Goal: Information Seeking & Learning: Learn about a topic

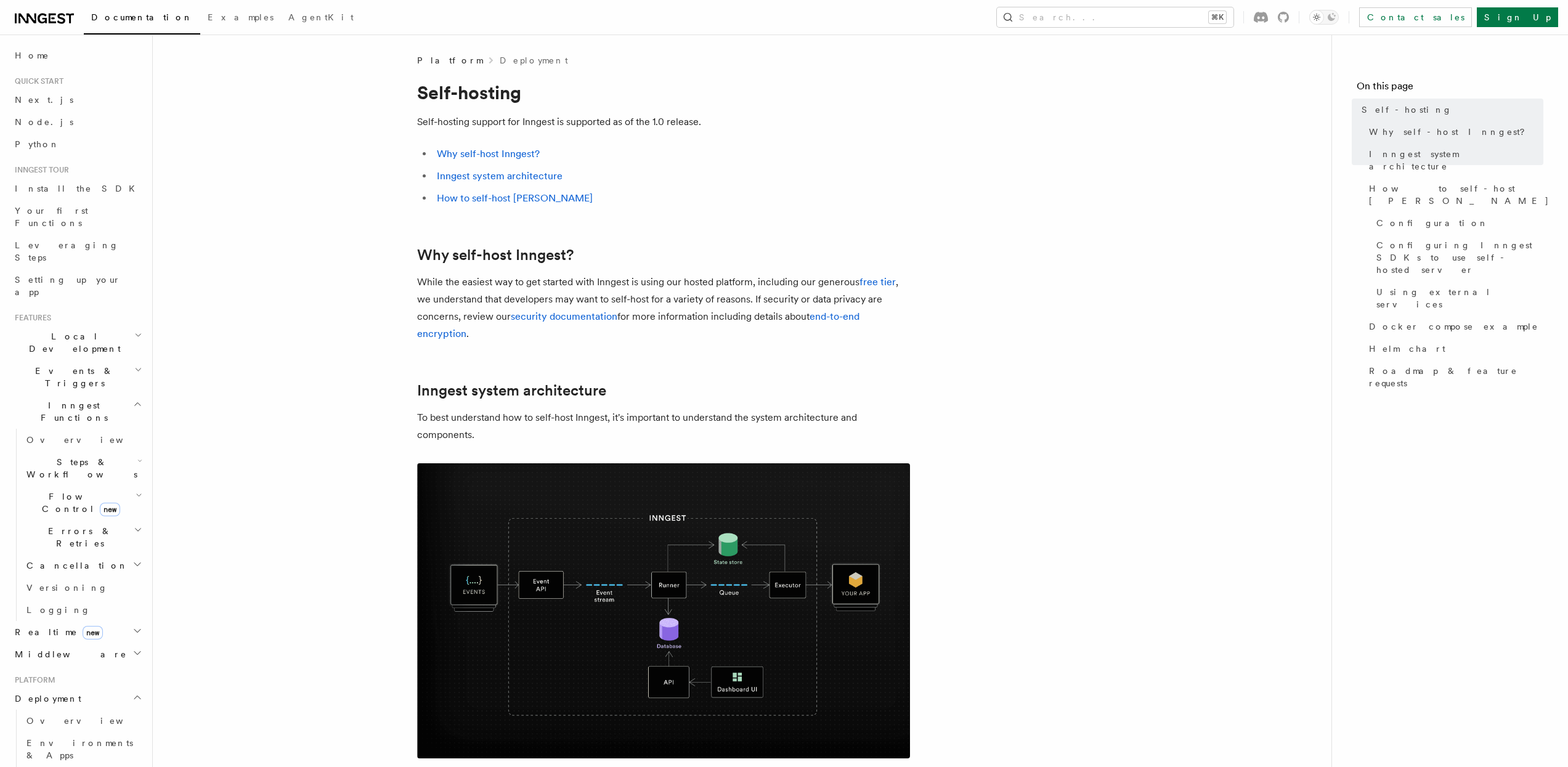
click at [50, 11] on link at bounding box center [44, 17] width 59 height 17
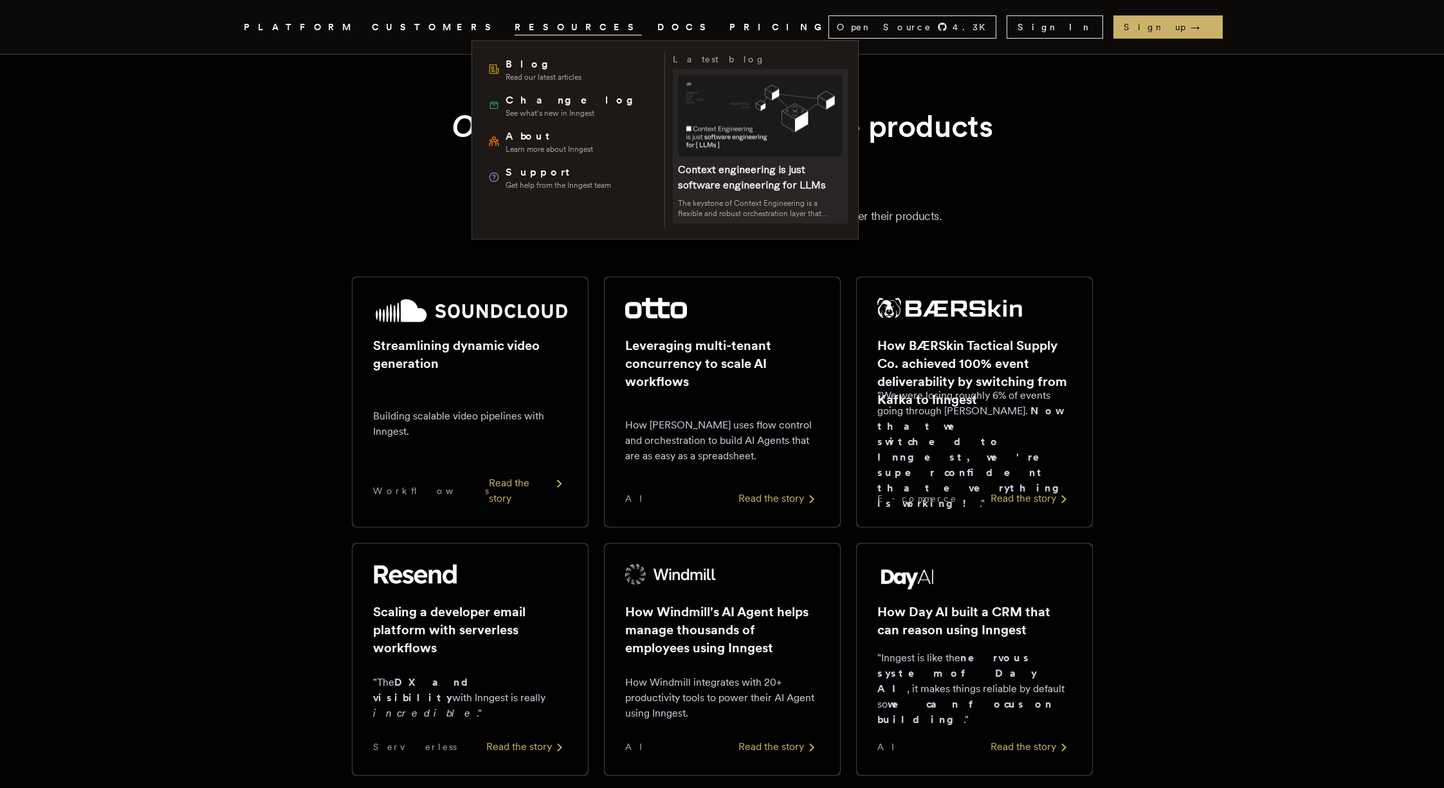
click at [761, 110] on span at bounding box center [760, 146] width 175 height 154
click at [522, 135] on span "About" at bounding box center [549, 136] width 87 height 15
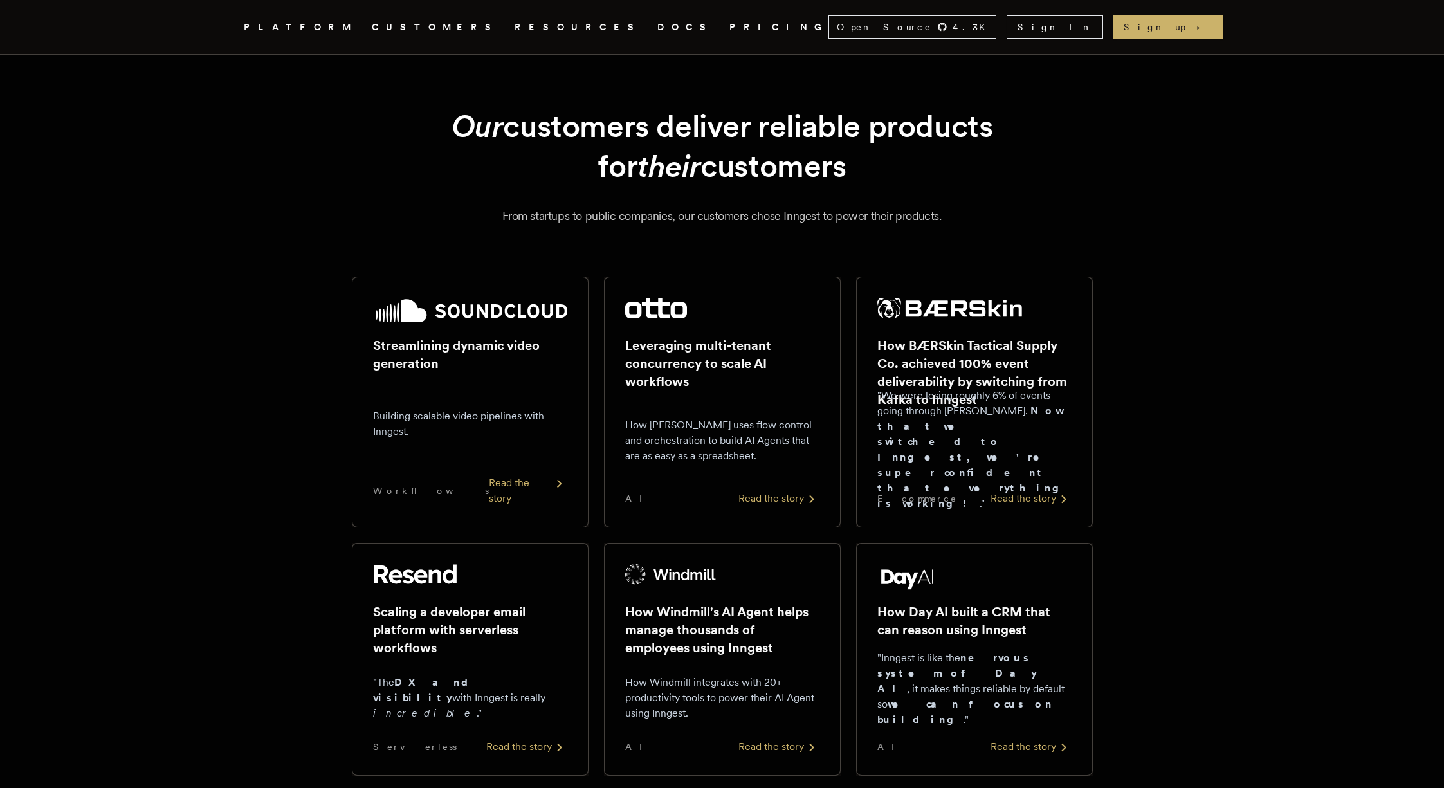
click at [228, 19] on icon ".cls-1 { fill: #FAFAF9; }" at bounding box center [228, 26] width 0 height 15
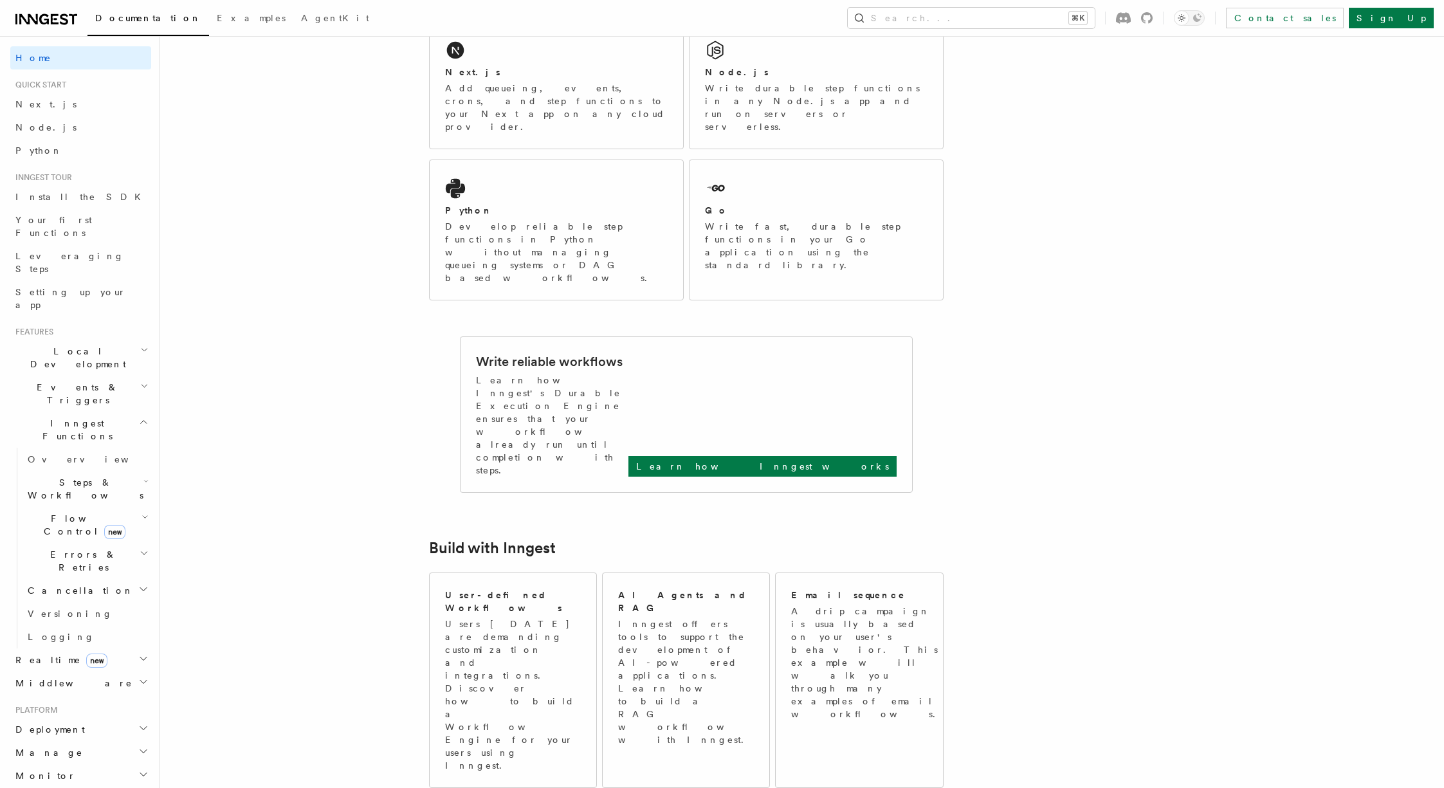
scroll to position [158, 0]
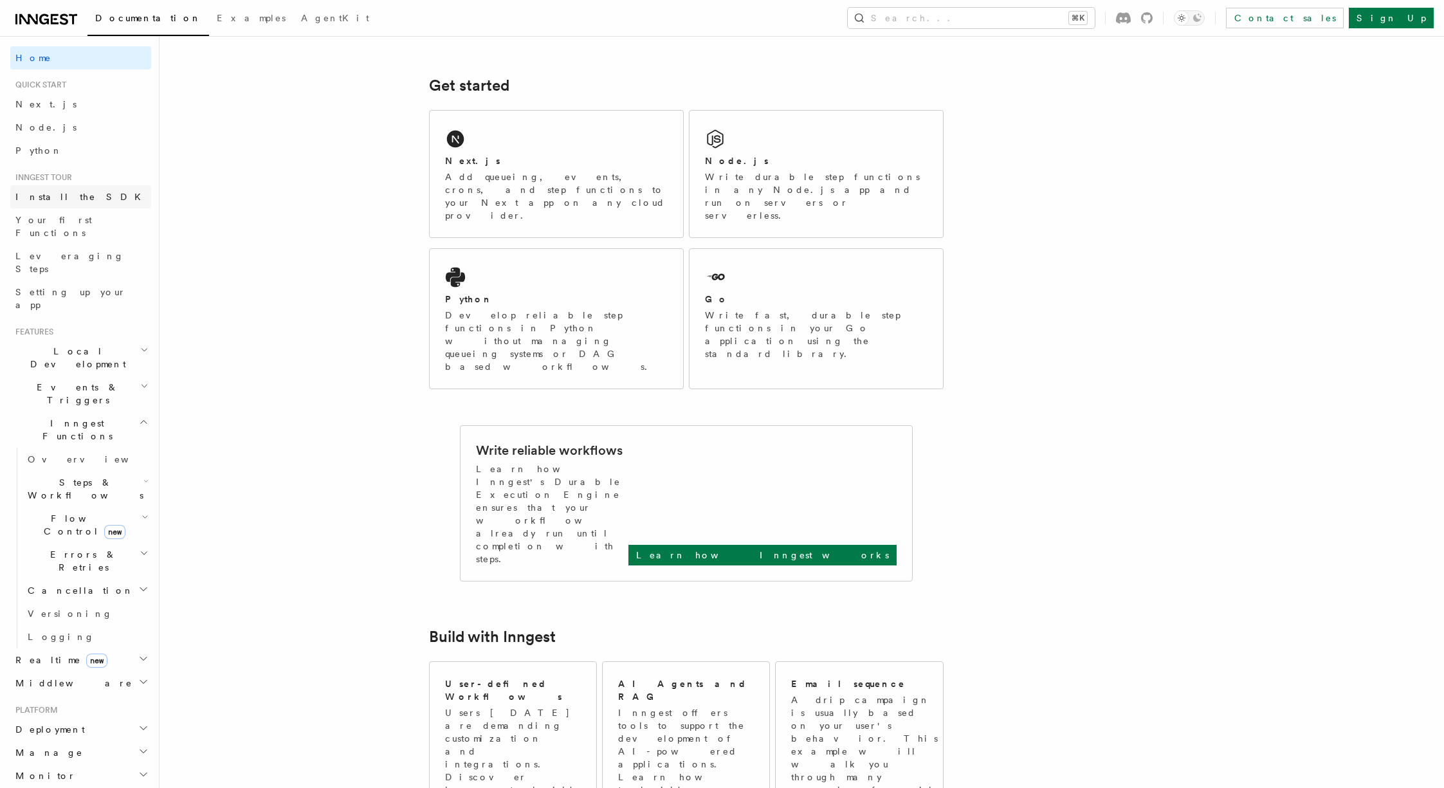
click at [67, 196] on span "Install the SDK" at bounding box center [81, 197] width 133 height 10
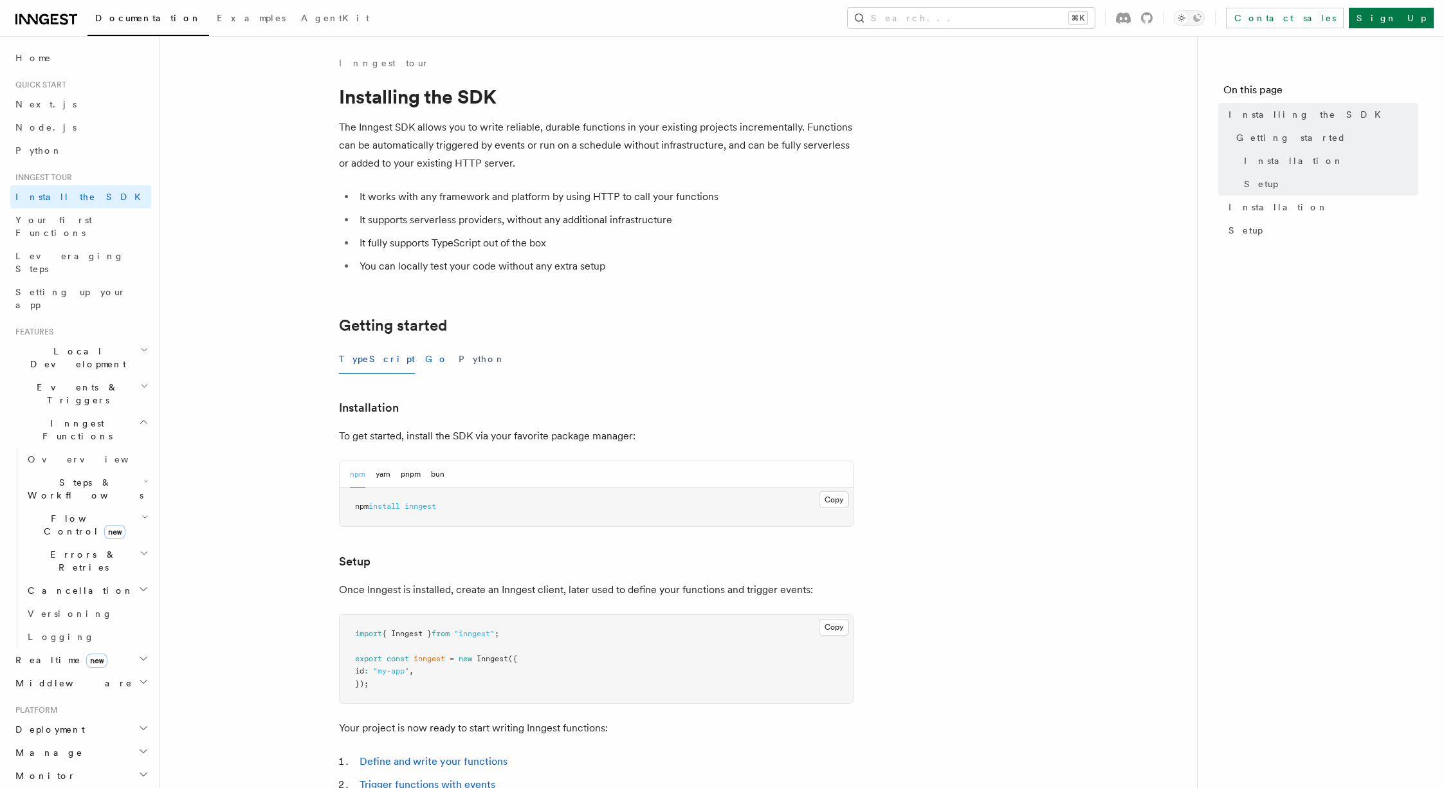
click at [425, 363] on button "Go" at bounding box center [436, 359] width 23 height 29
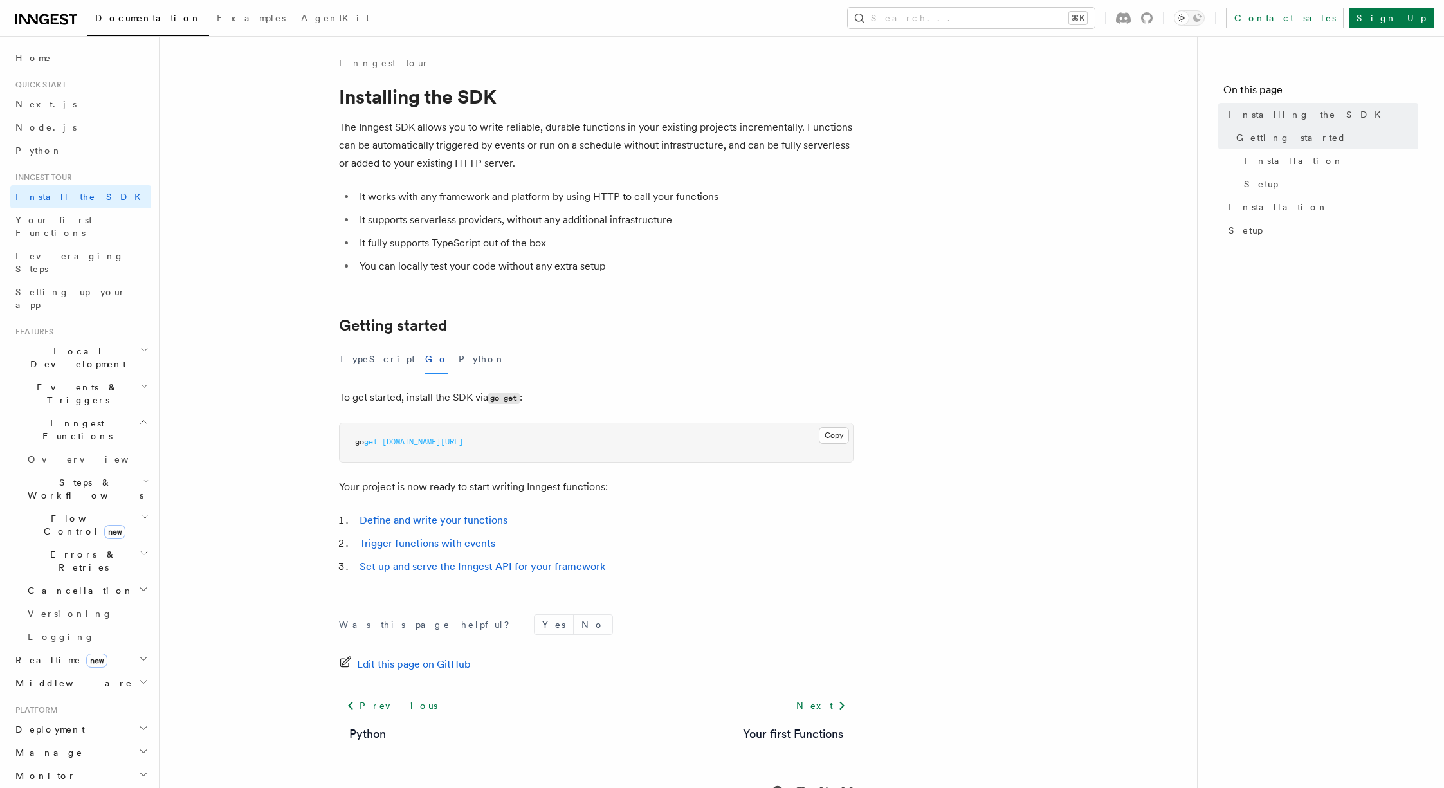
scroll to position [41, 0]
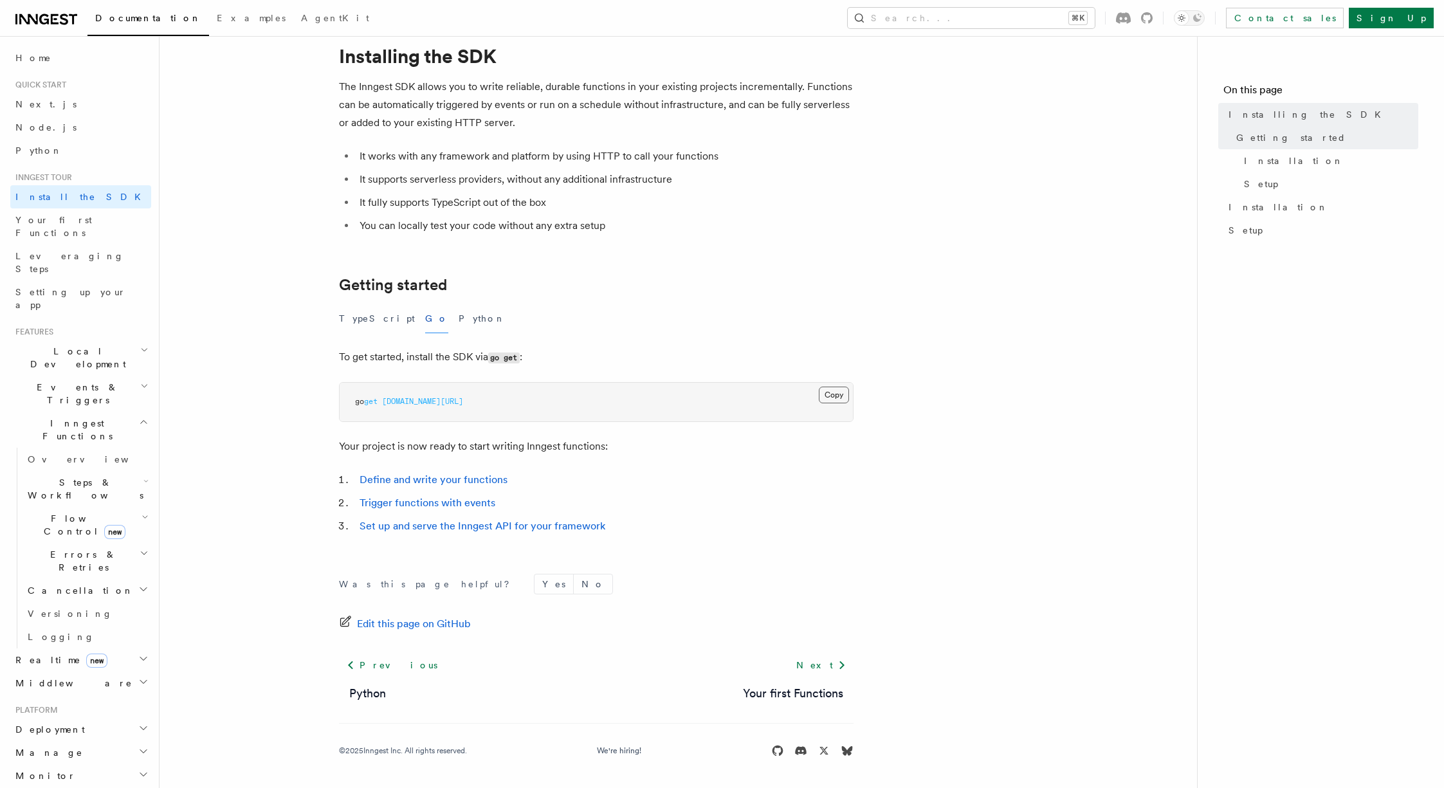
click at [834, 394] on button "Copy Copied" at bounding box center [834, 395] width 30 height 17
click at [55, 225] on span "Your first Functions" at bounding box center [83, 227] width 136 height 26
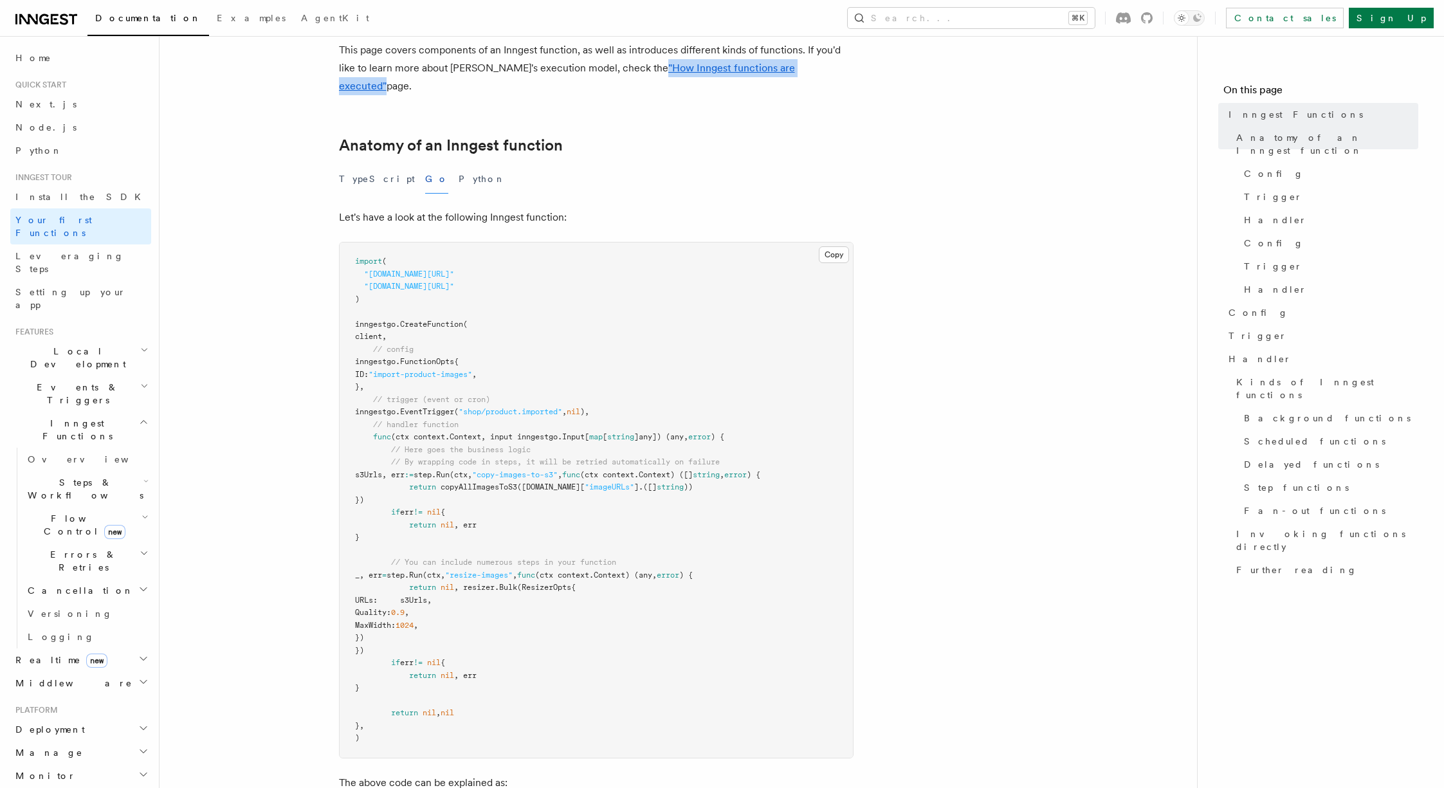
scroll to position [199, 0]
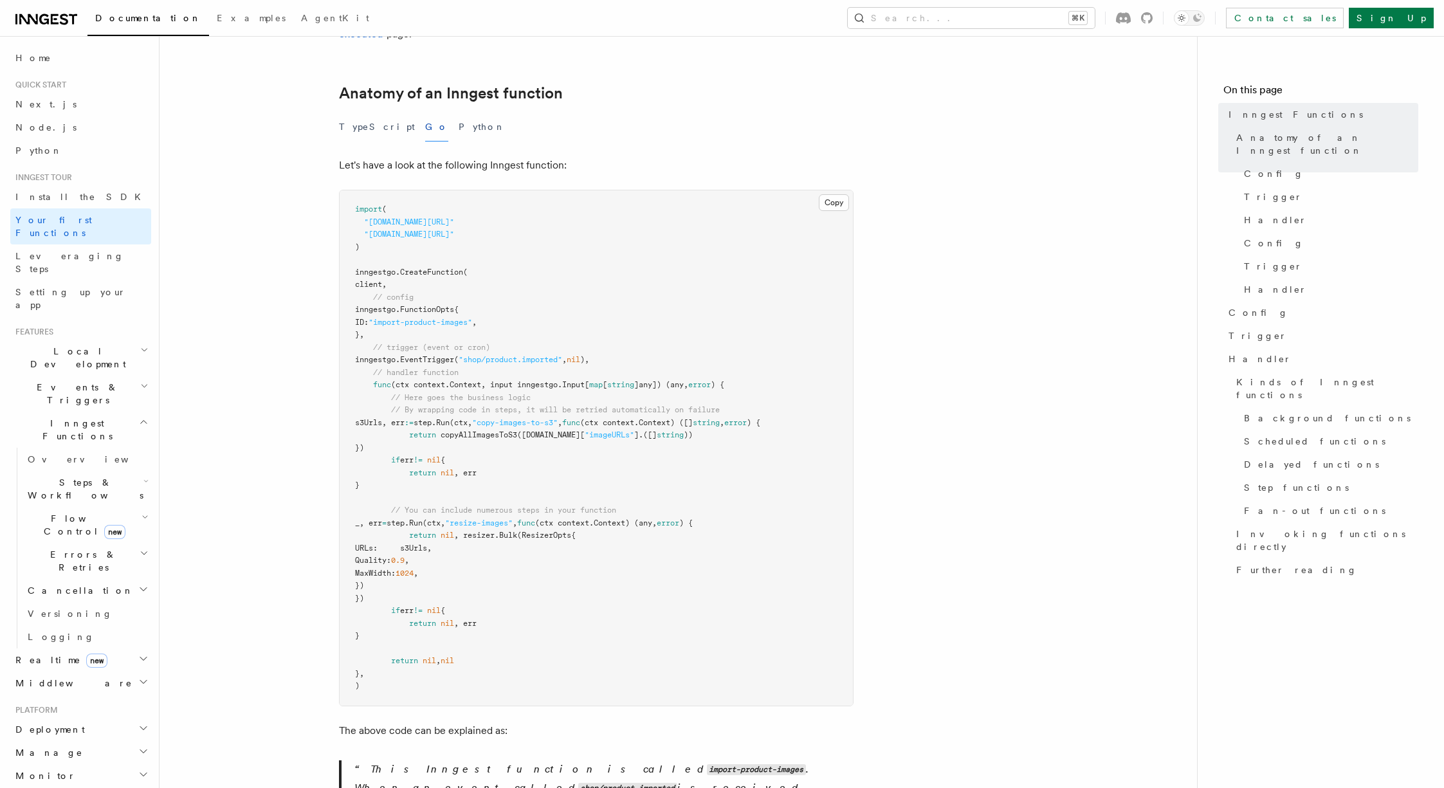
click at [436, 418] on span "step." at bounding box center [425, 422] width 23 height 9
copy span "step"
click at [470, 506] on span "// You can include numerous steps in your function" at bounding box center [503, 510] width 225 height 9
click at [480, 506] on span "// You can include numerous steps in your function" at bounding box center [503, 510] width 225 height 9
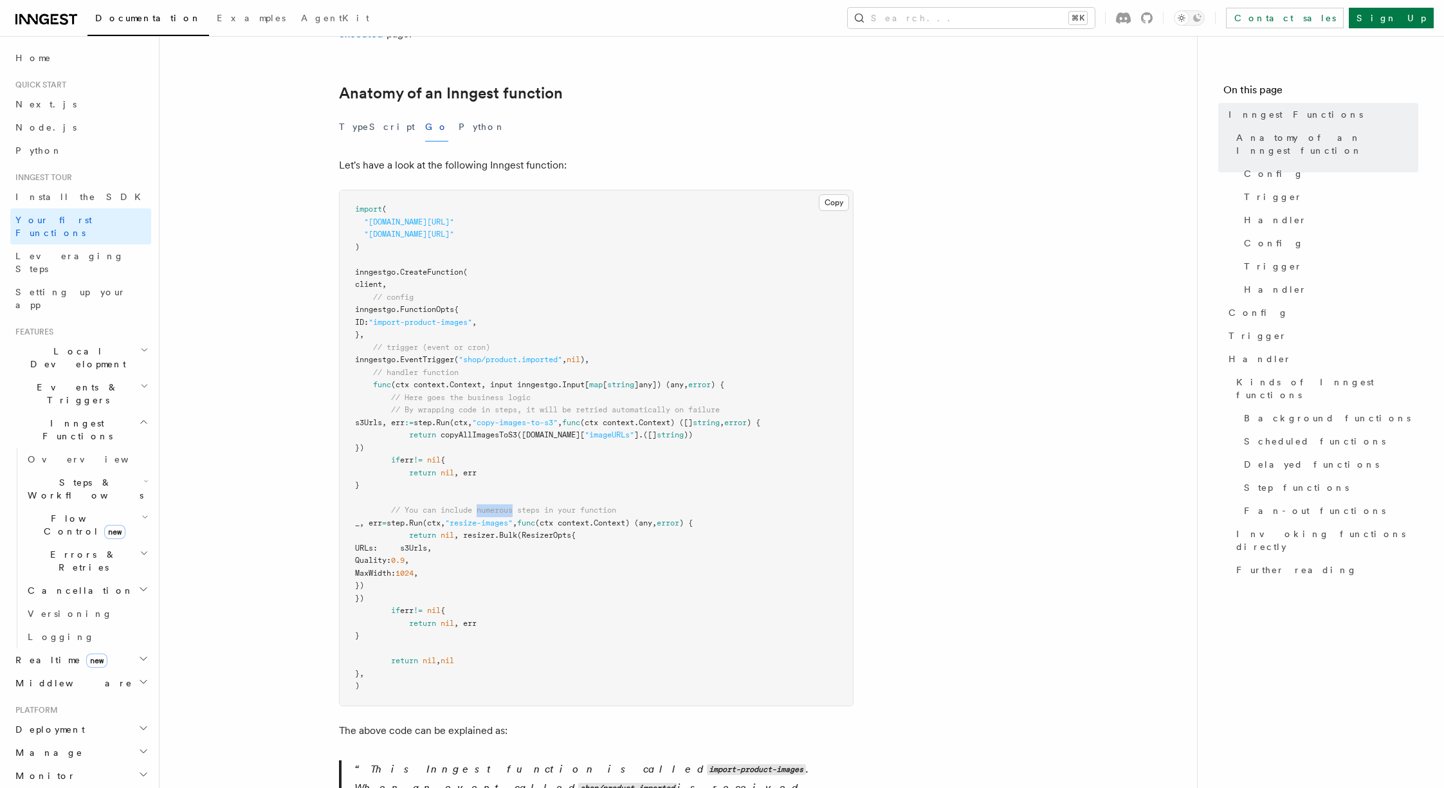
click at [480, 506] on span "// You can include numerous steps in your function" at bounding box center [503, 510] width 225 height 9
click at [698, 558] on pre "import ( "github.com/inngest/inngestgo" "github.com/inngest/inngestgo/step" ) i…" at bounding box center [596, 447] width 513 height 515
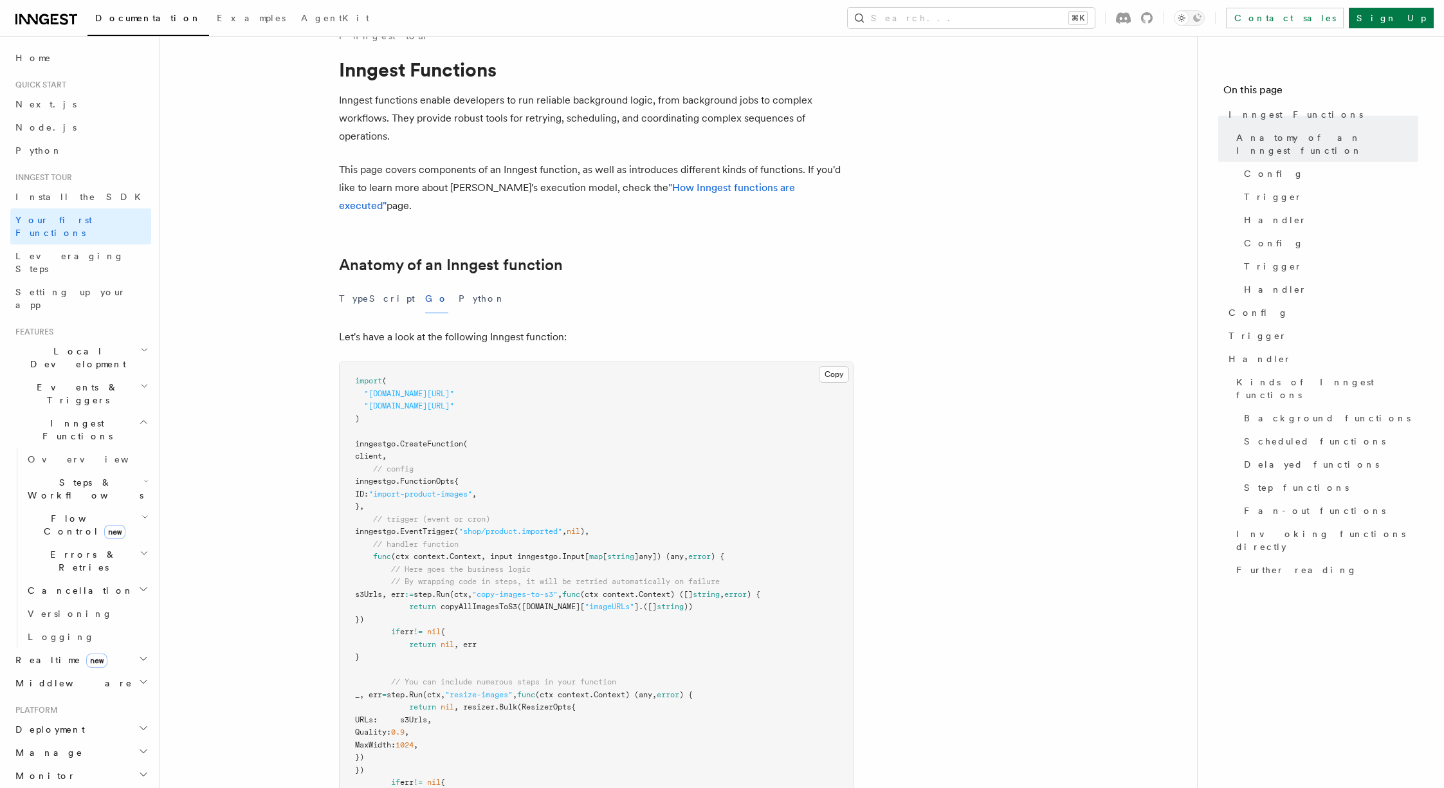
scroll to position [0, 0]
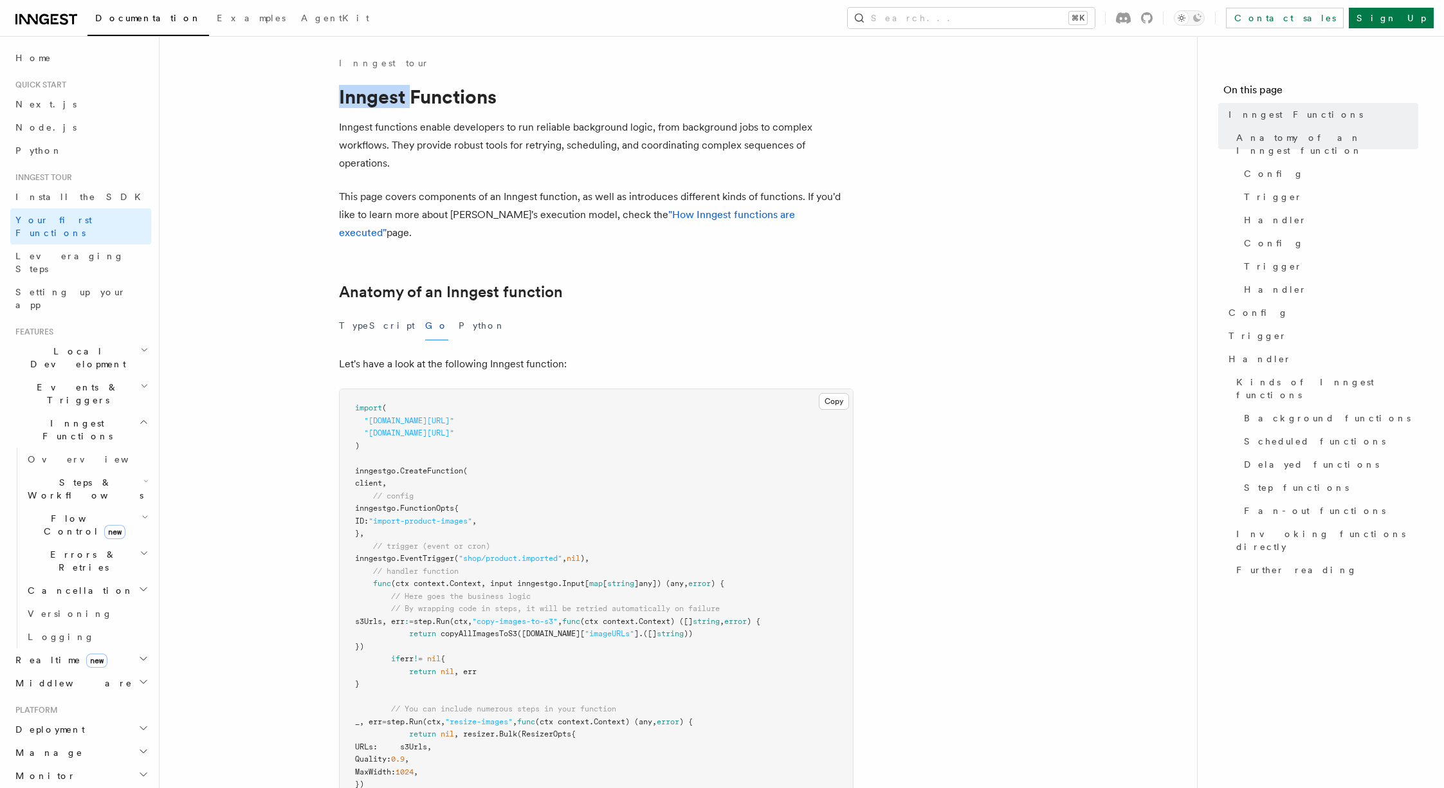
drag, startPoint x: 337, startPoint y: 96, endPoint x: 415, endPoint y: 98, distance: 77.9
copy h1 "Inngest"
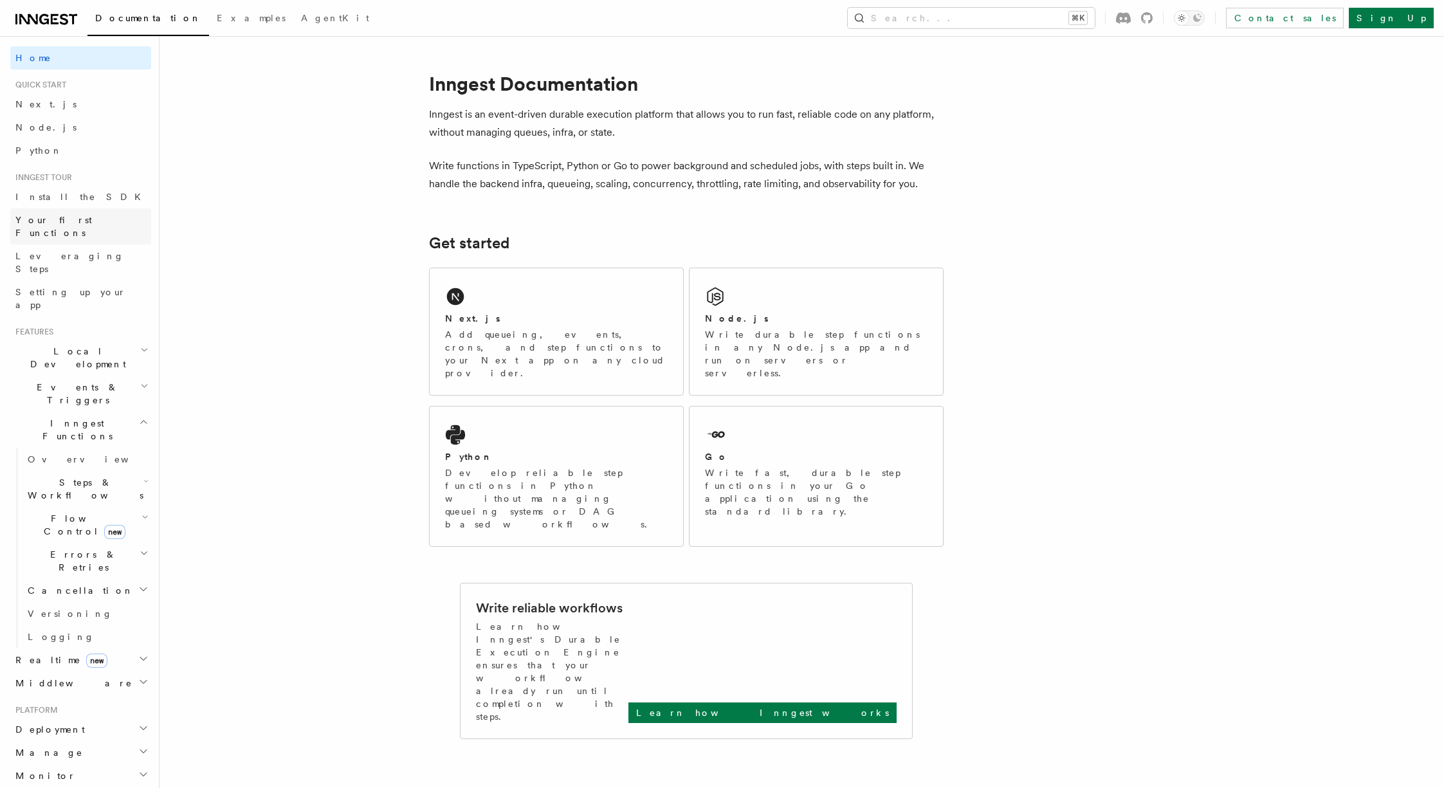
click at [51, 221] on span "Your first Functions" at bounding box center [53, 226] width 77 height 23
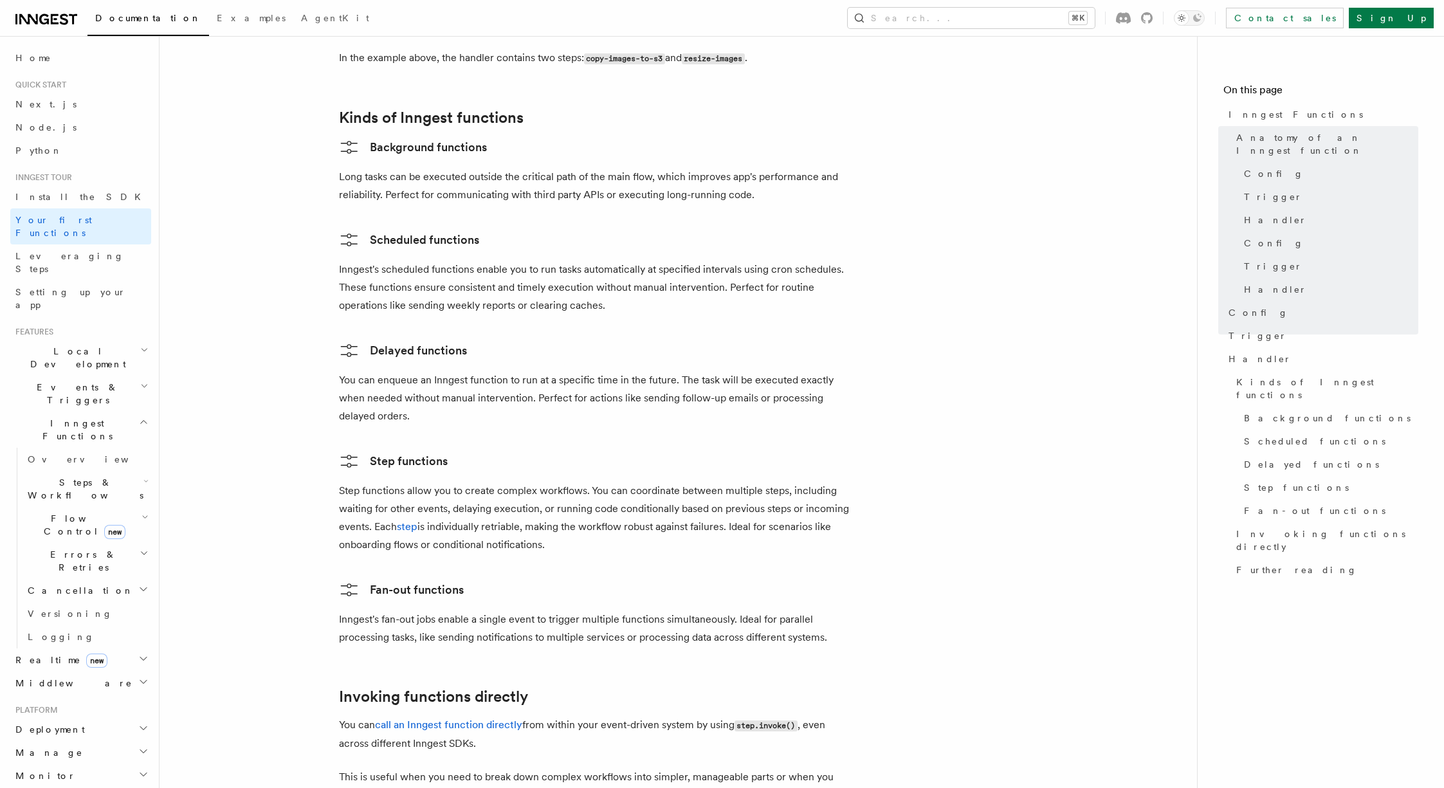
scroll to position [2430, 0]
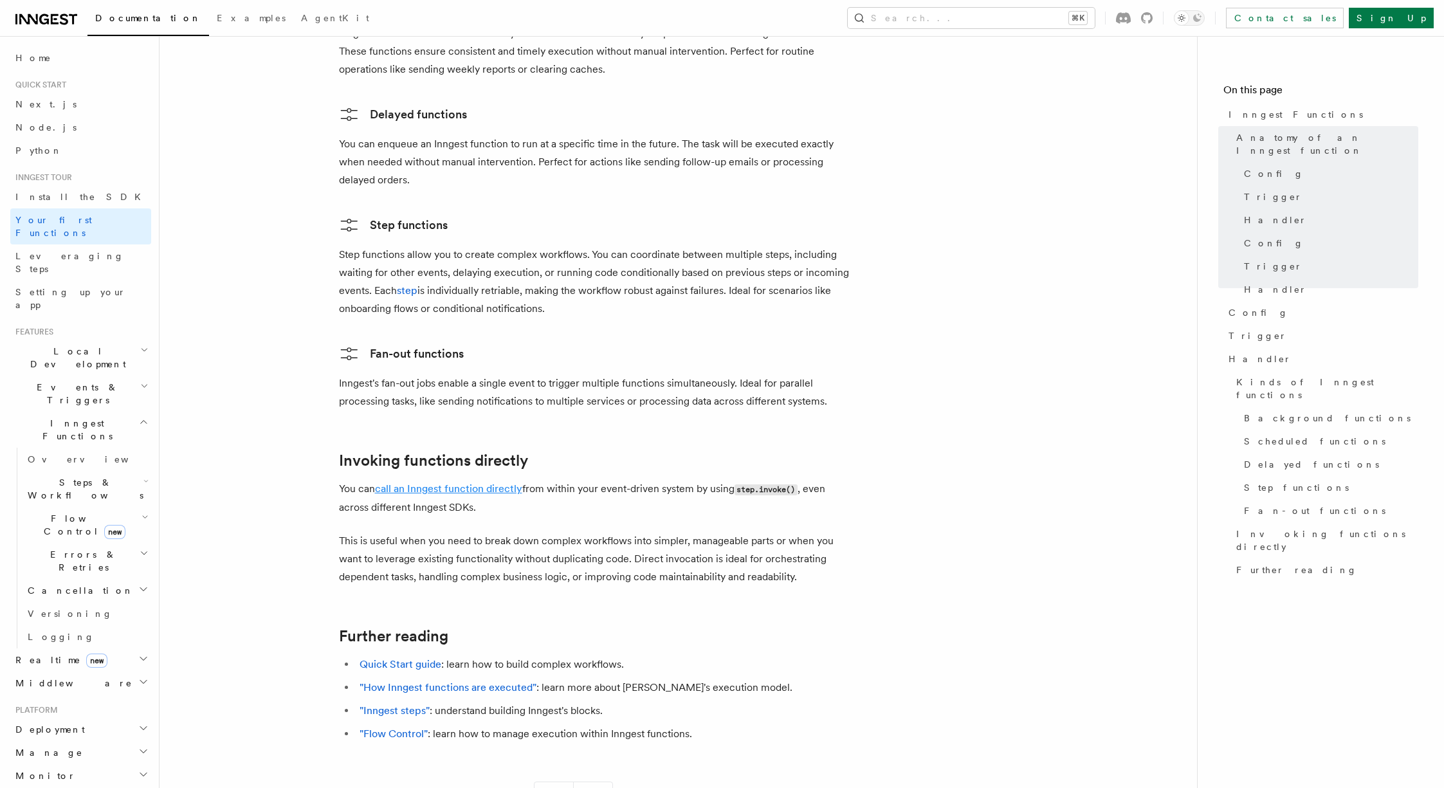
click at [492, 482] on link "call an Inngest function directly" at bounding box center [448, 488] width 147 height 12
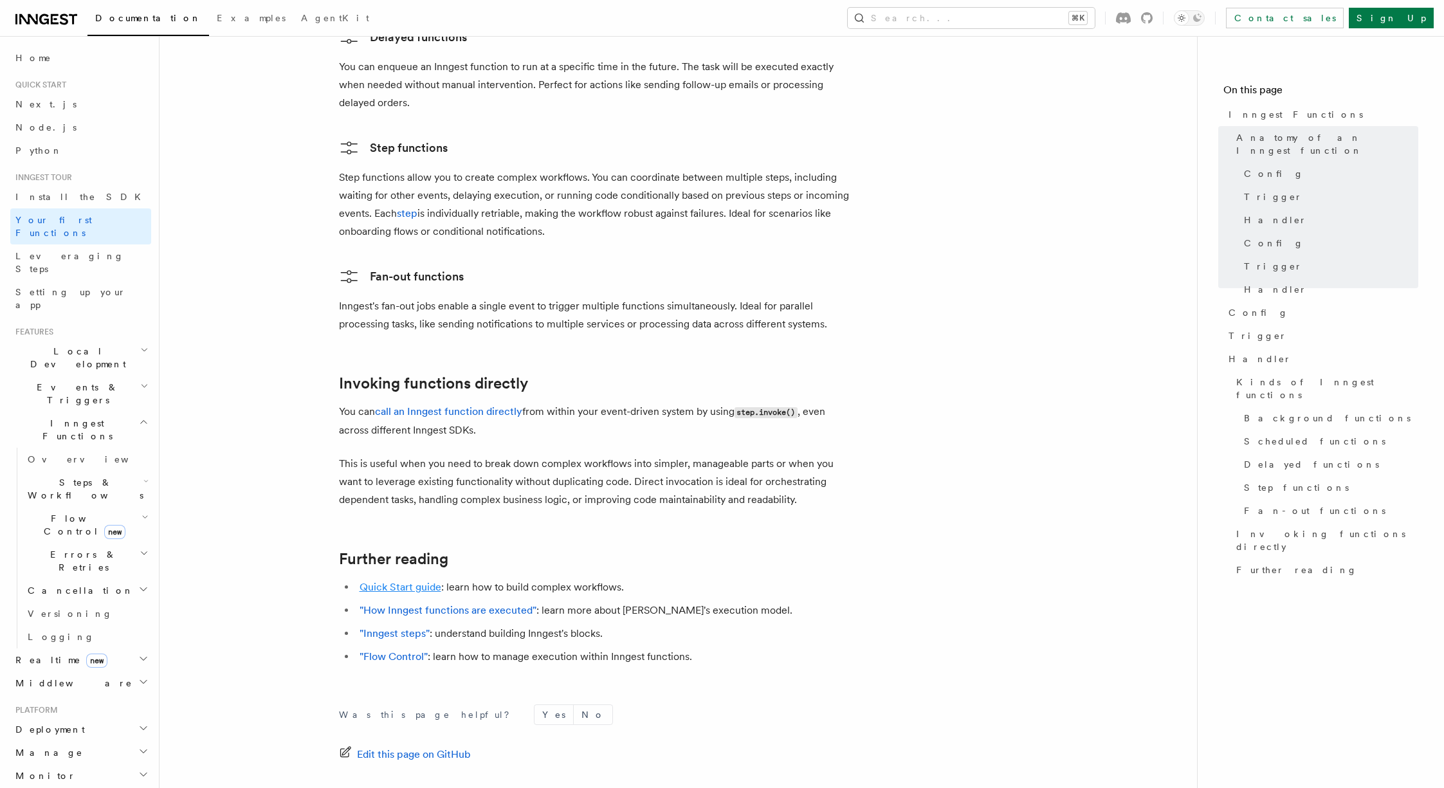
click at [419, 581] on link "Quick Start guide" at bounding box center [401, 587] width 82 height 12
click at [66, 252] on link "Leveraging Steps" at bounding box center [80, 262] width 141 height 36
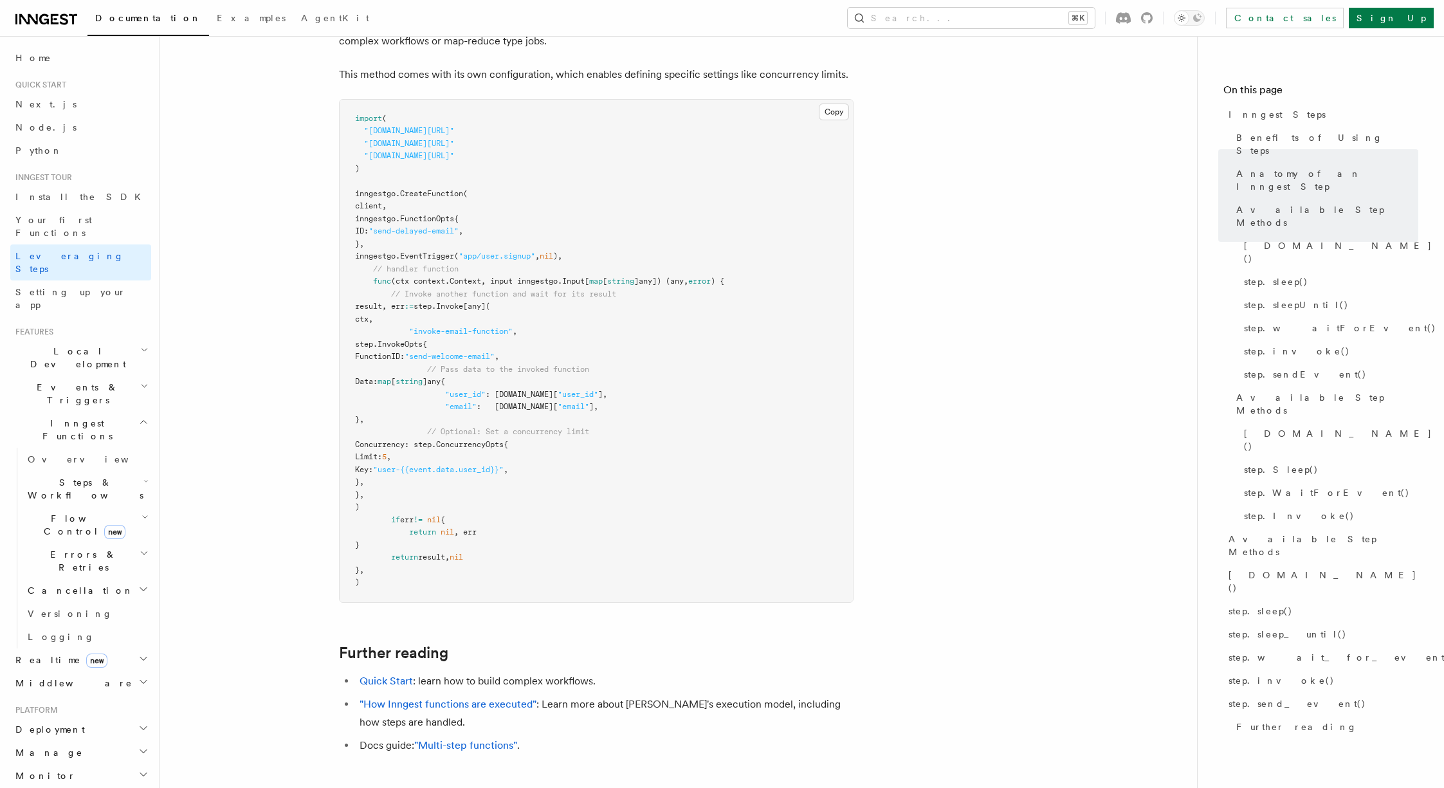
scroll to position [2917, 0]
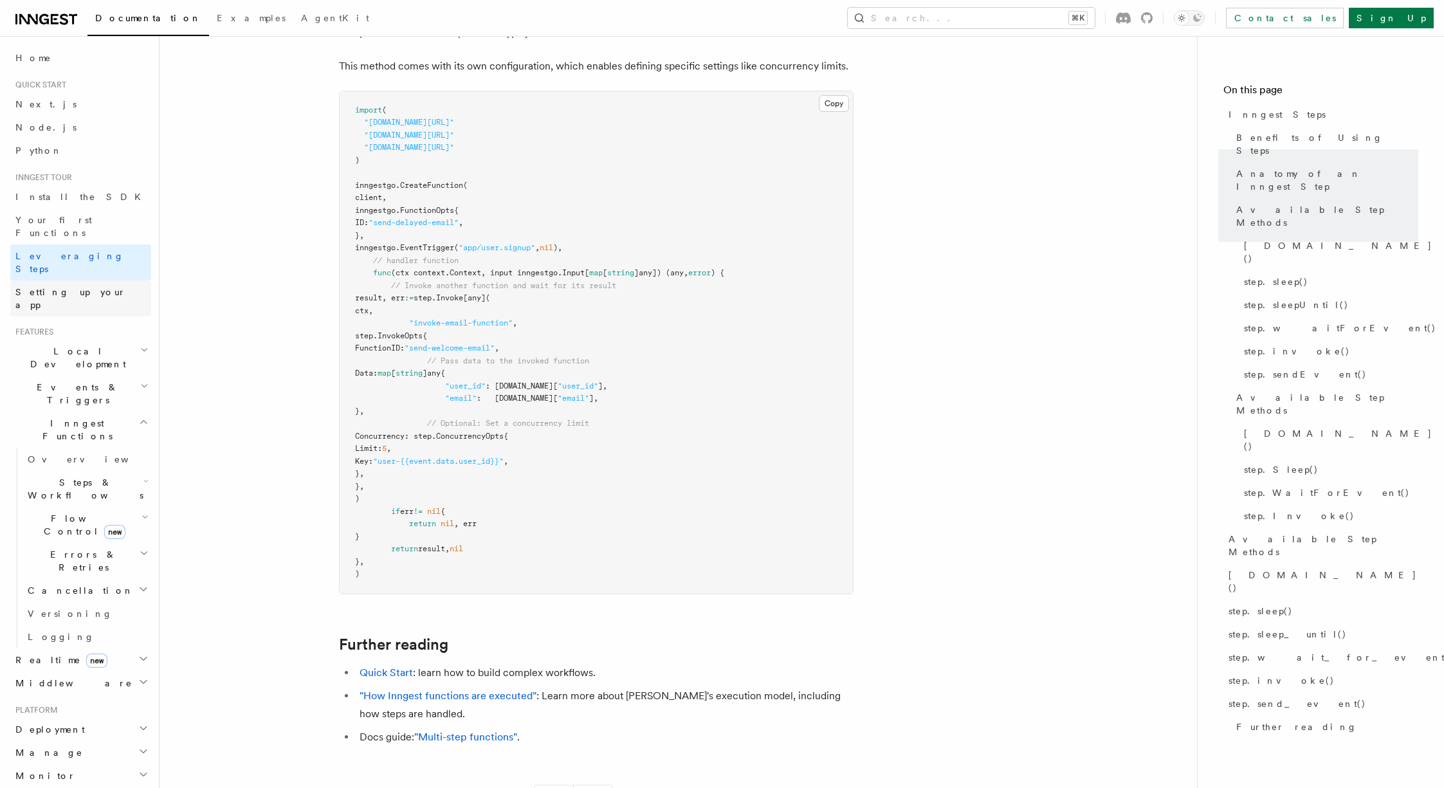
click at [80, 287] on span "Setting up your app" at bounding box center [70, 298] width 111 height 23
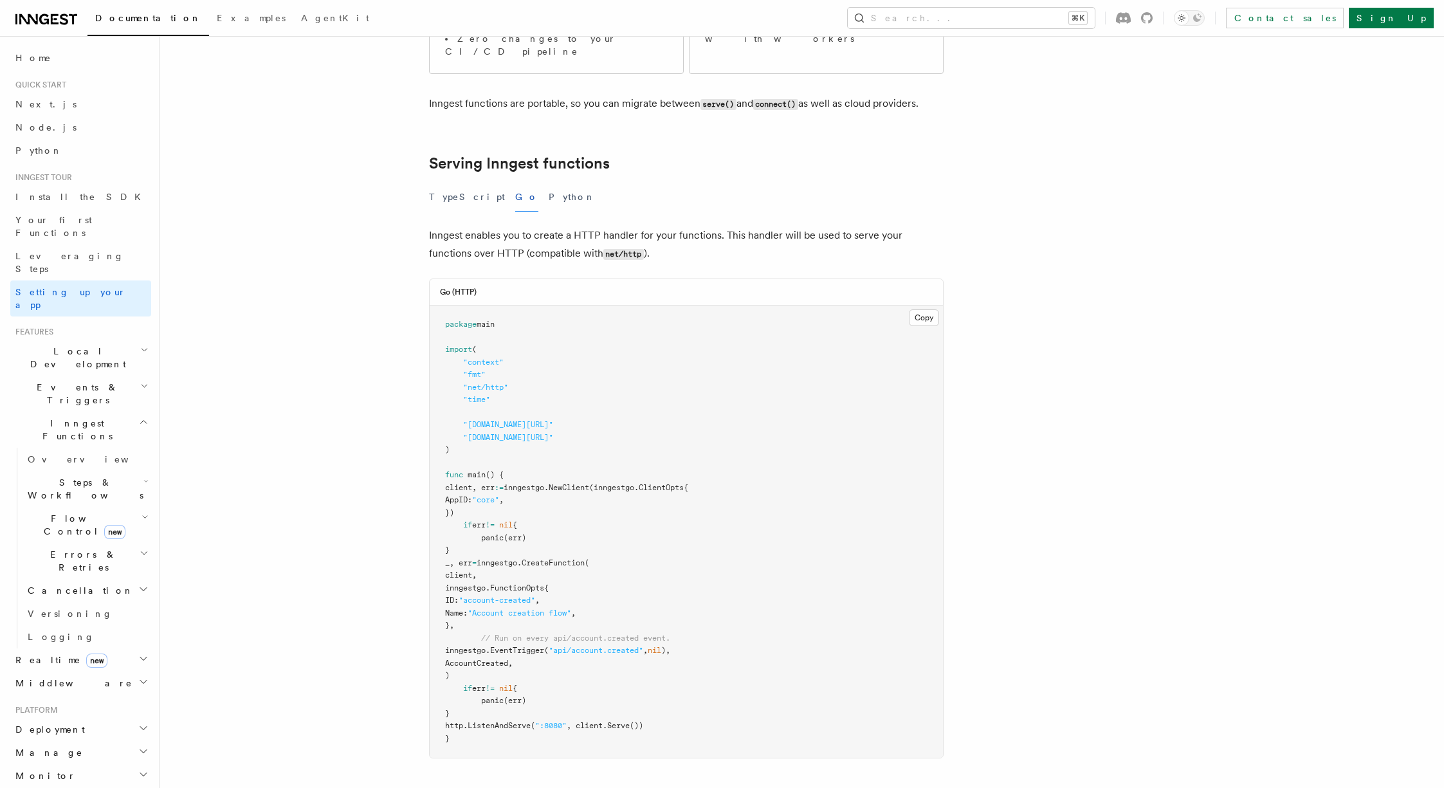
scroll to position [567, 0]
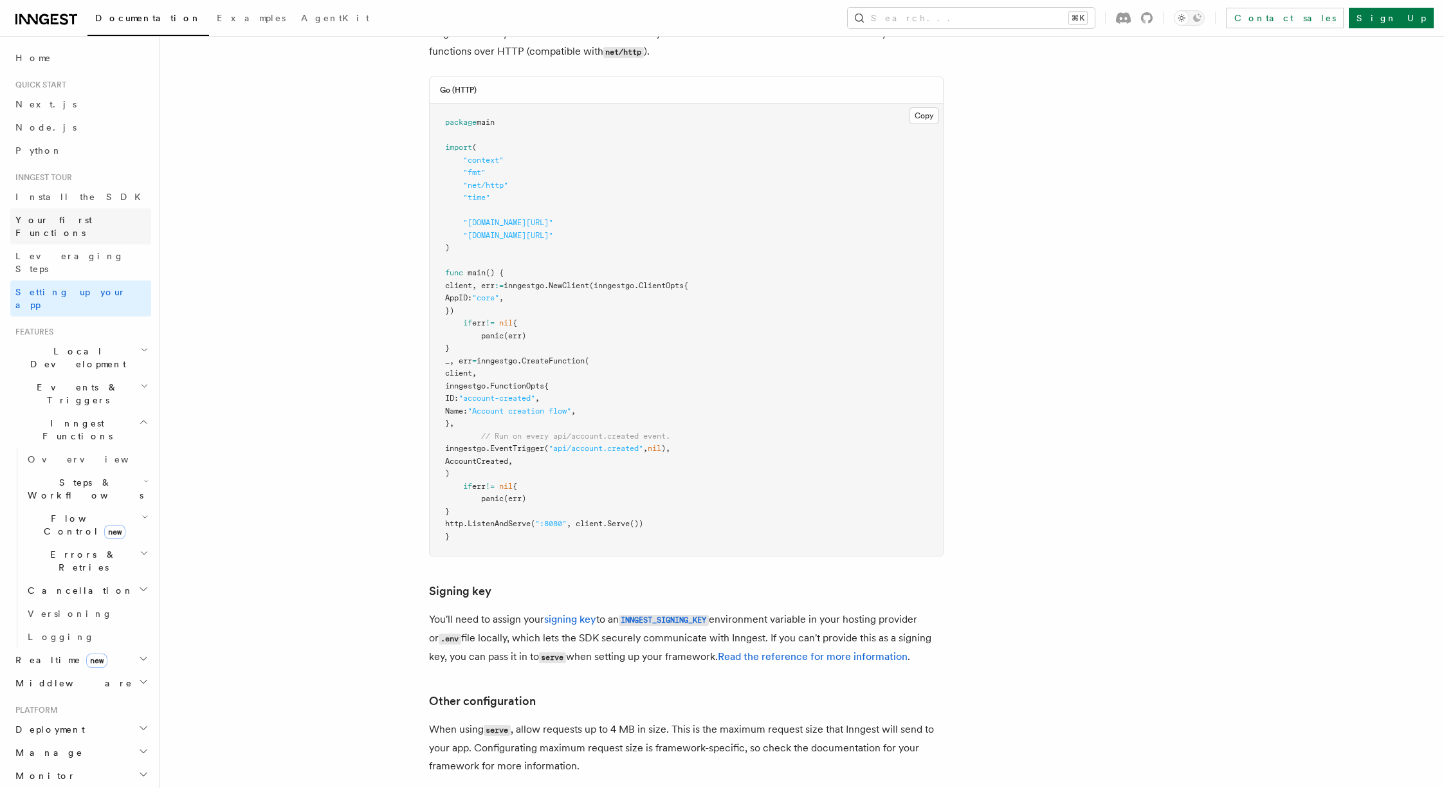
click at [122, 219] on link "Your first Functions" at bounding box center [80, 226] width 141 height 36
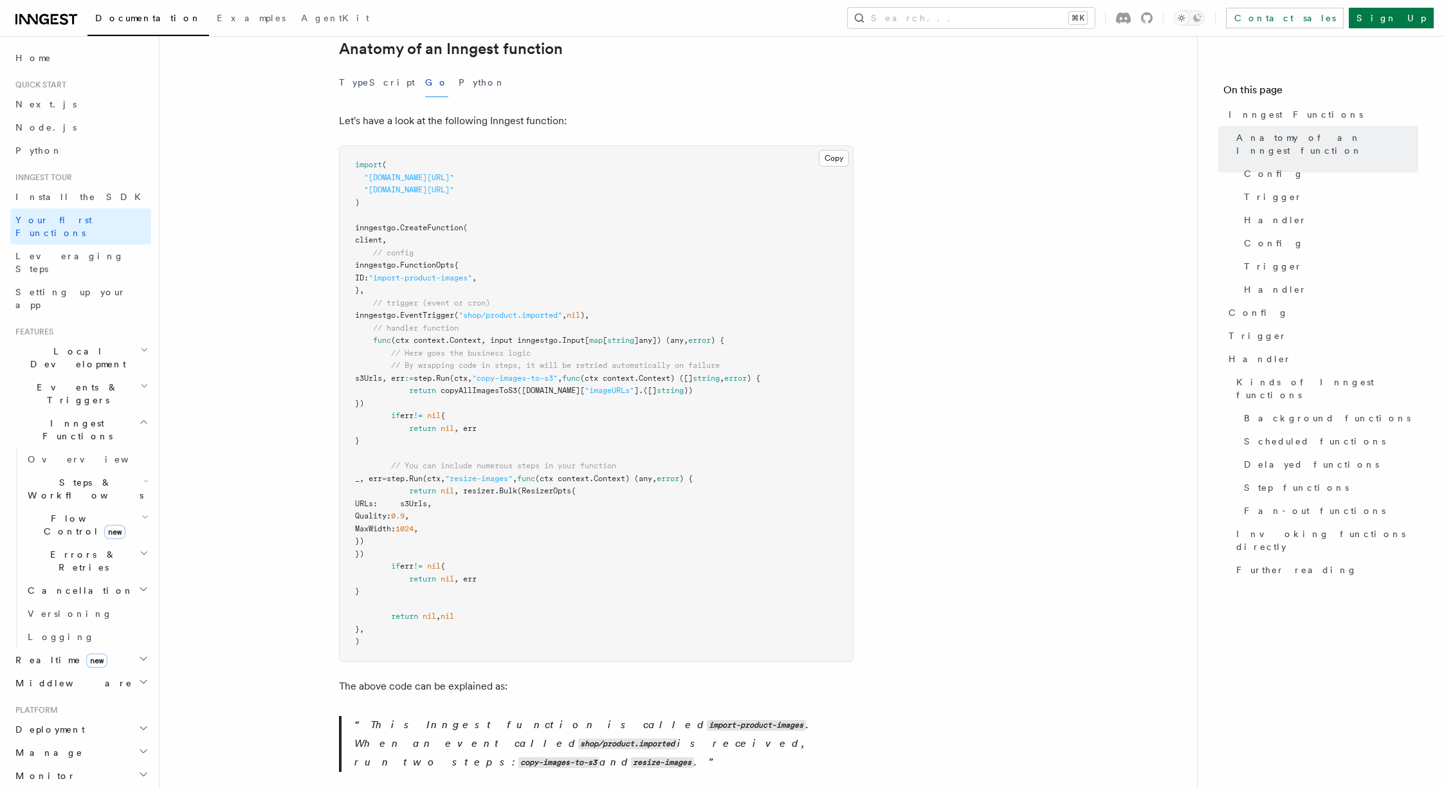
scroll to position [215, 0]
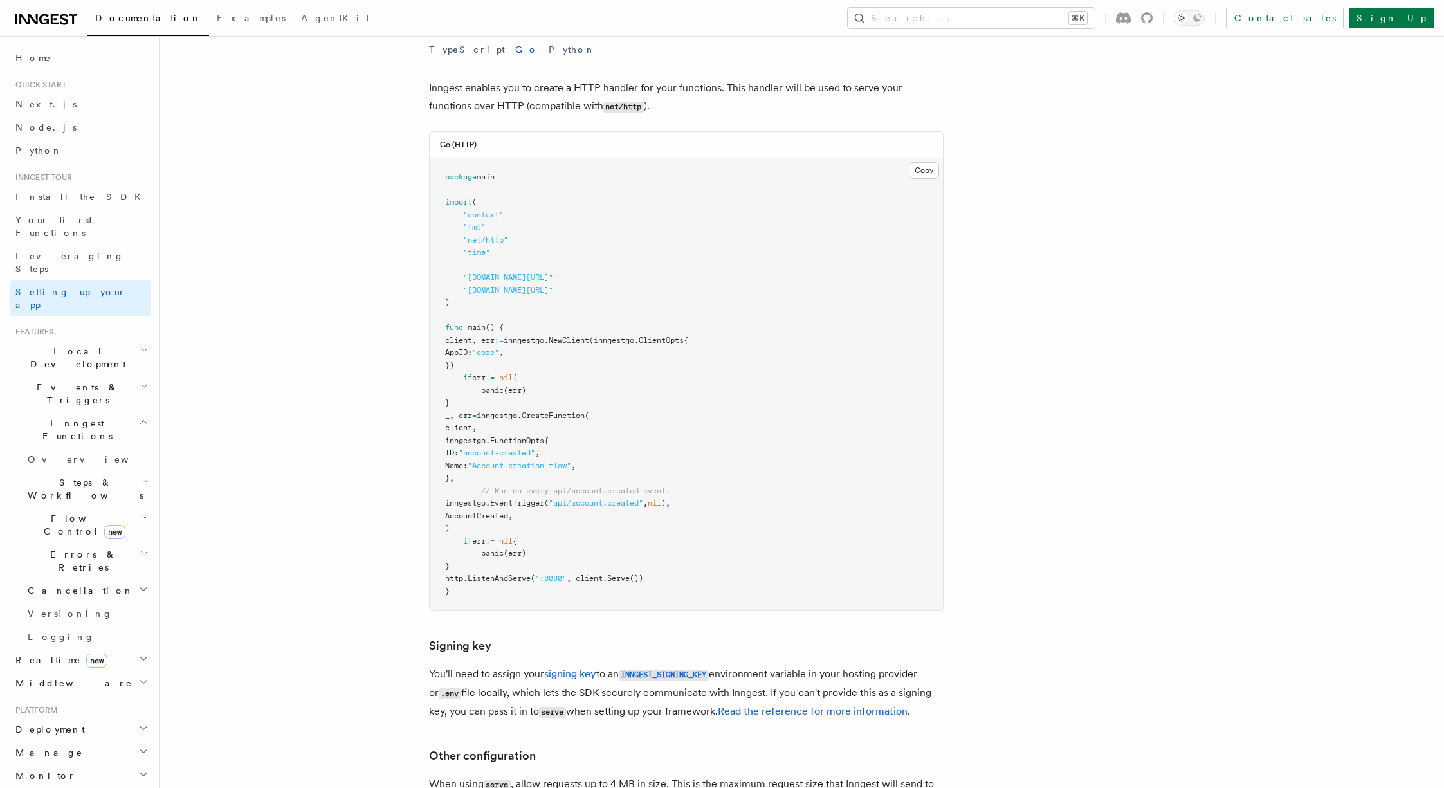
scroll to position [505, 0]
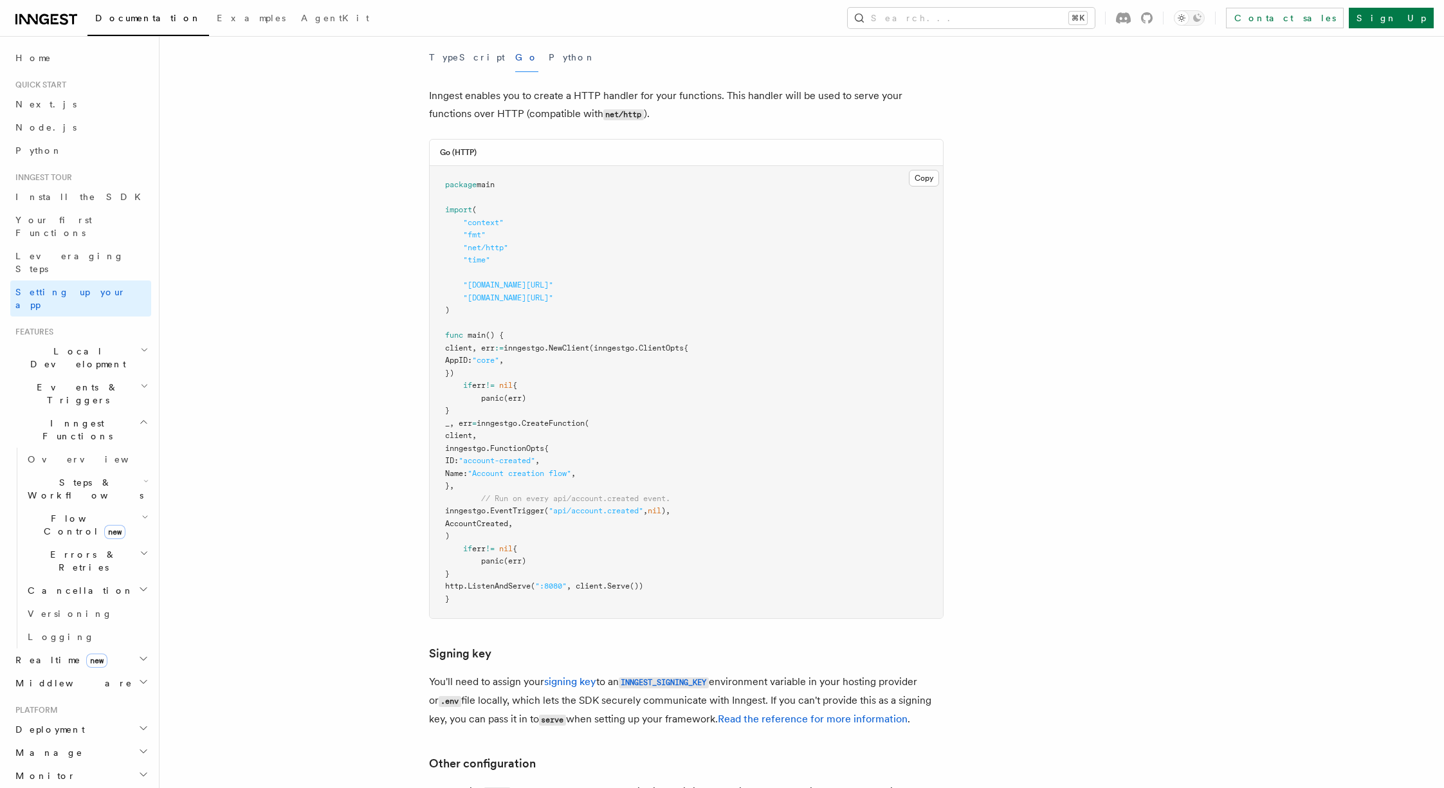
click at [122, 340] on h2 "Local Development" at bounding box center [80, 358] width 141 height 36
click at [114, 376] on h2 "Events & Triggers" at bounding box center [80, 394] width 141 height 36
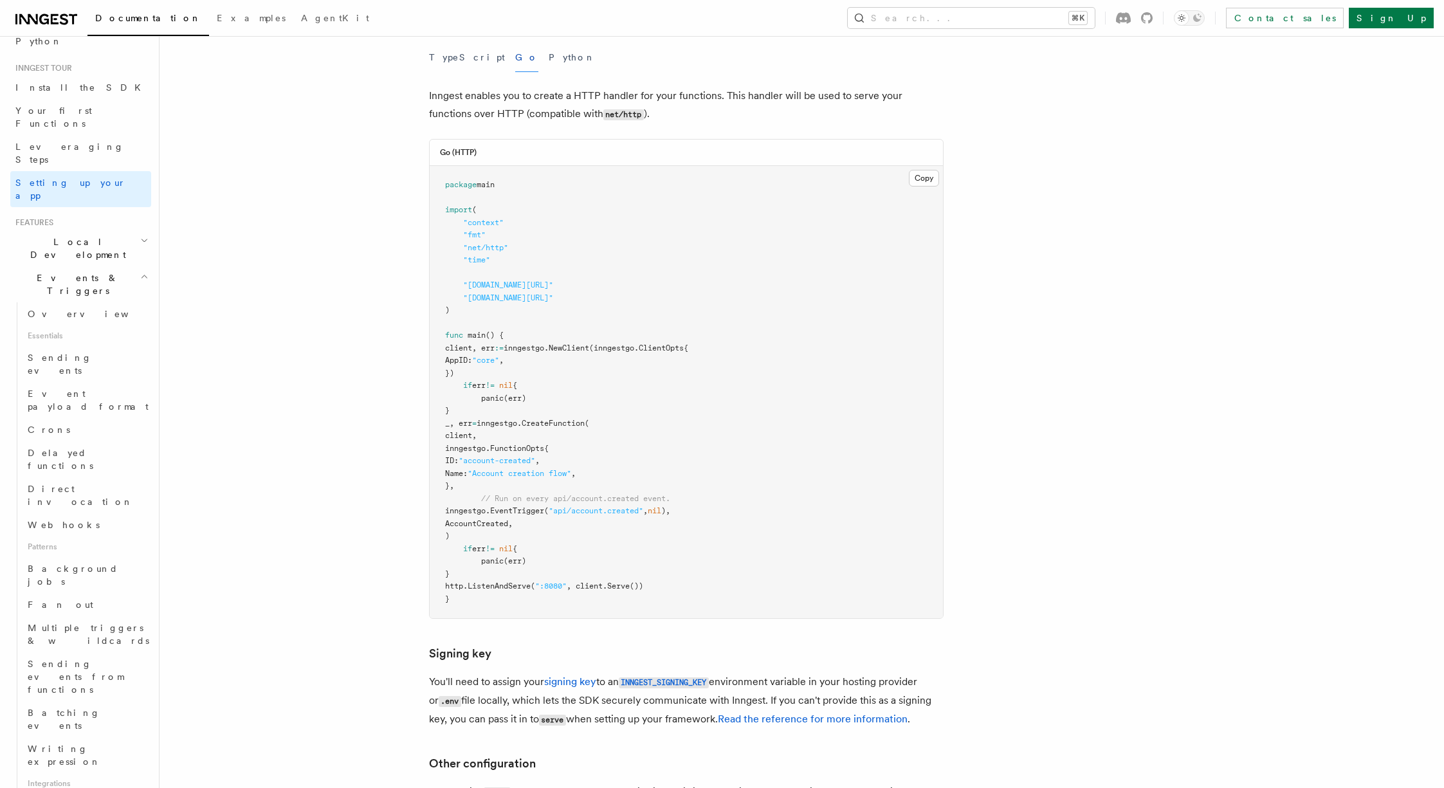
scroll to position [0, 0]
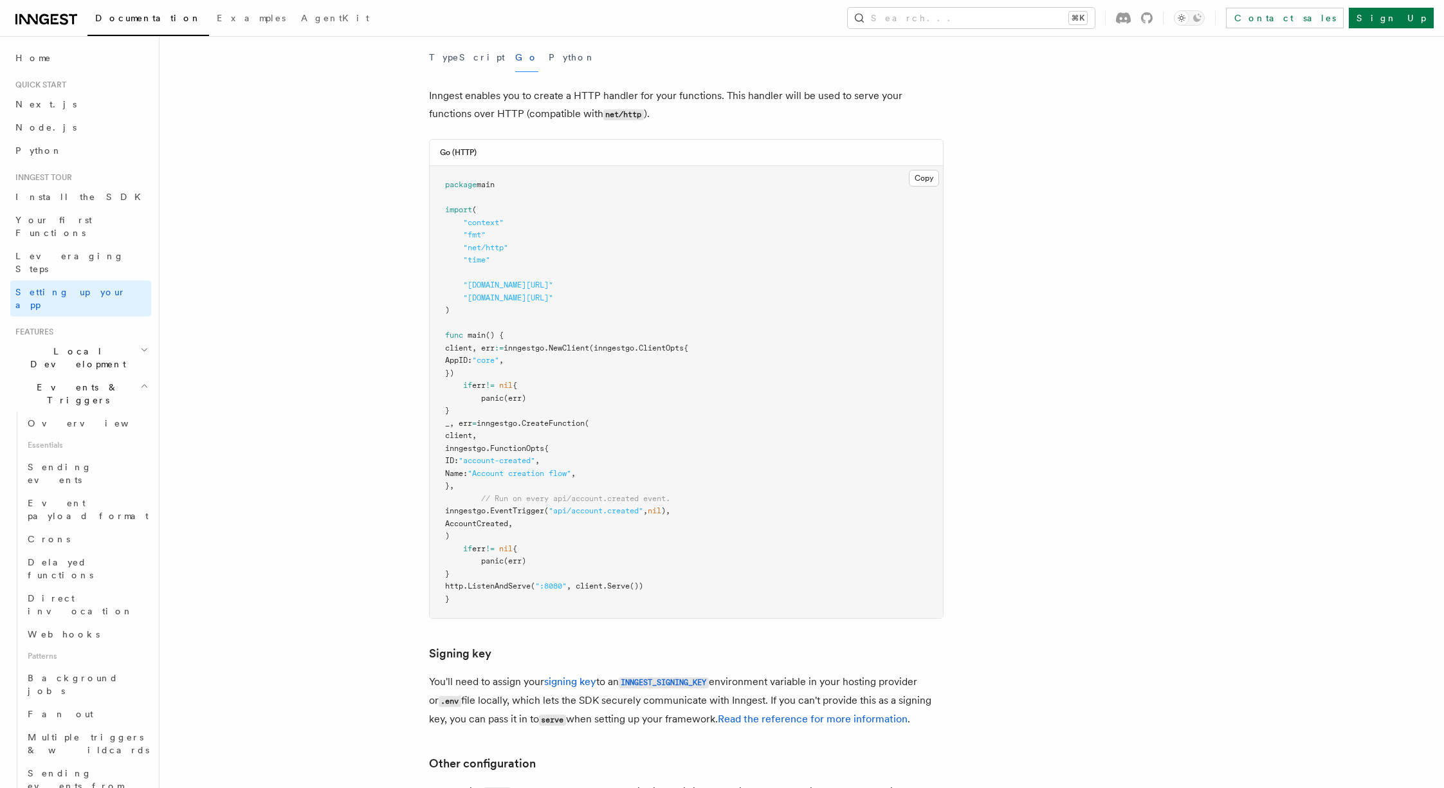
click at [120, 376] on h2 "Events & Triggers" at bounding box center [80, 394] width 141 height 36
click at [98, 476] on span "Steps & Workflows" at bounding box center [83, 489] width 121 height 26
click at [83, 507] on link "Overview" at bounding box center [93, 518] width 116 height 23
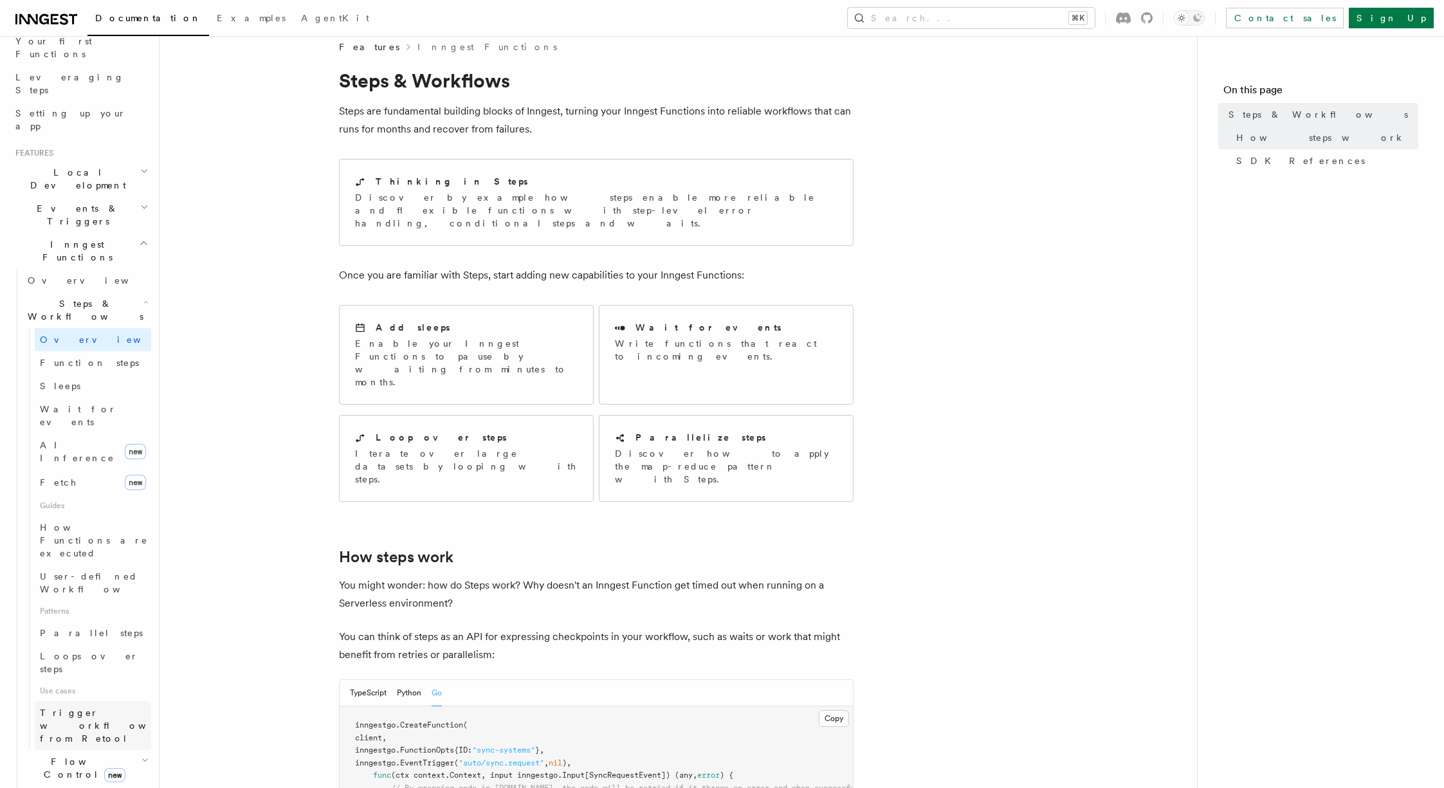
scroll to position [338, 0]
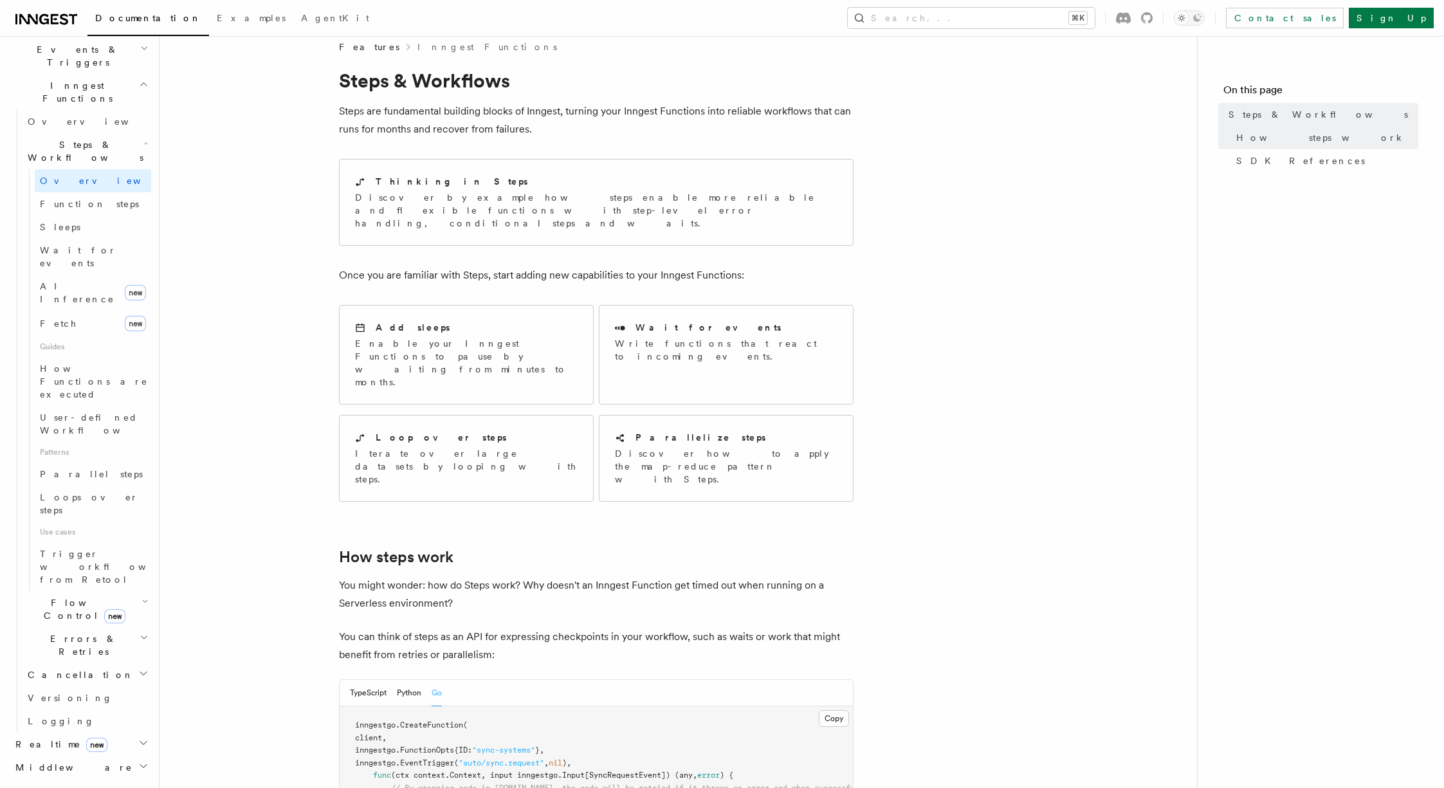
click at [120, 627] on h2 "Errors & Retries" at bounding box center [87, 645] width 129 height 36
click at [75, 670] on span "Overview" at bounding box center [106, 675] width 133 height 10
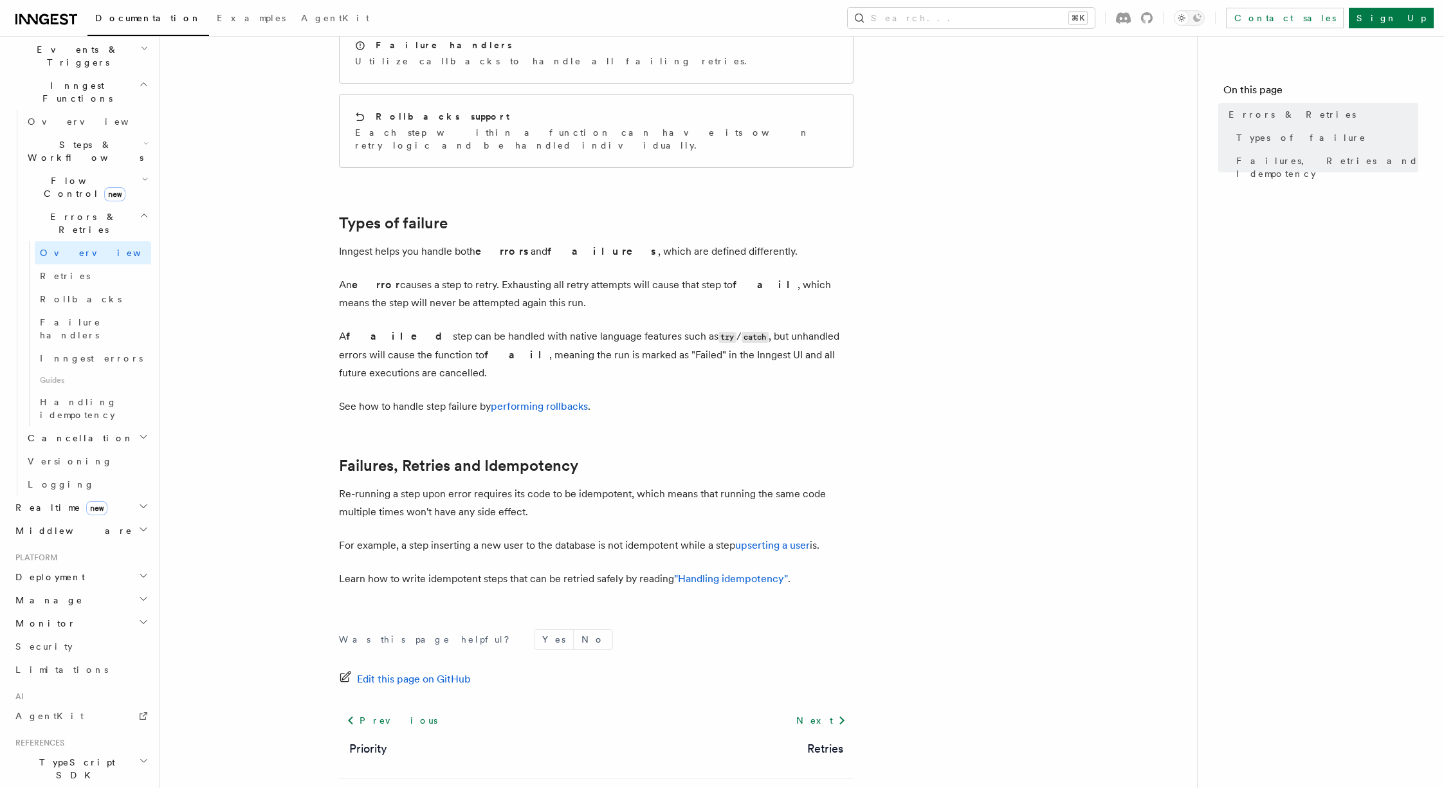
scroll to position [318, 0]
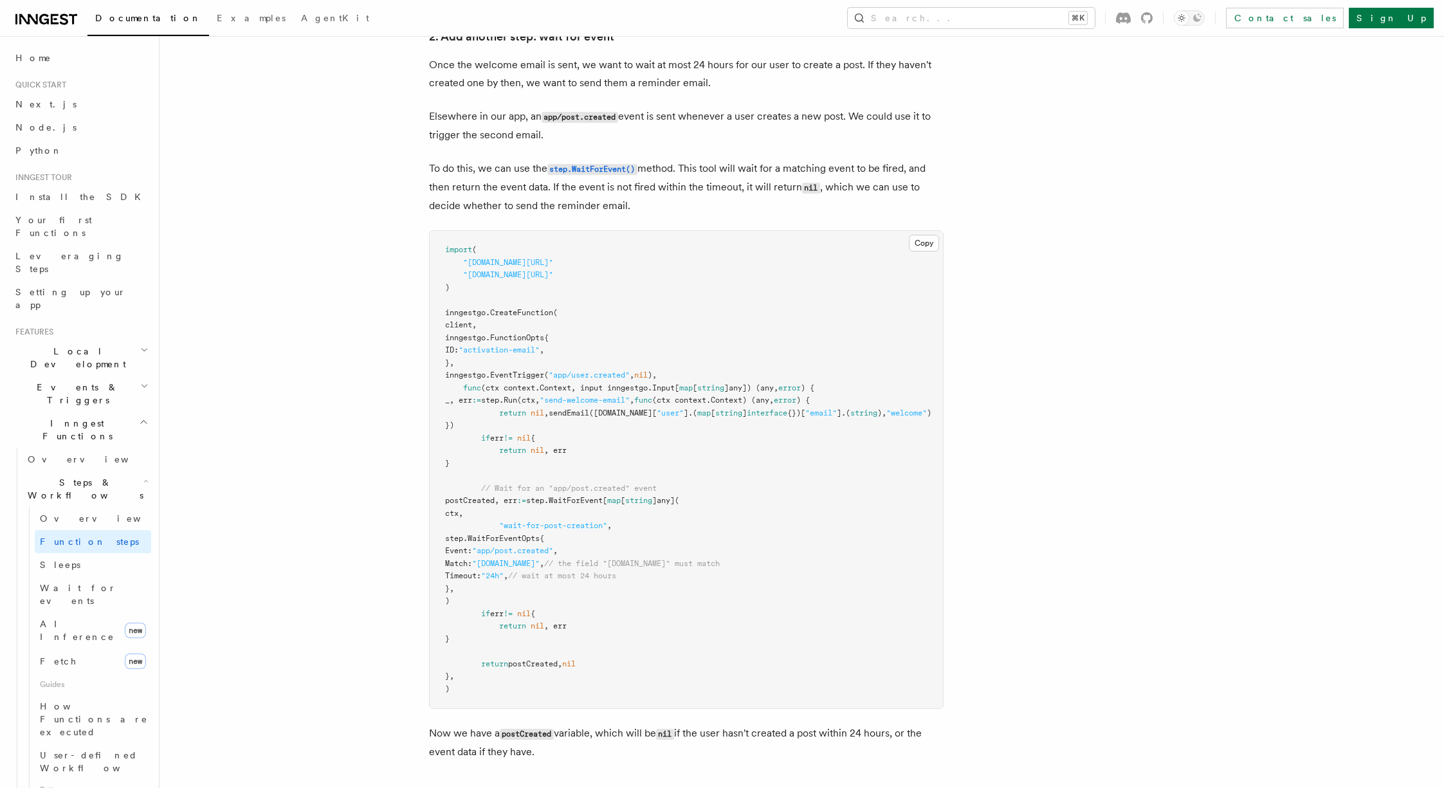
scroll to position [1429, 0]
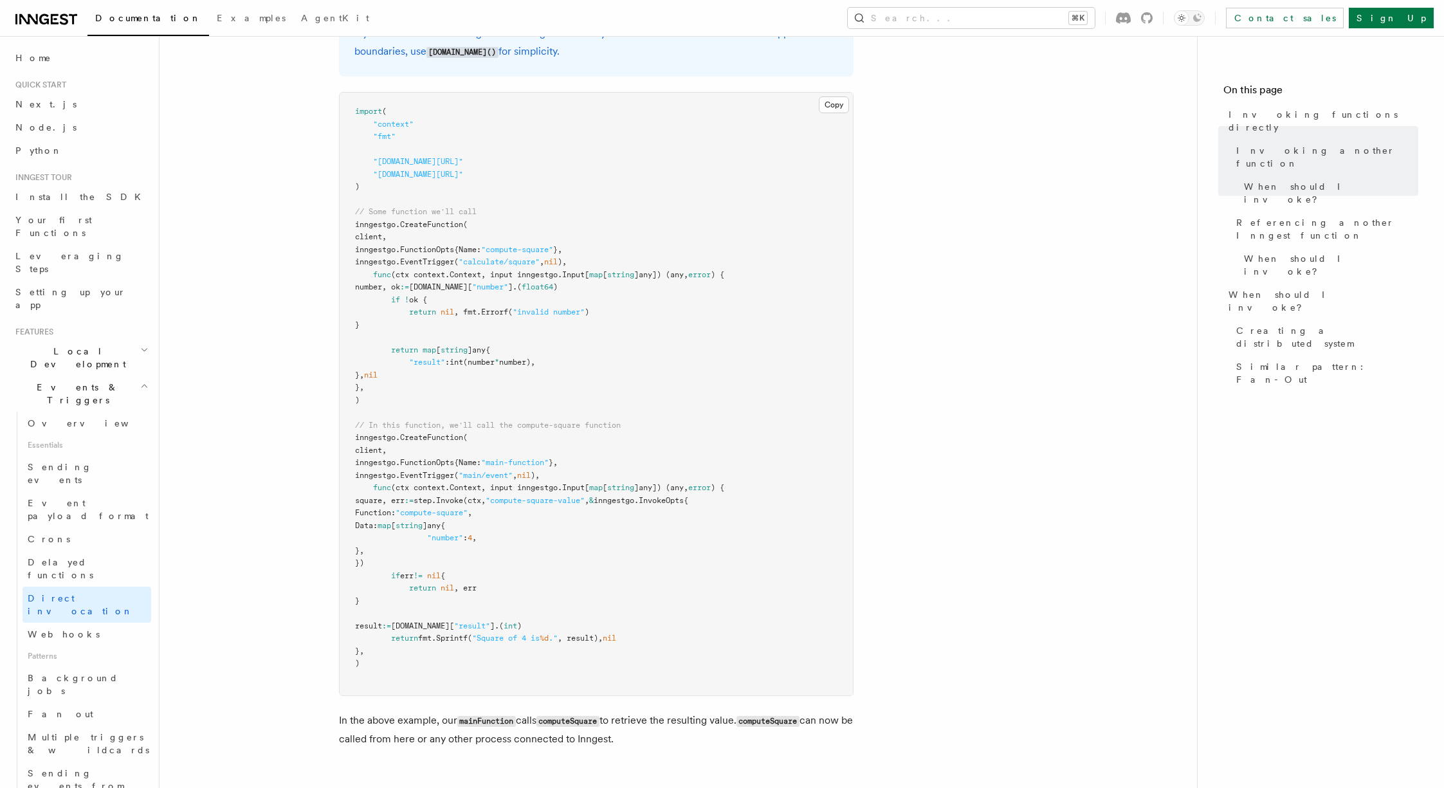
scroll to position [587, 0]
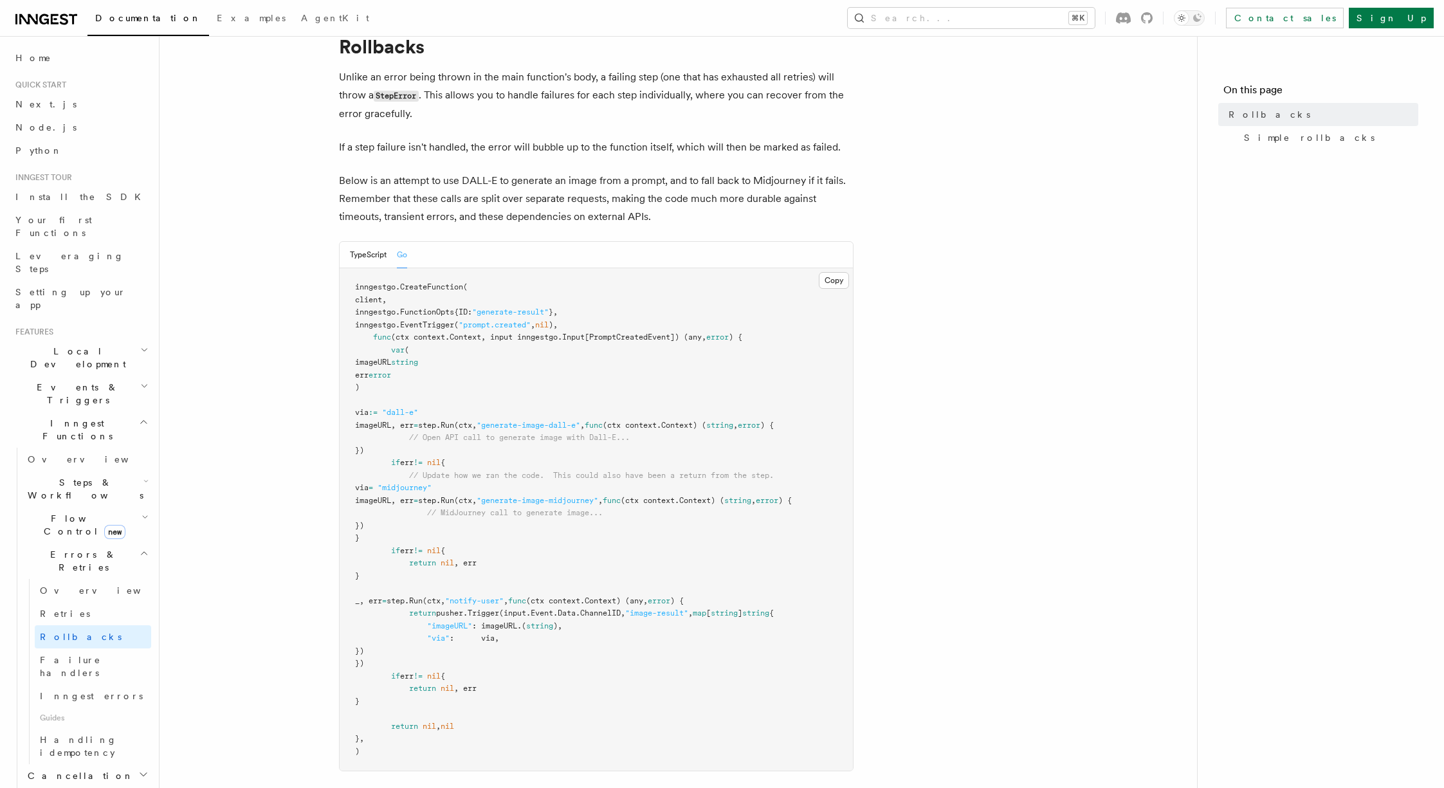
scroll to position [14, 0]
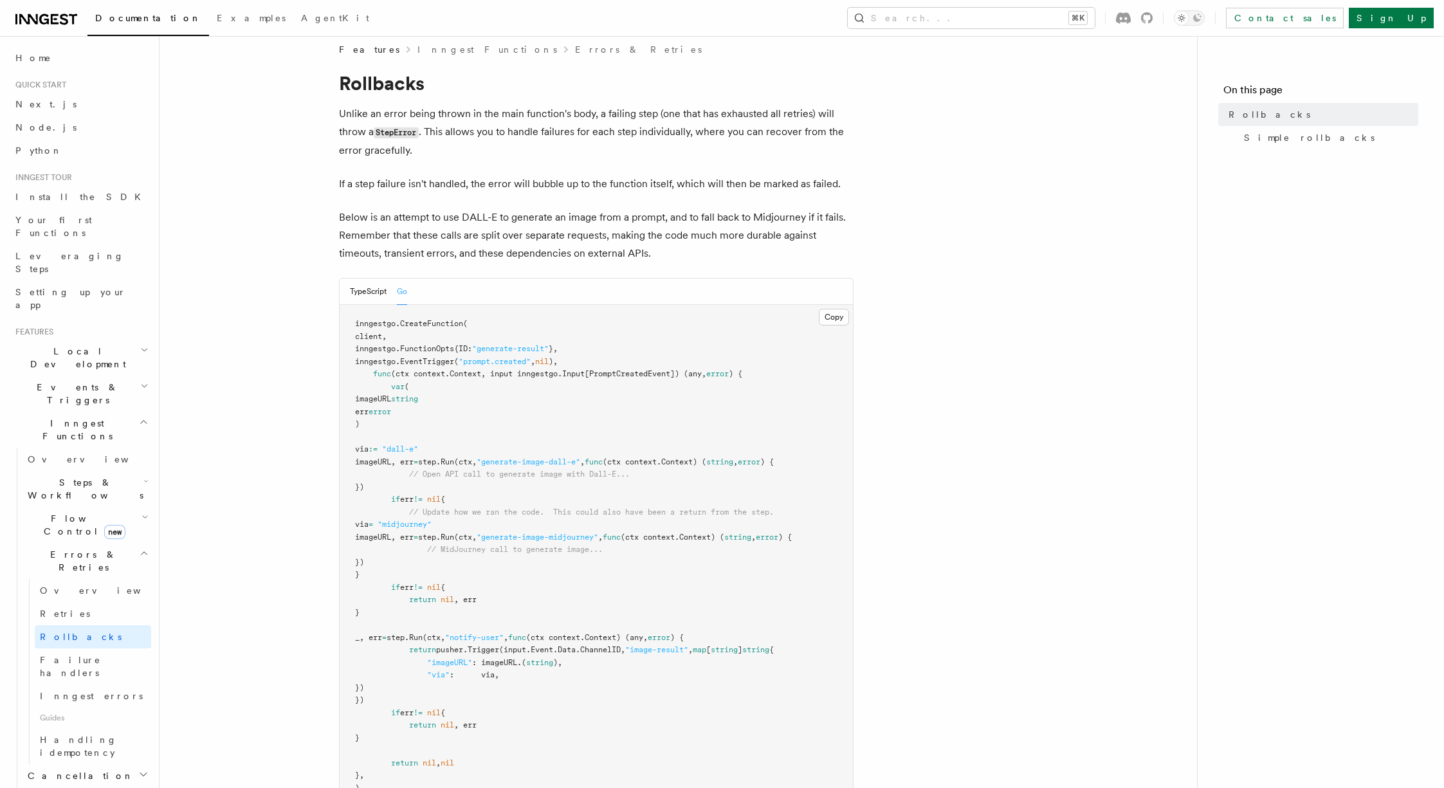
click at [767, 225] on p "Below is an attempt to use DALL-E to generate an image from a prompt, and to fa…" at bounding box center [596, 235] width 515 height 54
click at [771, 214] on p "Below is an attempt to use DALL-E to generate an image from a prompt, and to fa…" at bounding box center [596, 235] width 515 height 54
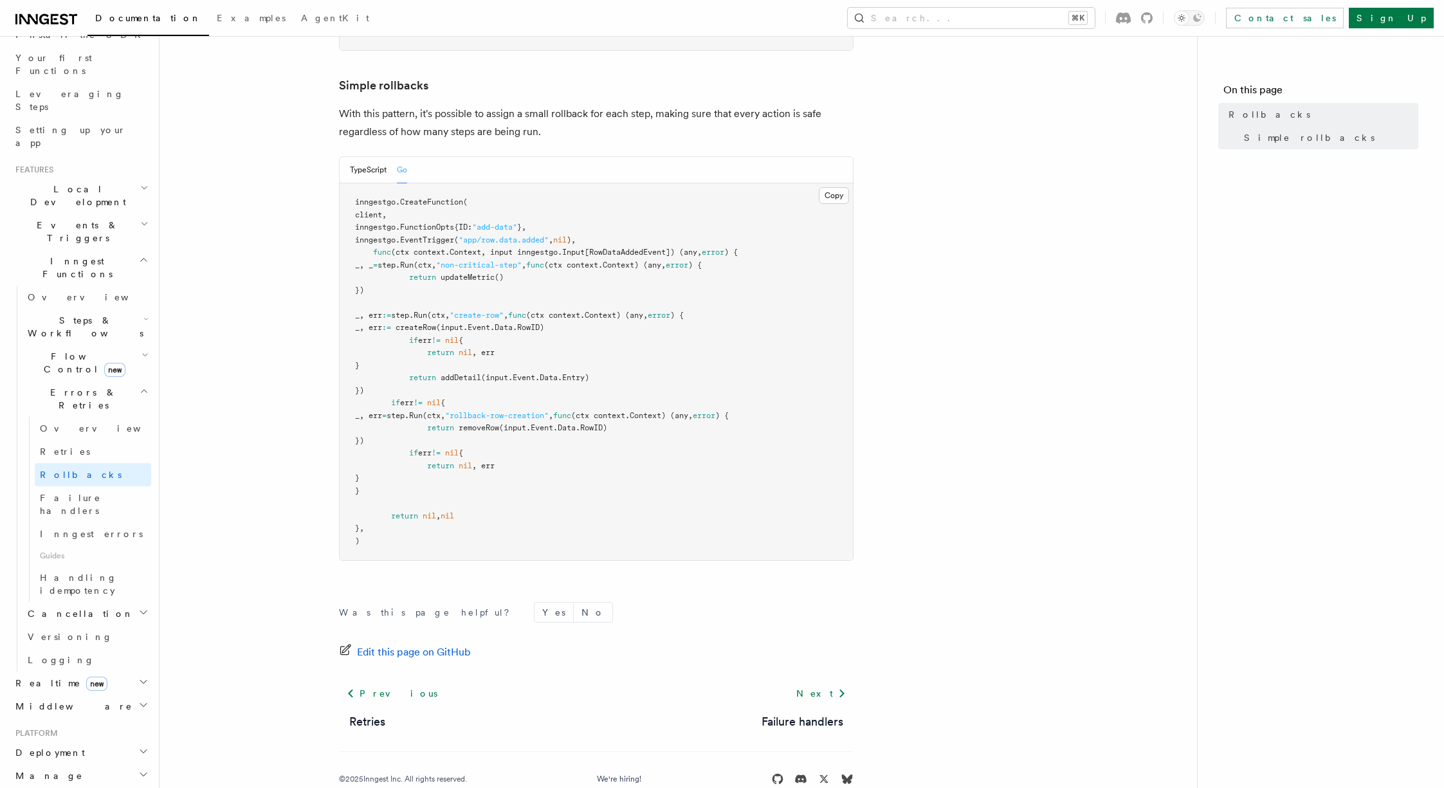
scroll to position [154, 0]
click at [138, 615] on icon "button" at bounding box center [143, 620] width 10 height 10
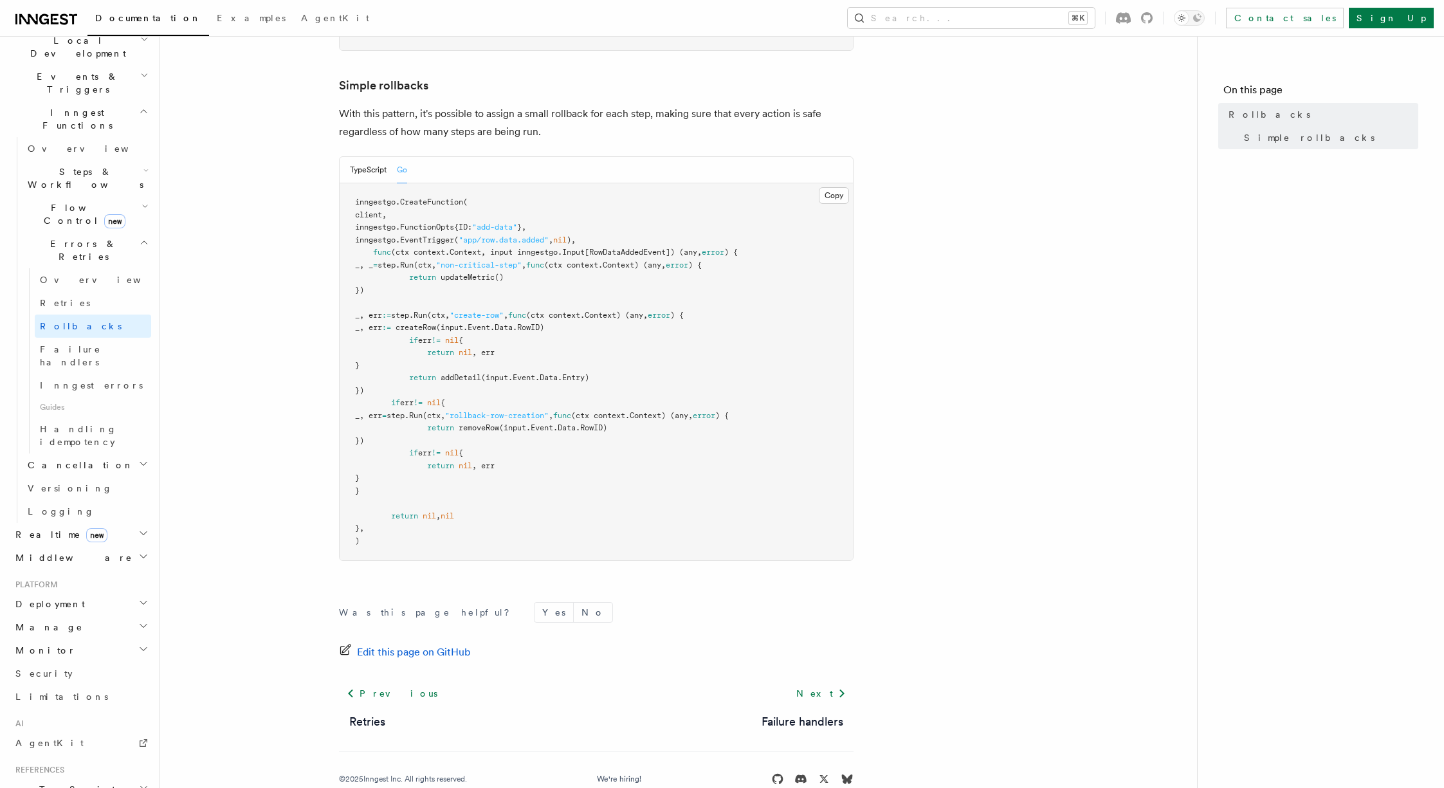
scroll to position [311, 0]
click at [125, 522] on h2 "Realtime new" at bounding box center [80, 533] width 141 height 23
click at [81, 569] on link "React hooks / Next.js" at bounding box center [87, 587] width 129 height 36
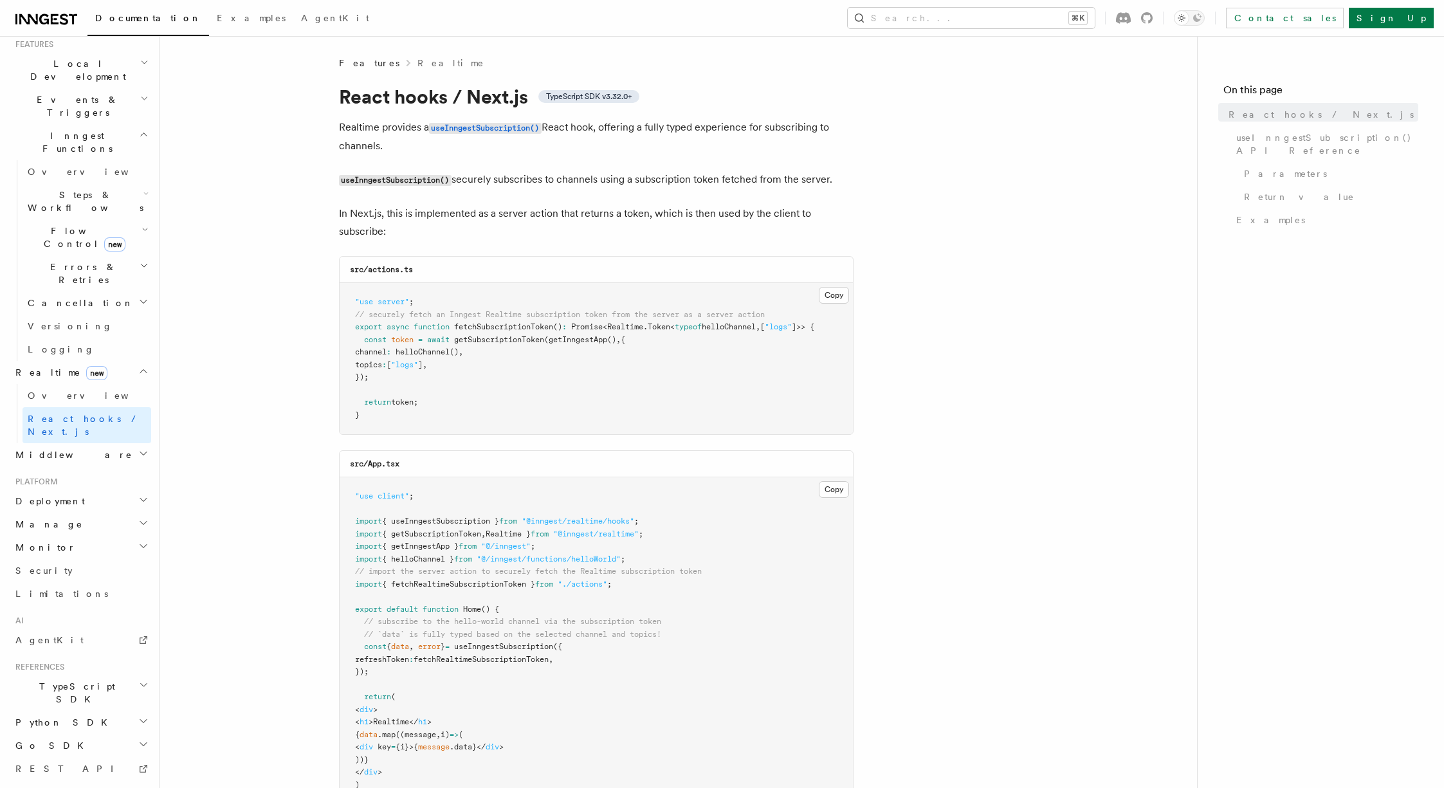
click at [84, 536] on h2 "Monitor" at bounding box center [80, 547] width 141 height 23
click at [100, 384] on link "Overview" at bounding box center [87, 395] width 129 height 23
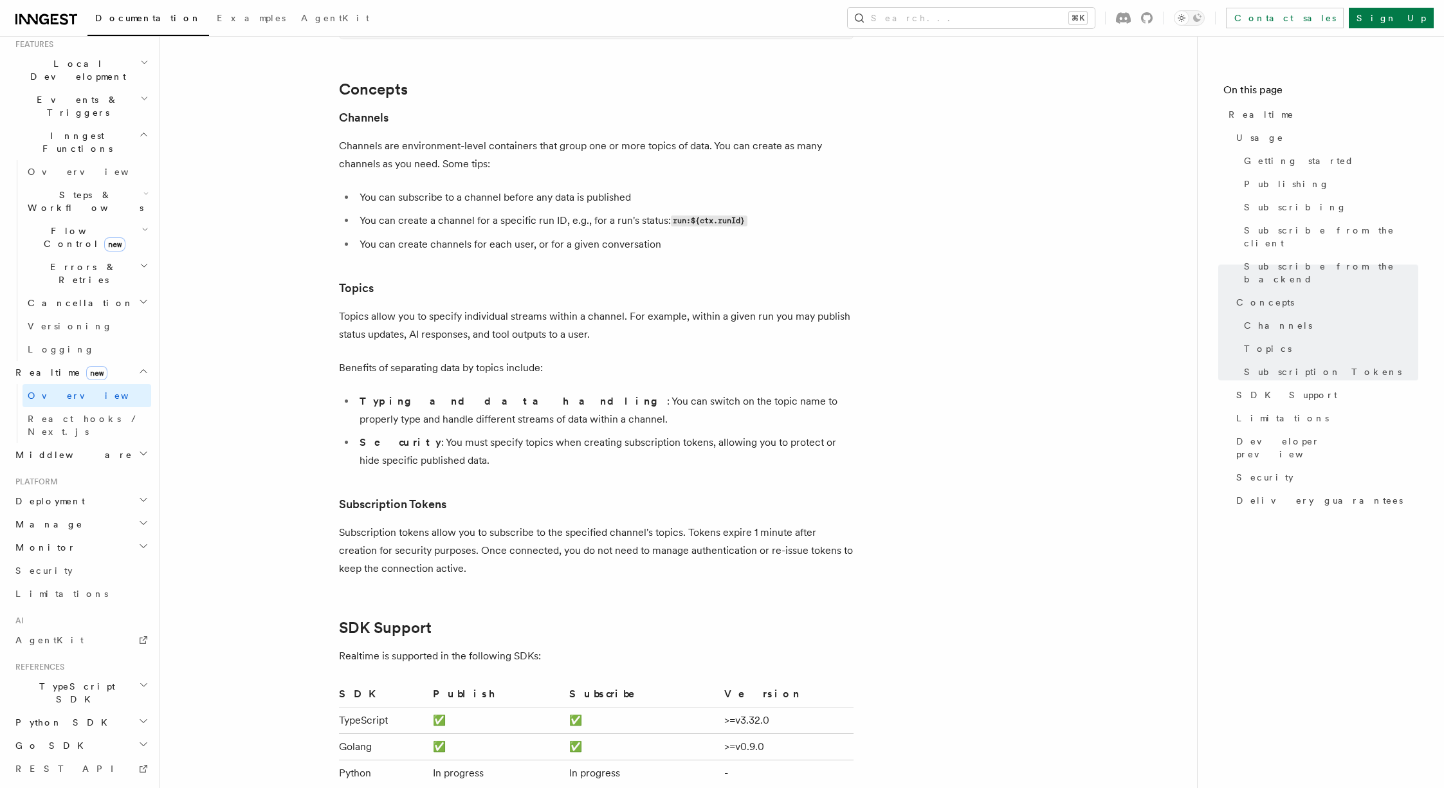
scroll to position [3288, 0]
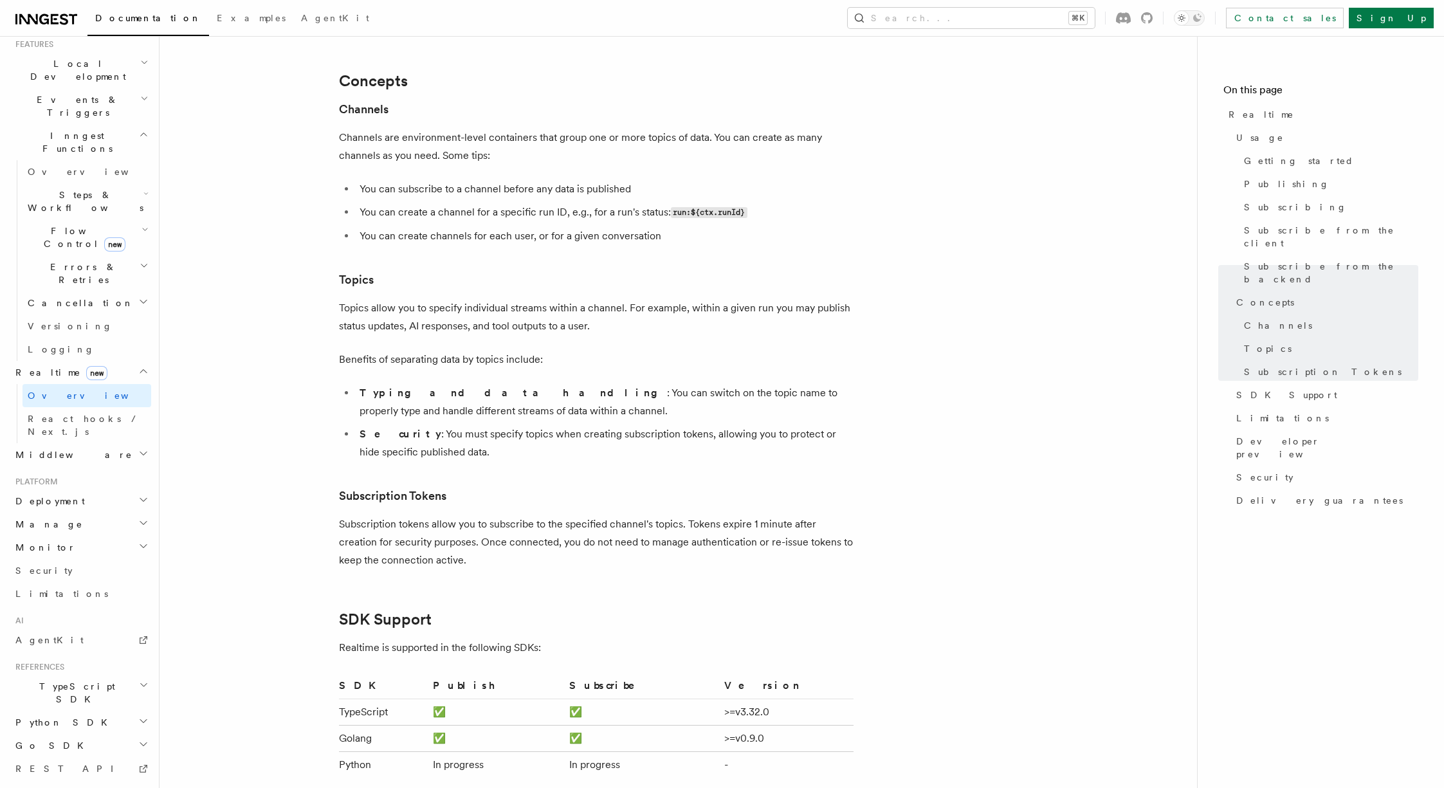
click at [96, 443] on h2 "Middleware" at bounding box center [80, 454] width 141 height 23
click at [140, 370] on icon "button" at bounding box center [143, 371] width 6 height 3
click at [82, 477] on h2 "Deployment" at bounding box center [80, 488] width 141 height 23
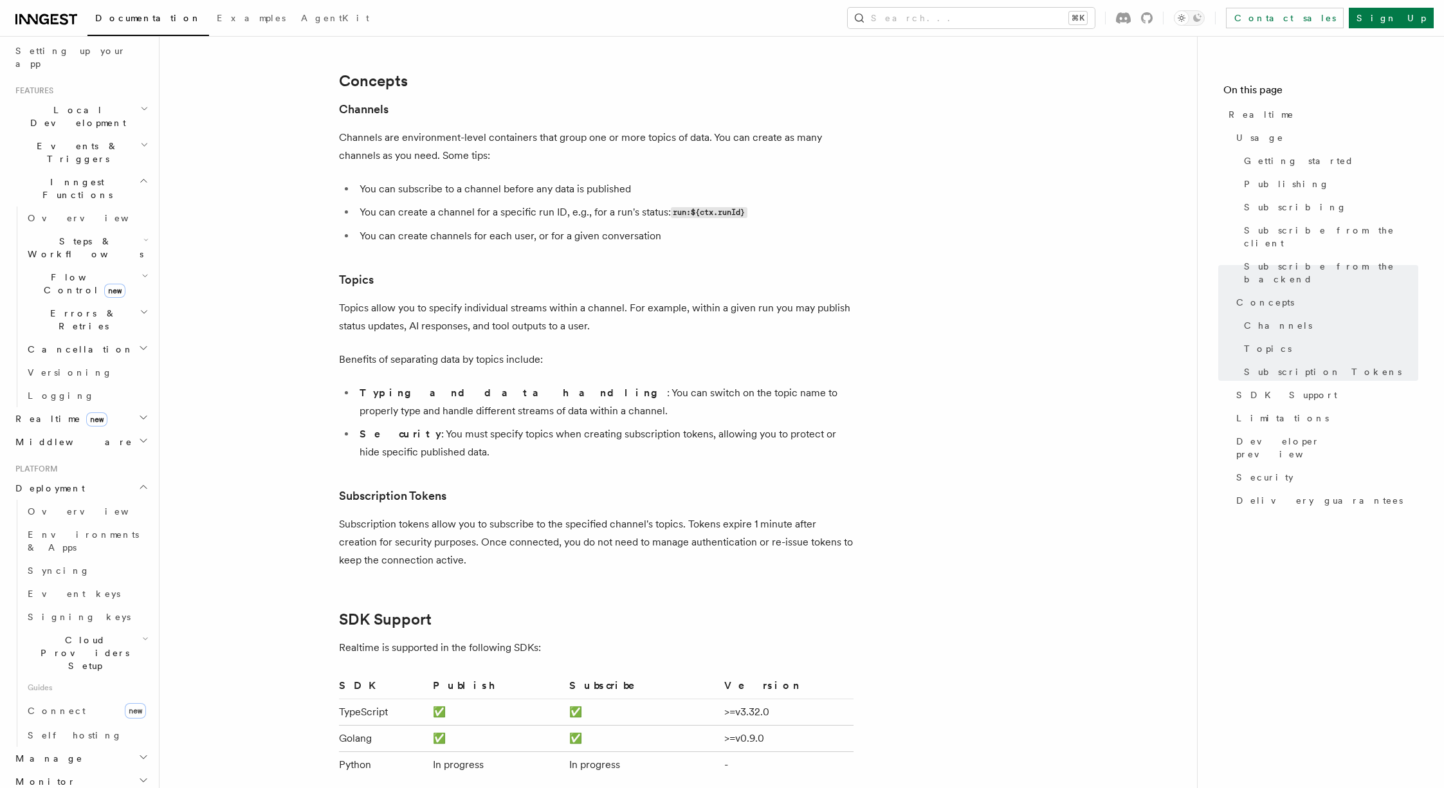
click at [82, 477] on h2 "Deployment" at bounding box center [80, 488] width 141 height 23
click at [80, 500] on h2 "Manage" at bounding box center [80, 511] width 141 height 23
click at [95, 477] on h2 "Deployment" at bounding box center [80, 488] width 141 height 23
click at [88, 500] on link "Overview" at bounding box center [87, 511] width 129 height 23
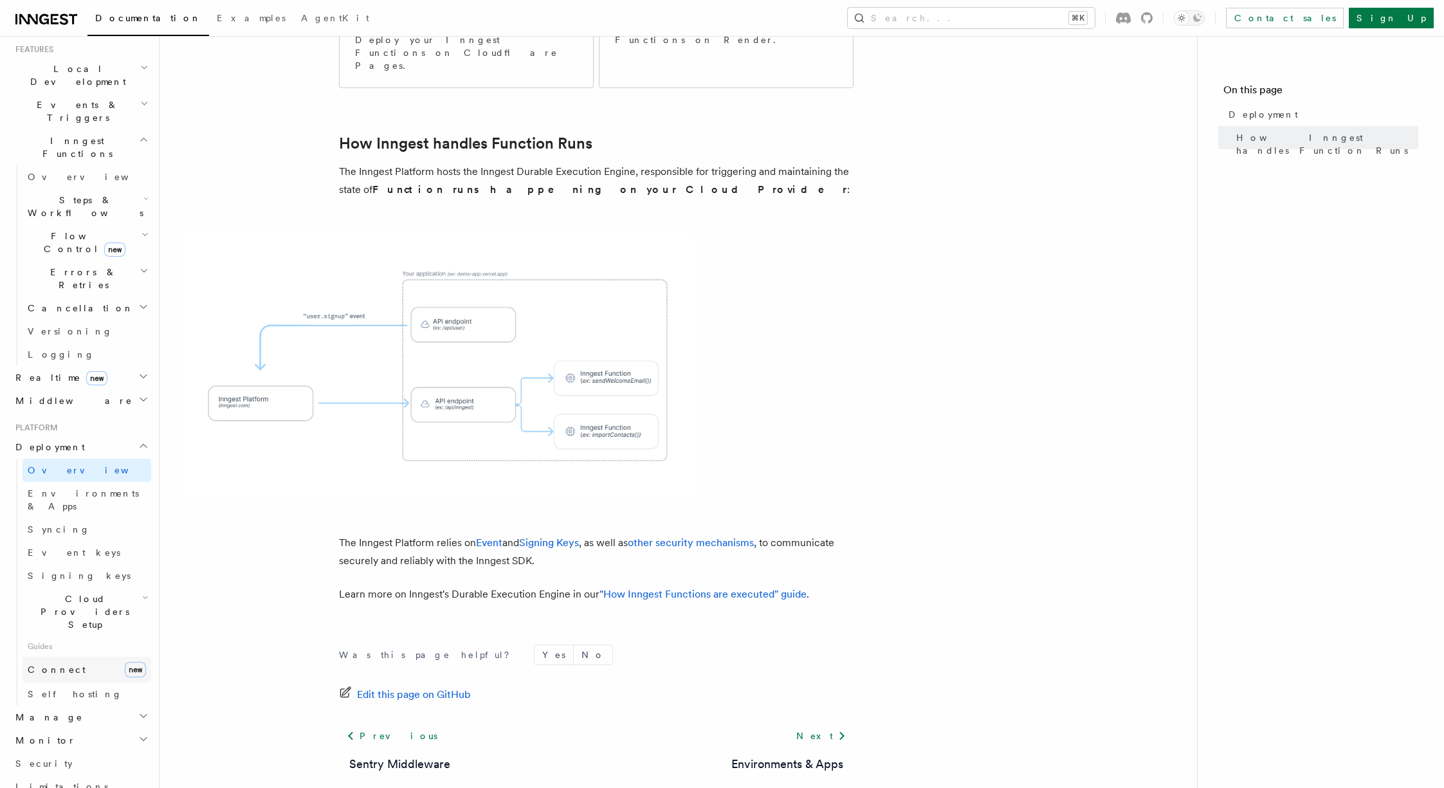
scroll to position [307, 0]
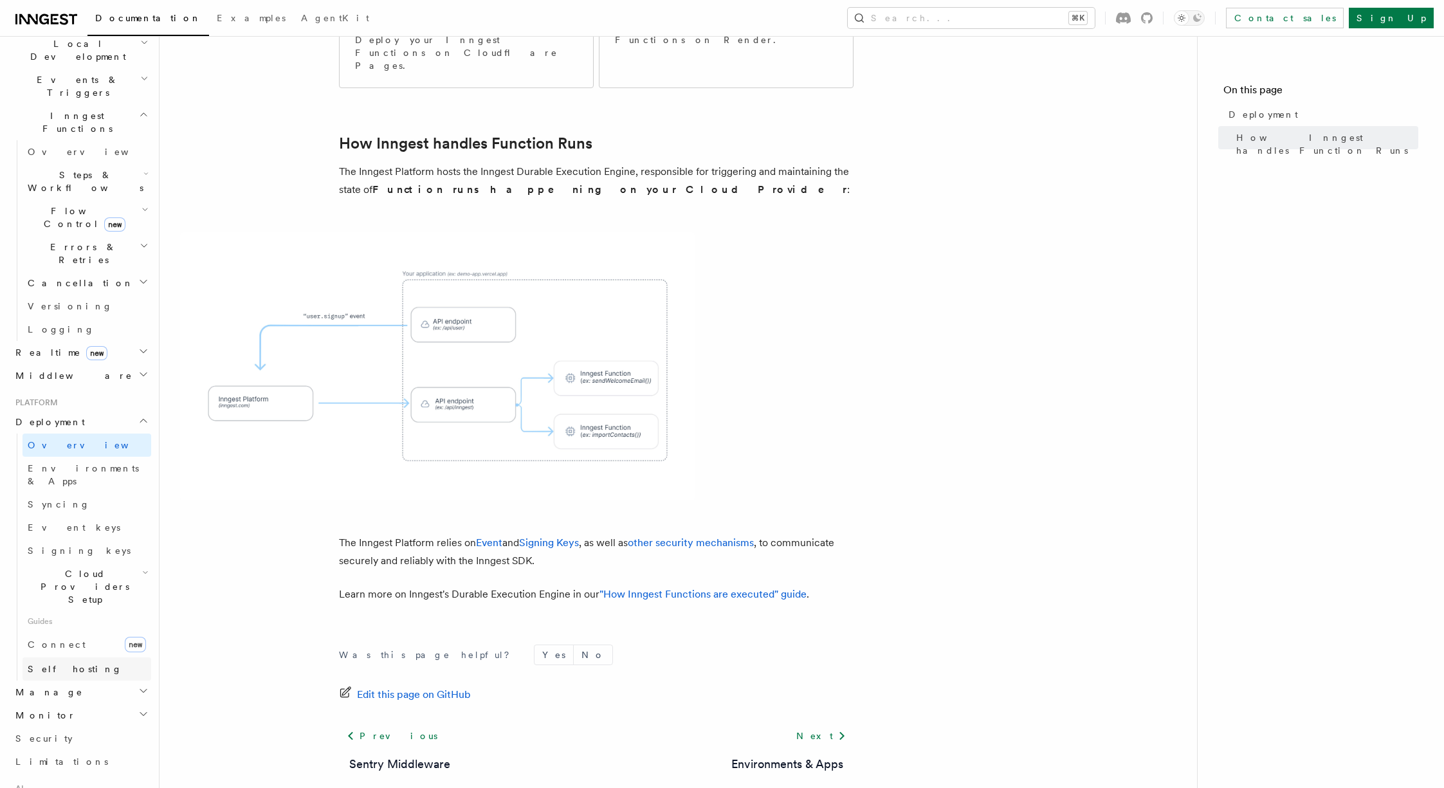
click at [81, 657] on link "Self hosting" at bounding box center [87, 668] width 129 height 23
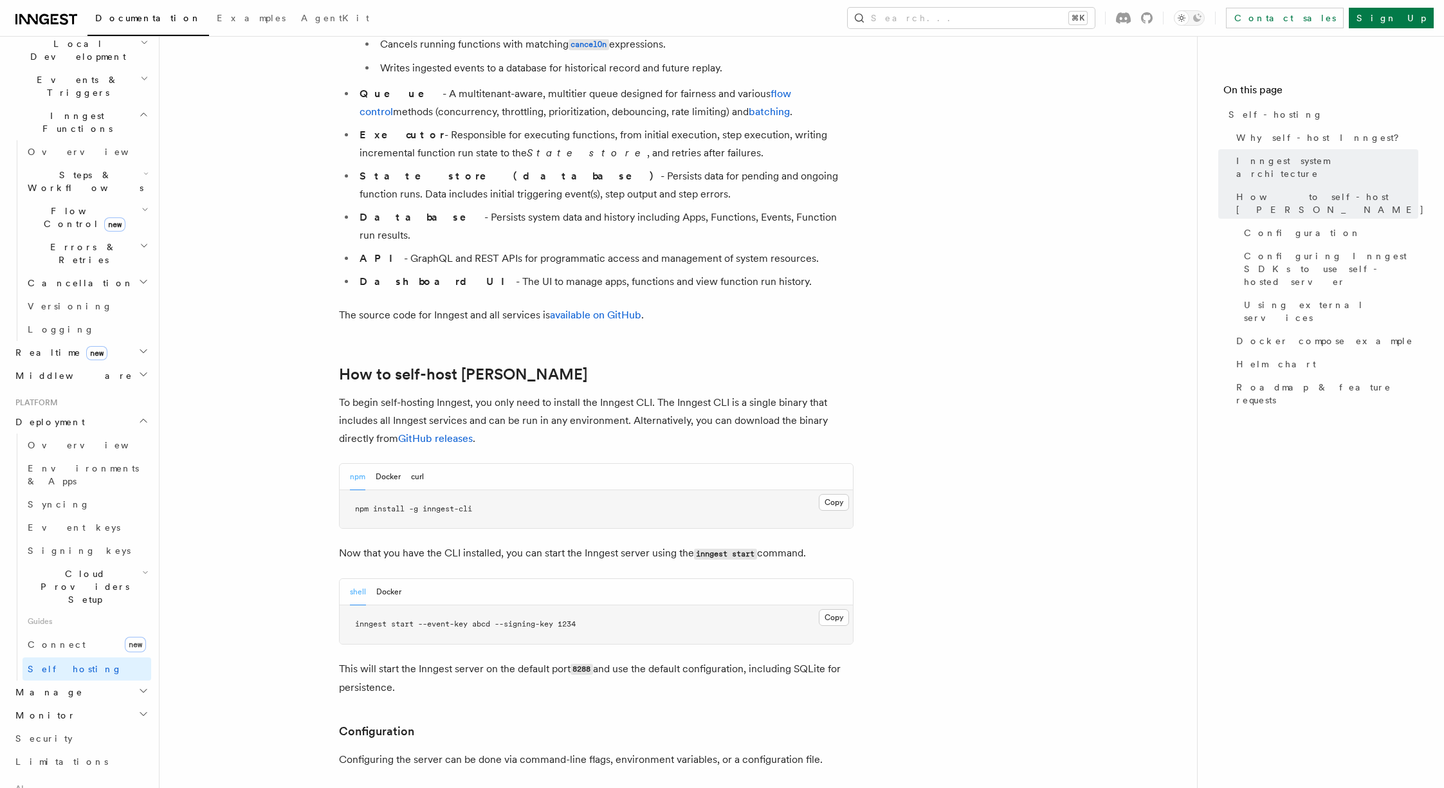
scroll to position [1041, 0]
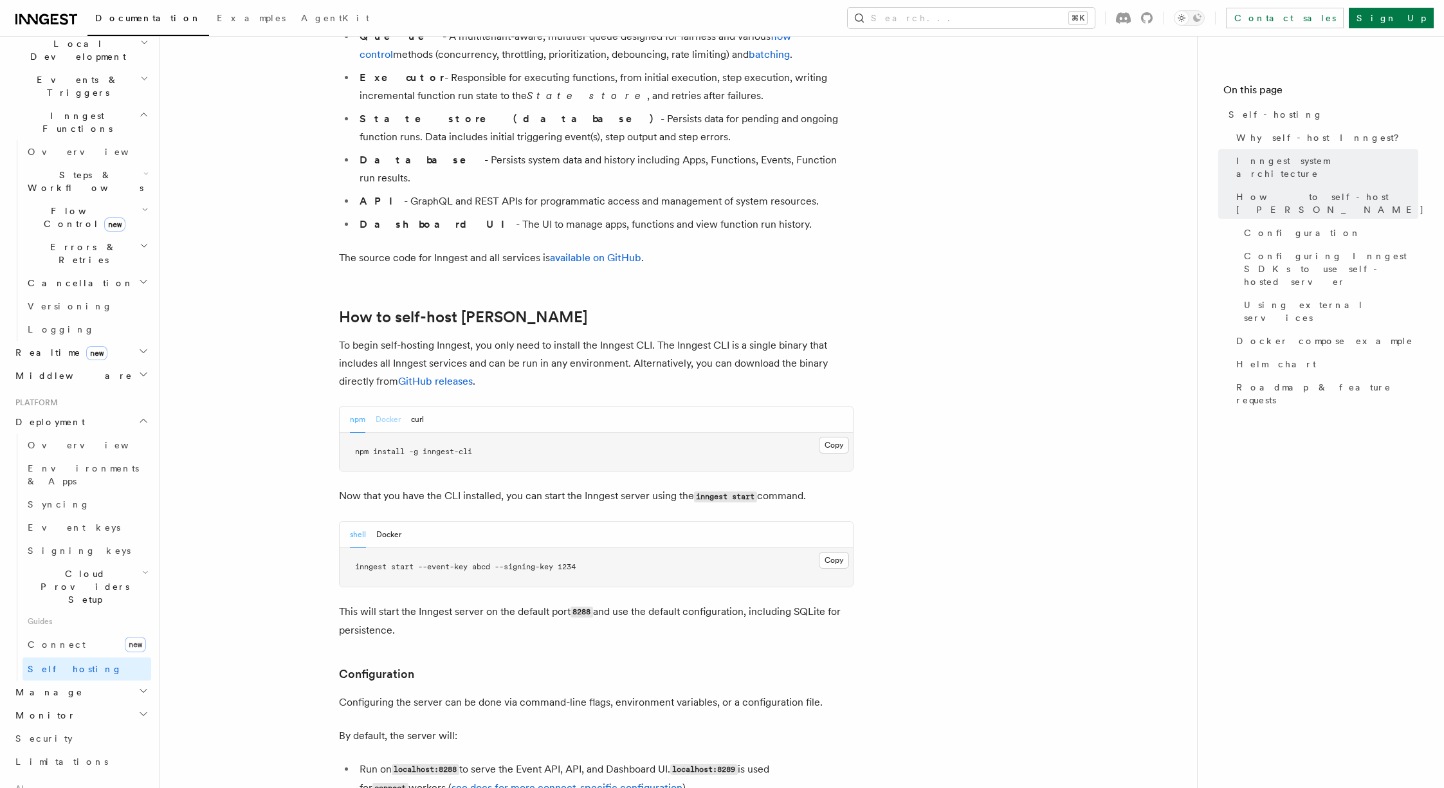
click at [387, 407] on button "Docker" at bounding box center [388, 420] width 25 height 26
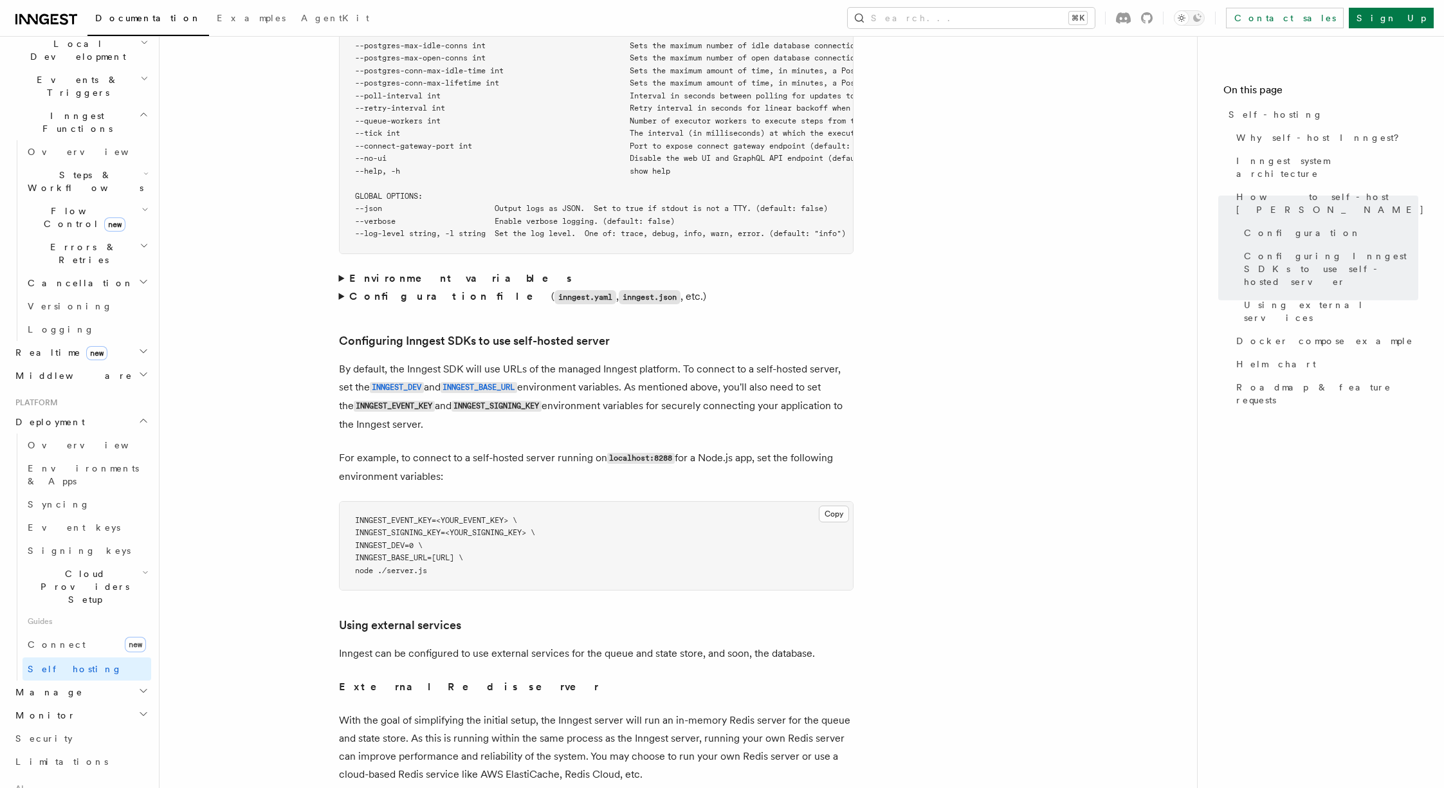
scroll to position [2507, 0]
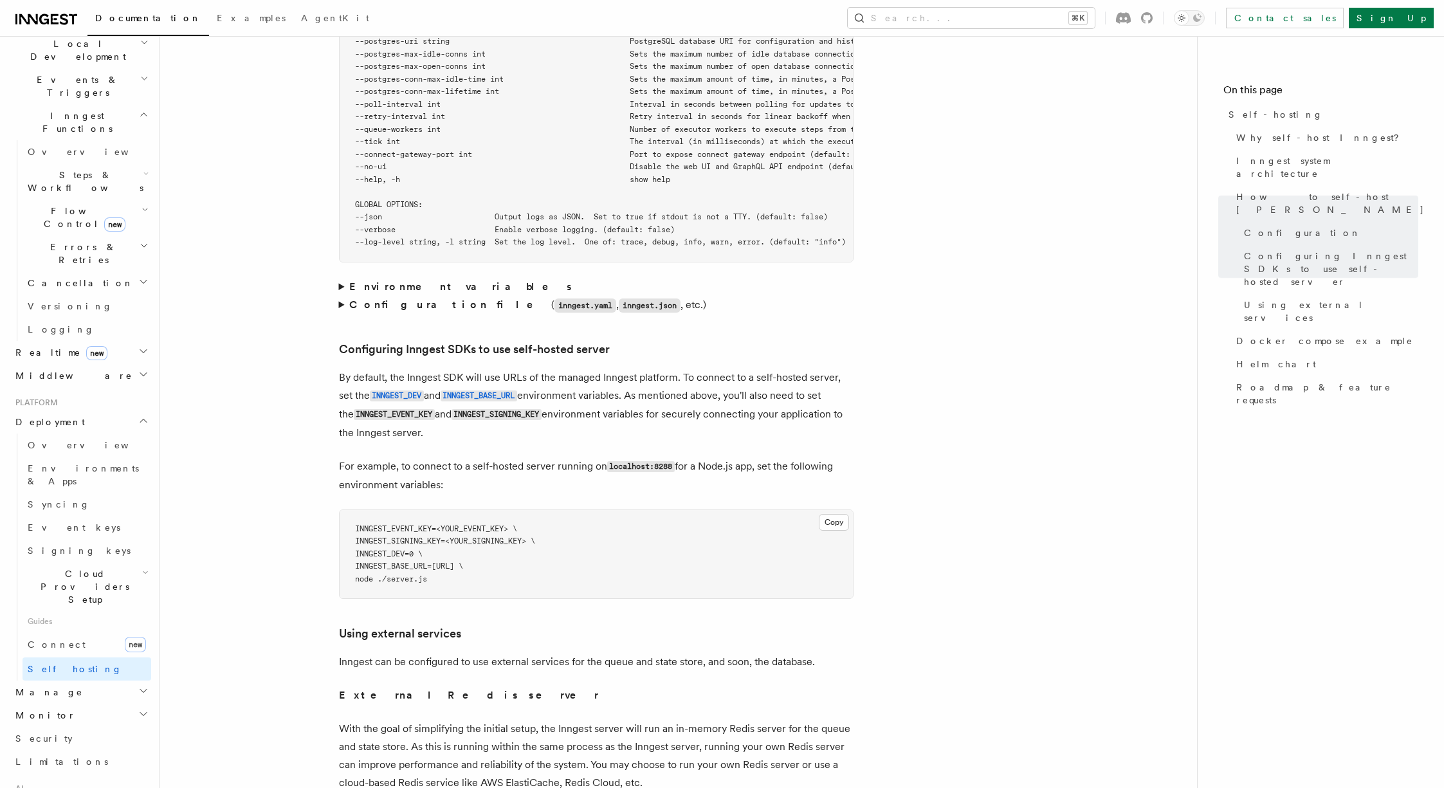
click at [390, 280] on strong "Environment variables" at bounding box center [461, 286] width 224 height 12
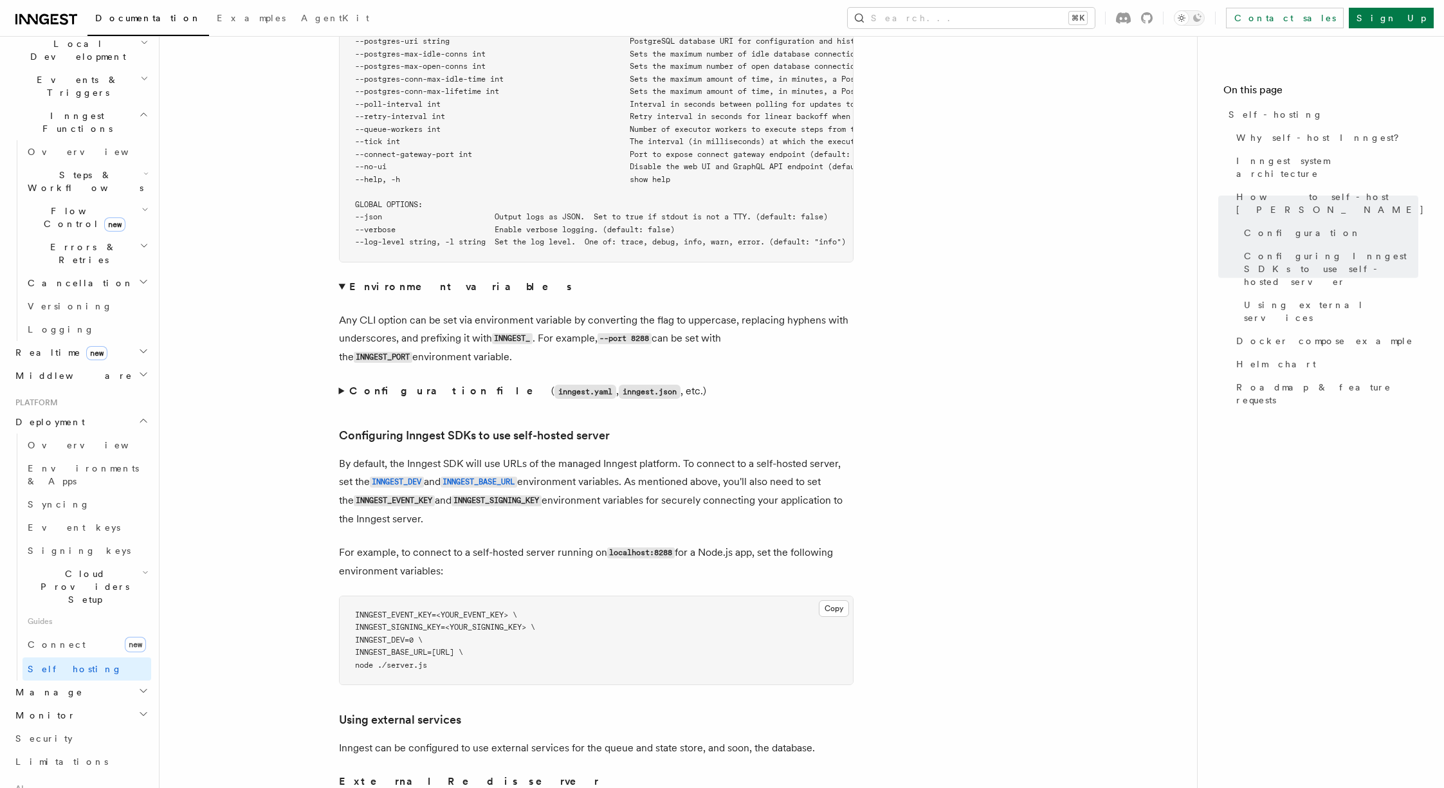
click at [390, 280] on strong "Environment variables" at bounding box center [461, 286] width 224 height 12
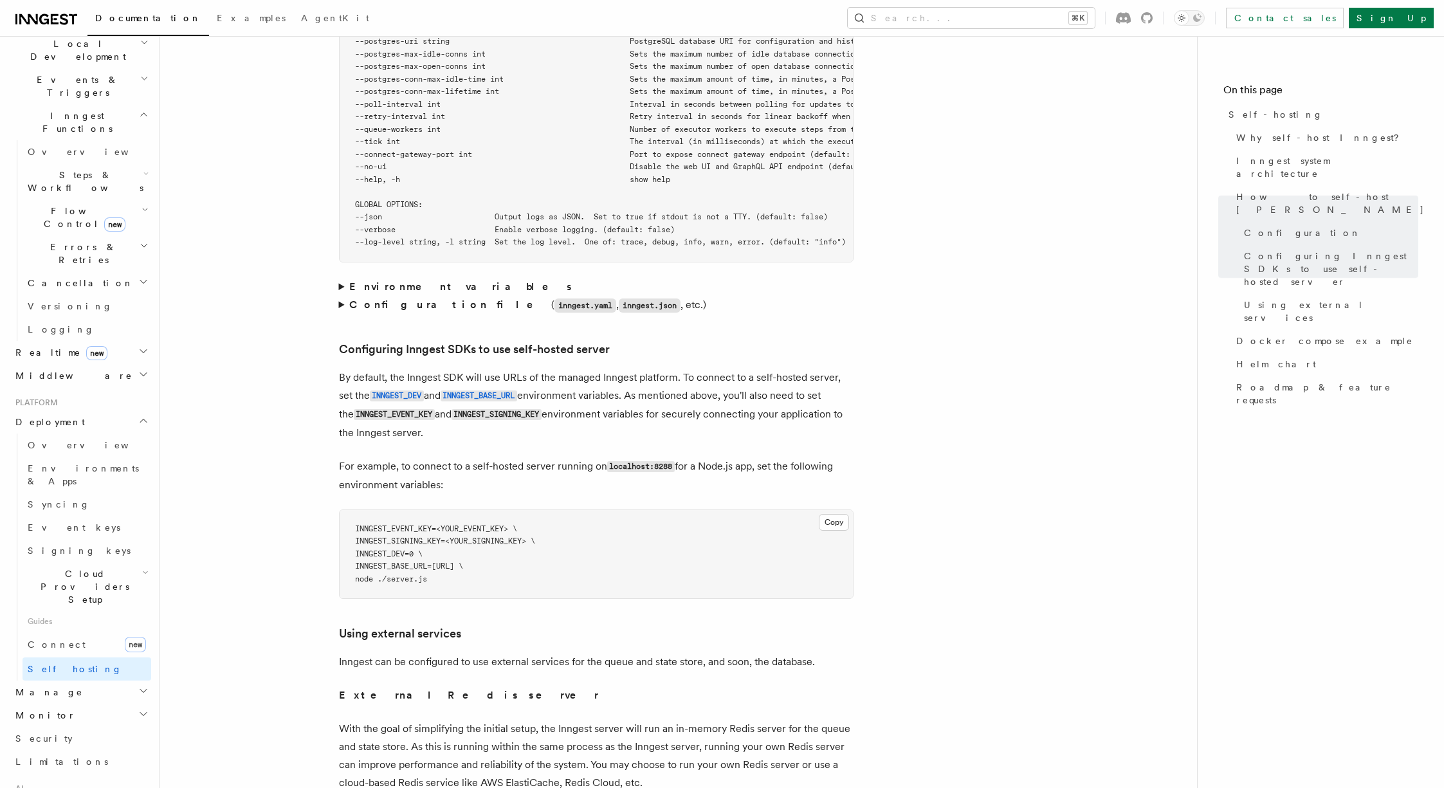
click at [385, 298] on strong "Configuration file" at bounding box center [450, 304] width 202 height 12
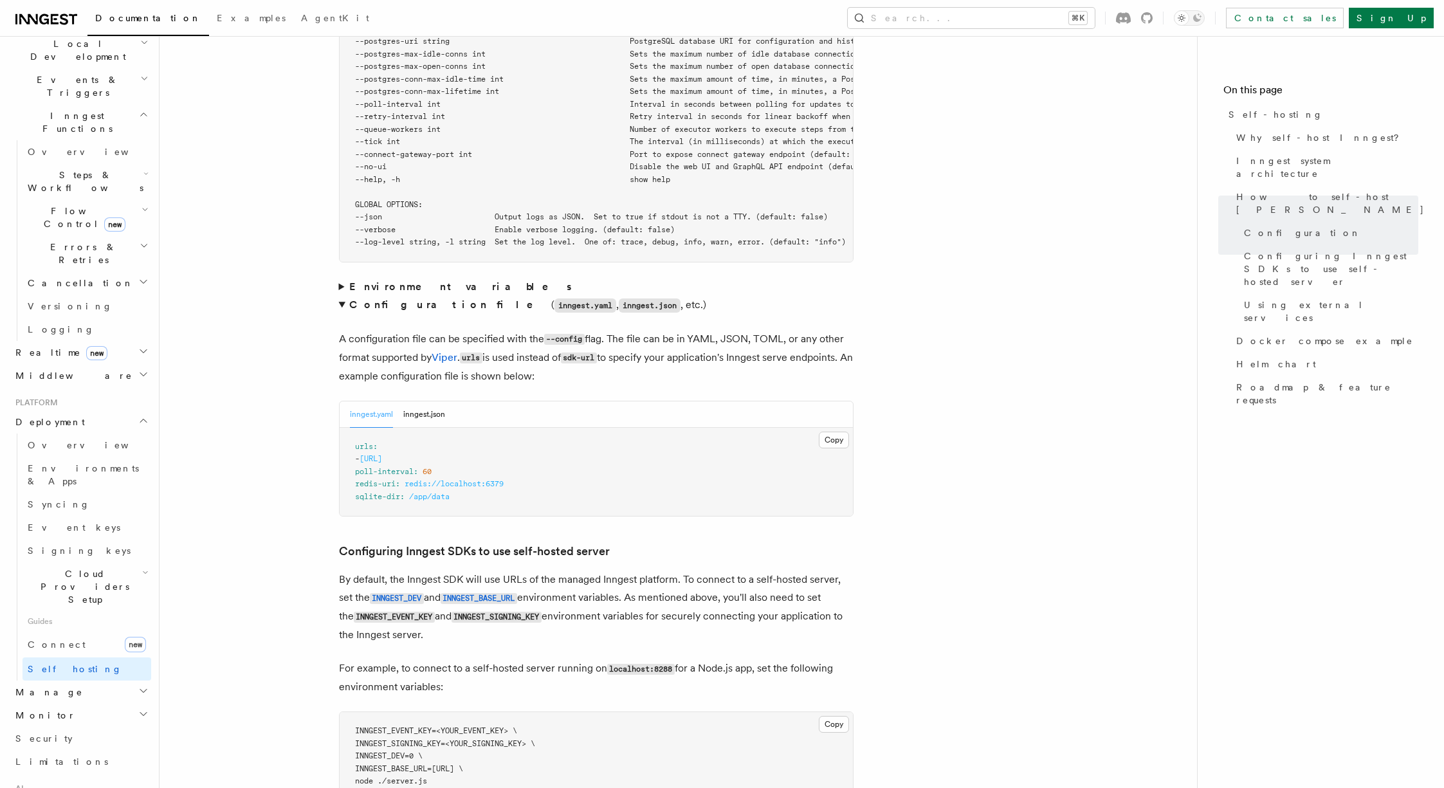
click at [385, 298] on strong "Configuration file" at bounding box center [450, 304] width 202 height 12
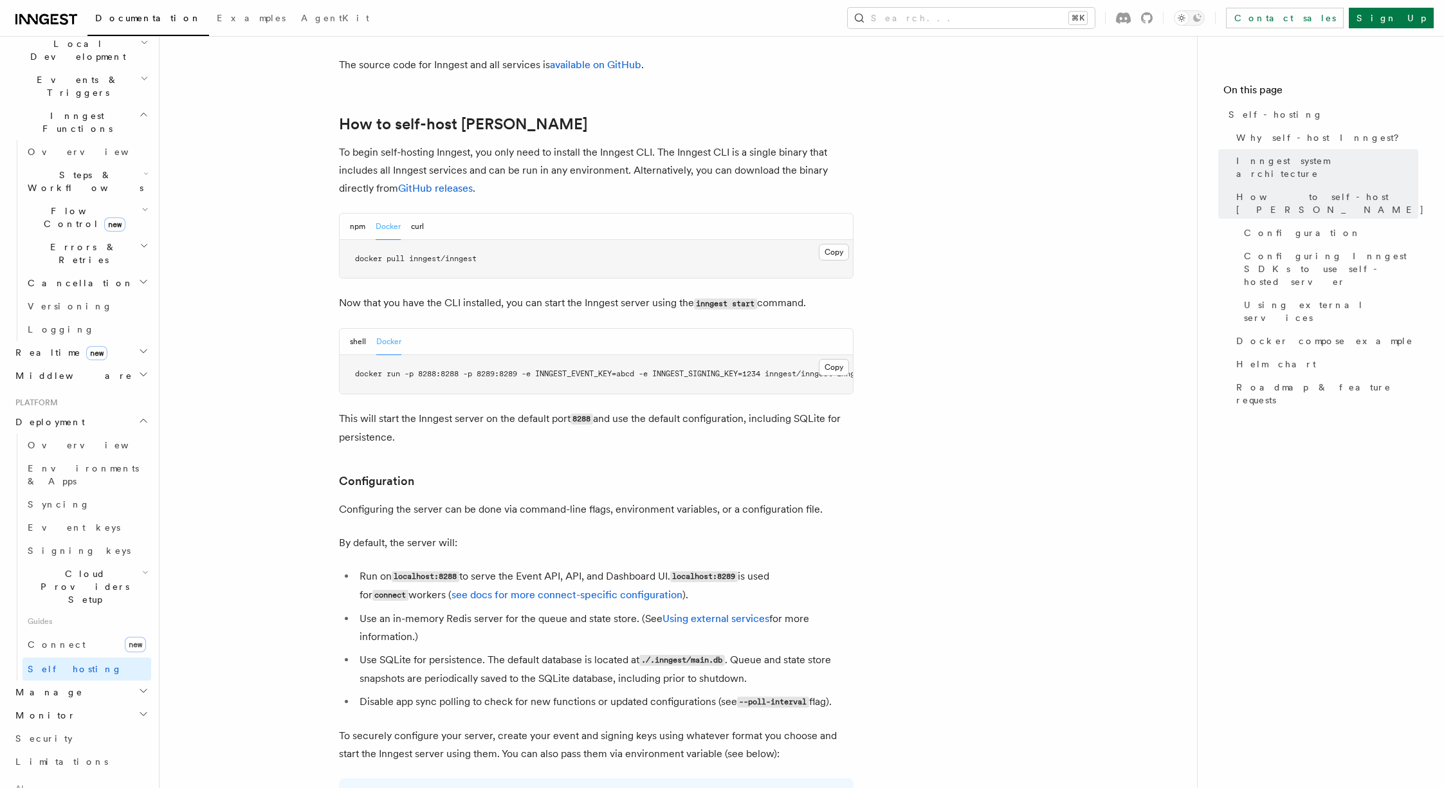
scroll to position [1448, 0]
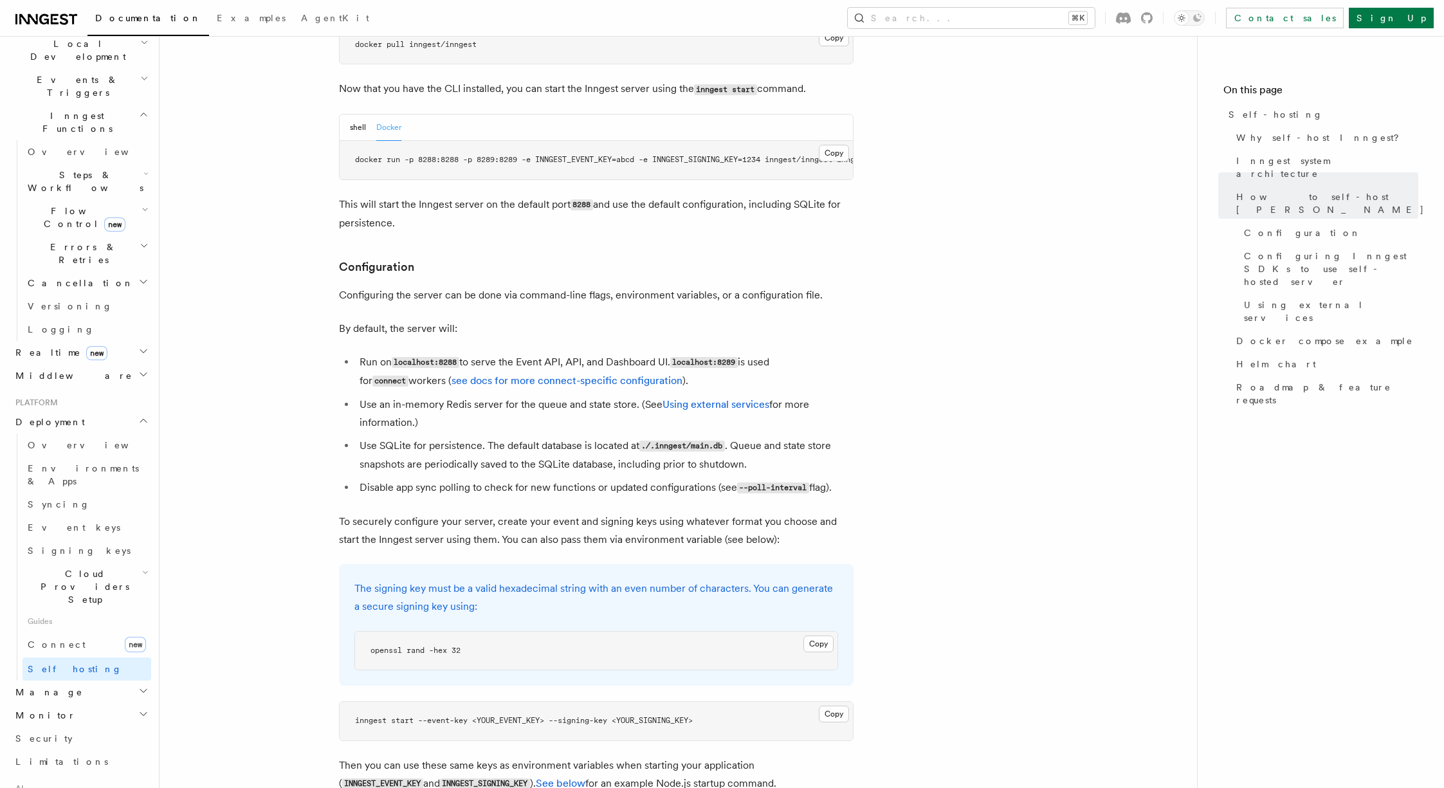
drag, startPoint x: 435, startPoint y: 390, endPoint x: 318, endPoint y: 377, distance: 117.1
click at [439, 396] on li "Use an in-memory Redis server for the queue and state store. (See Using externa…" at bounding box center [605, 414] width 498 height 36
drag, startPoint x: 474, startPoint y: 392, endPoint x: 363, endPoint y: 373, distance: 112.8
click at [363, 396] on li "Use an in-memory Redis server for the queue and state store. (See Using externa…" at bounding box center [605, 414] width 498 height 36
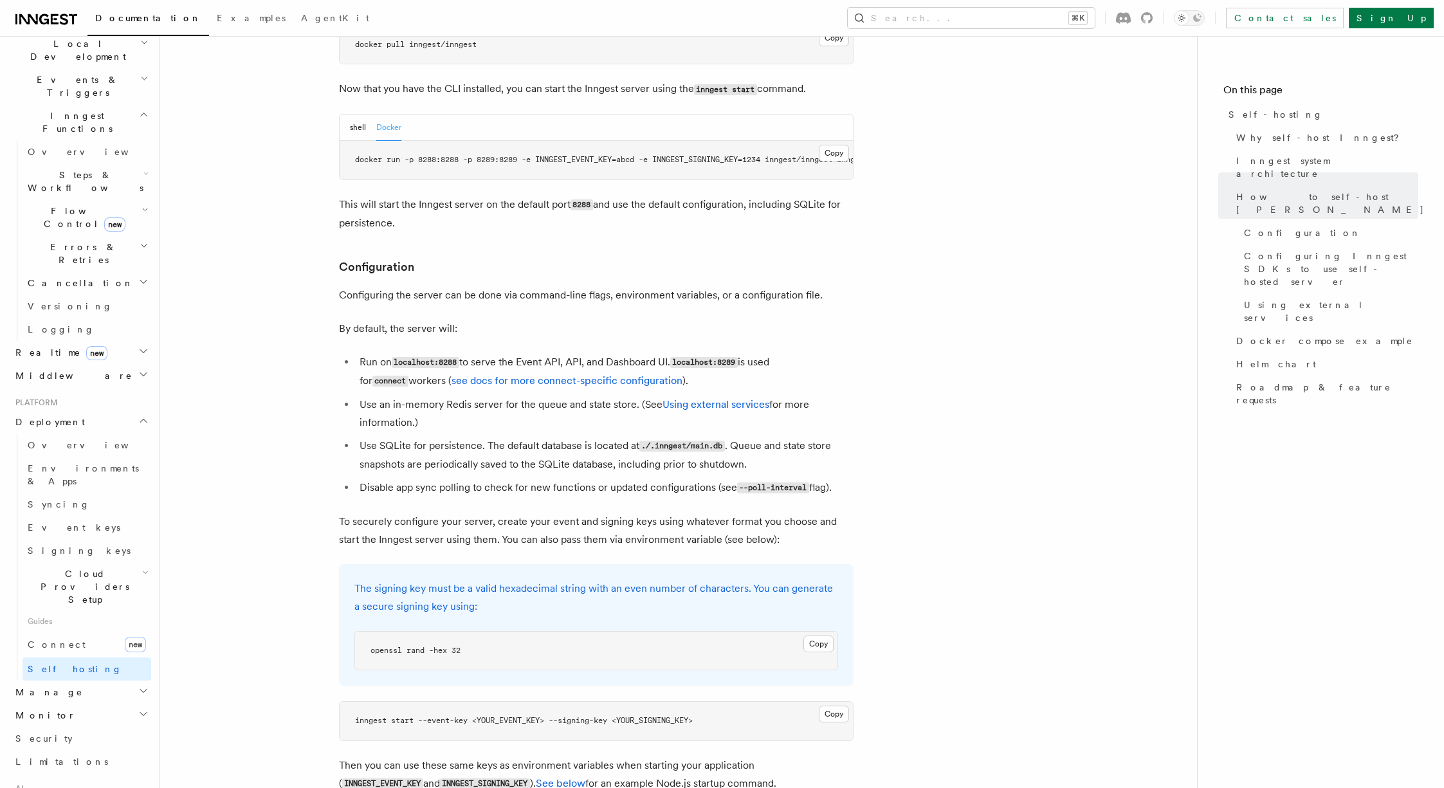
click at [363, 396] on li "Use an in-memory Redis server for the queue and state store. (See Using externa…" at bounding box center [605, 414] width 498 height 36
click at [728, 398] on link "Using external services" at bounding box center [716, 404] width 107 height 12
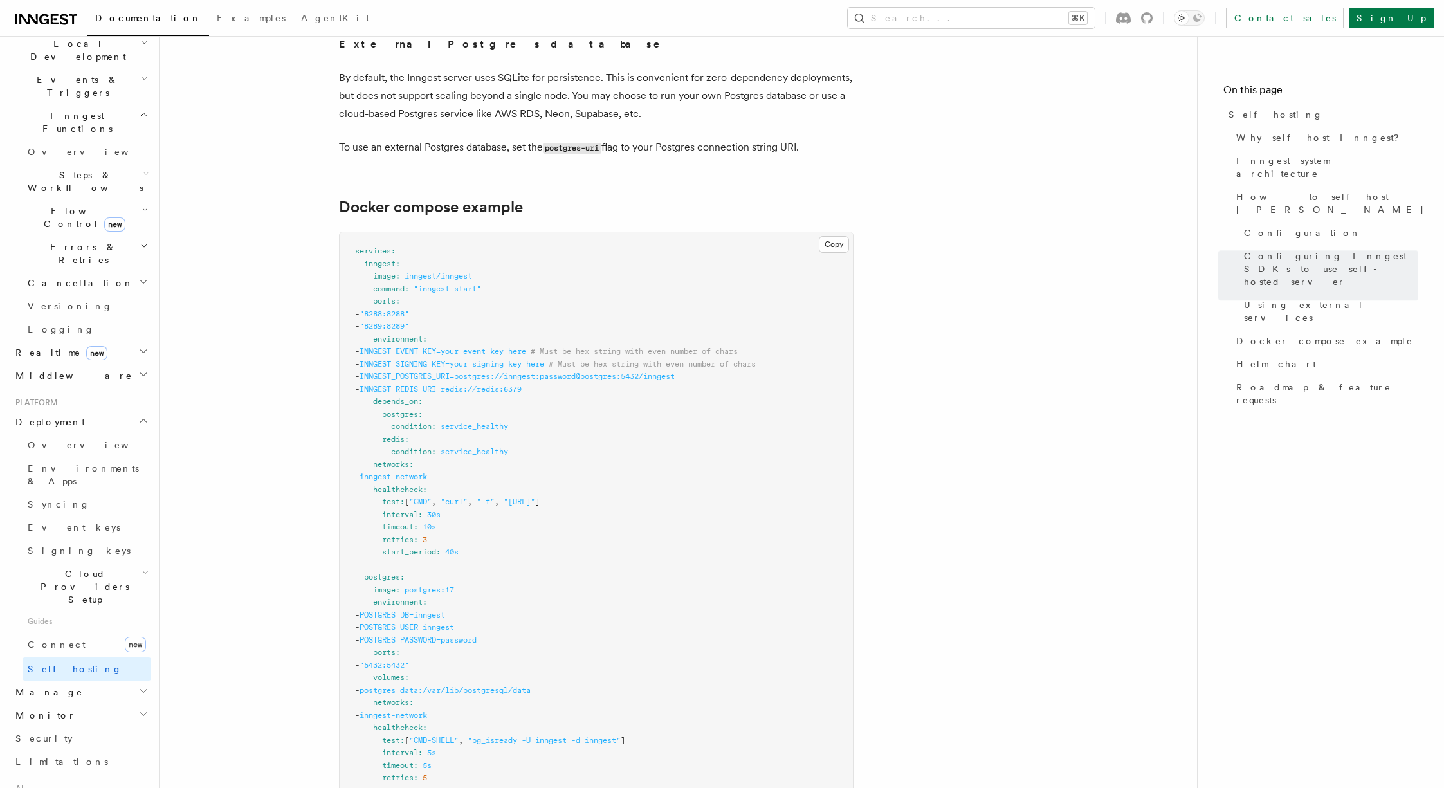
scroll to position [3379, 0]
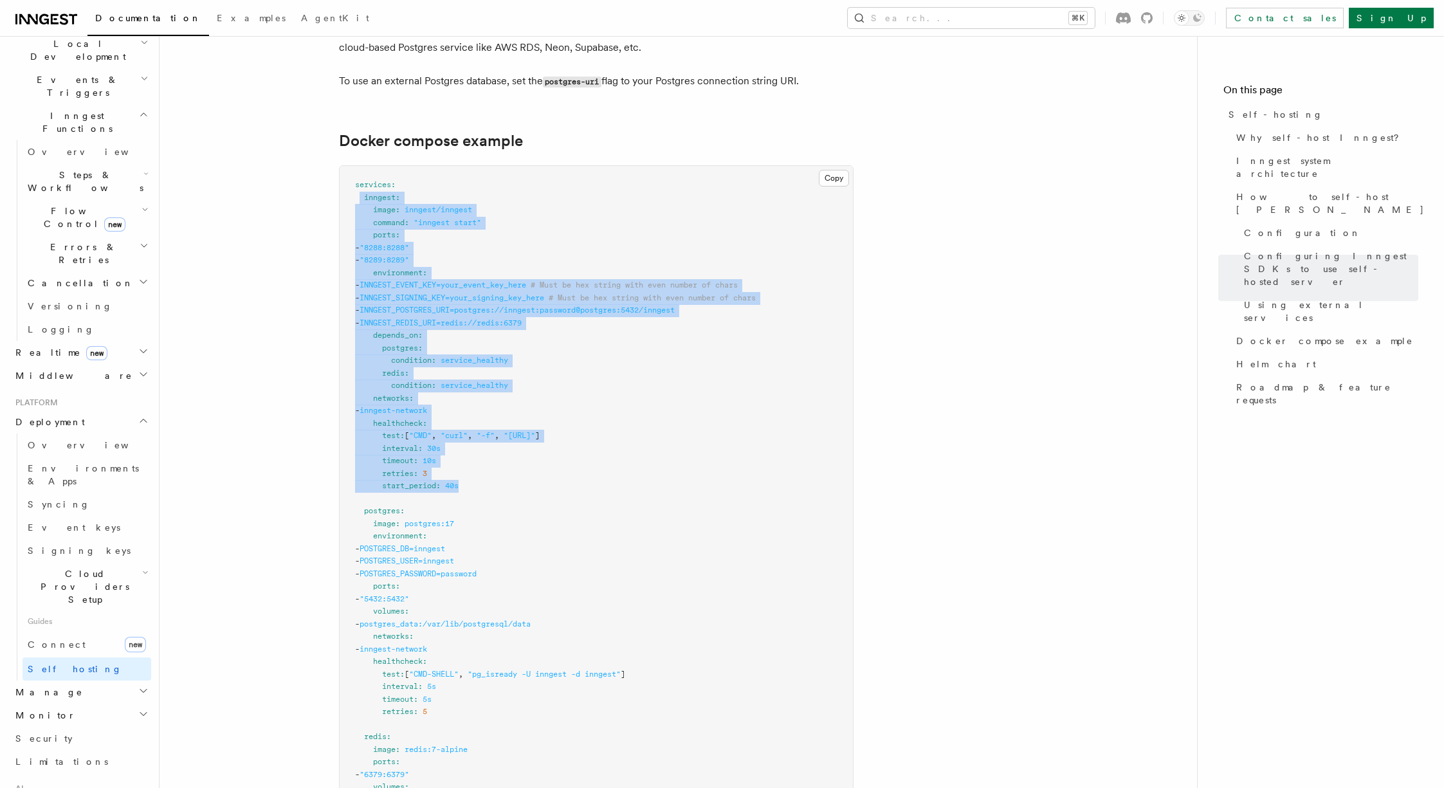
drag, startPoint x: 477, startPoint y: 475, endPoint x: 360, endPoint y: 187, distance: 311.0
click at [360, 187] on pre "services : inngest : image : inngest/inngest command : "inngest start" ports : …" at bounding box center [596, 593] width 513 height 854
copy code "inngest : image : inngest/inngest command : "inngest start" ports : - "8288:828…"
click at [513, 405] on pre "services : inngest : image : inngest/inngest command : "inngest start" ports : …" at bounding box center [596, 593] width 513 height 854
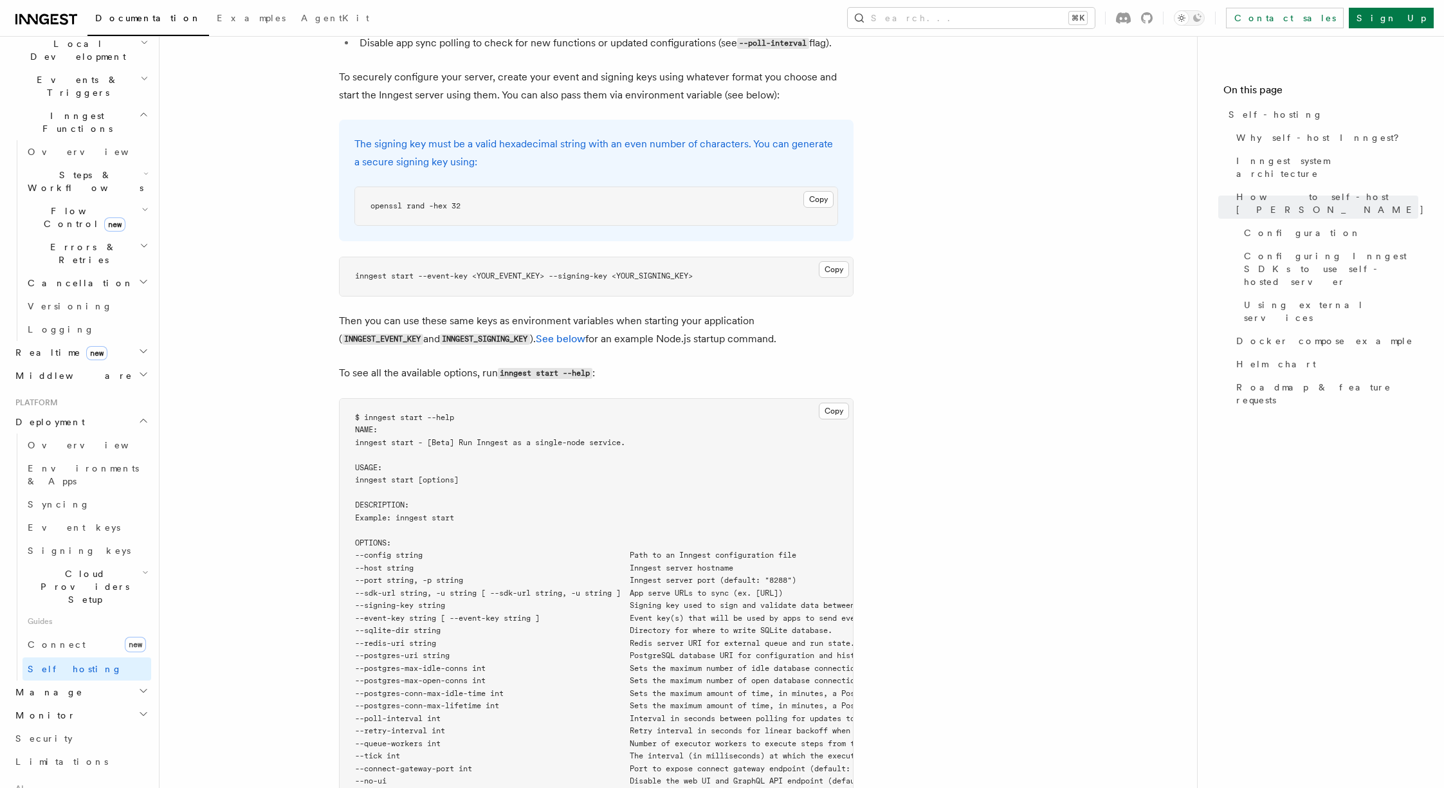
scroll to position [1884, 0]
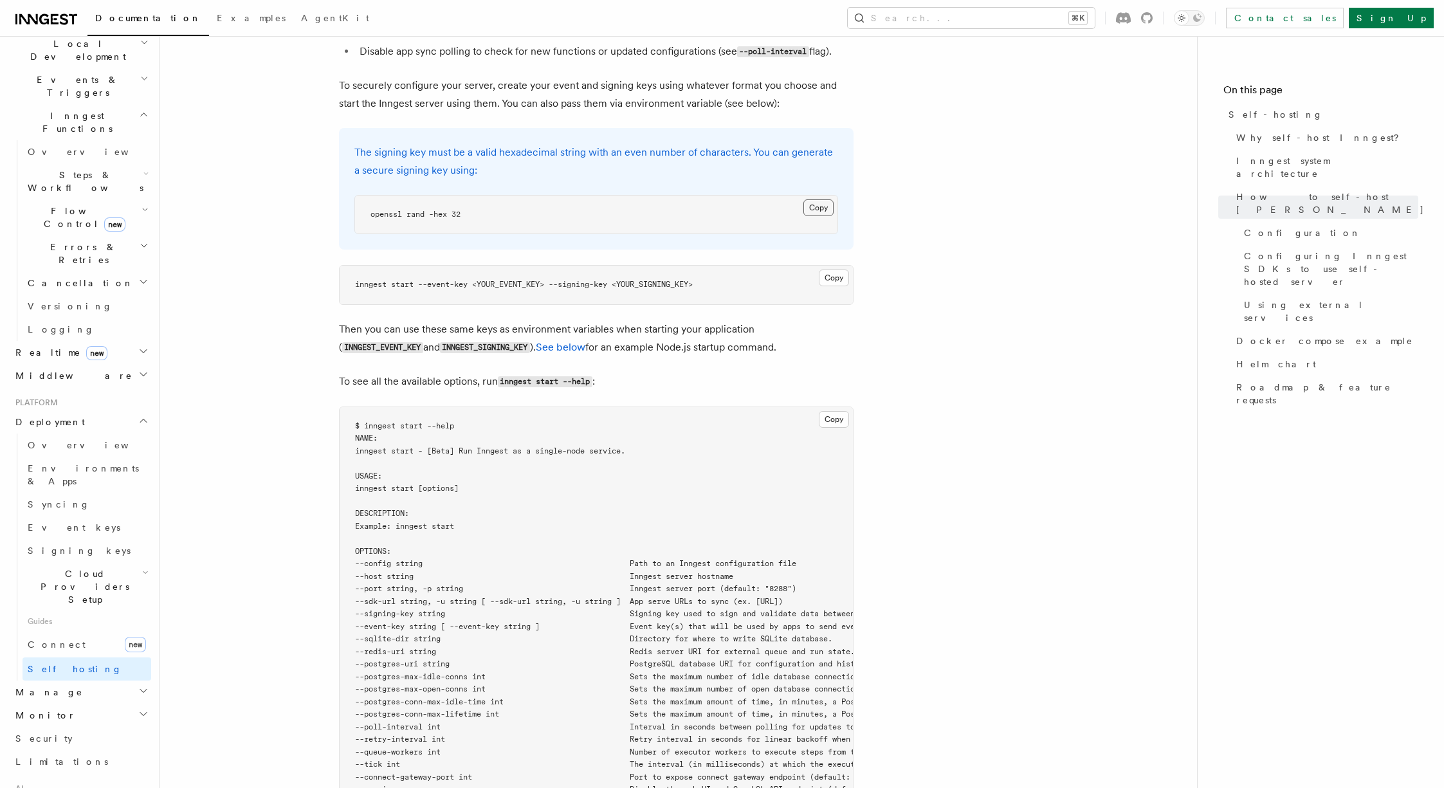
click at [828, 199] on button "Copy Copied" at bounding box center [818, 207] width 30 height 17
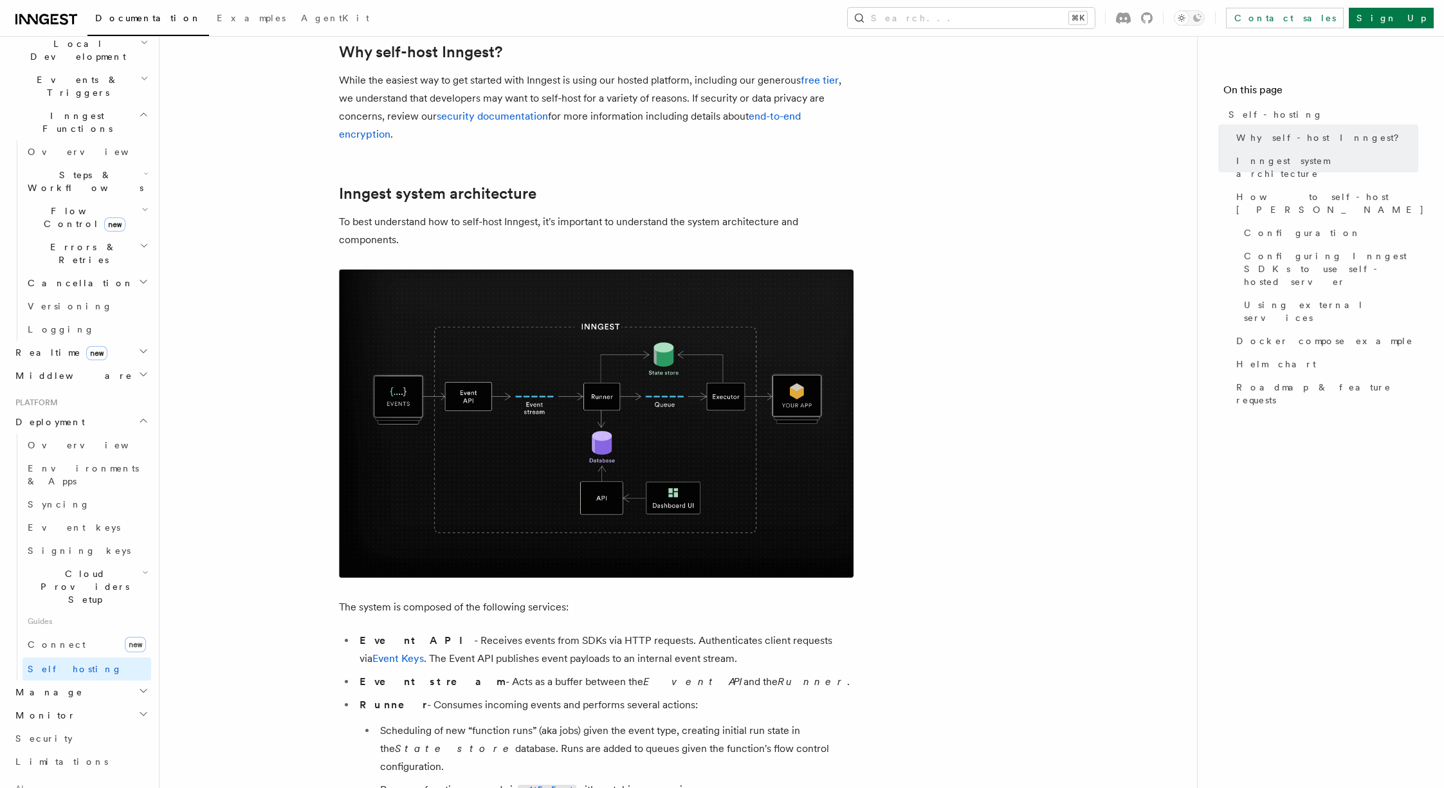
scroll to position [0, 0]
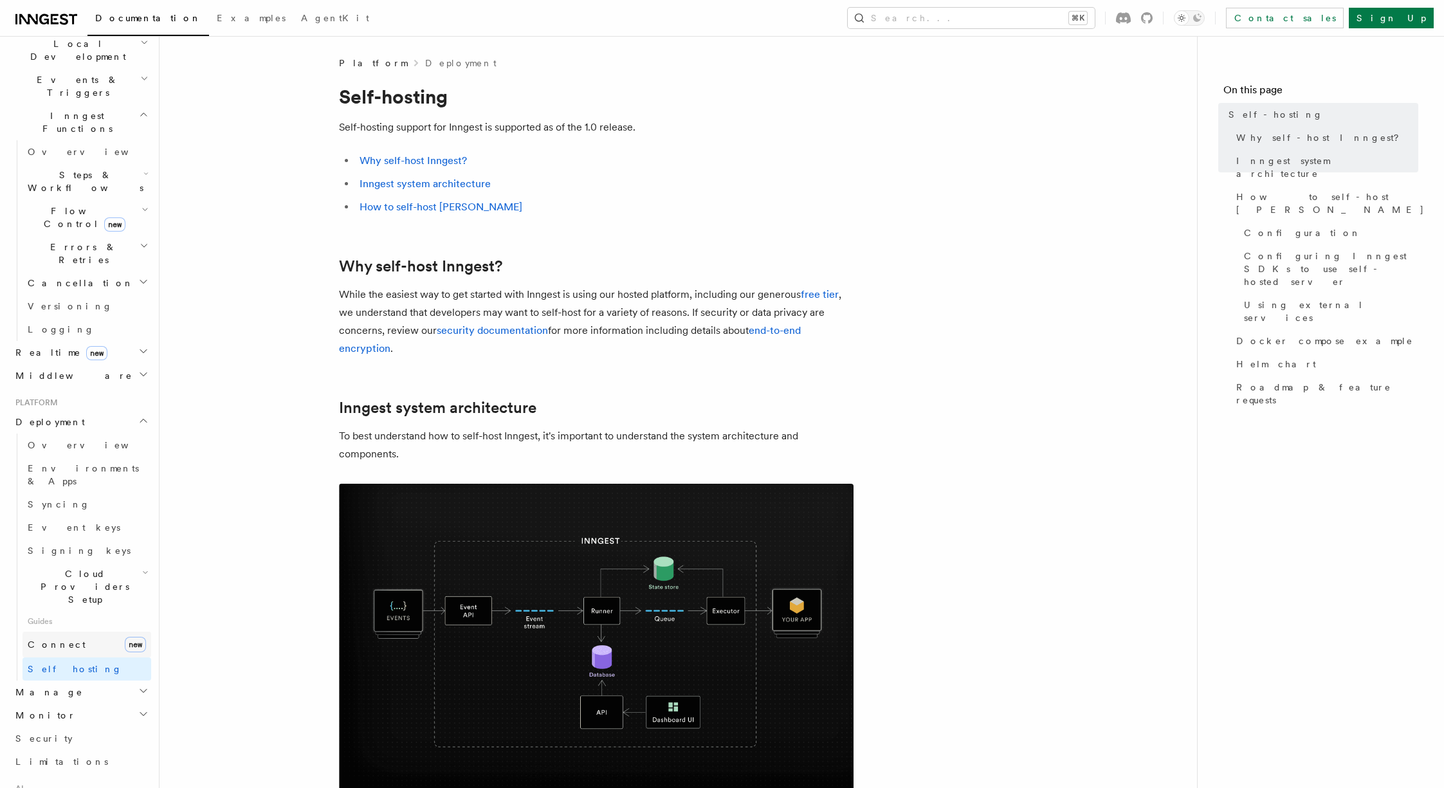
click at [51, 639] on span "Connect" at bounding box center [57, 644] width 58 height 10
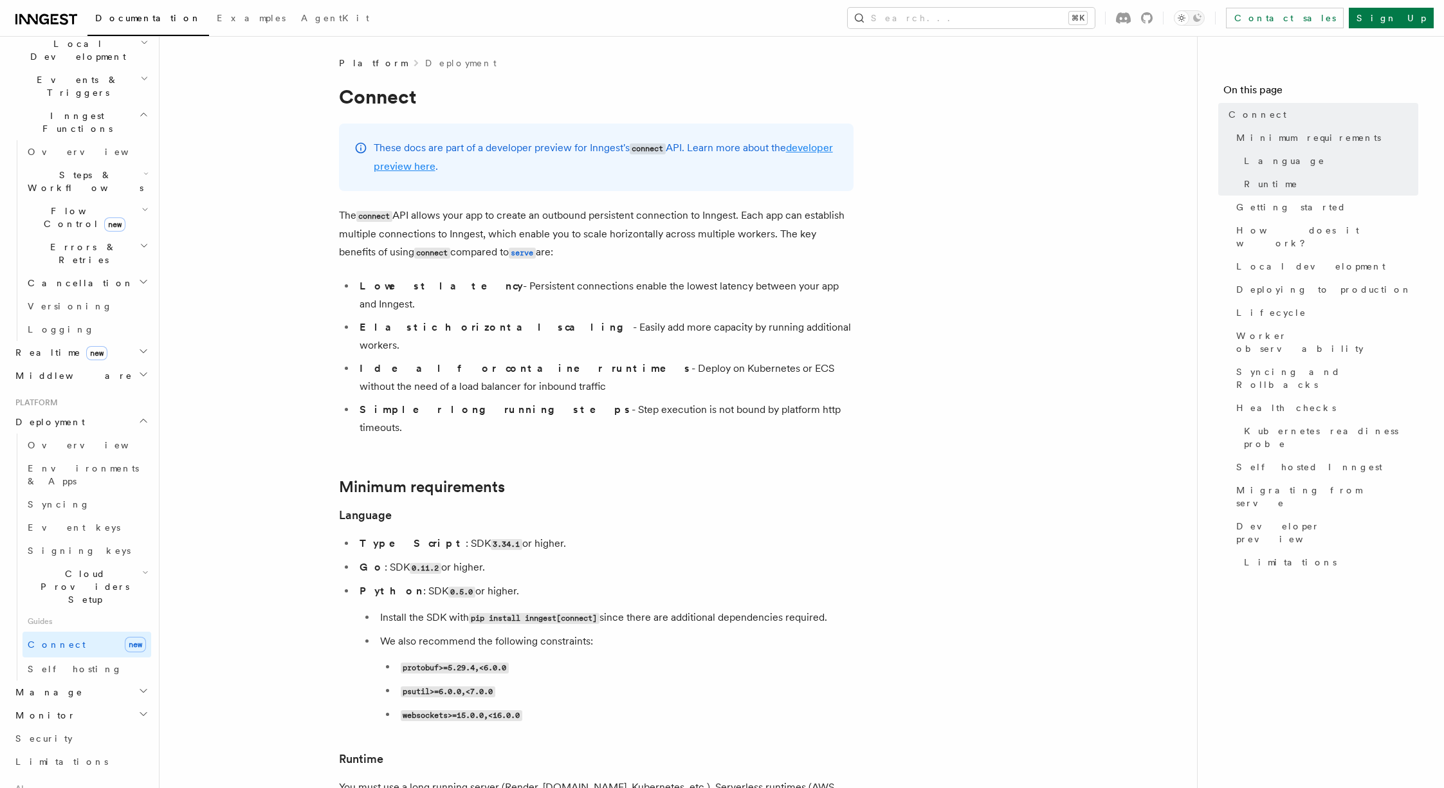
click at [434, 167] on link "developer preview here" at bounding box center [603, 157] width 459 height 31
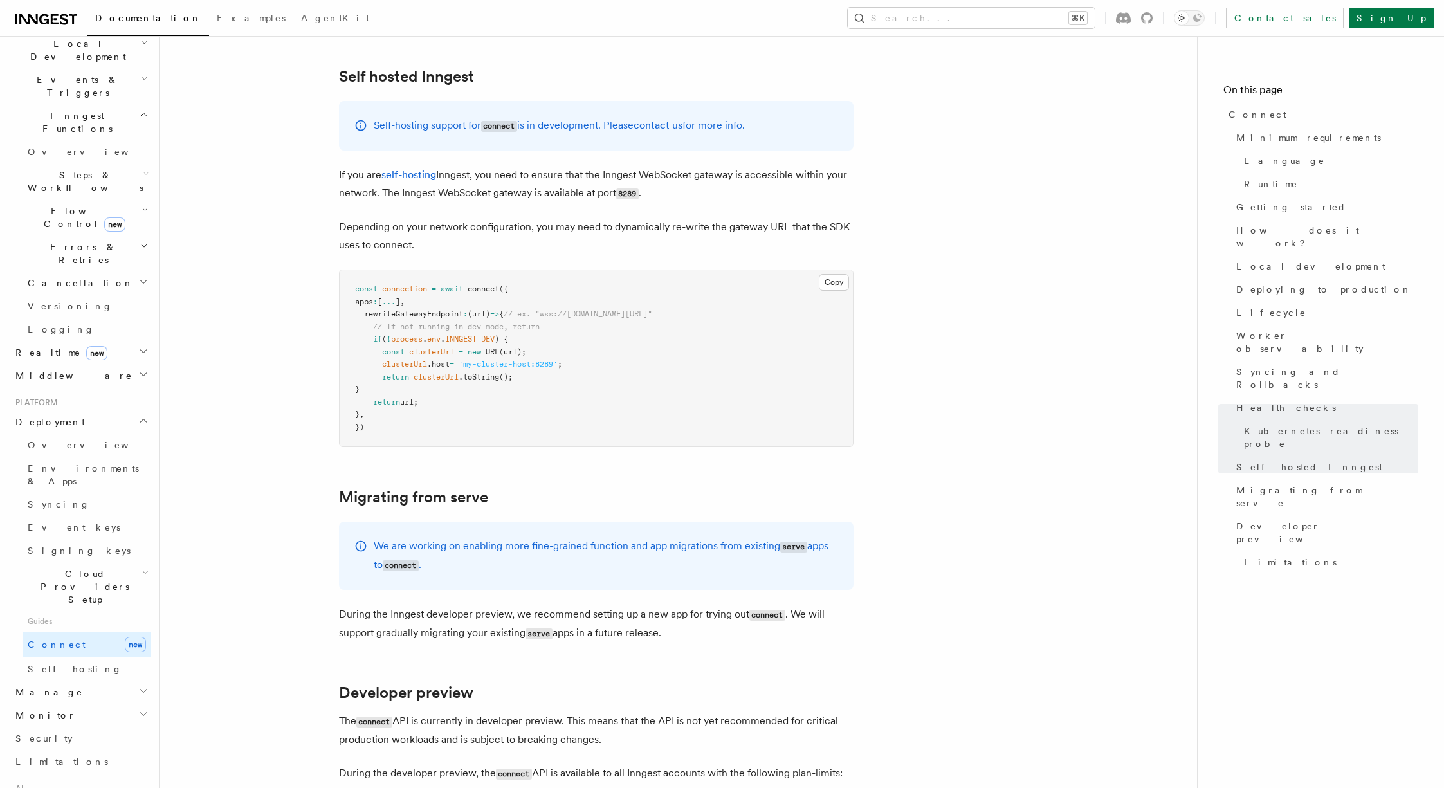
scroll to position [6772, 0]
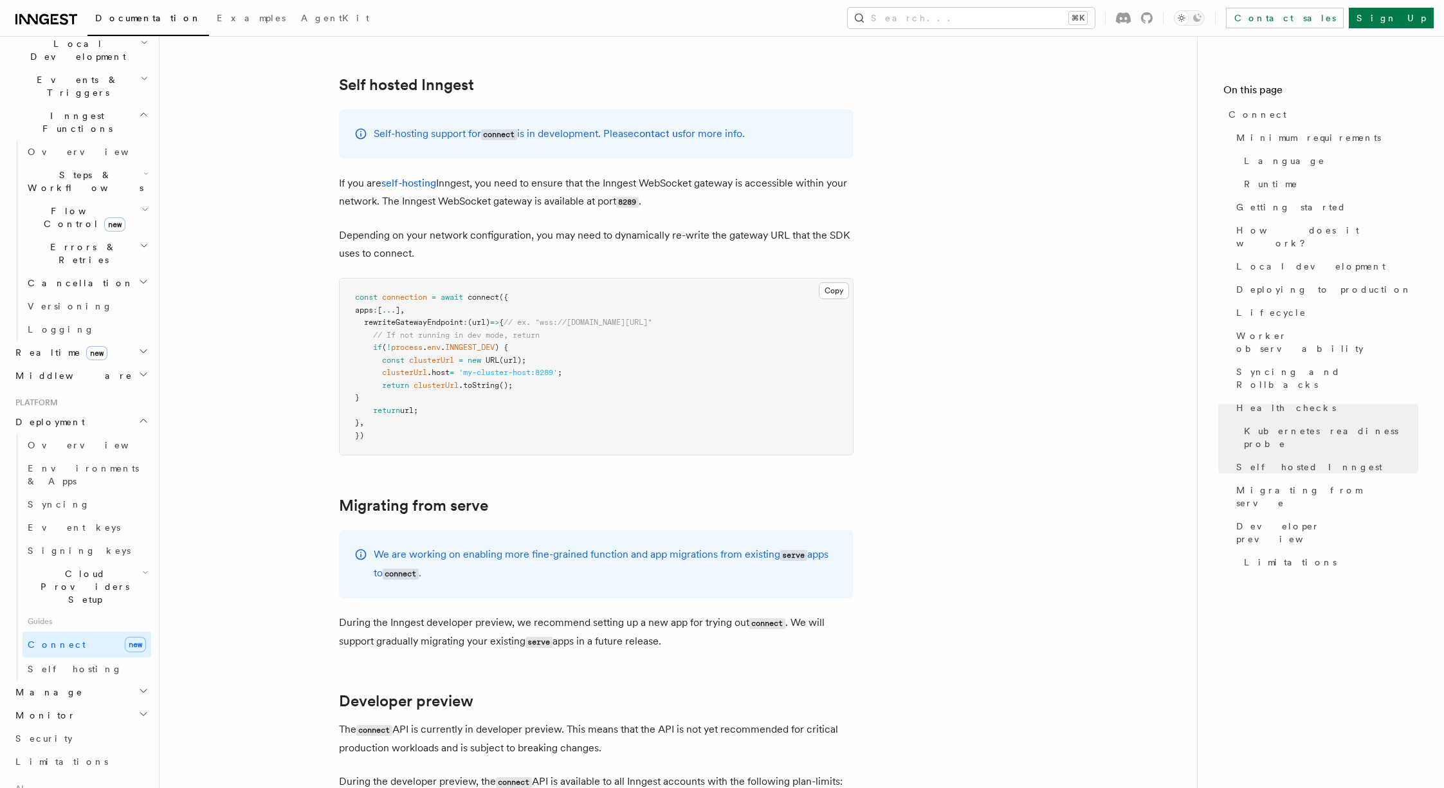
drag, startPoint x: 684, startPoint y: 573, endPoint x: 664, endPoint y: 528, distance: 49.2
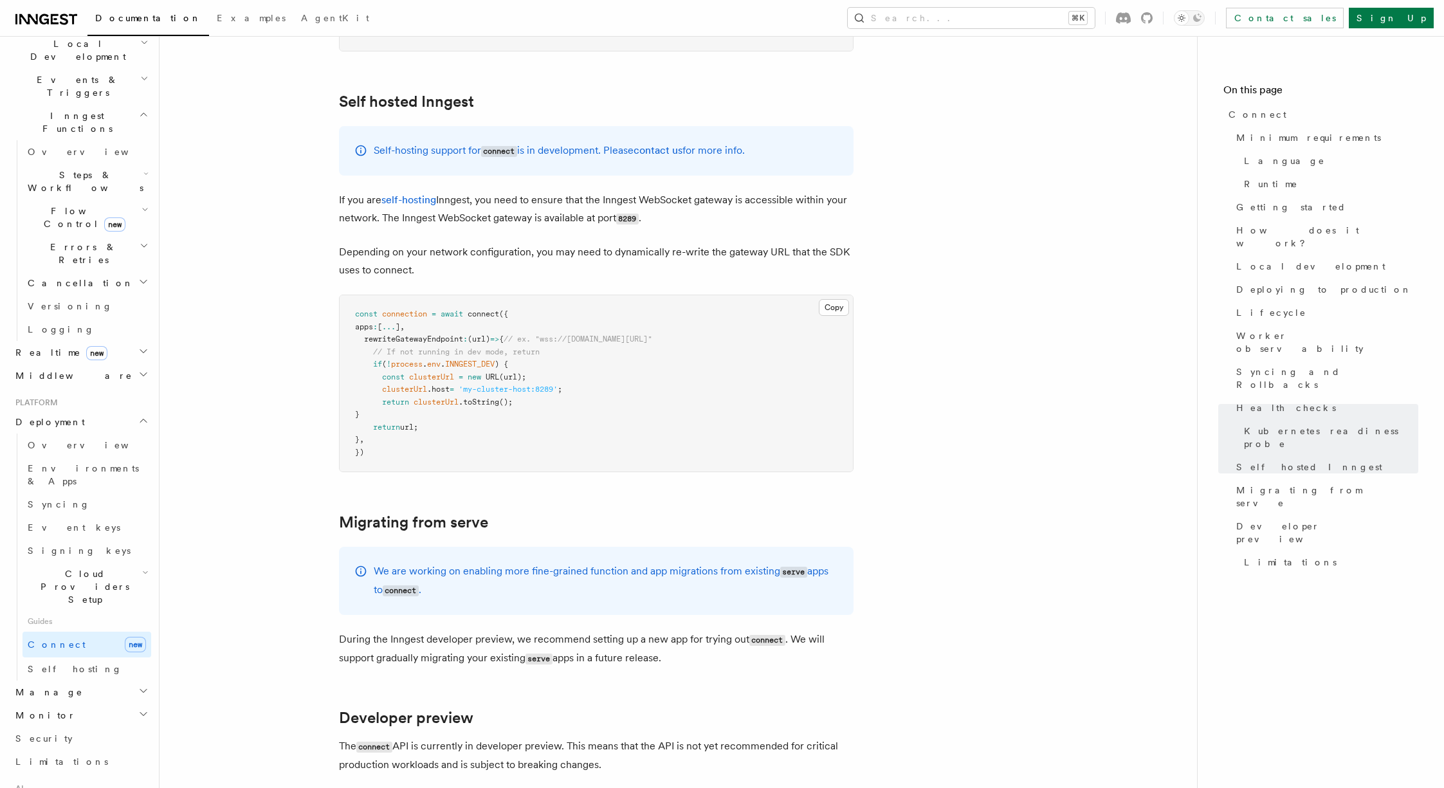
drag, startPoint x: 742, startPoint y: 584, endPoint x: 763, endPoint y: 261, distance: 323.6
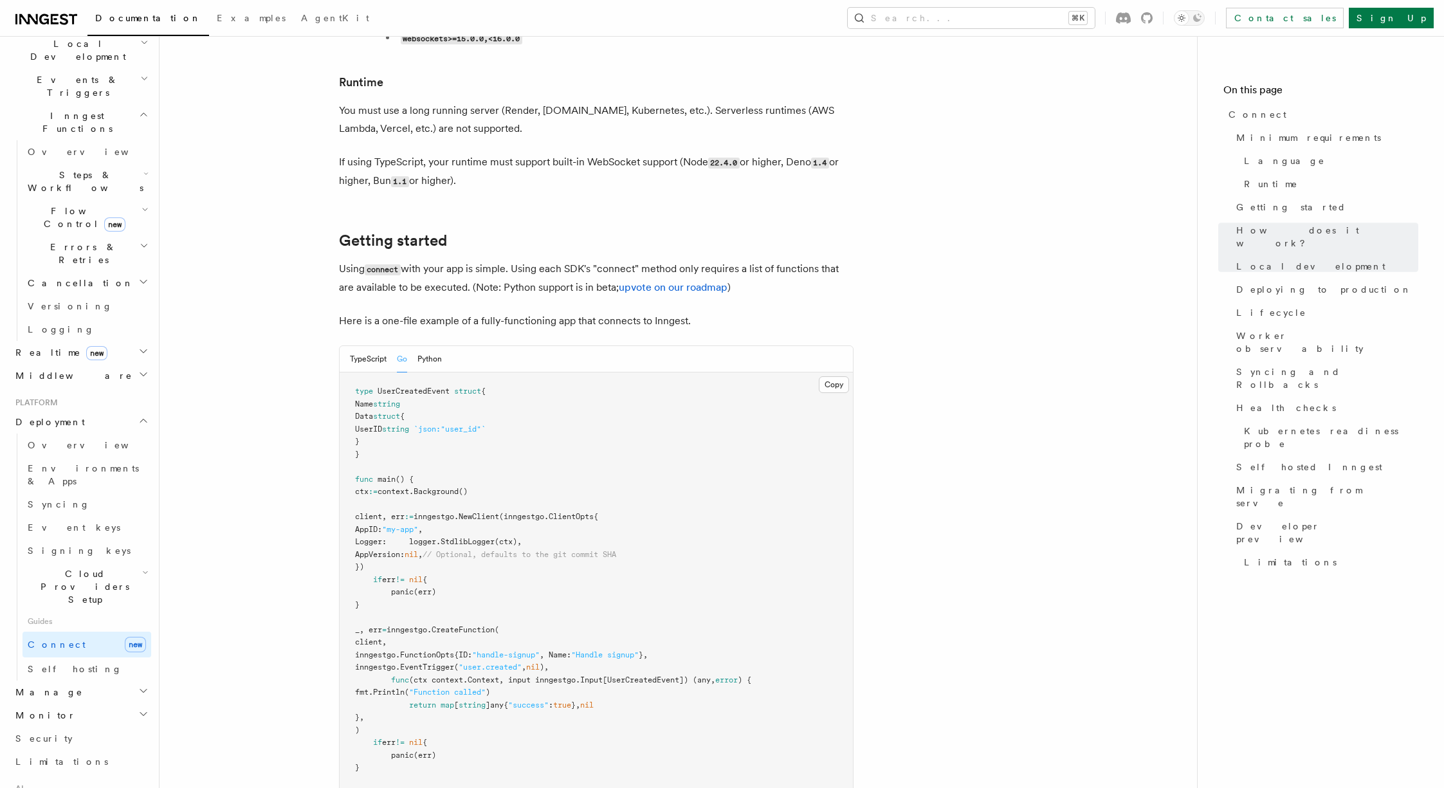
scroll to position [0, 0]
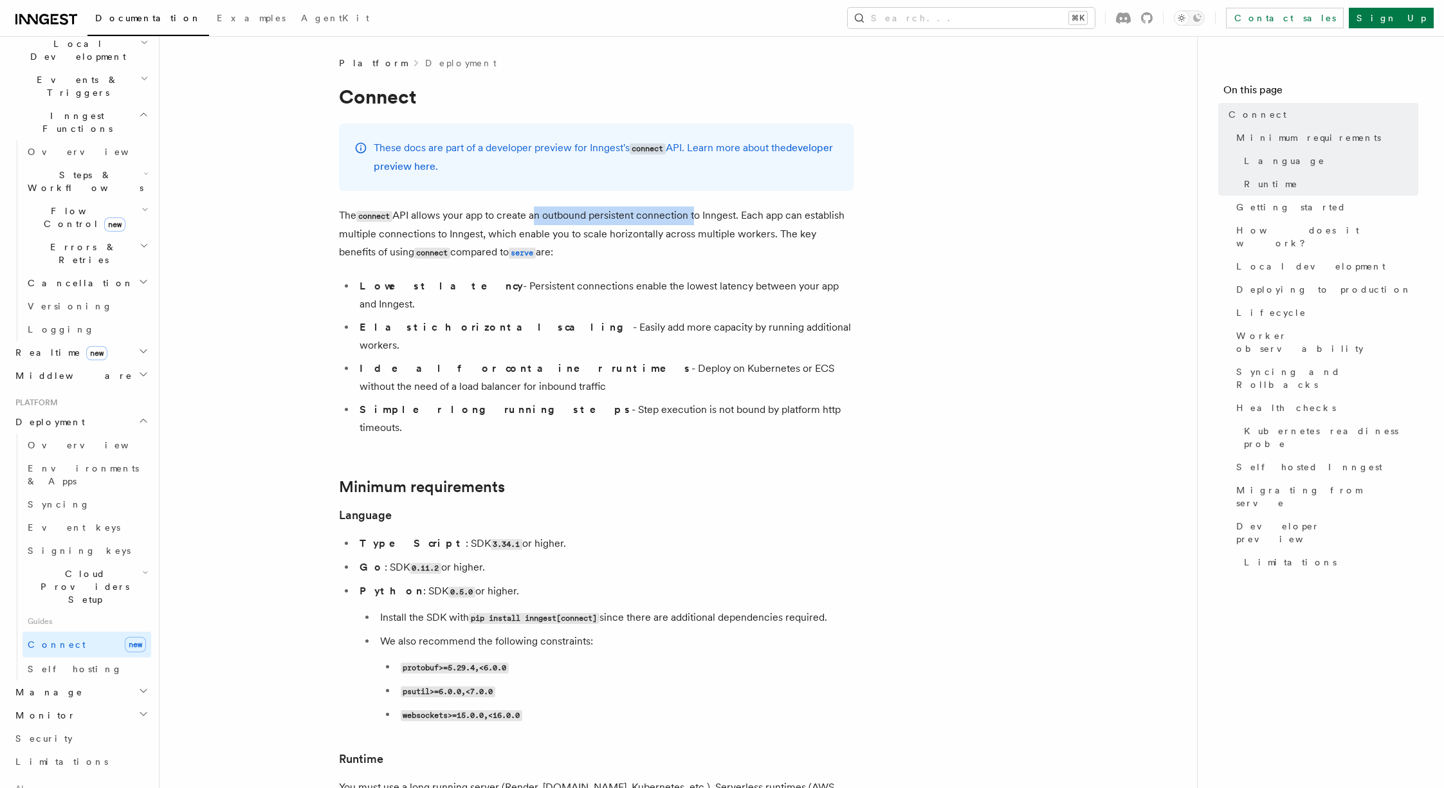
drag, startPoint x: 533, startPoint y: 212, endPoint x: 694, endPoint y: 215, distance: 160.8
click at [694, 215] on p "The connect API allows your app to create an outbound persistent connection to …" at bounding box center [596, 233] width 515 height 55
drag, startPoint x: 737, startPoint y: 313, endPoint x: 485, endPoint y: 310, distance: 252.2
click at [485, 318] on li "Elastic horizontal scaling - Easily add more capacity by running additional wor…" at bounding box center [605, 336] width 498 height 36
drag, startPoint x: 811, startPoint y: 332, endPoint x: 809, endPoint y: 347, distance: 15.6
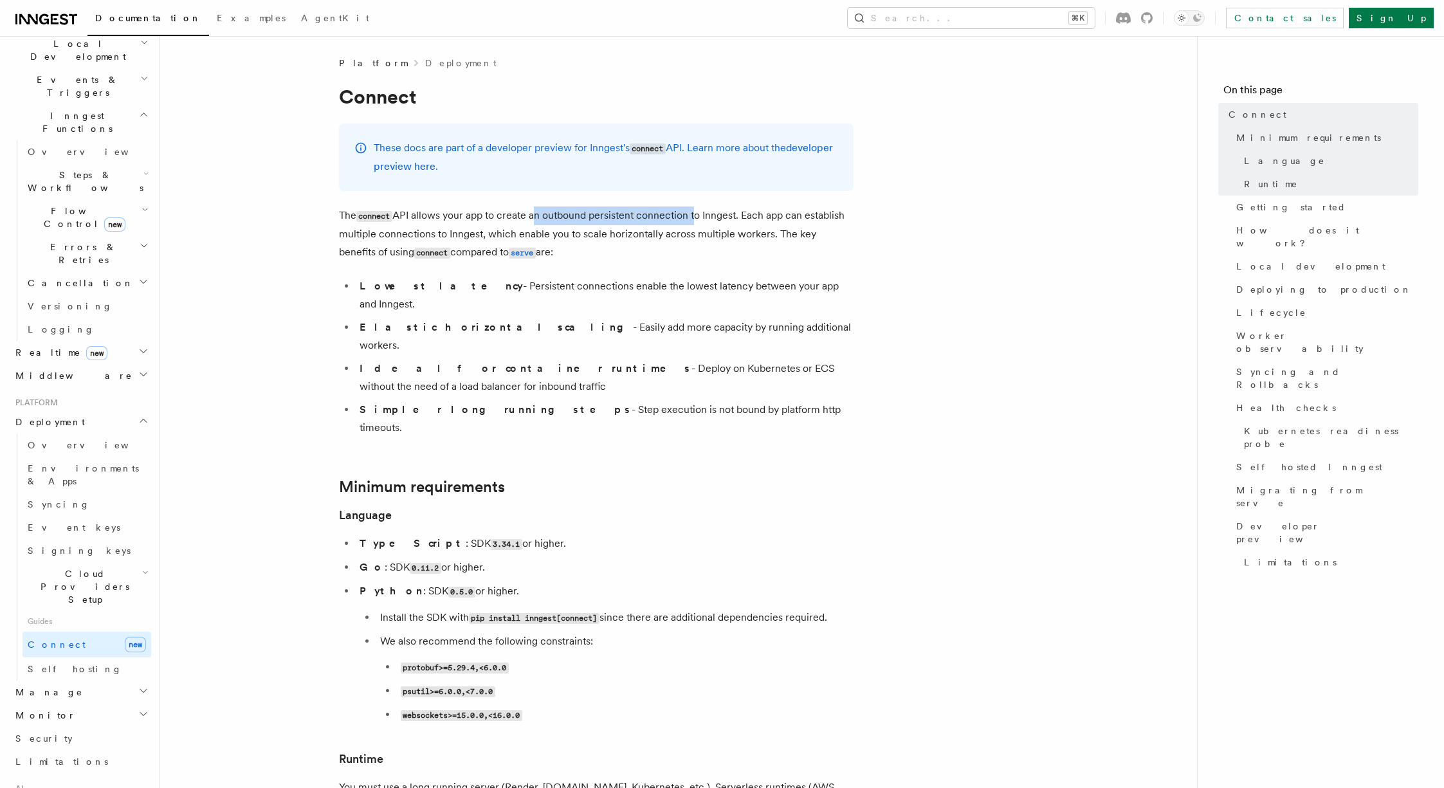
click at [809, 360] on li "Ideal for container runtimes - Deploy on Kubernetes or ECS without the need of …" at bounding box center [605, 378] width 498 height 36
drag, startPoint x: 753, startPoint y: 376, endPoint x: 490, endPoint y: 369, distance: 263.2
click at [490, 401] on li "Simpler long running steps - Step execution is not bound by platform http timeo…" at bounding box center [605, 419] width 498 height 36
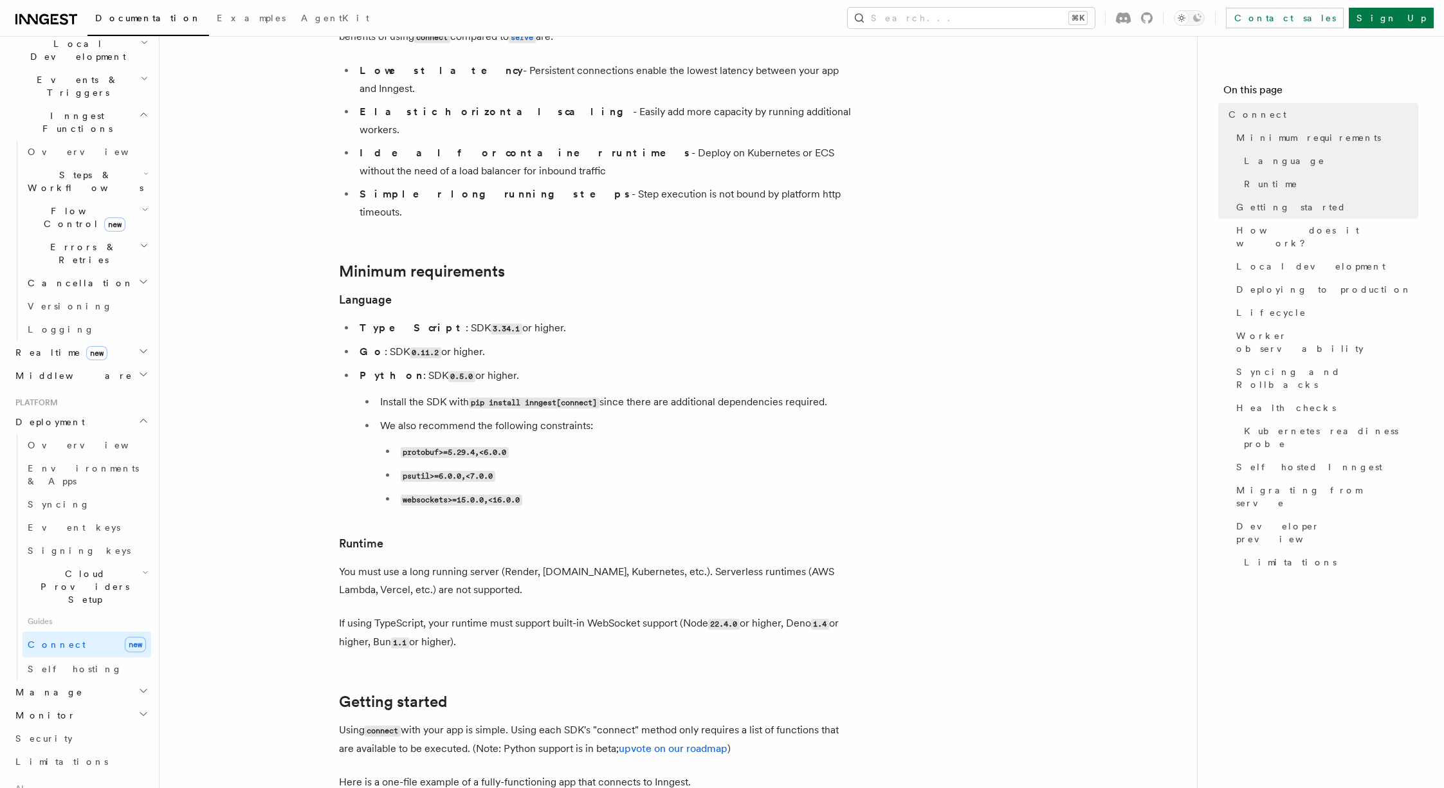
scroll to position [370, 0]
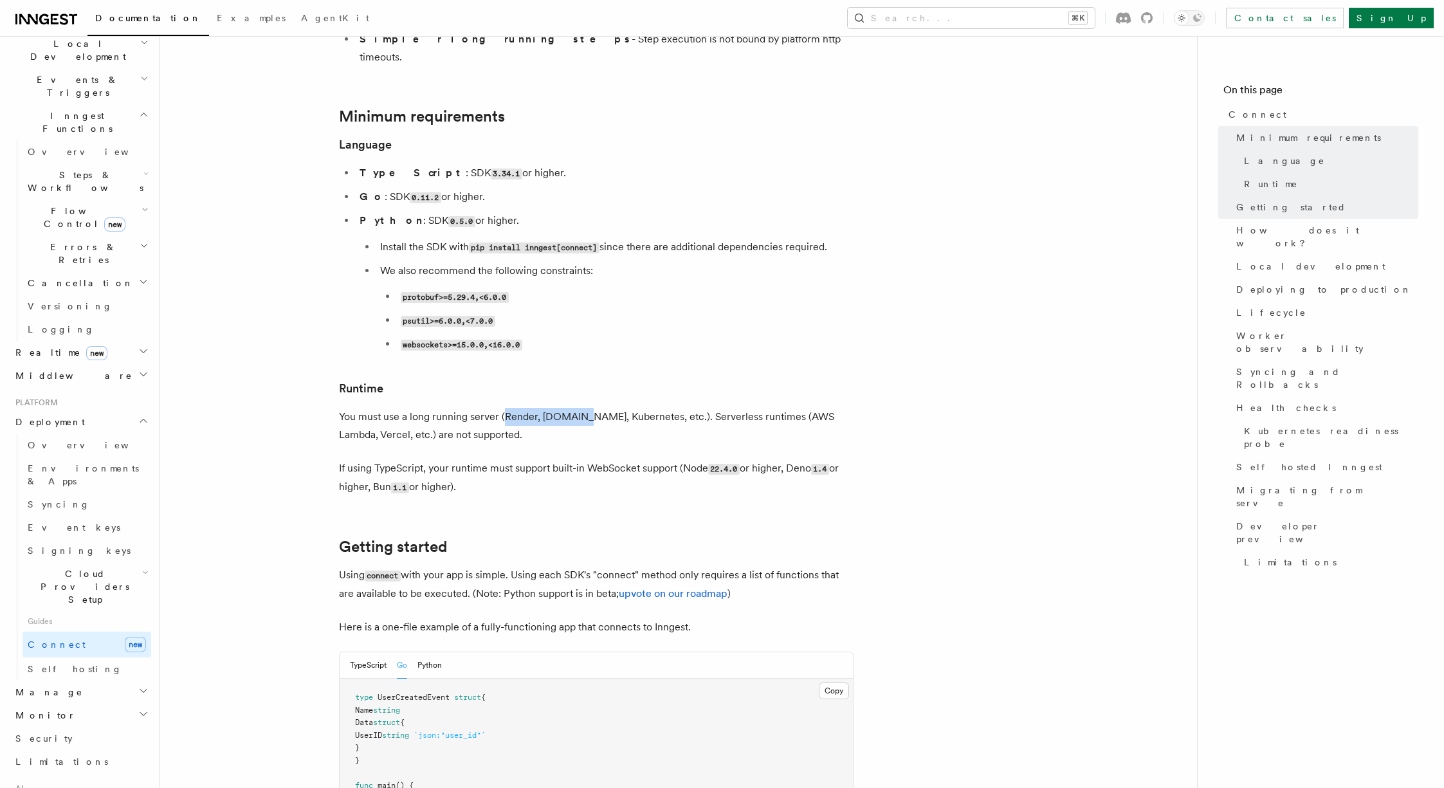
drag, startPoint x: 502, startPoint y: 364, endPoint x: 570, endPoint y: 369, distance: 67.7
click at [570, 408] on p "You must use a long running server (Render, [DOMAIN_NAME], Kubernetes, etc.). S…" at bounding box center [596, 426] width 515 height 36
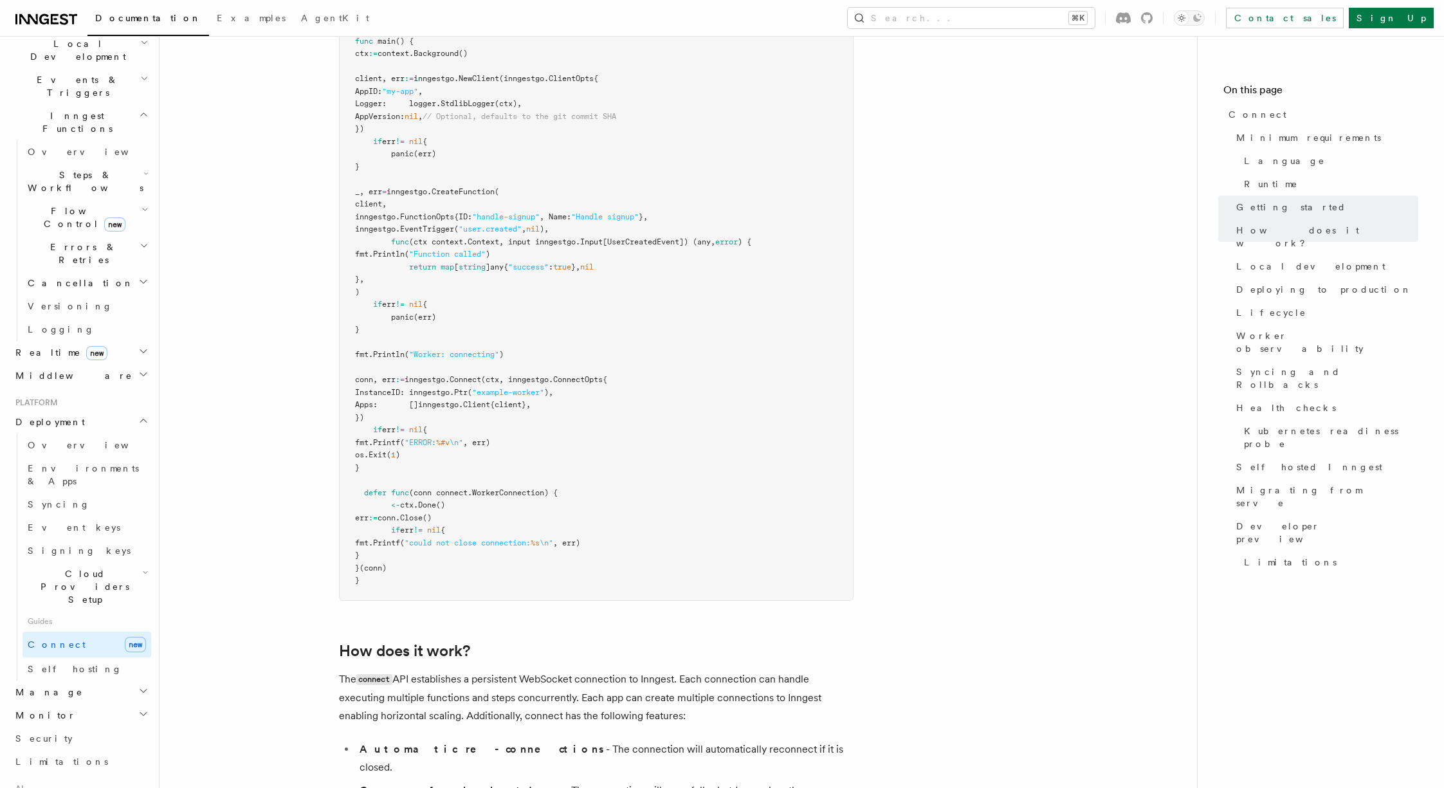
scroll to position [1192, 0]
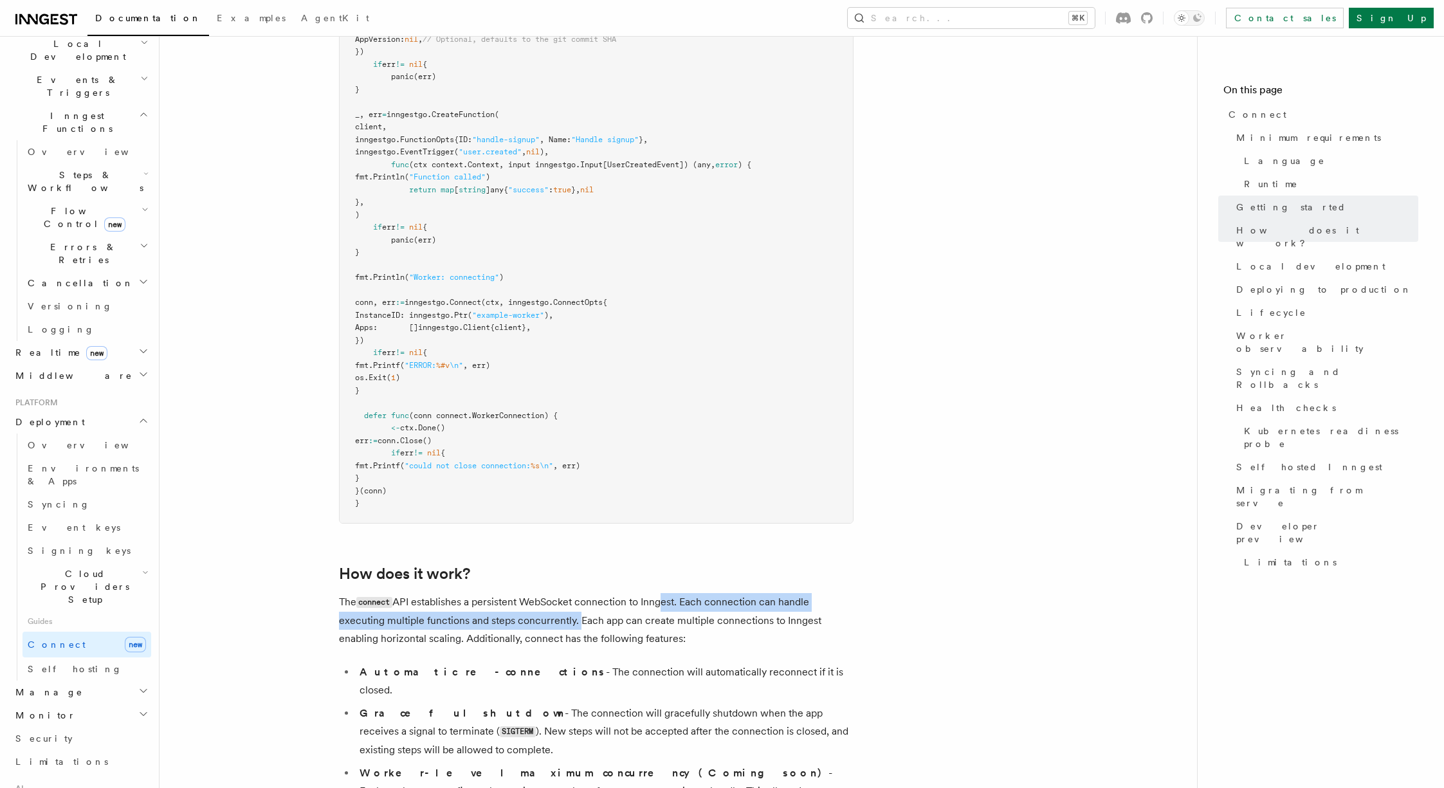
drag, startPoint x: 576, startPoint y: 572, endPoint x: 660, endPoint y: 545, distance: 88.5
click at [660, 593] on p "The connect API establishes a persistent WebSocket connection to Inngest. Each …" at bounding box center [596, 620] width 515 height 55
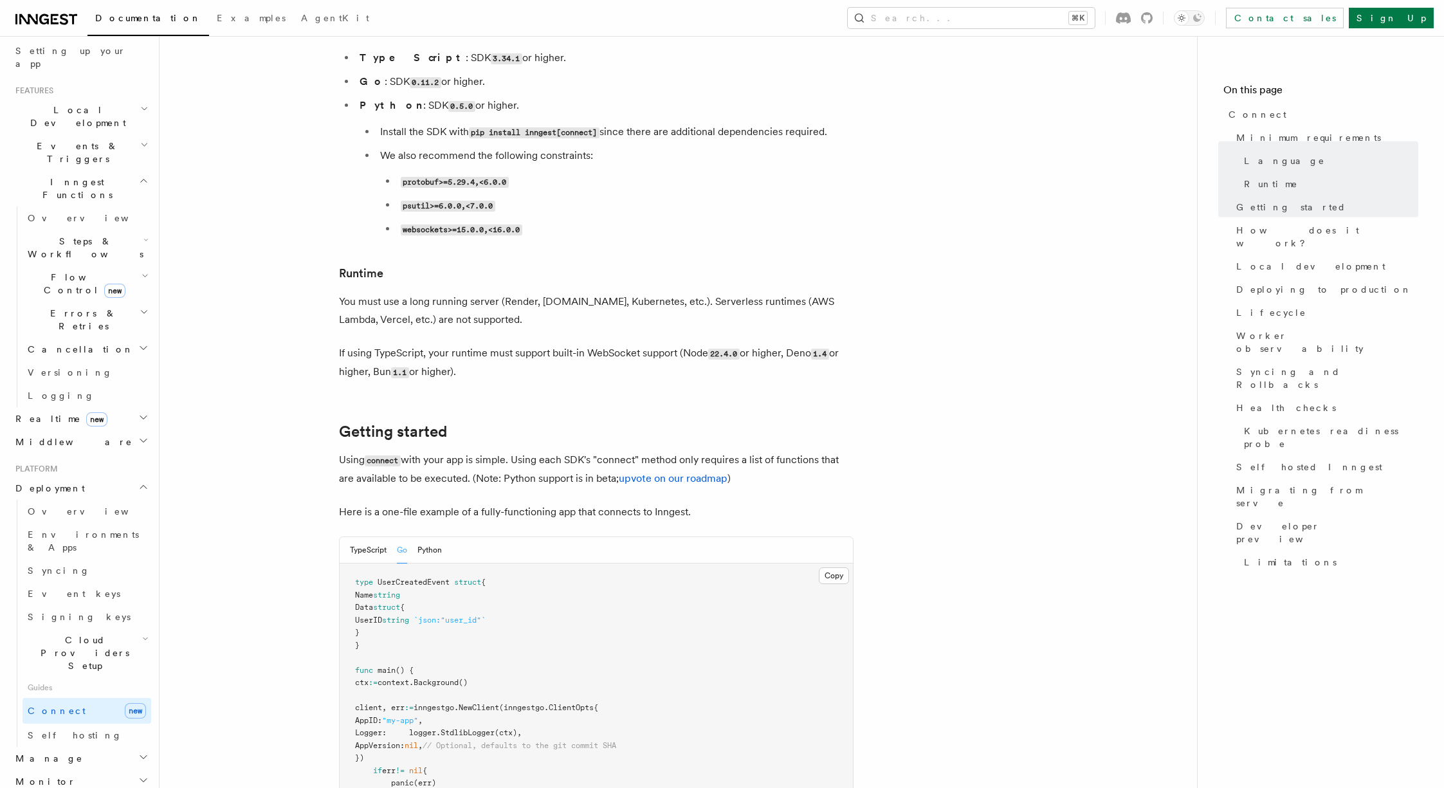
scroll to position [450, 0]
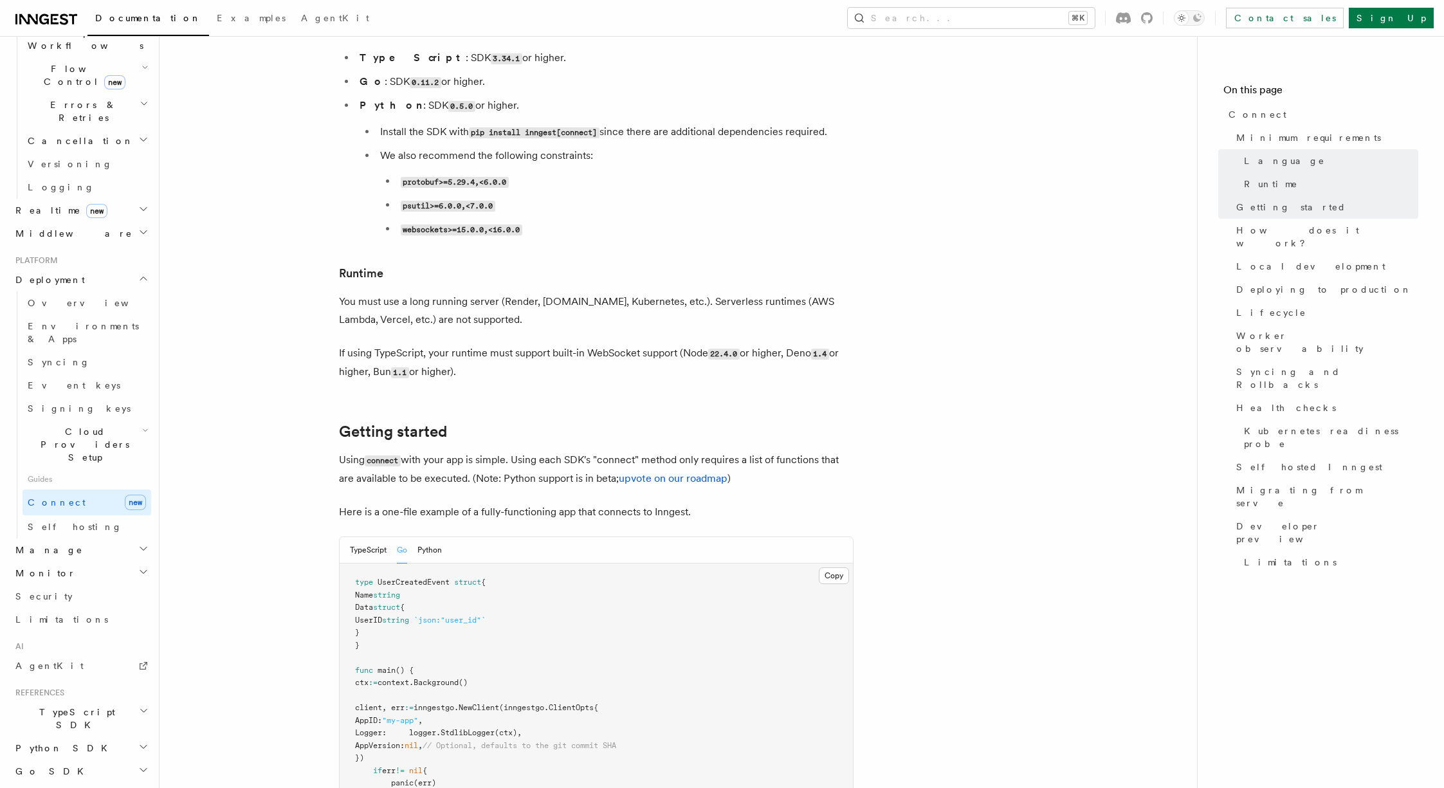
click at [109, 538] on h2 "Manage" at bounding box center [80, 549] width 141 height 23
click at [126, 538] on h2 "Manage" at bounding box center [80, 549] width 141 height 23
click at [99, 608] on link "Function Replay" at bounding box center [87, 626] width 129 height 36
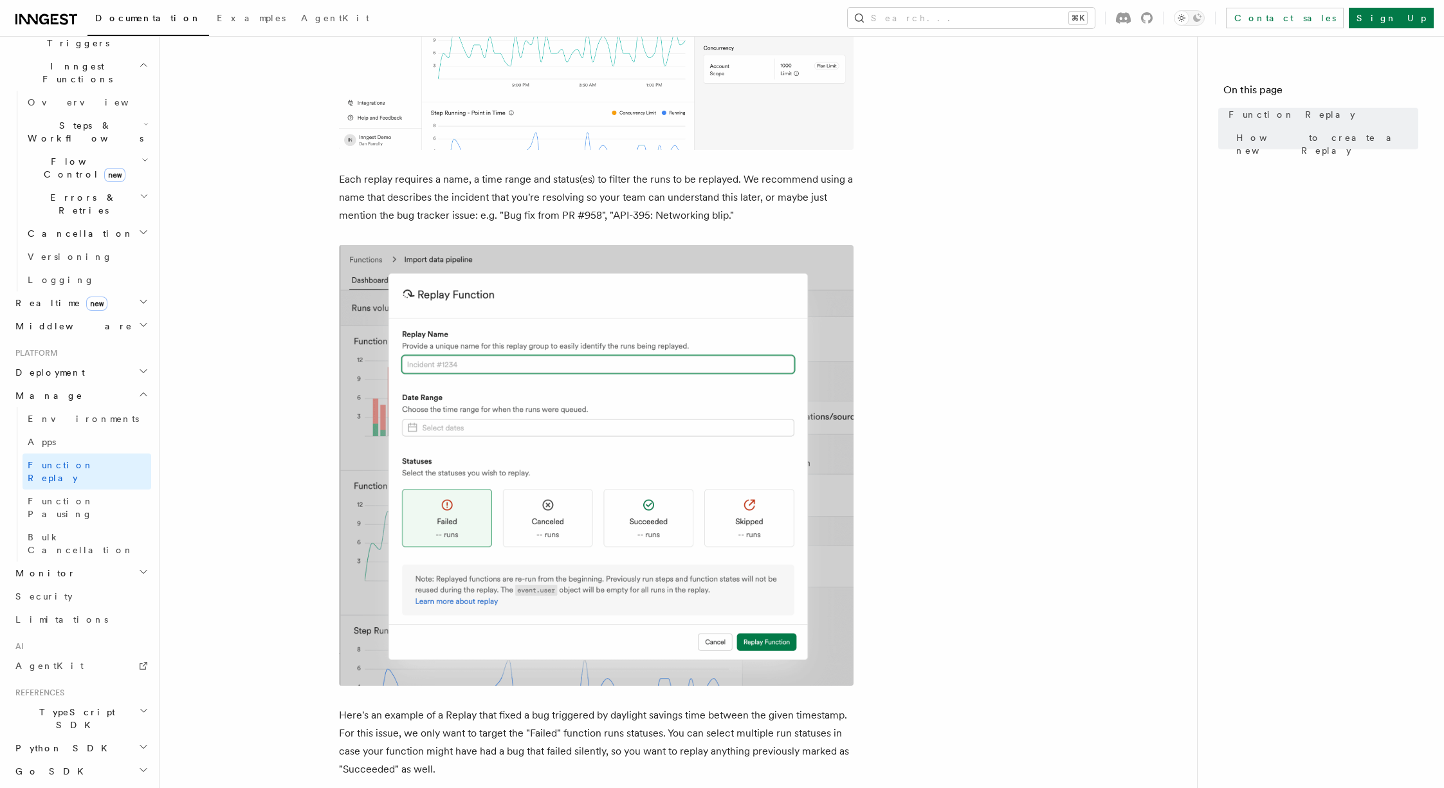
scroll to position [772, 0]
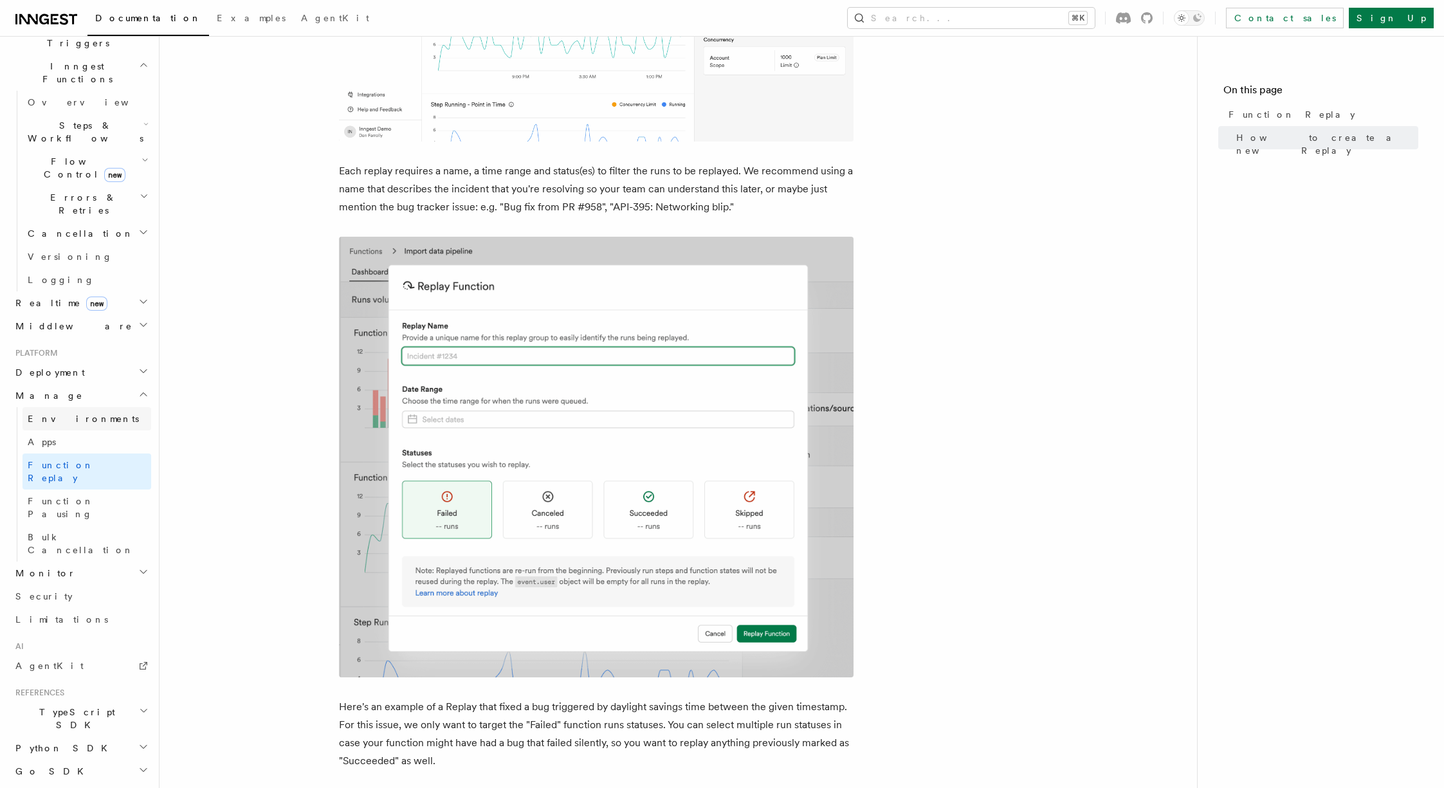
click at [82, 414] on span "Environments" at bounding box center [83, 419] width 111 height 10
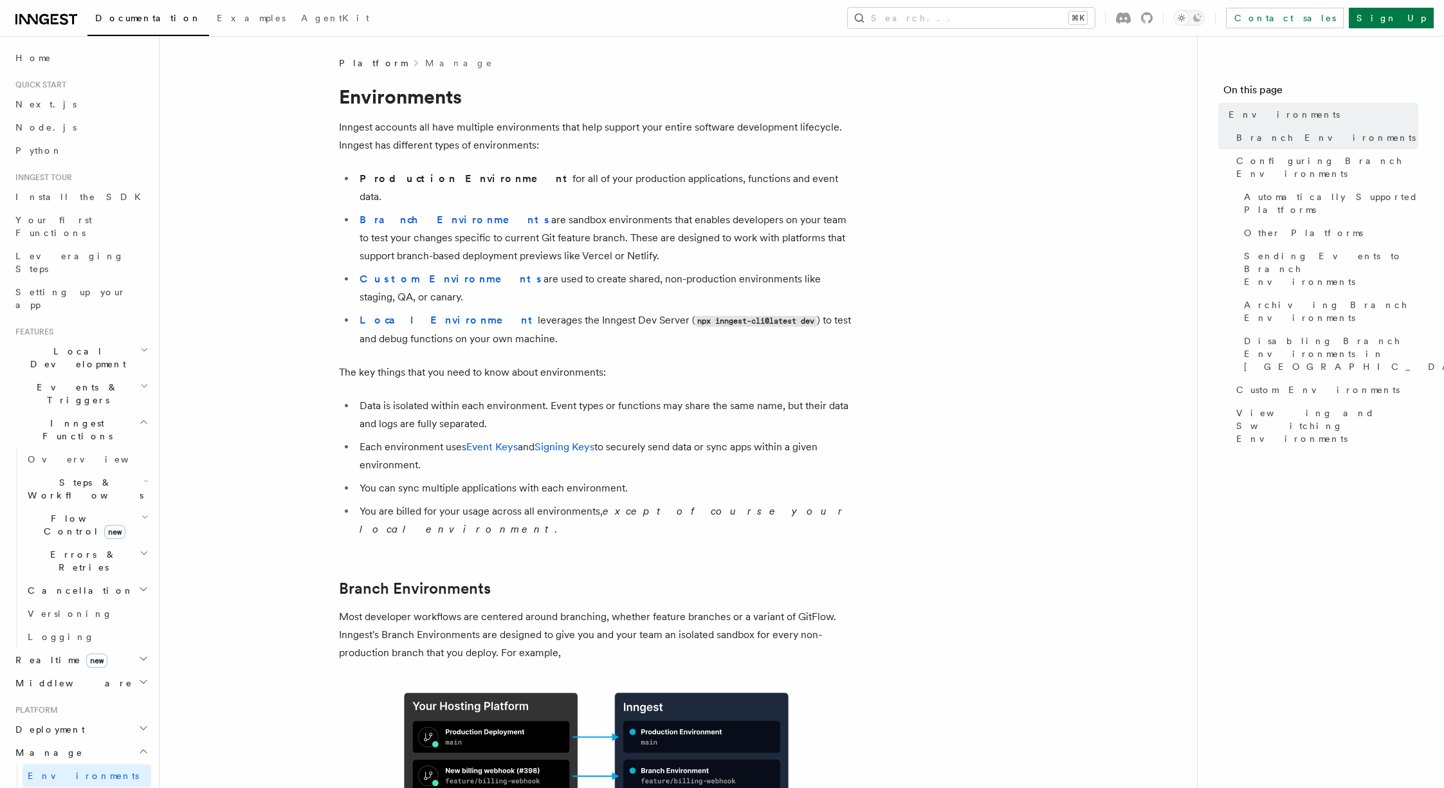
click at [73, 741] on h2 "Manage" at bounding box center [80, 752] width 141 height 23
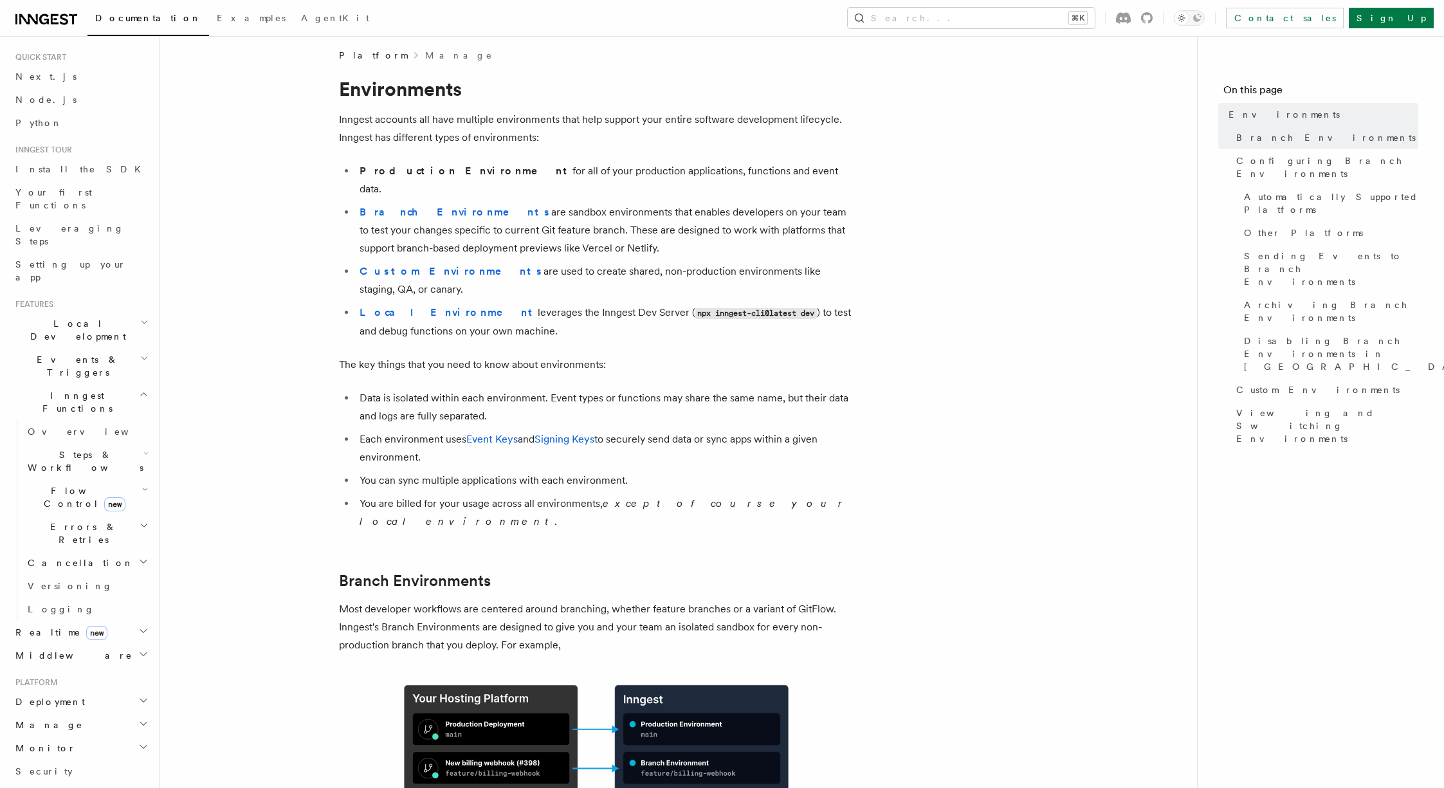
scroll to position [241, 0]
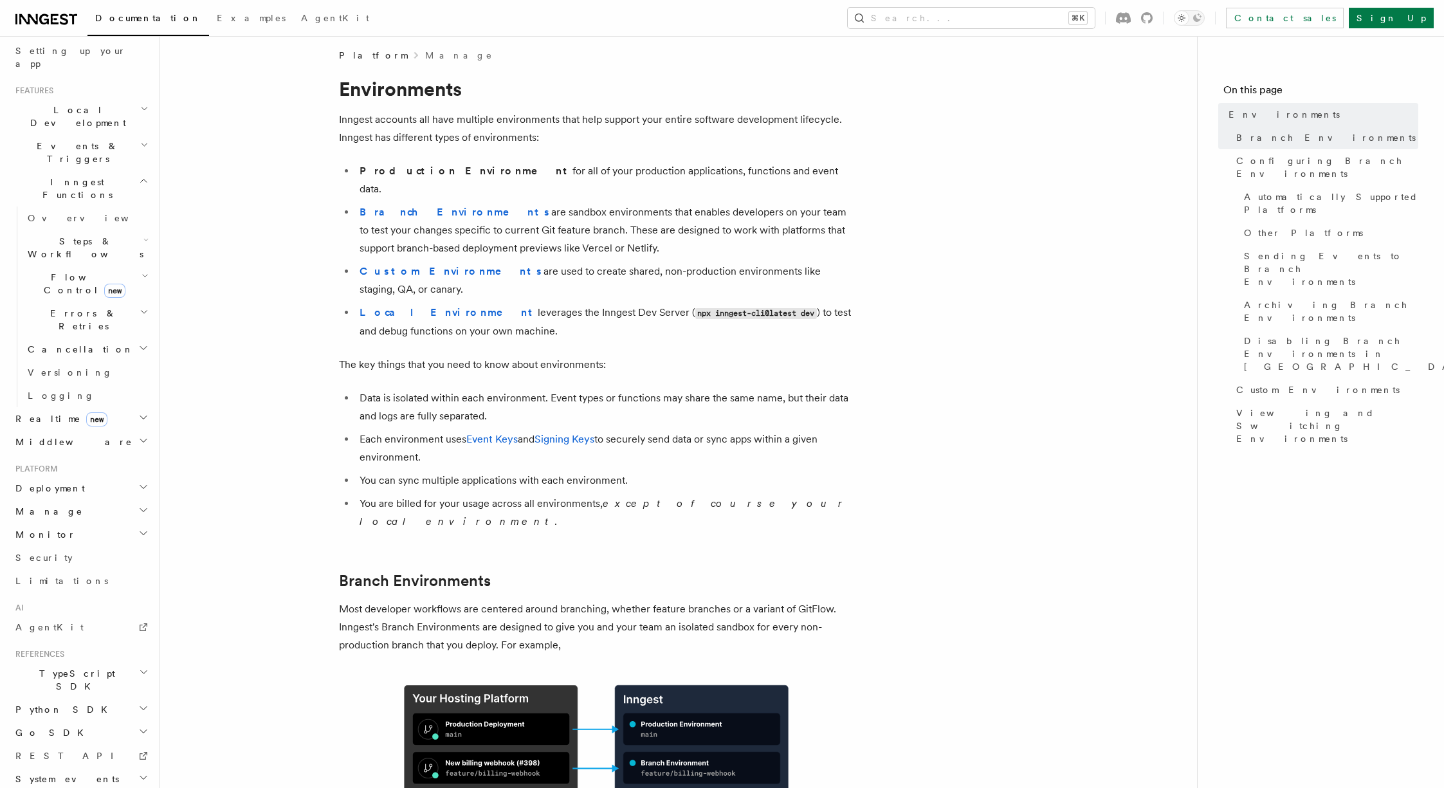
click at [84, 721] on h2 "Go SDK" at bounding box center [80, 732] width 141 height 23
click at [83, 744] on link "Reference" at bounding box center [87, 755] width 129 height 23
click at [138, 726] on icon "button" at bounding box center [143, 731] width 10 height 10
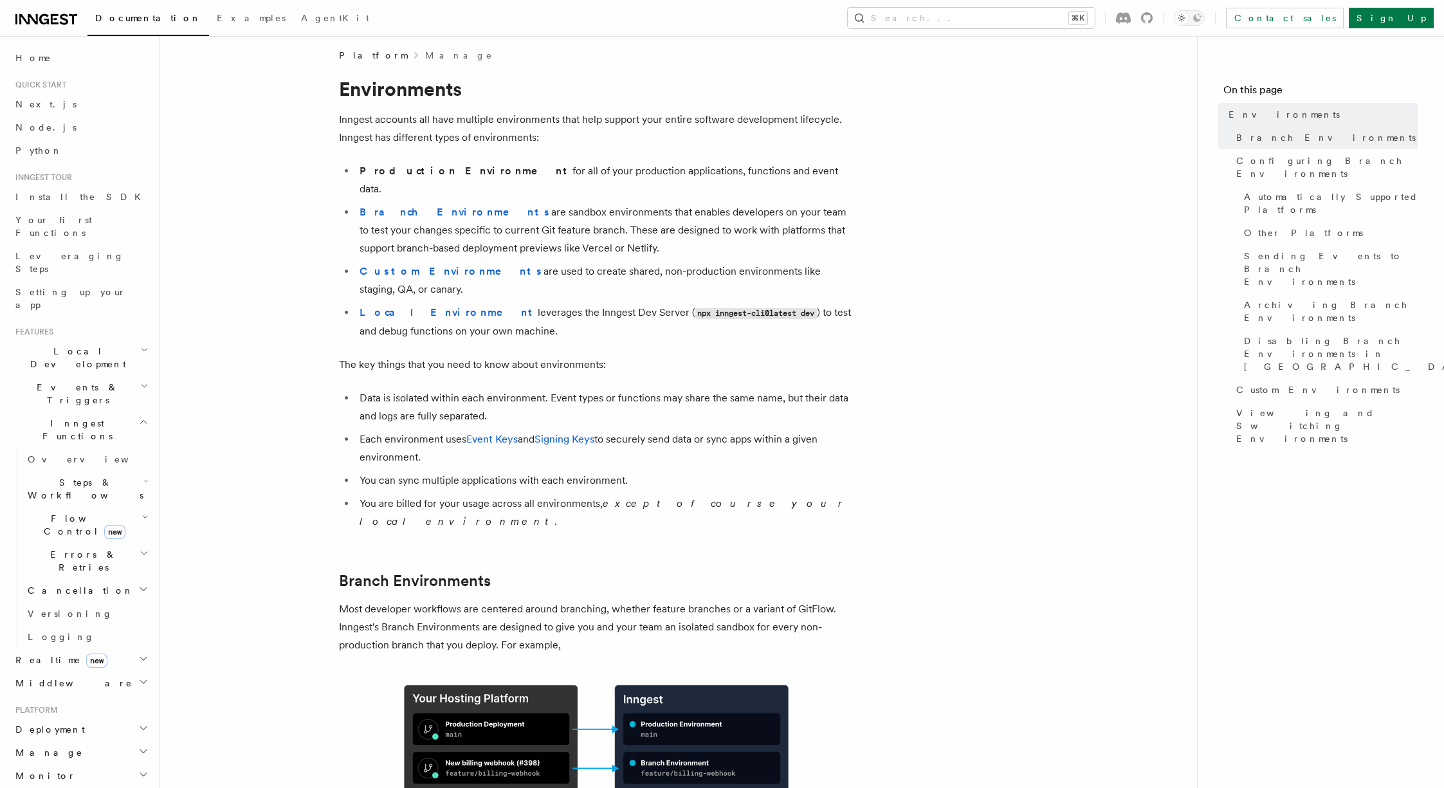
click at [139, 417] on icon "button" at bounding box center [144, 422] width 10 height 10
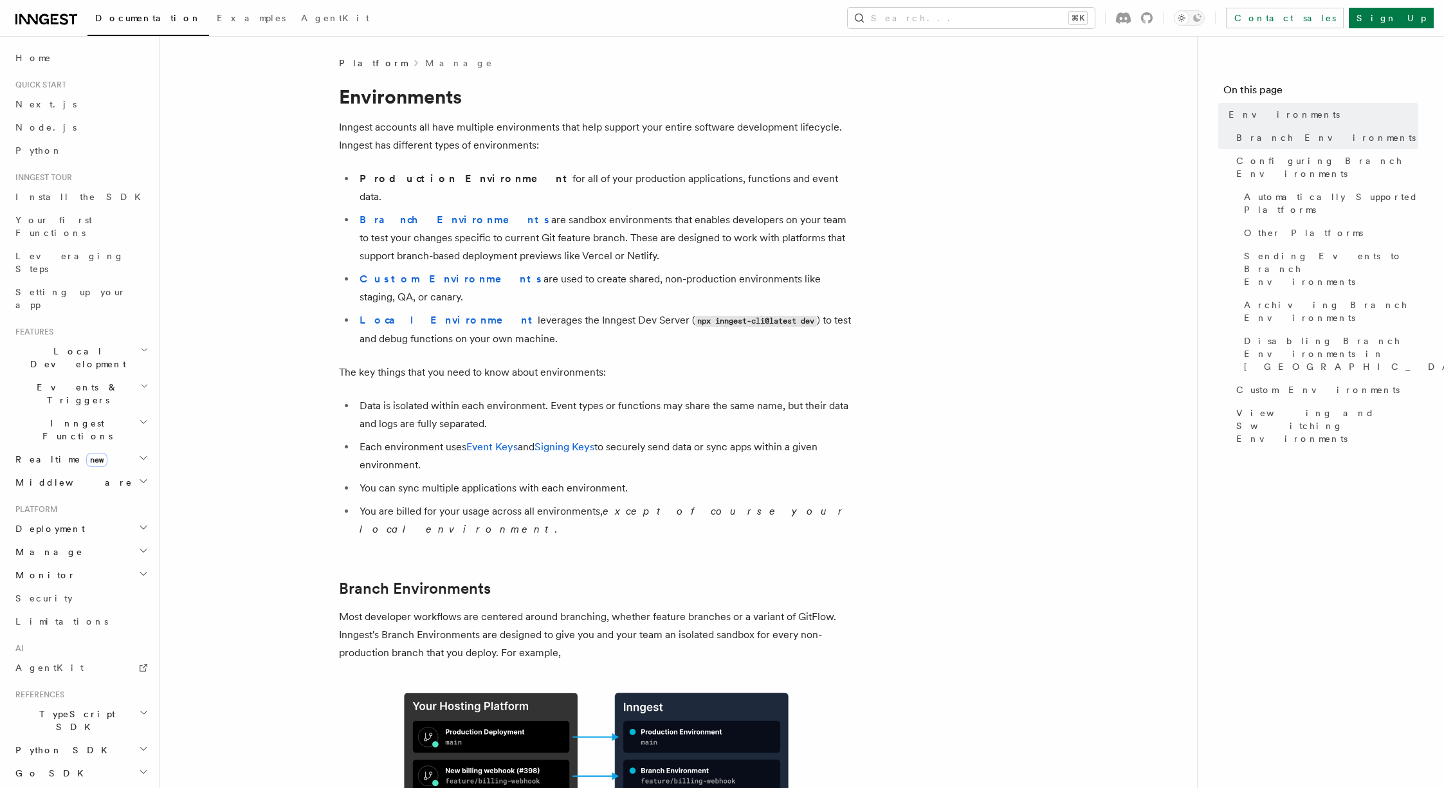
click at [127, 448] on h2 "Realtime new" at bounding box center [80, 459] width 141 height 23
click at [124, 471] on h2 "Middleware" at bounding box center [80, 482] width 141 height 23
click at [125, 471] on h2 "Middleware" at bounding box center [80, 482] width 141 height 23
click at [139, 417] on icon "button" at bounding box center [144, 422] width 10 height 10
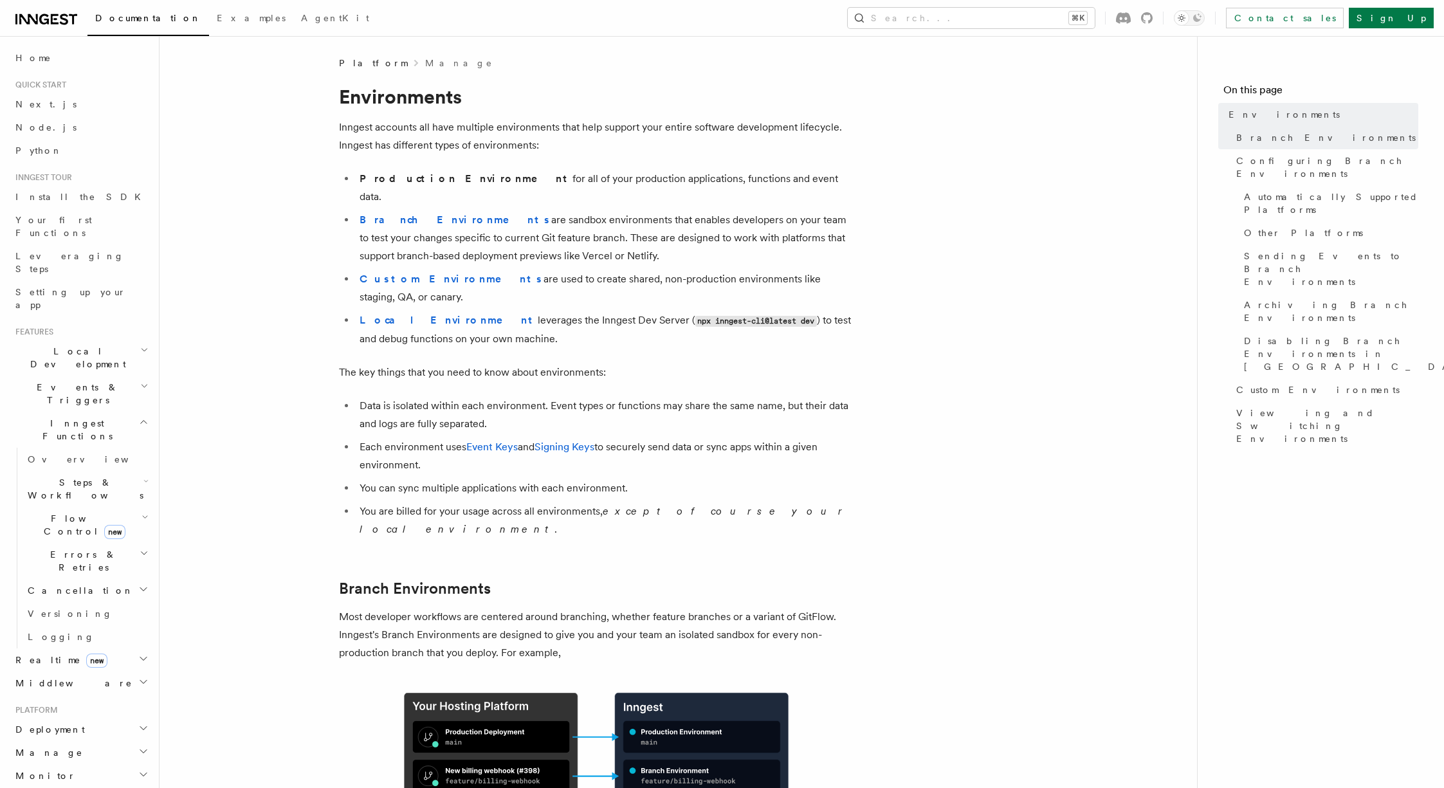
click at [28, 471] on h2 "Steps & Workflows" at bounding box center [87, 489] width 129 height 36
click at [66, 476] on span "Steps & Workflows" at bounding box center [83, 489] width 121 height 26
click at [60, 507] on h2 "Flow Control new" at bounding box center [87, 525] width 129 height 36
click at [45, 574] on span "Singleton" at bounding box center [76, 579] width 73 height 10
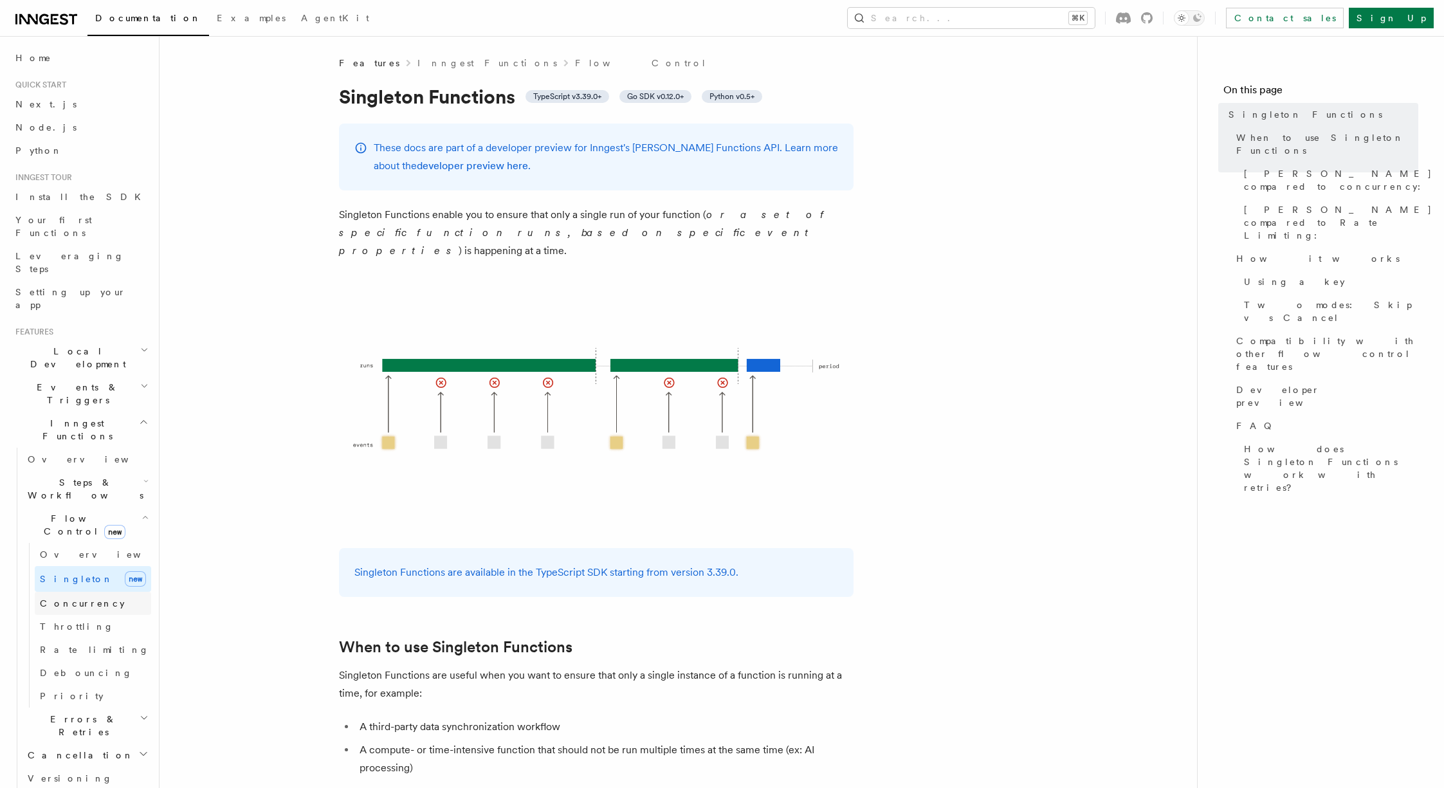
click at [104, 592] on link "Concurrency" at bounding box center [93, 603] width 116 height 23
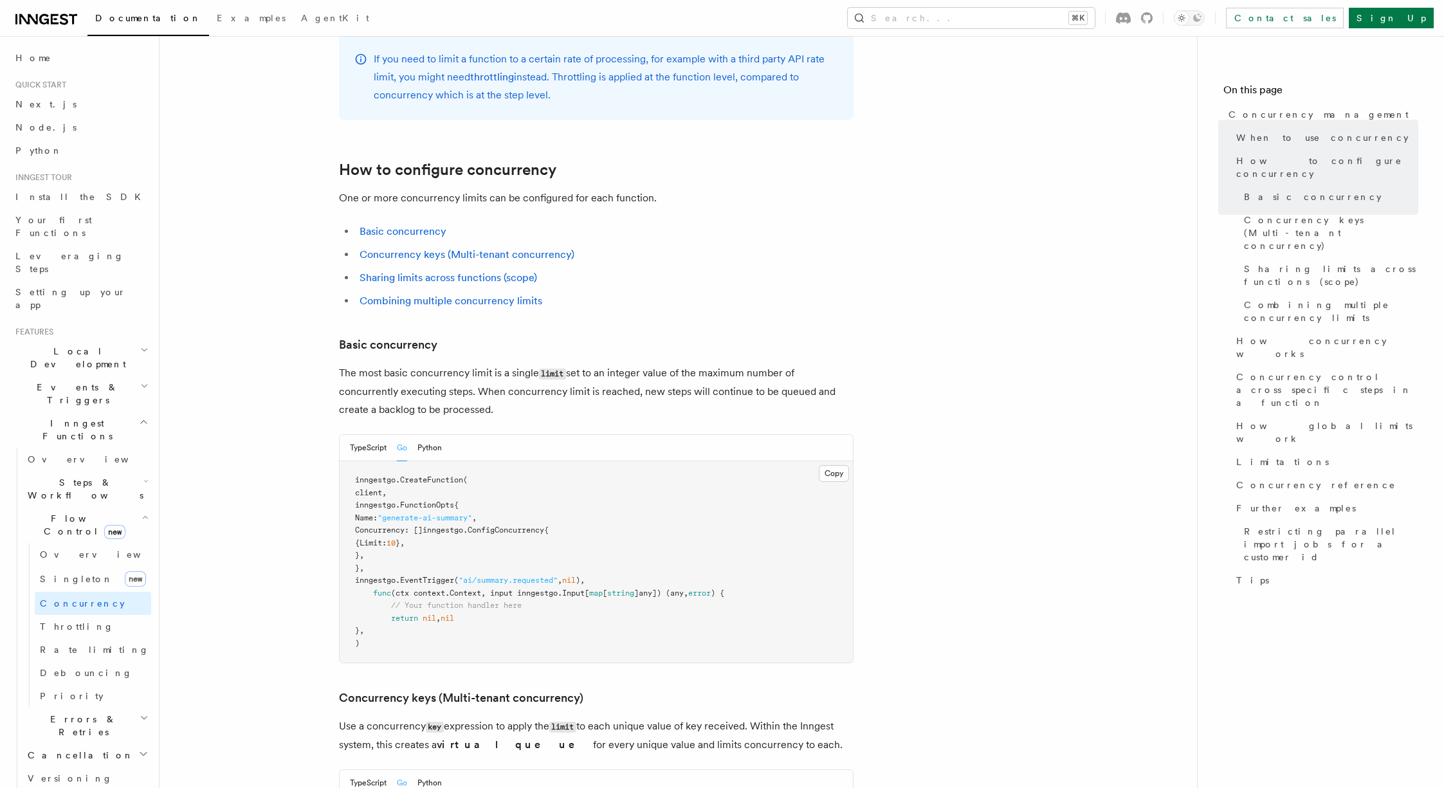
scroll to position [599, 0]
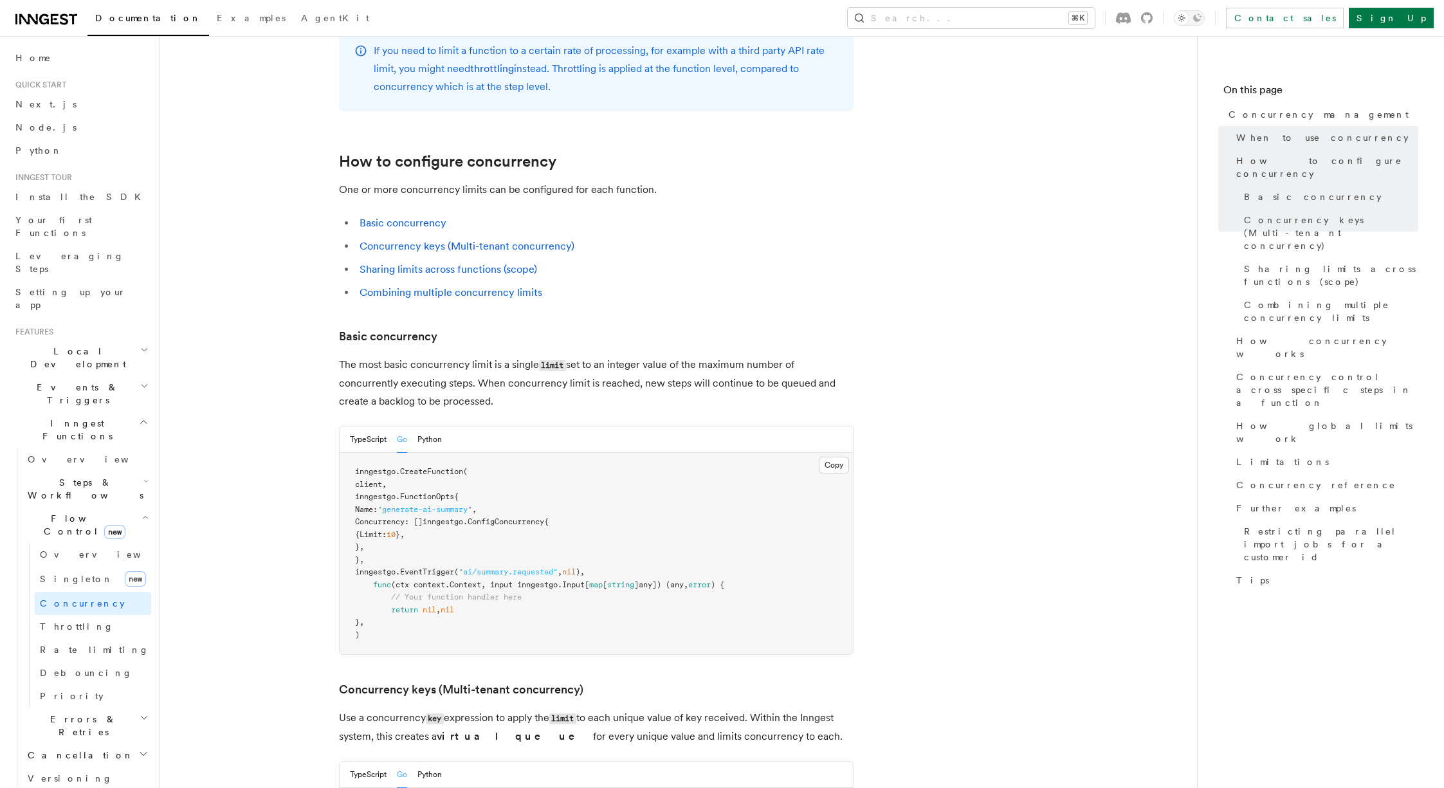
click at [116, 507] on h2 "Flow Control new" at bounding box center [87, 525] width 129 height 36
click at [104, 579] on h2 "Cancellation" at bounding box center [87, 590] width 129 height 23
click at [80, 602] on link "Overview" at bounding box center [93, 613] width 116 height 23
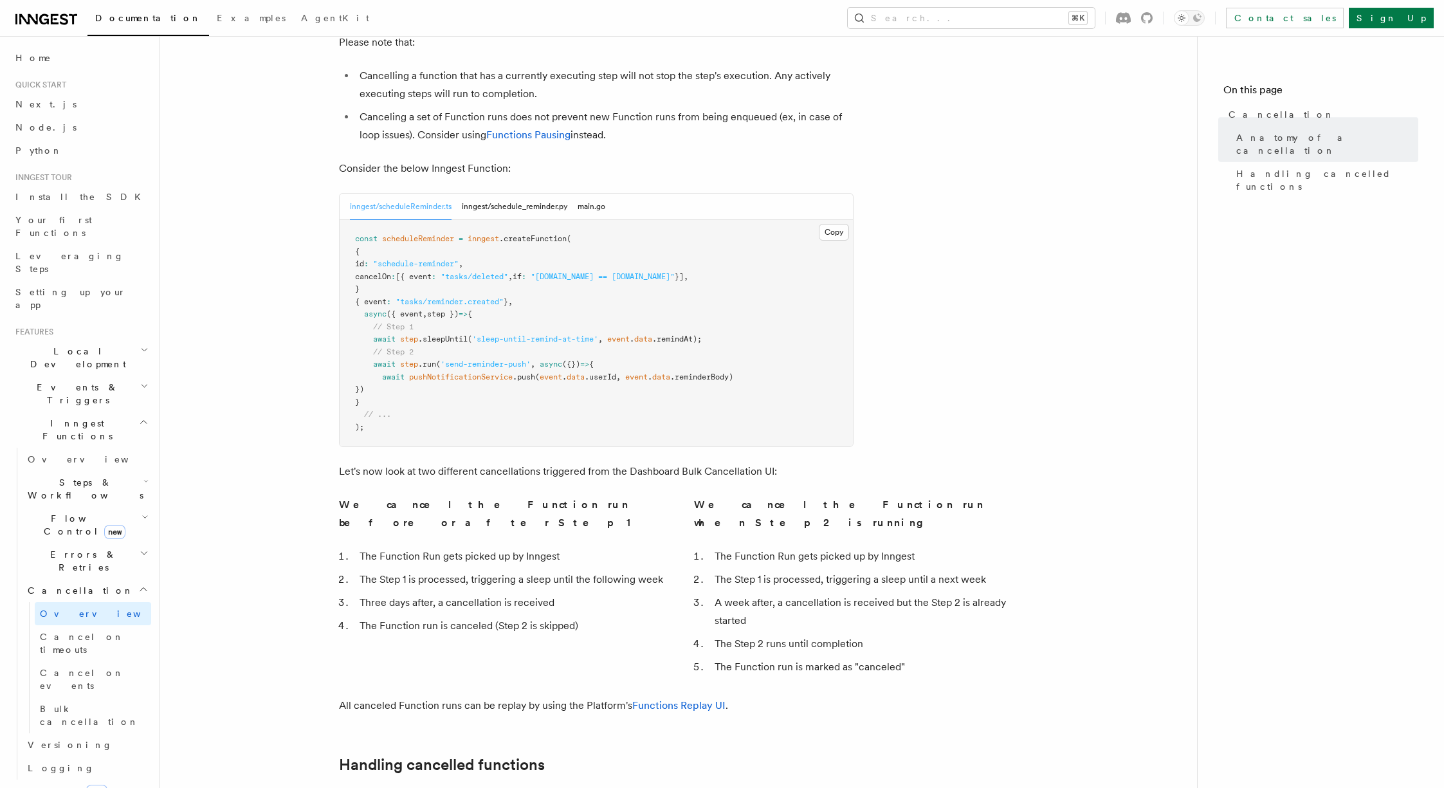
scroll to position [563, 0]
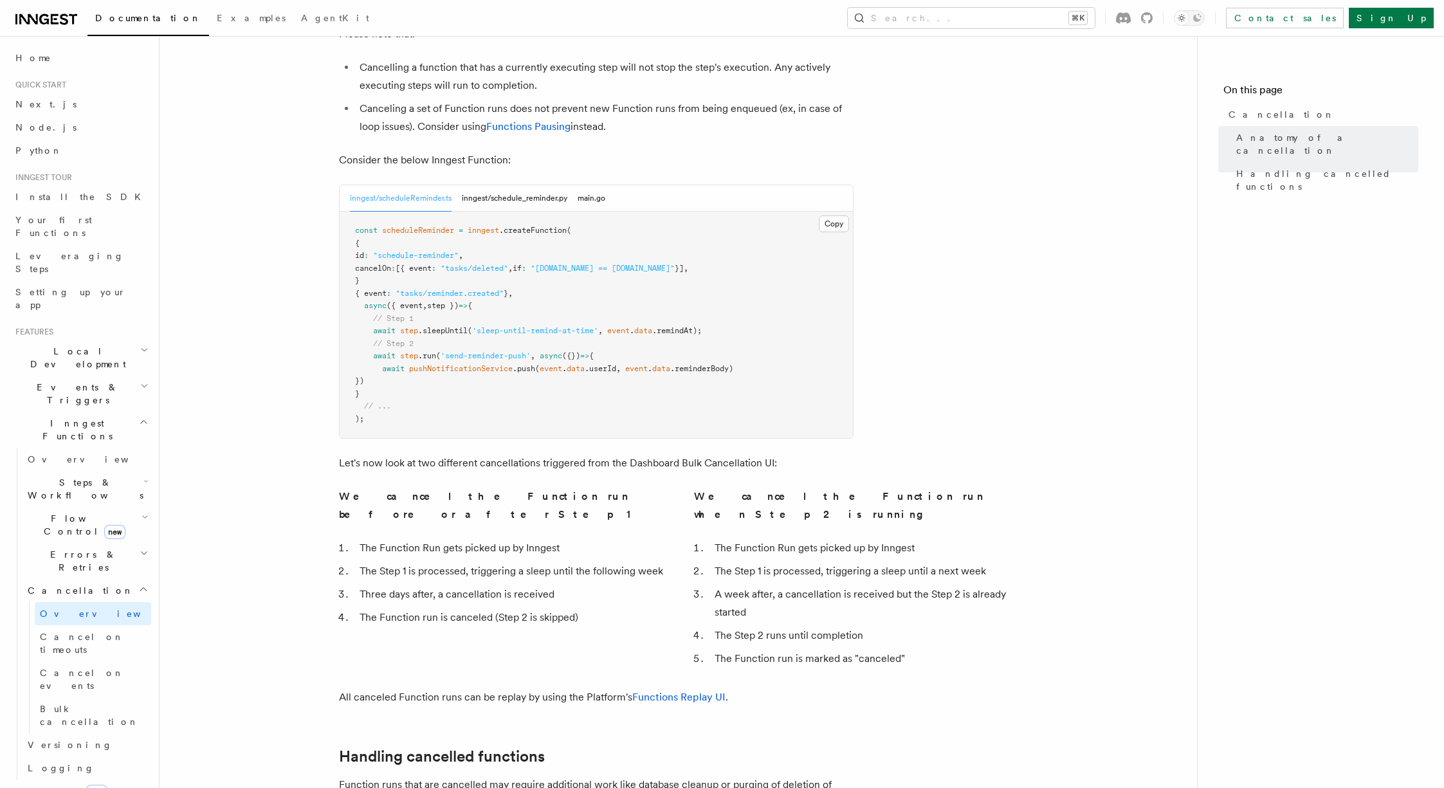
click at [88, 579] on h2 "Cancellation" at bounding box center [87, 590] width 129 height 23
click at [95, 412] on h2 "Inngest Functions" at bounding box center [80, 430] width 141 height 36
click at [113, 340] on h2 "Local Development" at bounding box center [80, 358] width 141 height 36
click at [100, 376] on link "Overview" at bounding box center [87, 387] width 129 height 23
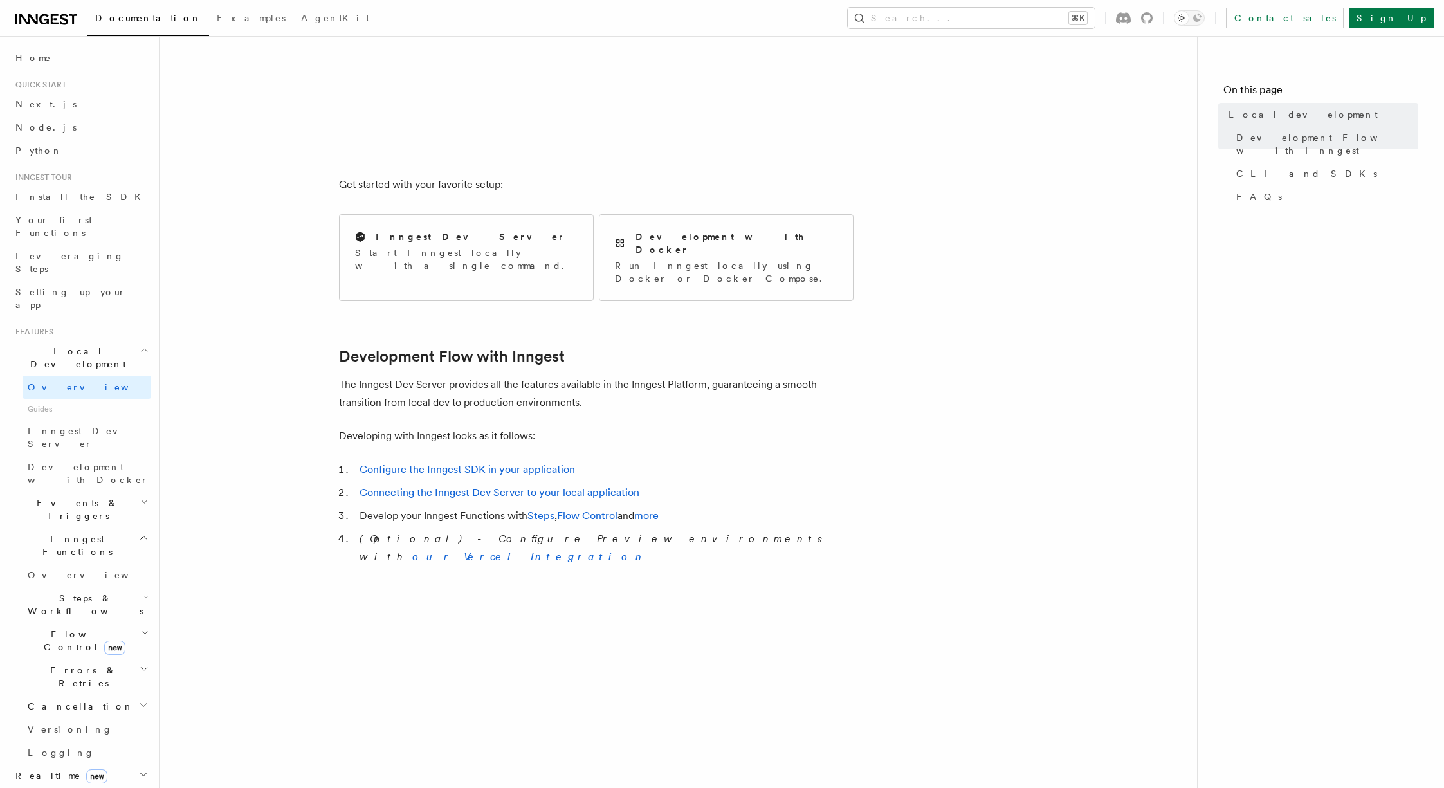
scroll to position [371, 0]
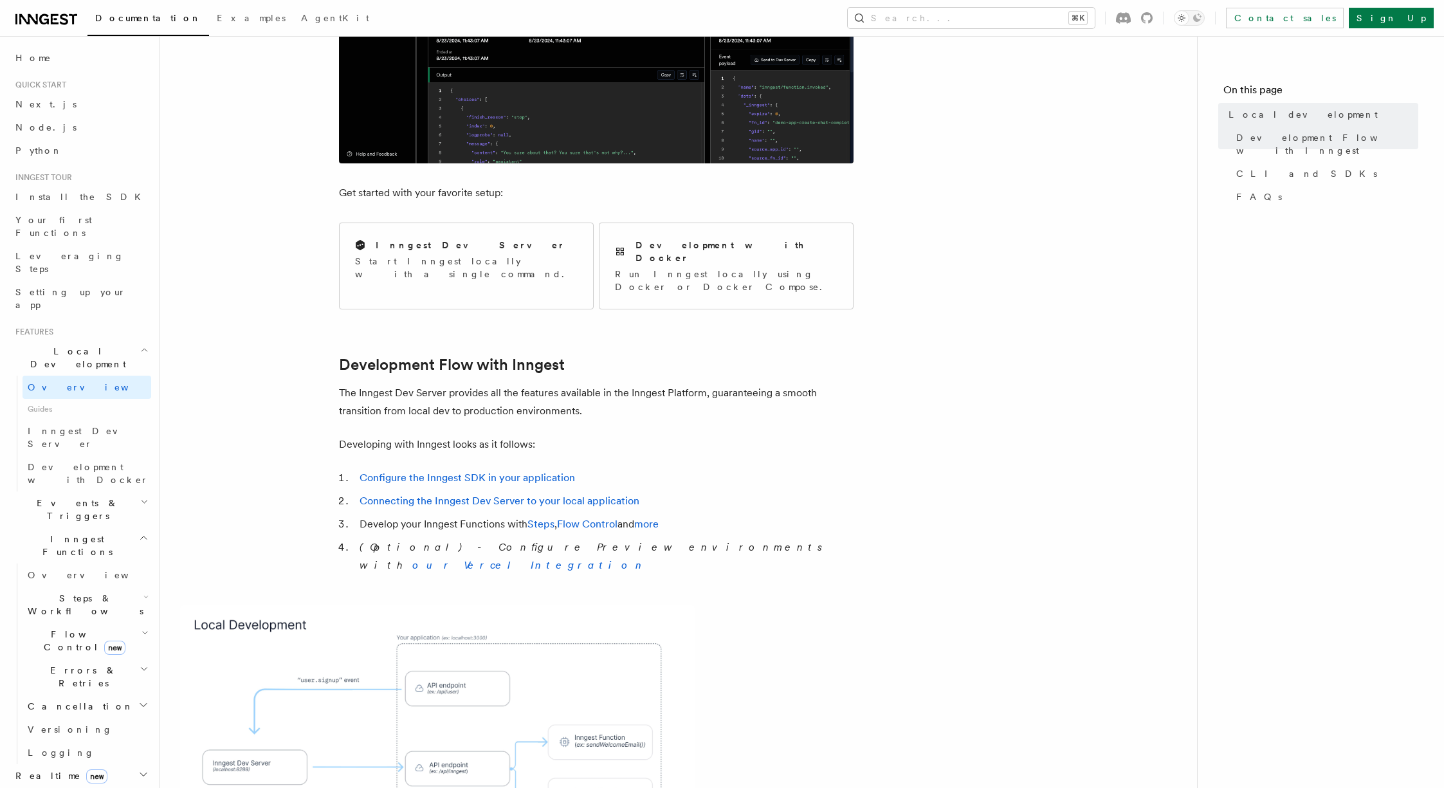
click at [593, 495] on link "Connecting the Inngest Dev Server to your local application" at bounding box center [500, 501] width 280 height 12
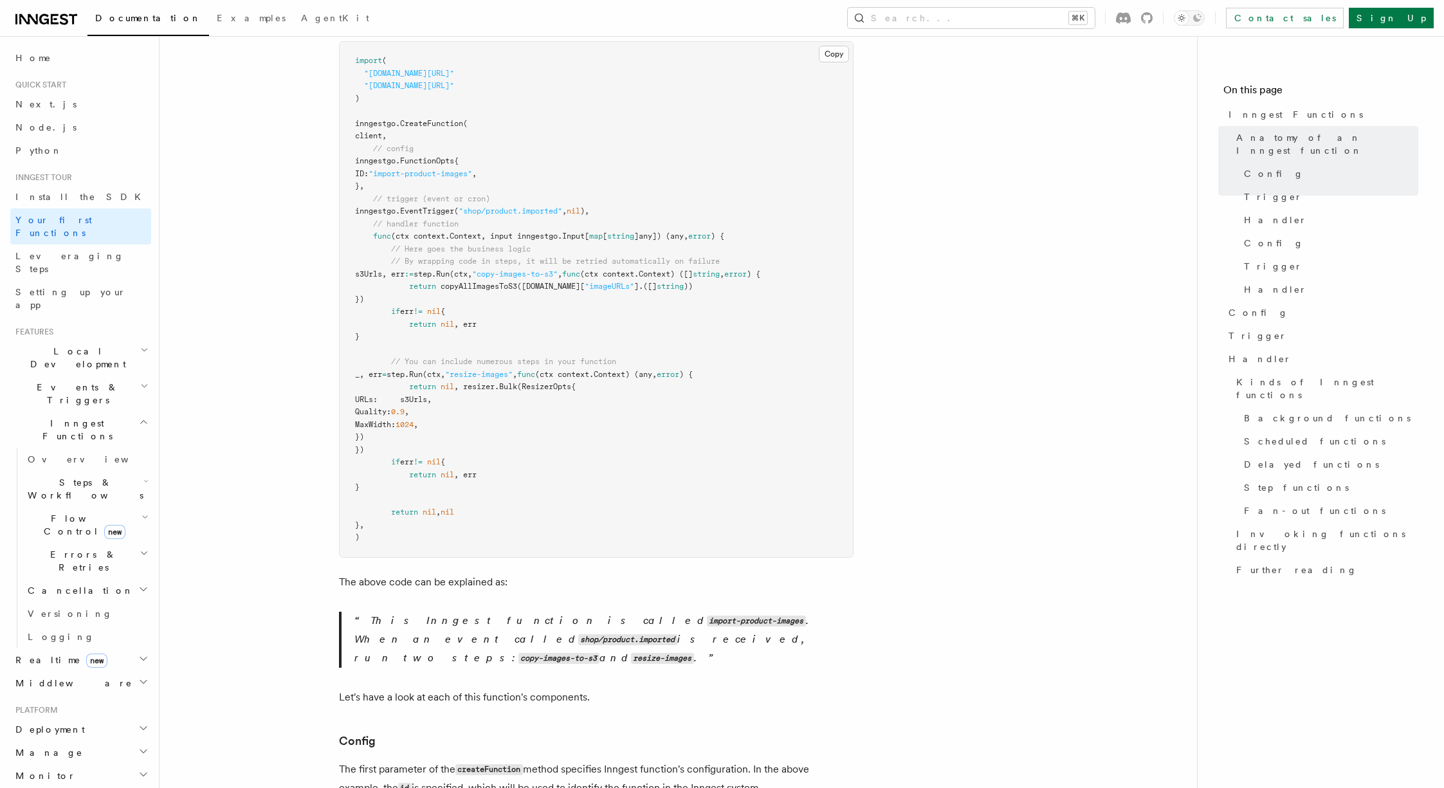
scroll to position [371, 0]
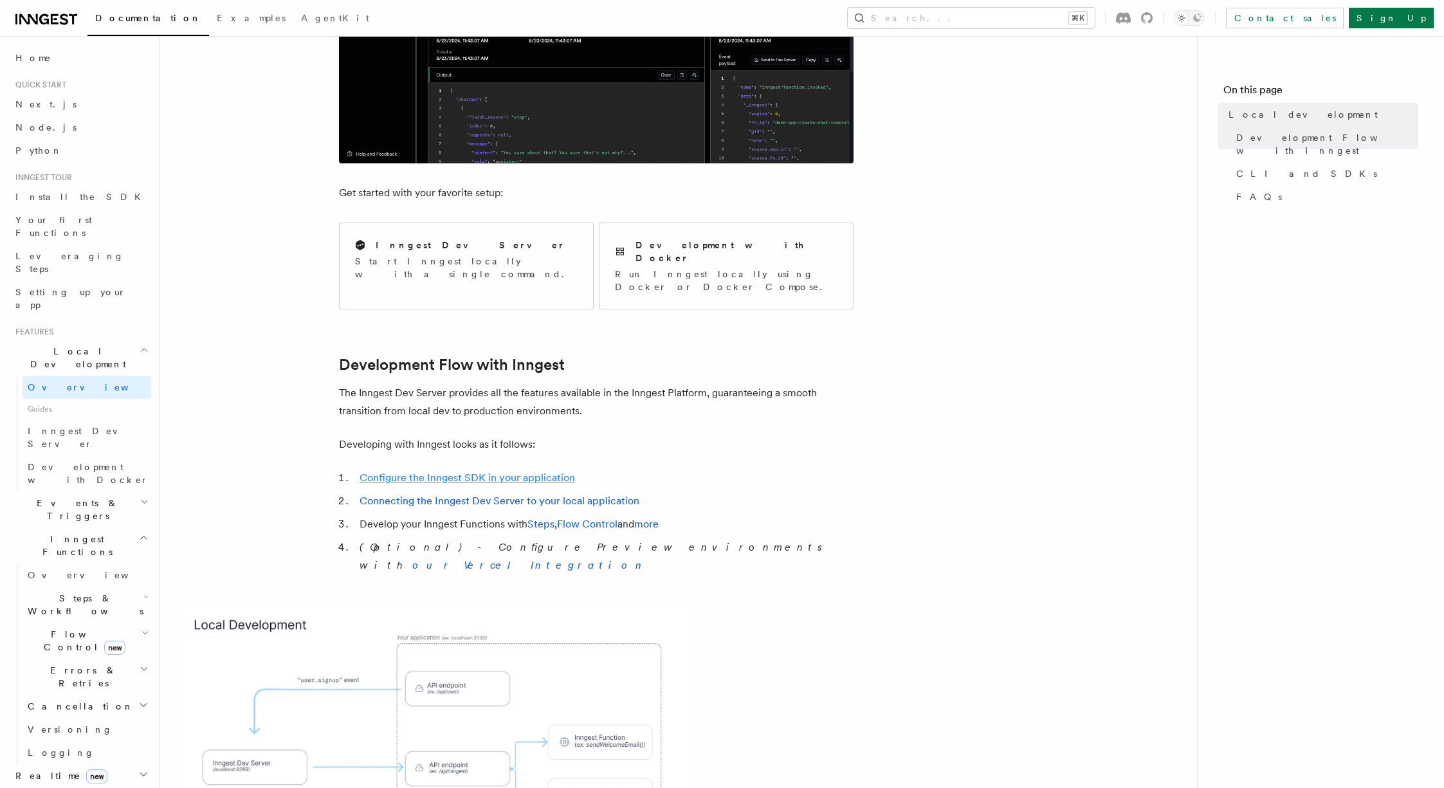
click at [444, 471] on link "Configure the Inngest SDK in your application" at bounding box center [467, 477] width 215 height 12
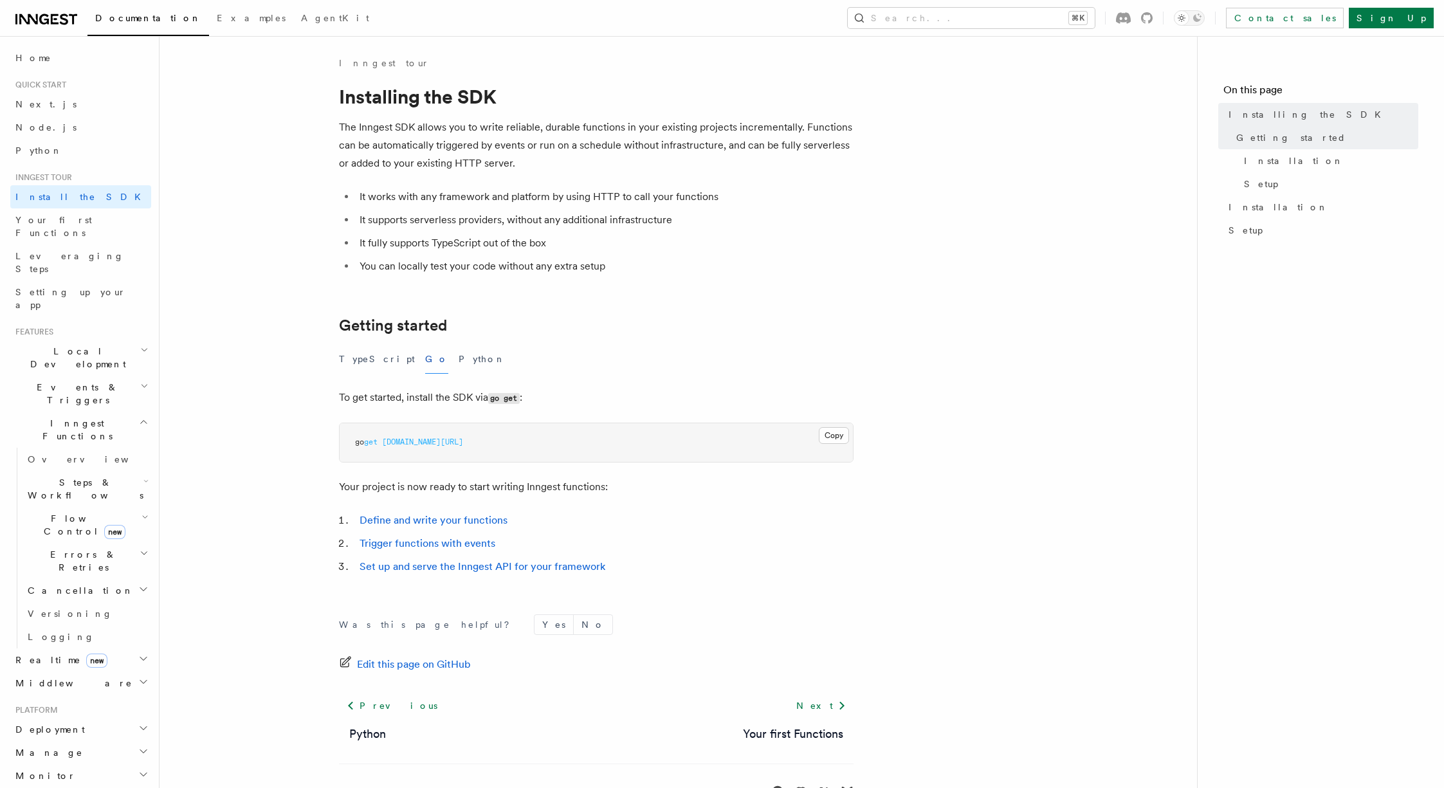
scroll to position [41, 0]
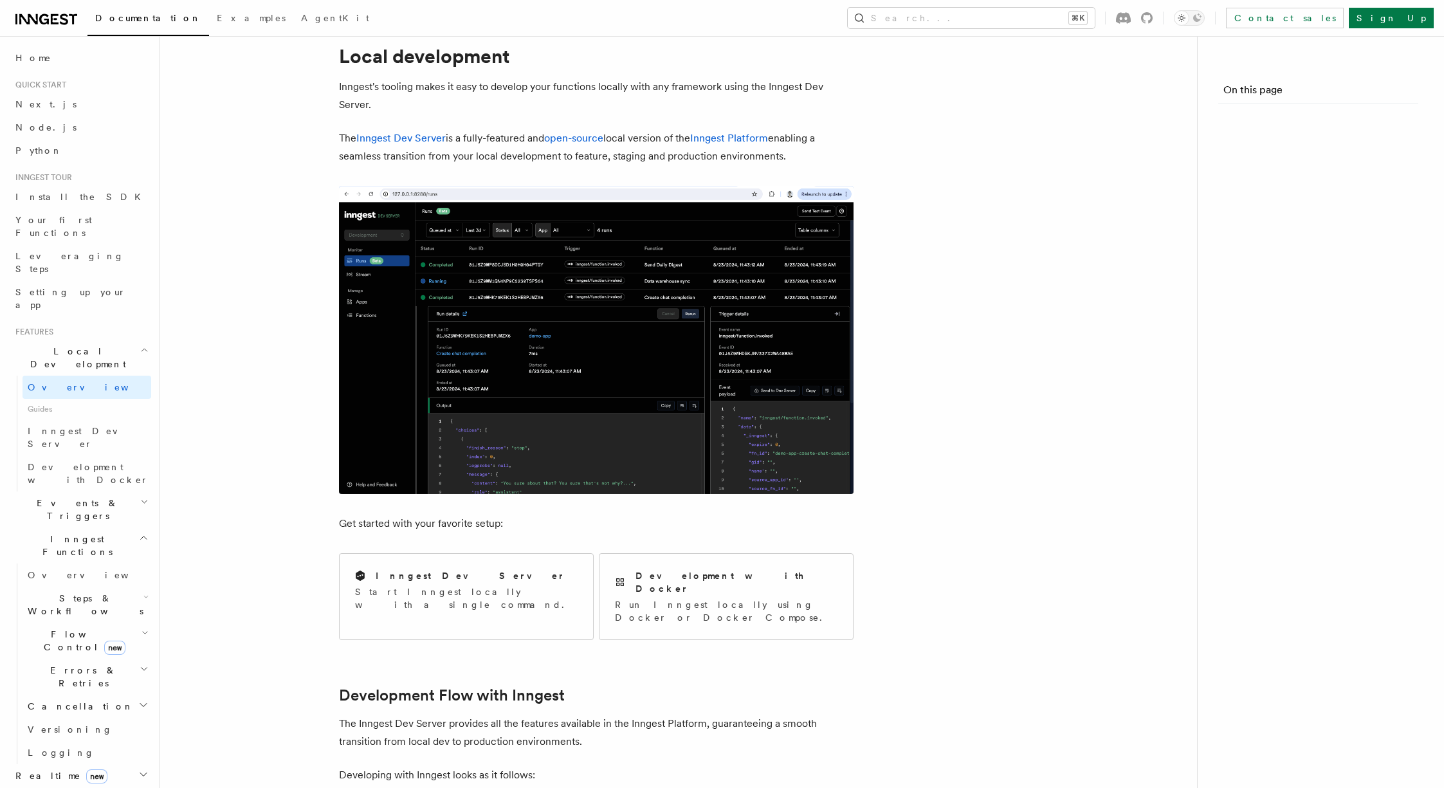
scroll to position [371, 0]
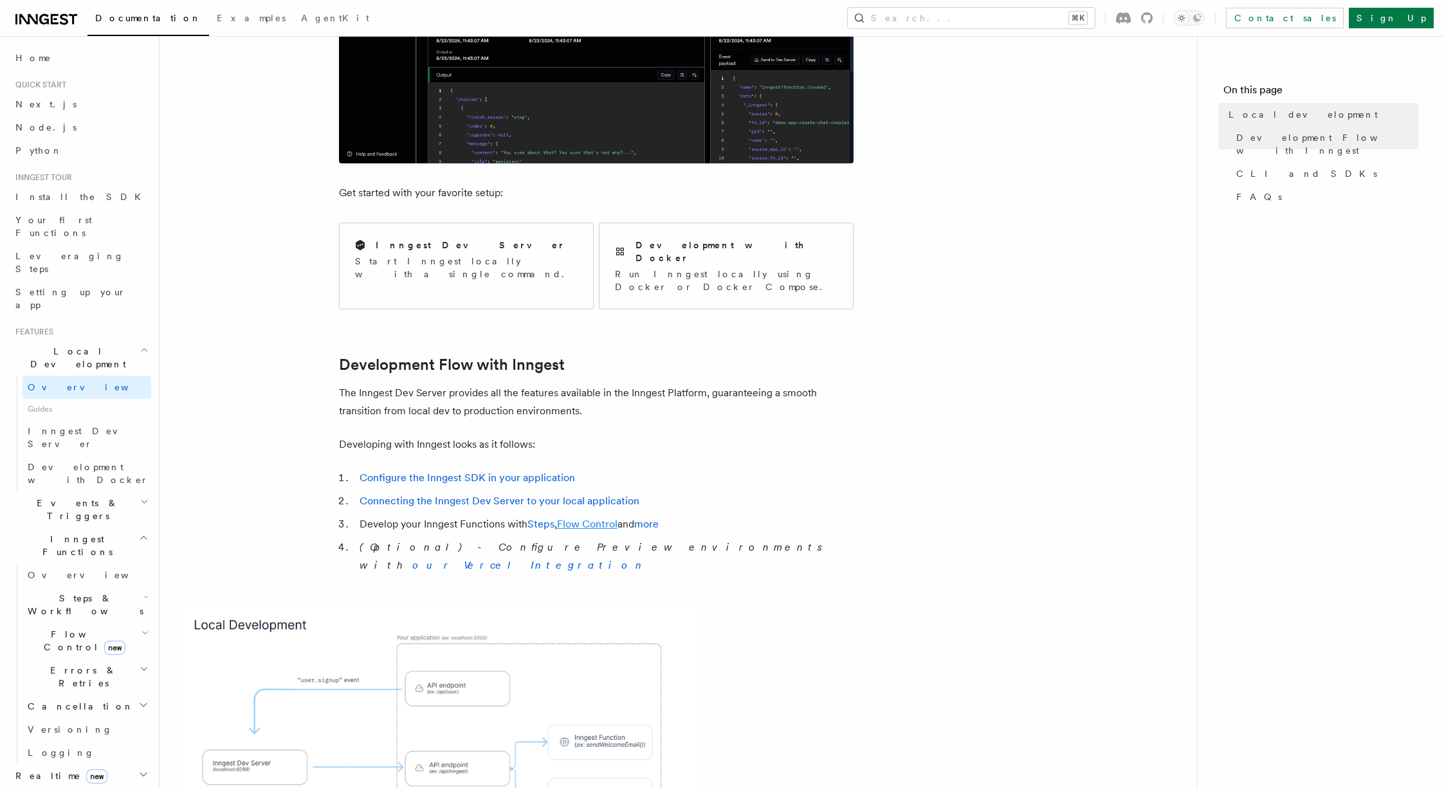
click at [612, 518] on link "Flow Control" at bounding box center [587, 524] width 60 height 12
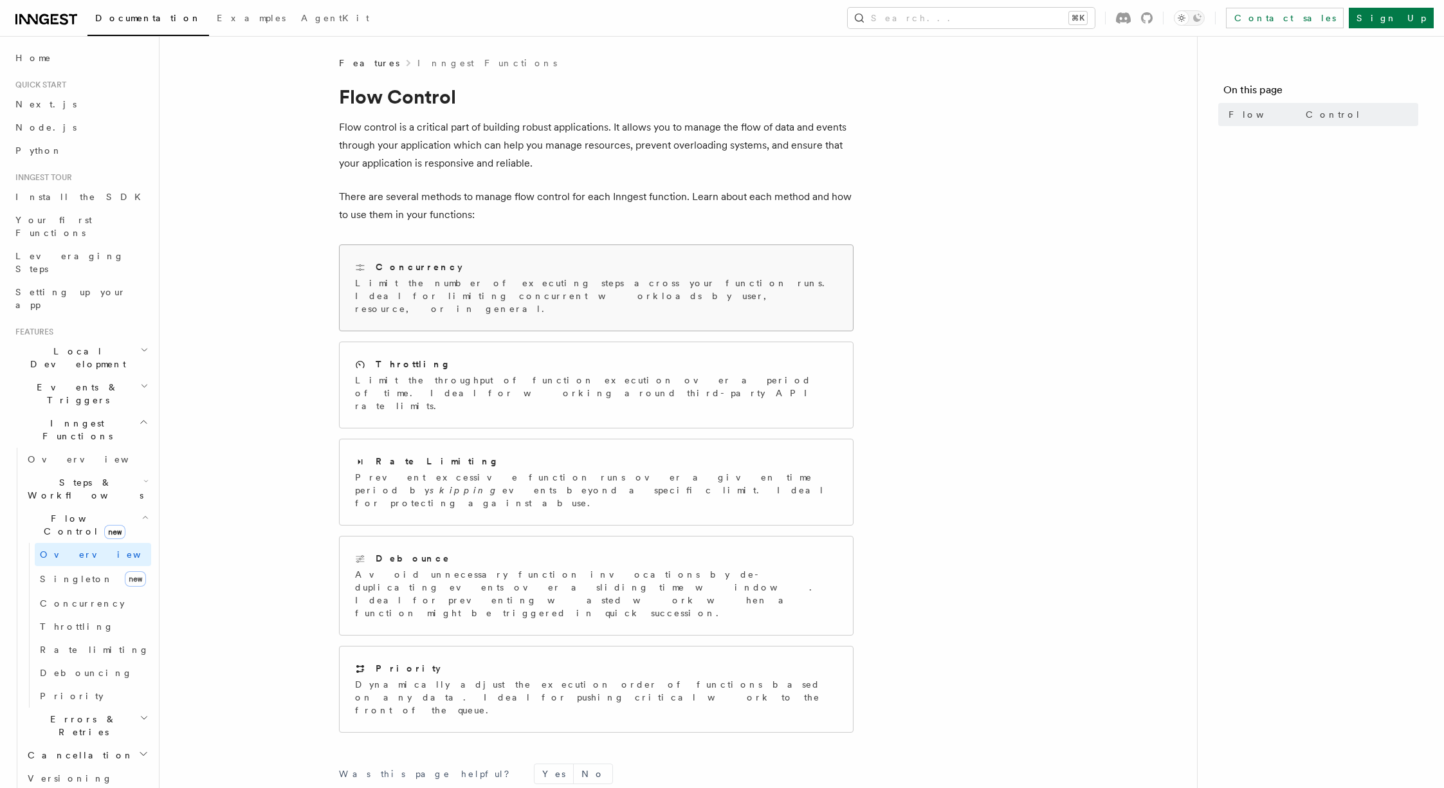
scroll to position [100, 0]
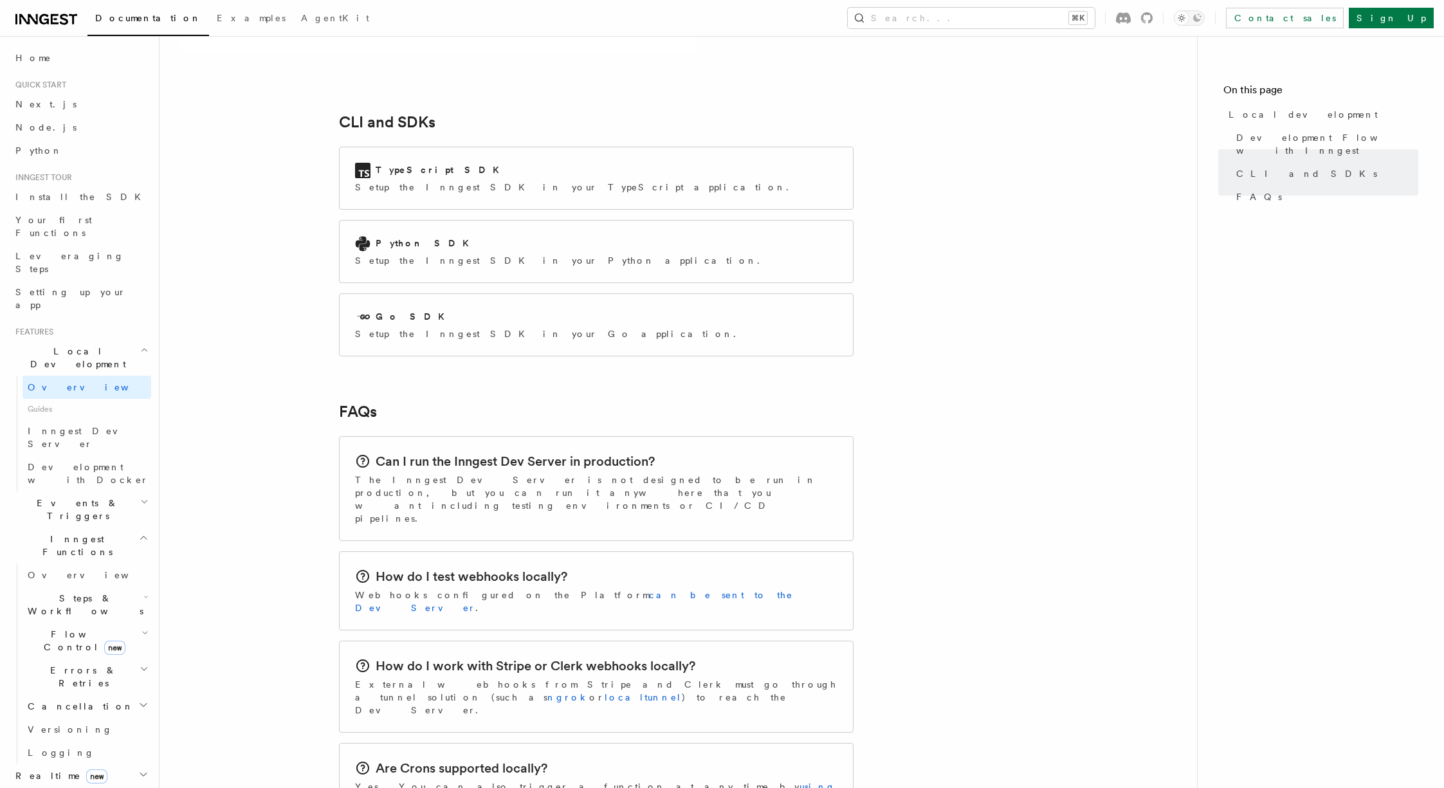
scroll to position [1851, 0]
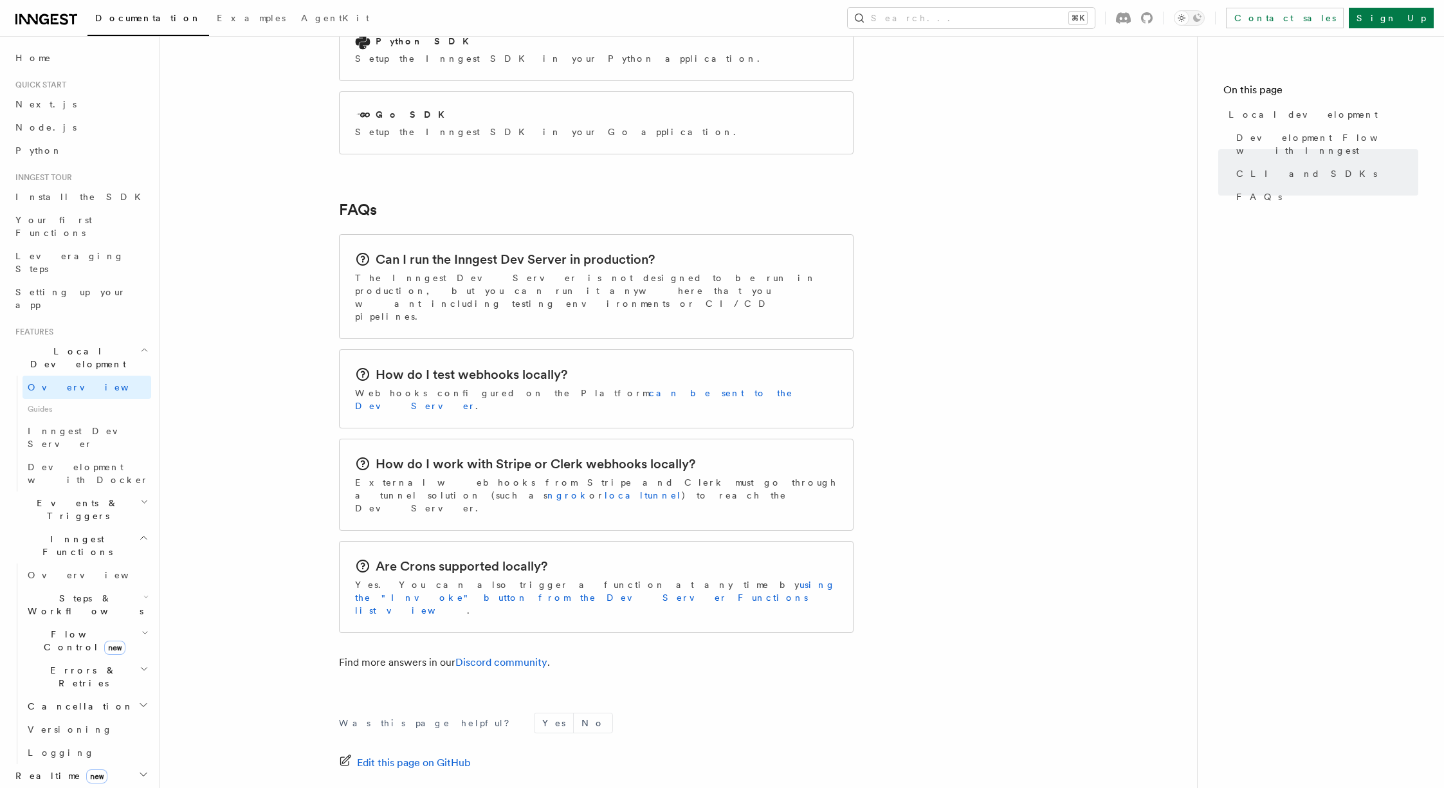
click at [541, 250] on div "Can I run the Inngest Dev Server in production? The Inngest Dev Server is not d…" at bounding box center [596, 286] width 482 height 73
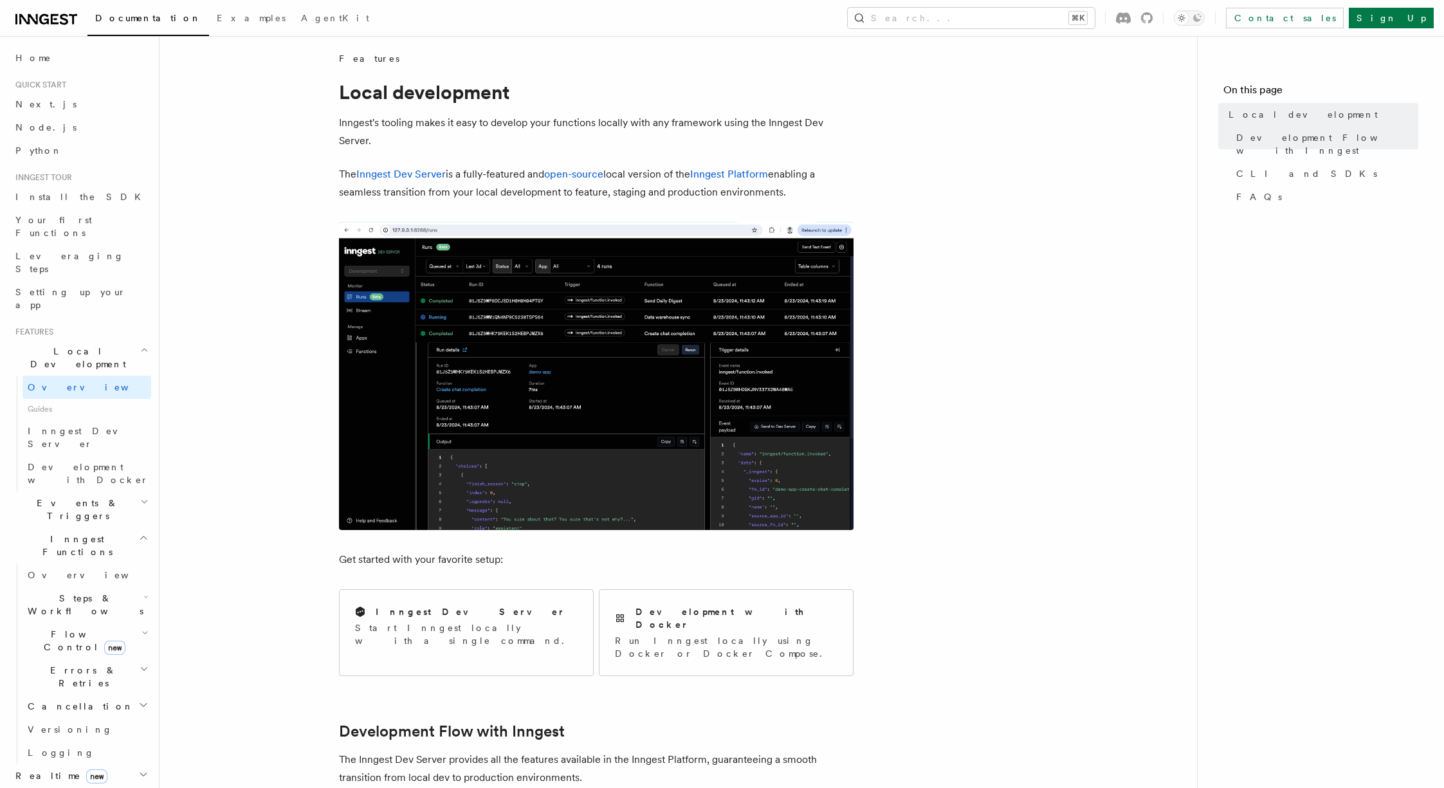
scroll to position [0, 0]
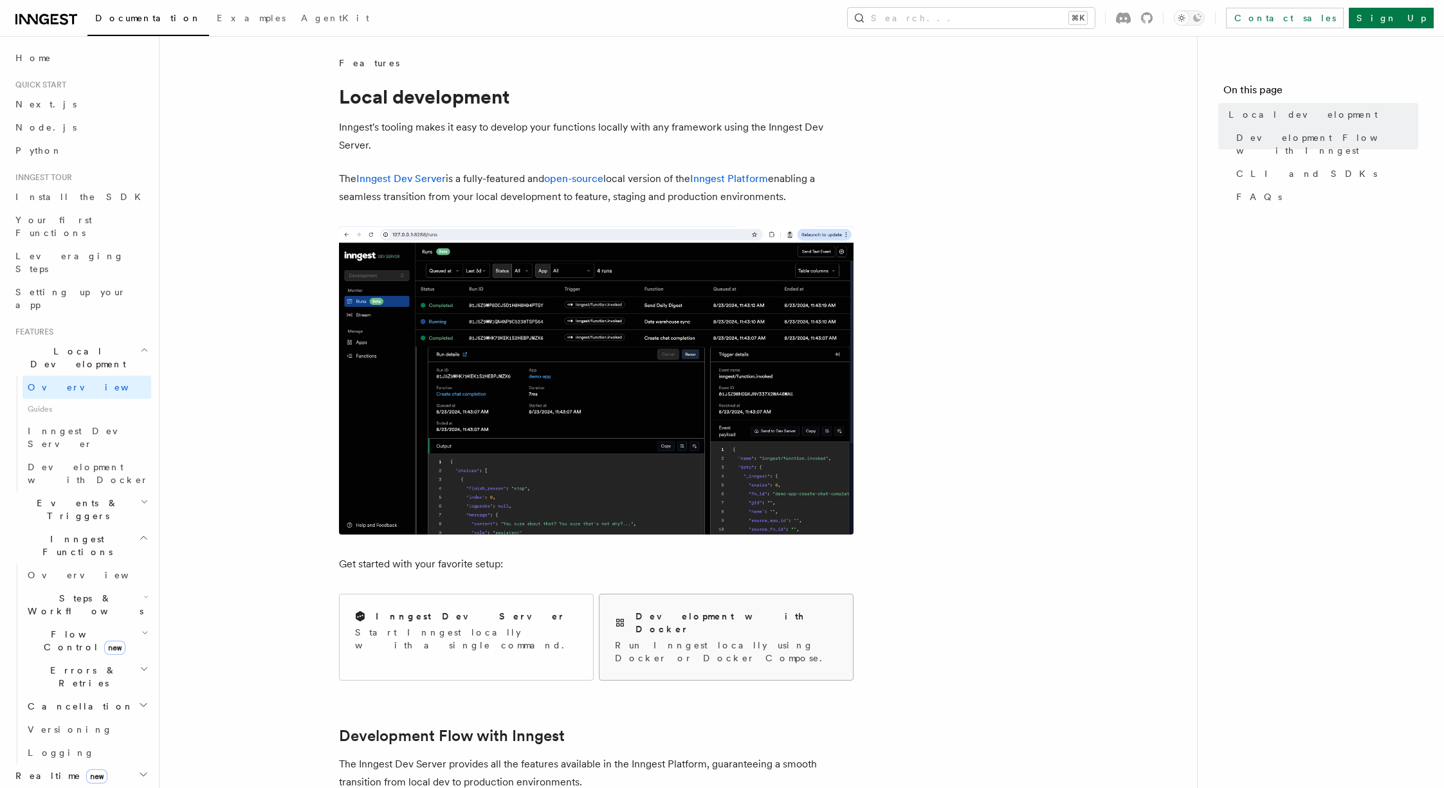
click at [671, 608] on div "Development with Docker Run Inngest locally using Docker or Docker Compose." at bounding box center [725, 637] width 253 height 86
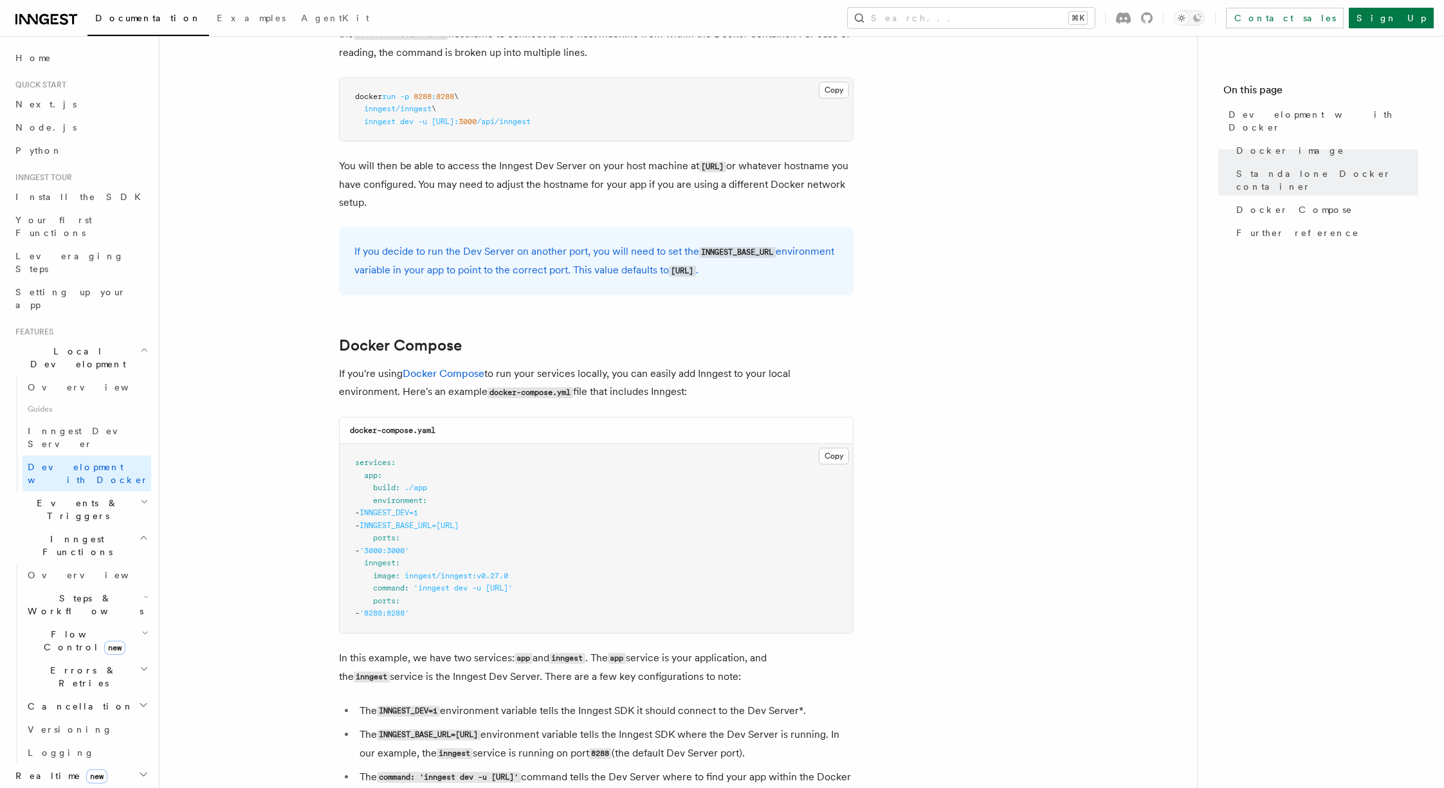
scroll to position [482, 0]
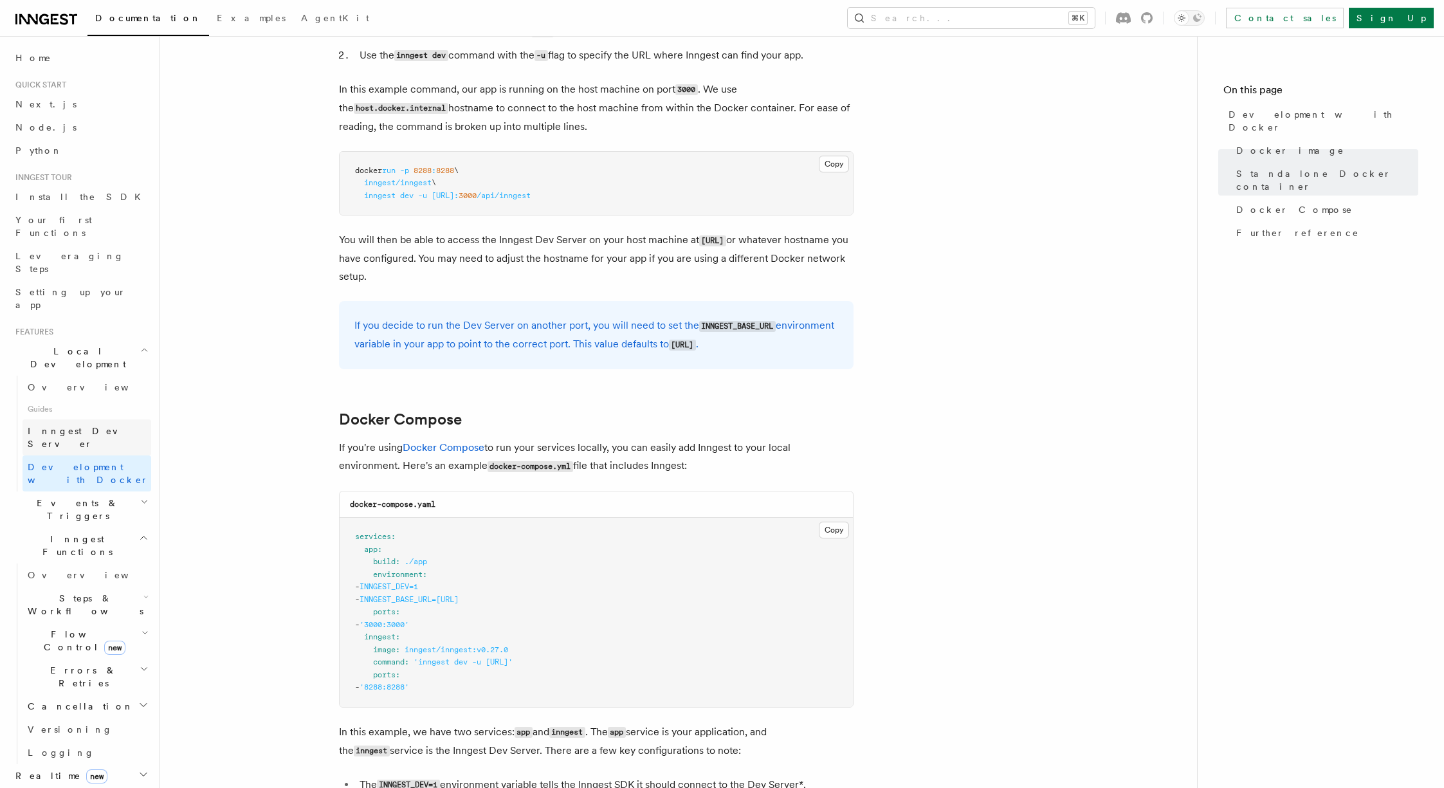
click at [80, 426] on span "Inngest Dev Server" at bounding box center [83, 437] width 110 height 23
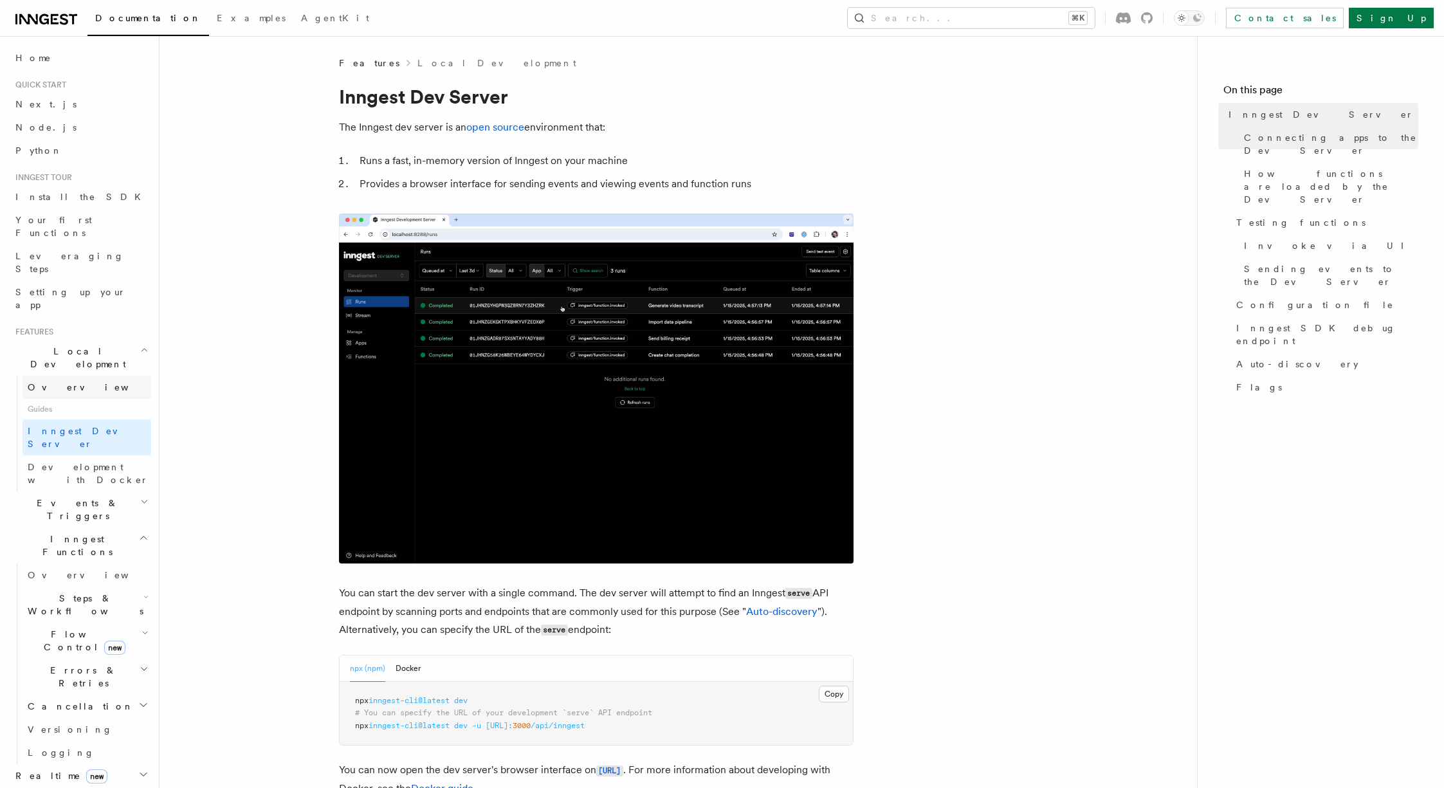
click at [71, 376] on link "Overview" at bounding box center [87, 387] width 129 height 23
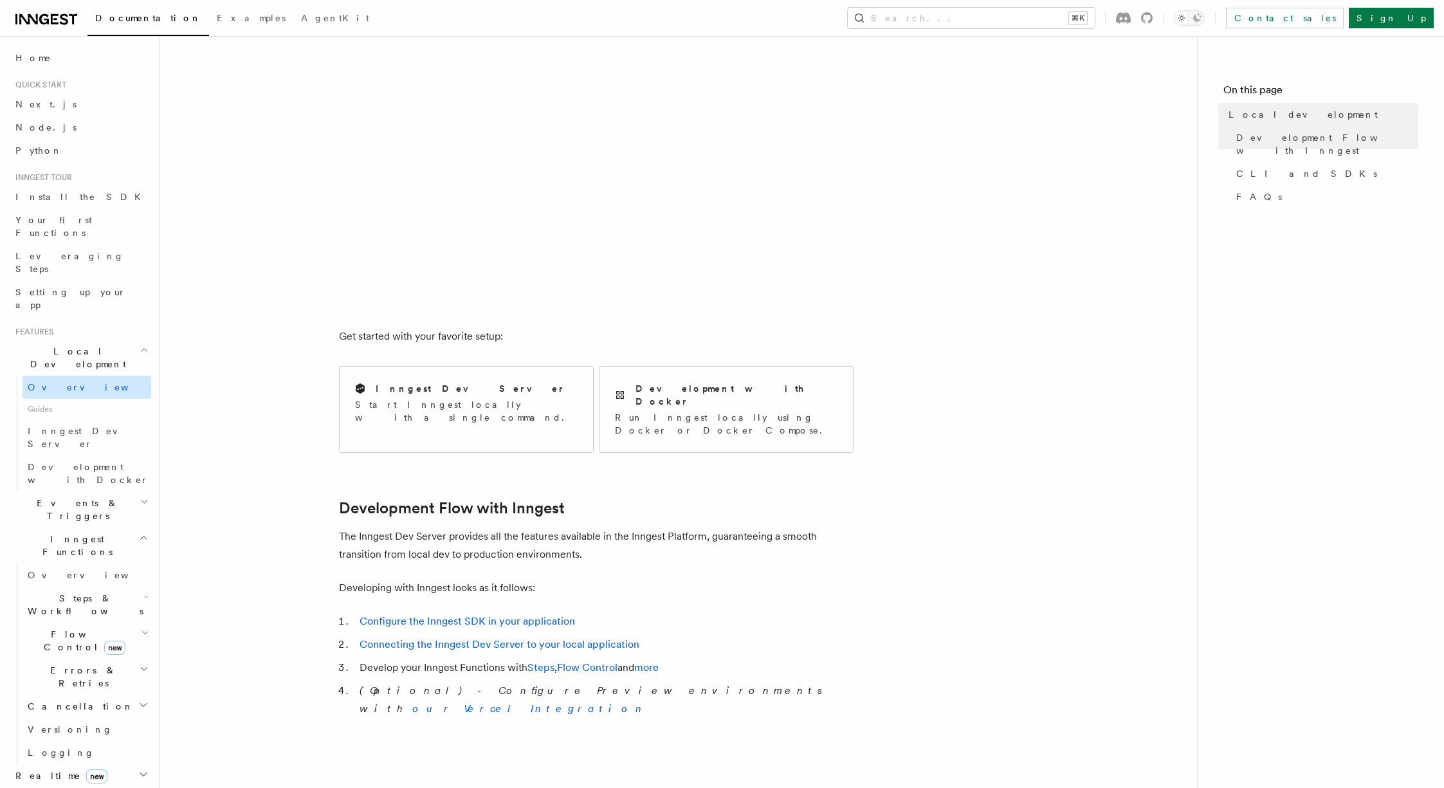
scroll to position [236, 0]
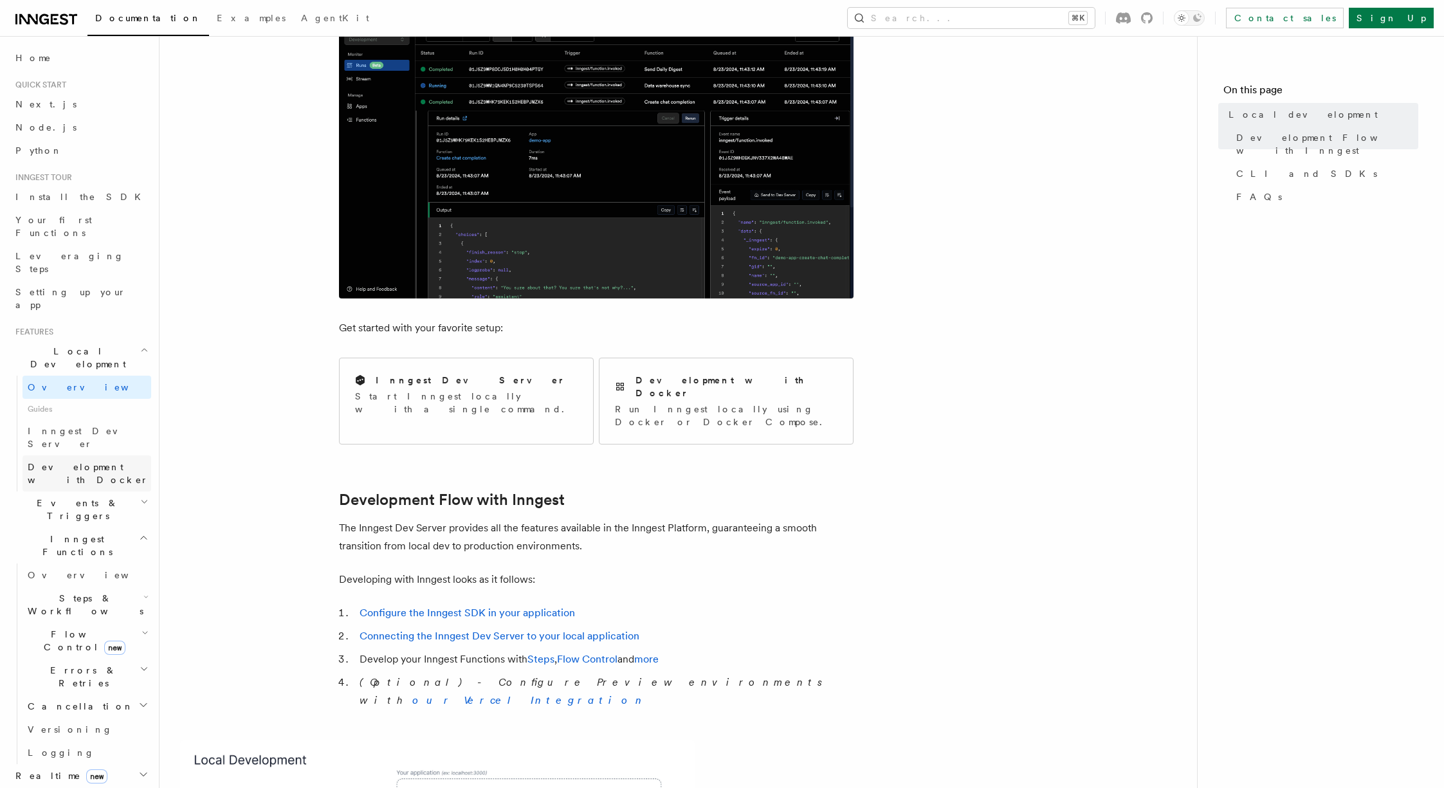
click at [48, 455] on link "Development with Docker" at bounding box center [87, 473] width 129 height 36
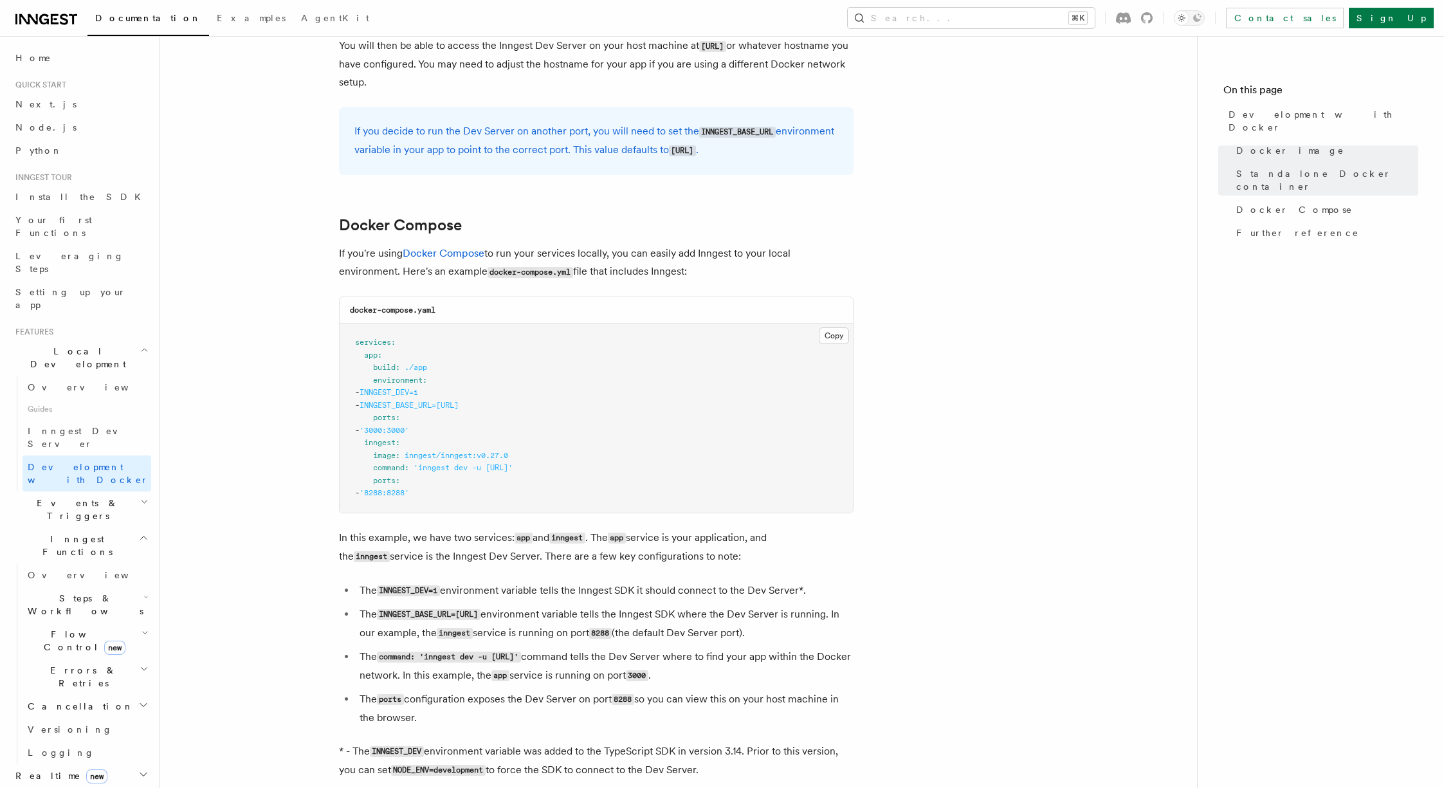
scroll to position [912, 0]
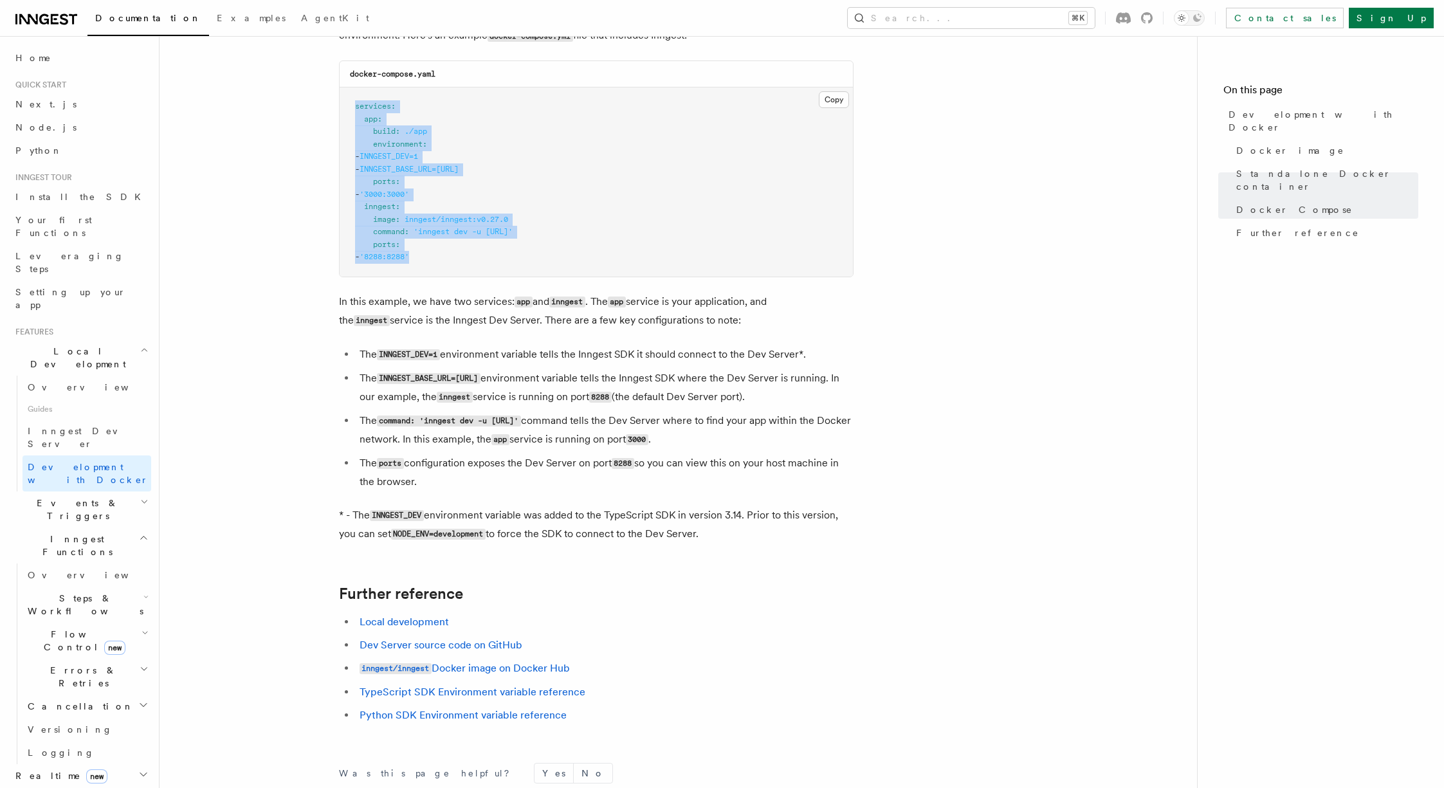
drag, startPoint x: 459, startPoint y: 257, endPoint x: 324, endPoint y: 111, distance: 198.5
click at [324, 111] on article "Features Local Development Development with Docker Inngest provides a Docker im…" at bounding box center [678, 61] width 996 height 1833
click at [468, 131] on pre "services : app : build : ./app environment : - INNGEST_DEV=1 - INNGEST_BASE_URL…" at bounding box center [596, 181] width 513 height 189
drag, startPoint x: 471, startPoint y: 253, endPoint x: 373, endPoint y: 207, distance: 108.2
click at [373, 207] on pre "services : app : build : ./app environment : - INNGEST_DEV=1 - INNGEST_BASE_URL…" at bounding box center [596, 181] width 513 height 189
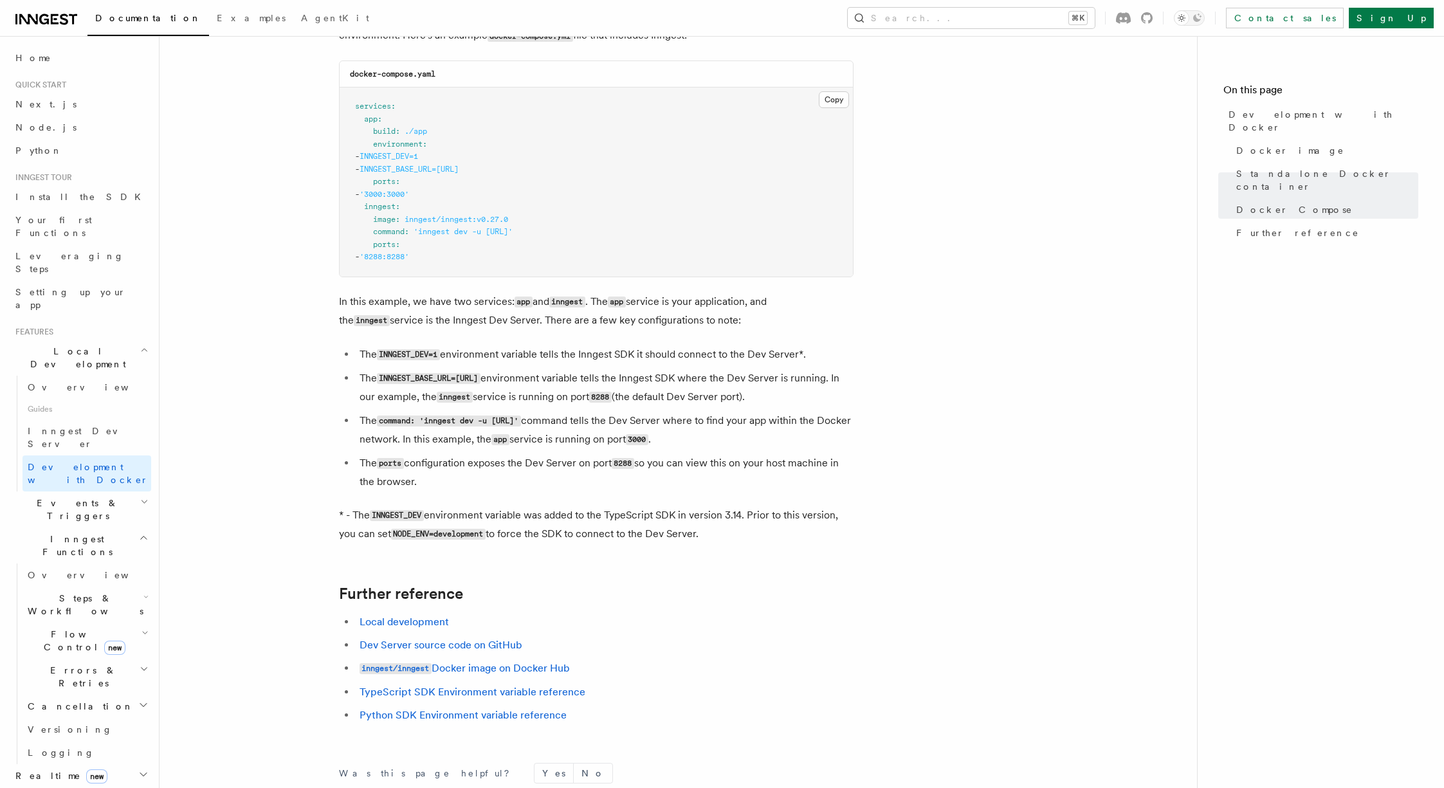
click at [455, 236] on span "'inngest dev -u http://app:3000/api/inngest'" at bounding box center [463, 231] width 99 height 9
drag, startPoint x: 445, startPoint y: 250, endPoint x: 360, endPoint y: 206, distance: 95.5
click at [360, 206] on pre "services : app : build : ./app environment : - INNGEST_DEV=1 - INNGEST_BASE_URL…" at bounding box center [596, 181] width 513 height 189
click at [452, 245] on pre "services : app : build : ./app environment : - INNGEST_DEV=1 - INNGEST_BASE_URL…" at bounding box center [596, 181] width 513 height 189
drag, startPoint x: 441, startPoint y: 261, endPoint x: 350, endPoint y: 210, distance: 104.5
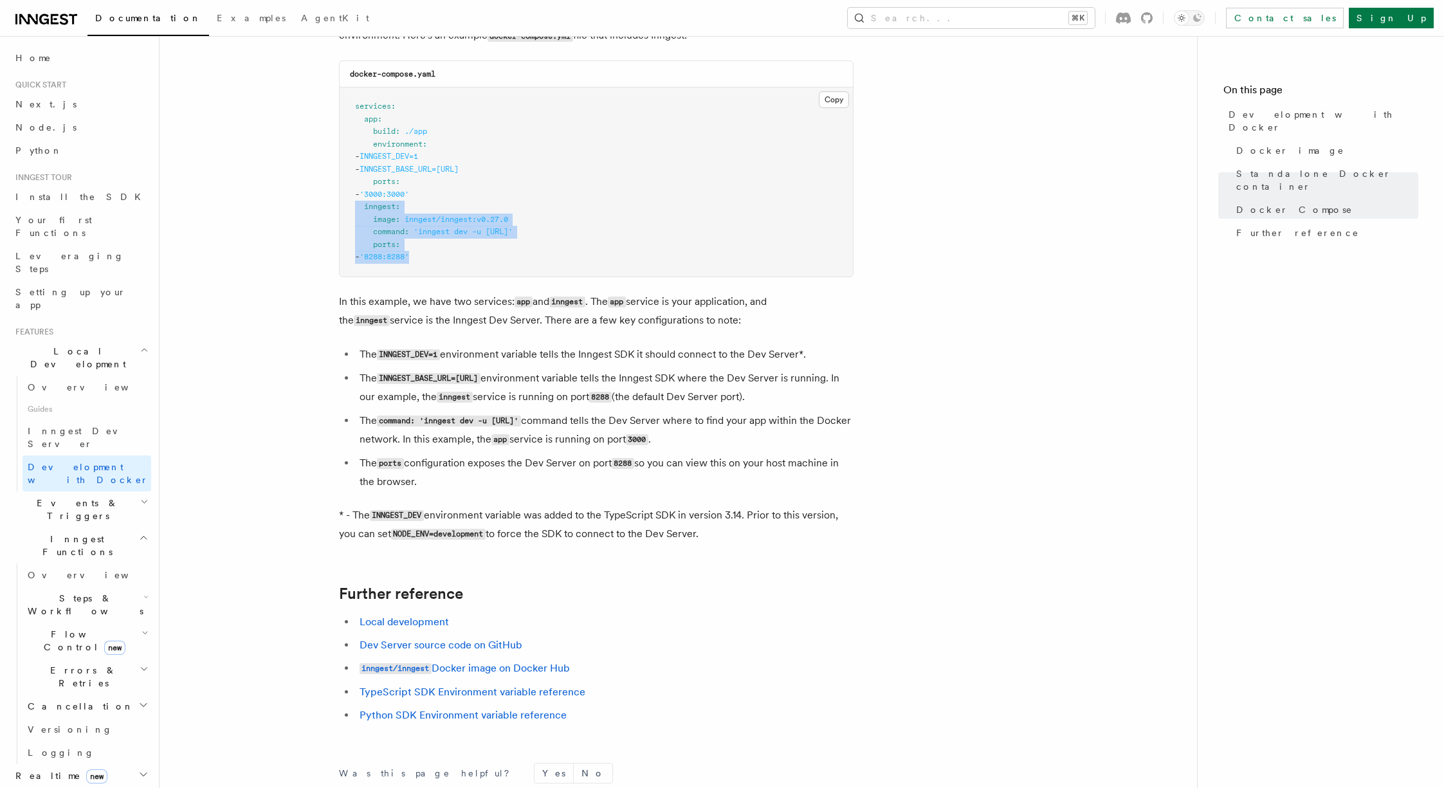
click at [350, 210] on pre "services : app : build : ./app environment : - INNGEST_DEV=1 - INNGEST_BASE_URL…" at bounding box center [596, 181] width 513 height 189
copy code "inngest : image : inngest/inngest:v0.27.0 command : 'inngest dev -u http://app:…"
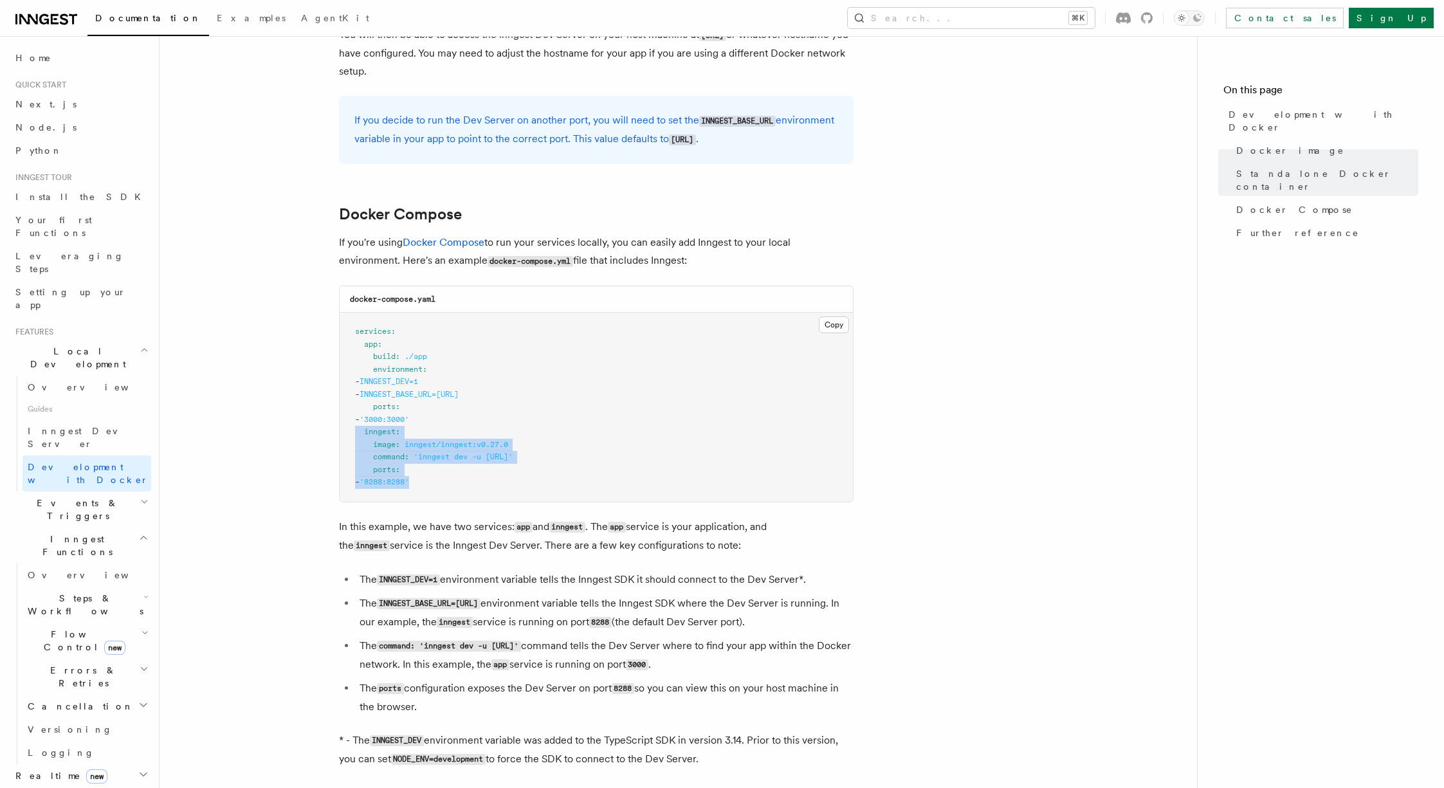
scroll to position [889, 0]
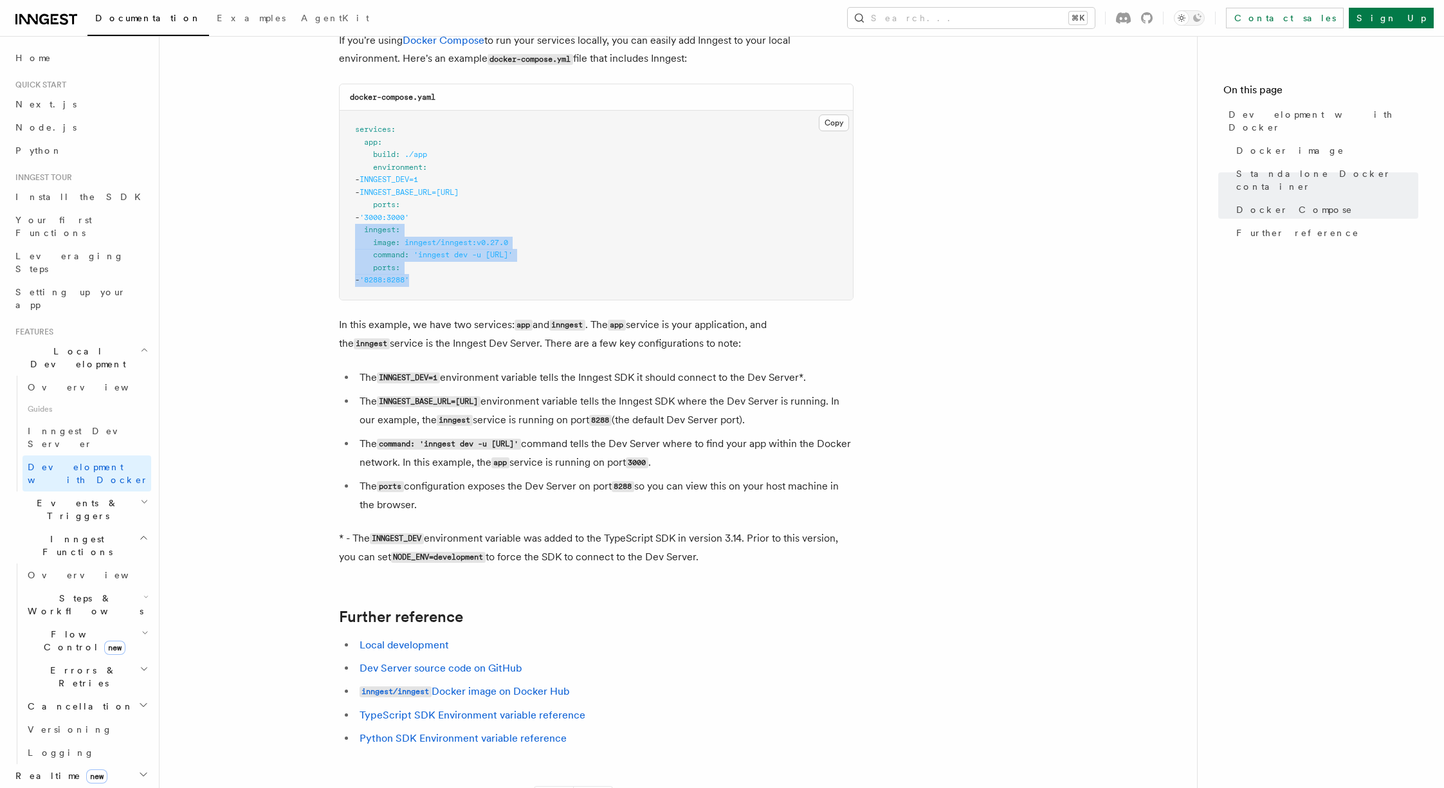
click at [143, 315] on header "Search... Documentation Examples AgentKit Home Quick start Next.js Node.js Pyth…" at bounding box center [80, 412] width 160 height 752
click at [140, 345] on icon "button" at bounding box center [144, 350] width 8 height 10
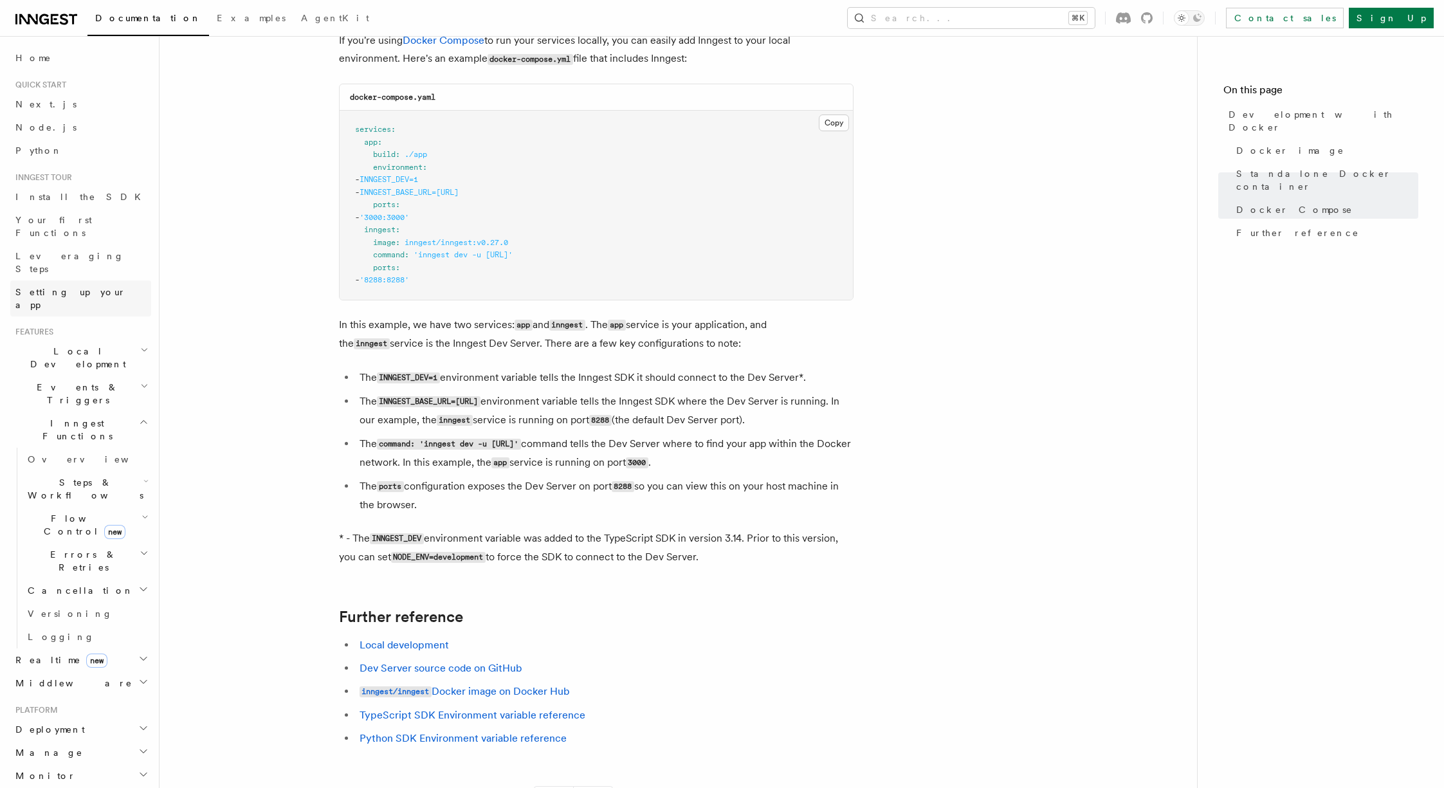
click at [111, 280] on link "Setting up your app" at bounding box center [80, 298] width 141 height 36
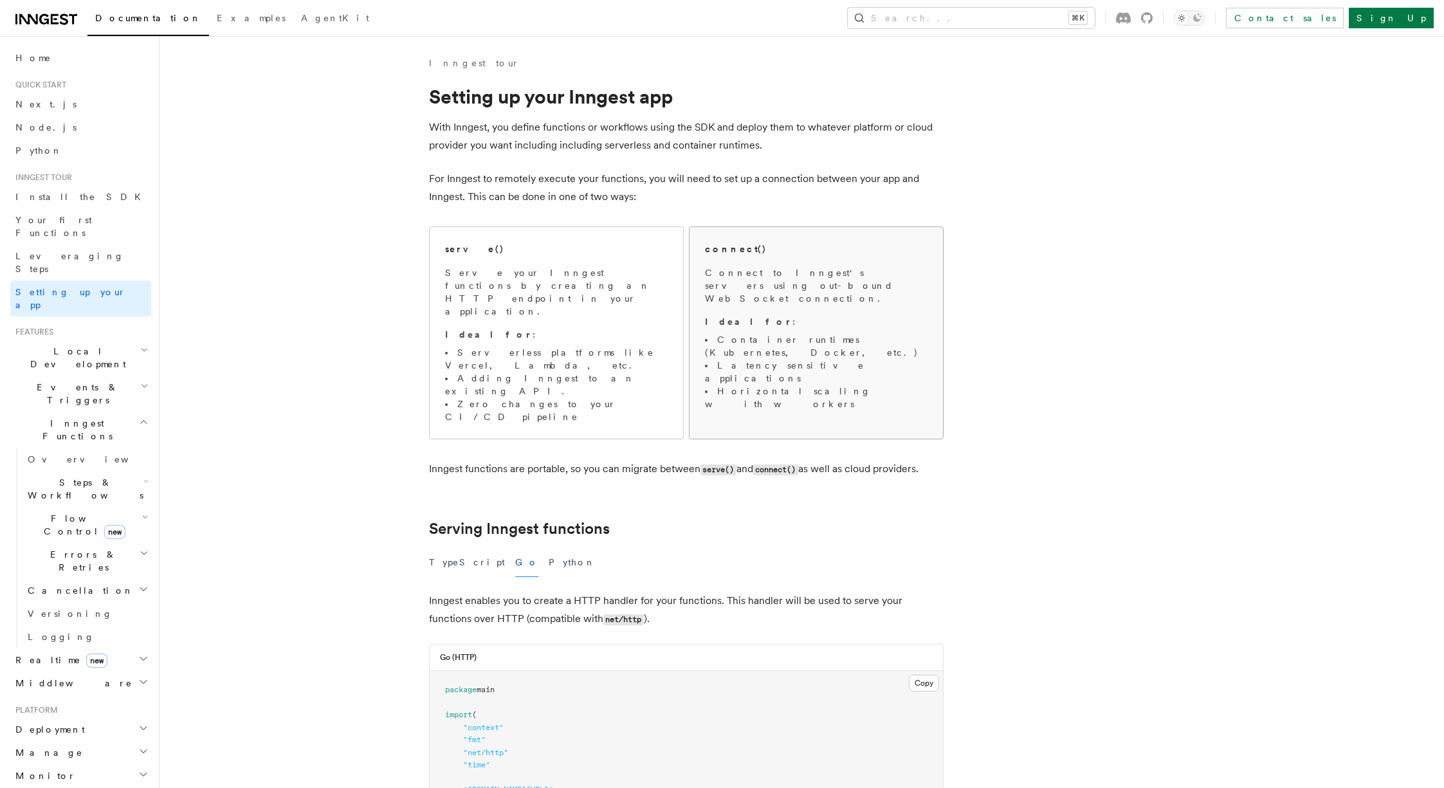
click at [765, 263] on div "connect() Connect to Inngest's servers using out-bound WebSocket connection. Id…" at bounding box center [816, 326] width 223 height 168
click at [649, 346] on li "Serverless platforms like Vercel, Lambda, etc." at bounding box center [556, 359] width 223 height 26
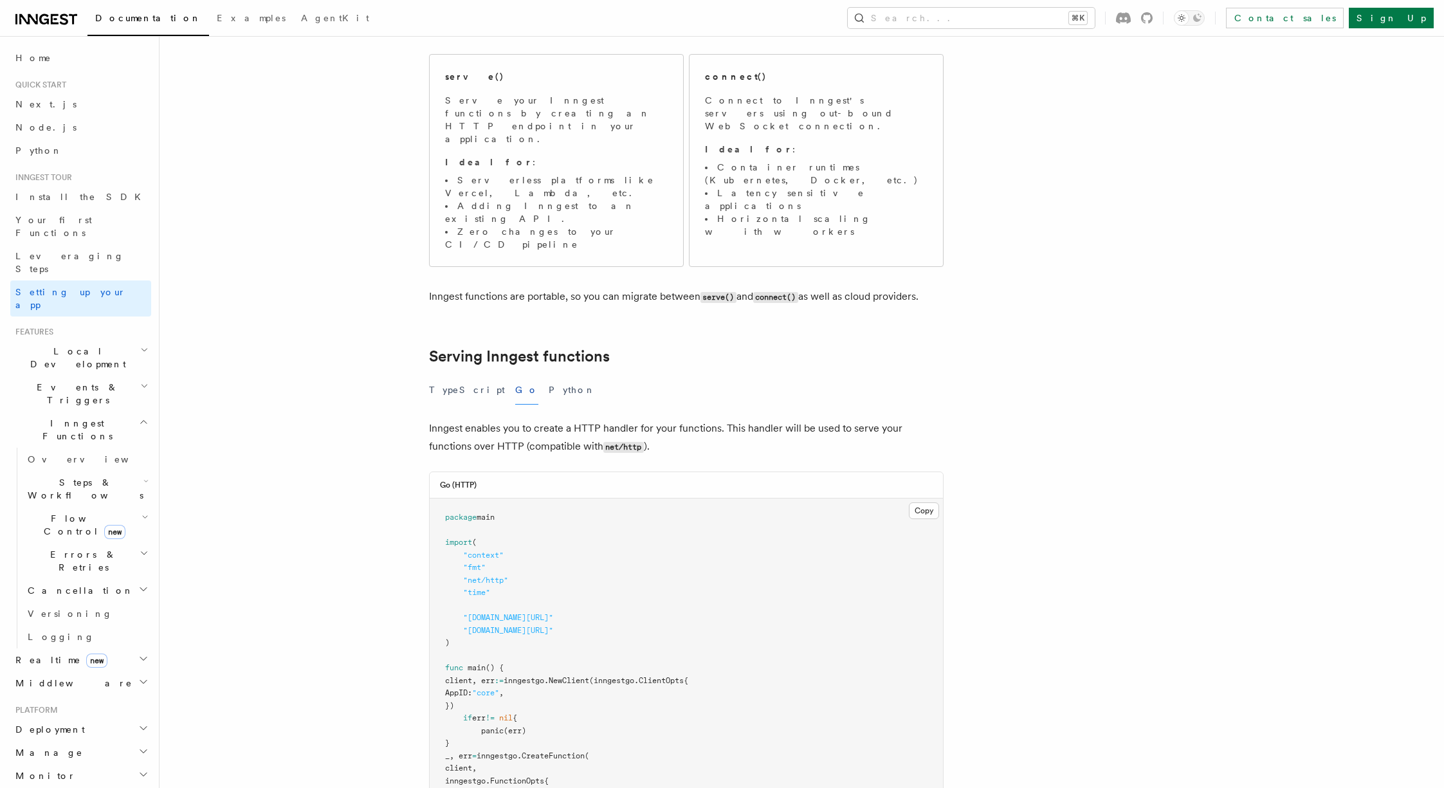
scroll to position [164, 0]
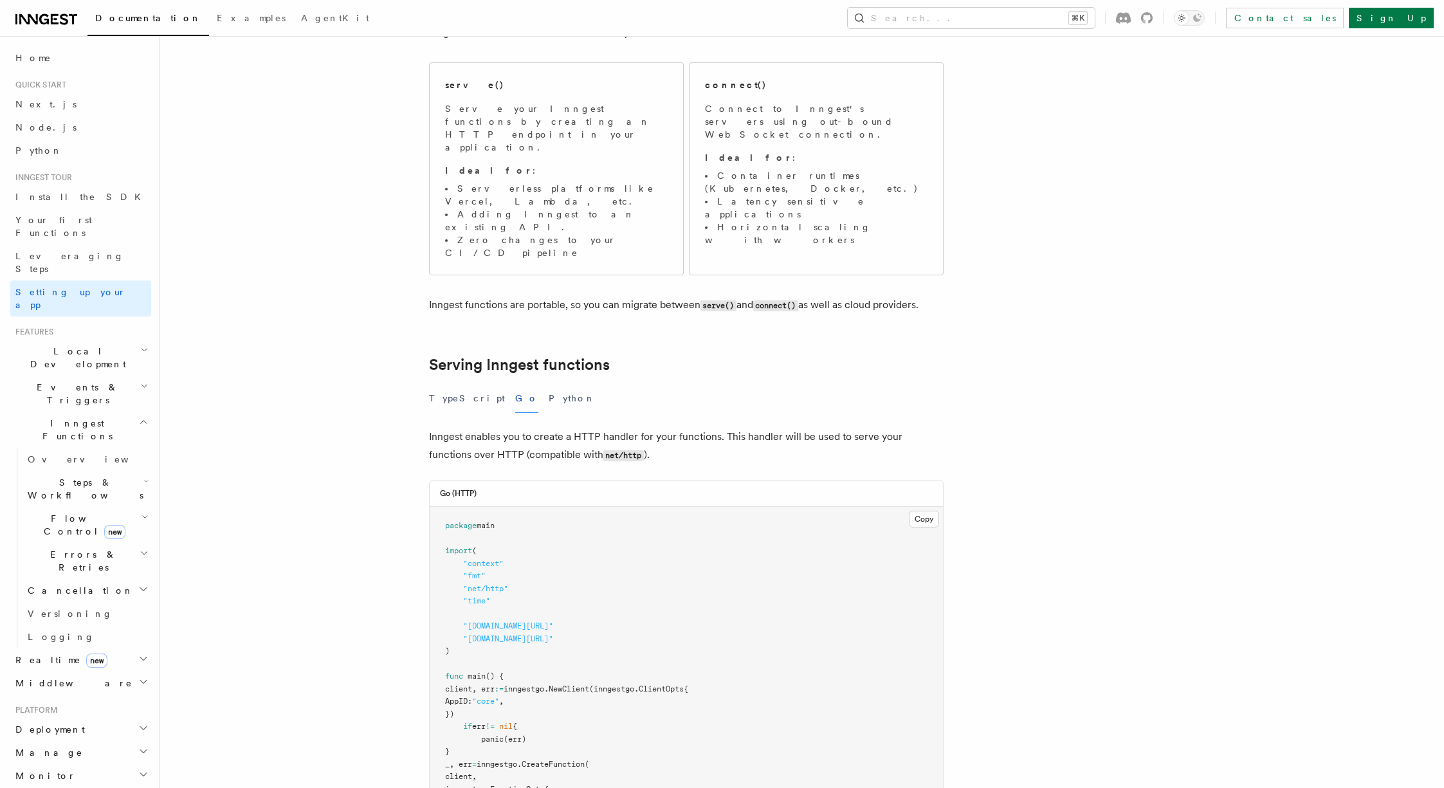
click at [439, 289] on article "Inngest tour Setting up your Inngest app With Inngest, you define functions or …" at bounding box center [768, 732] width 1176 height 1679
click at [449, 356] on link "Serving Inngest functions" at bounding box center [519, 365] width 181 height 18
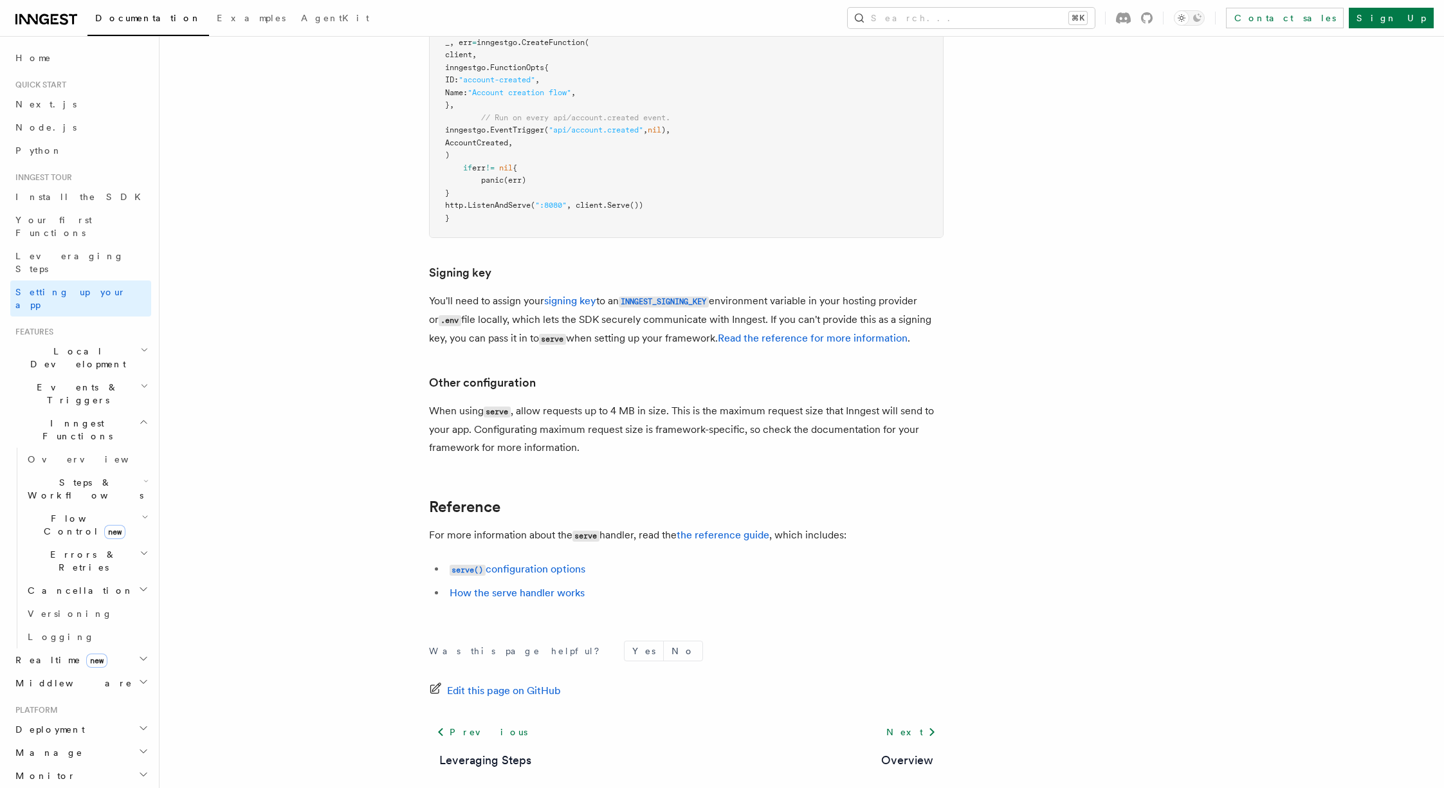
scroll to position [878, 0]
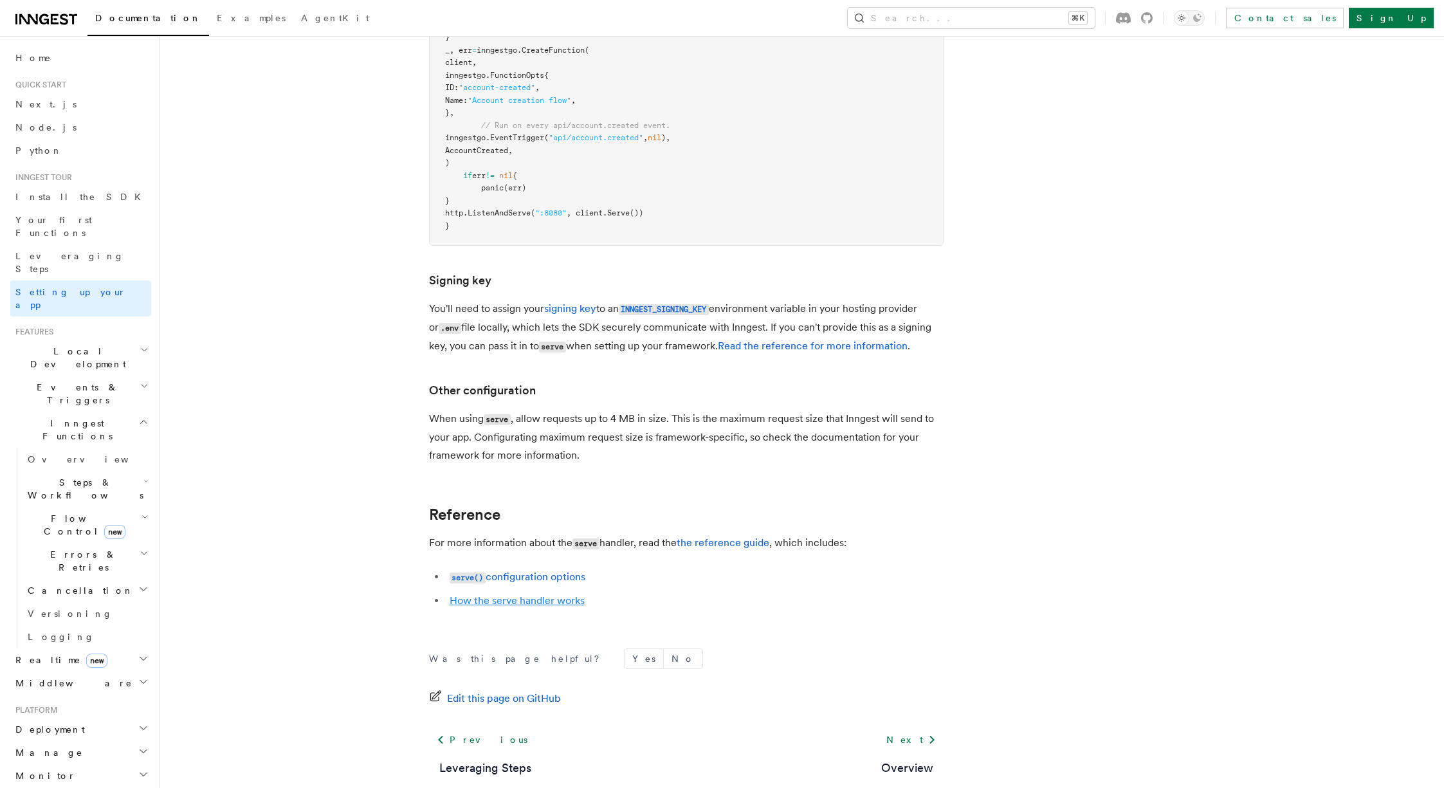
click at [504, 594] on link "How the serve handler works" at bounding box center [517, 600] width 135 height 12
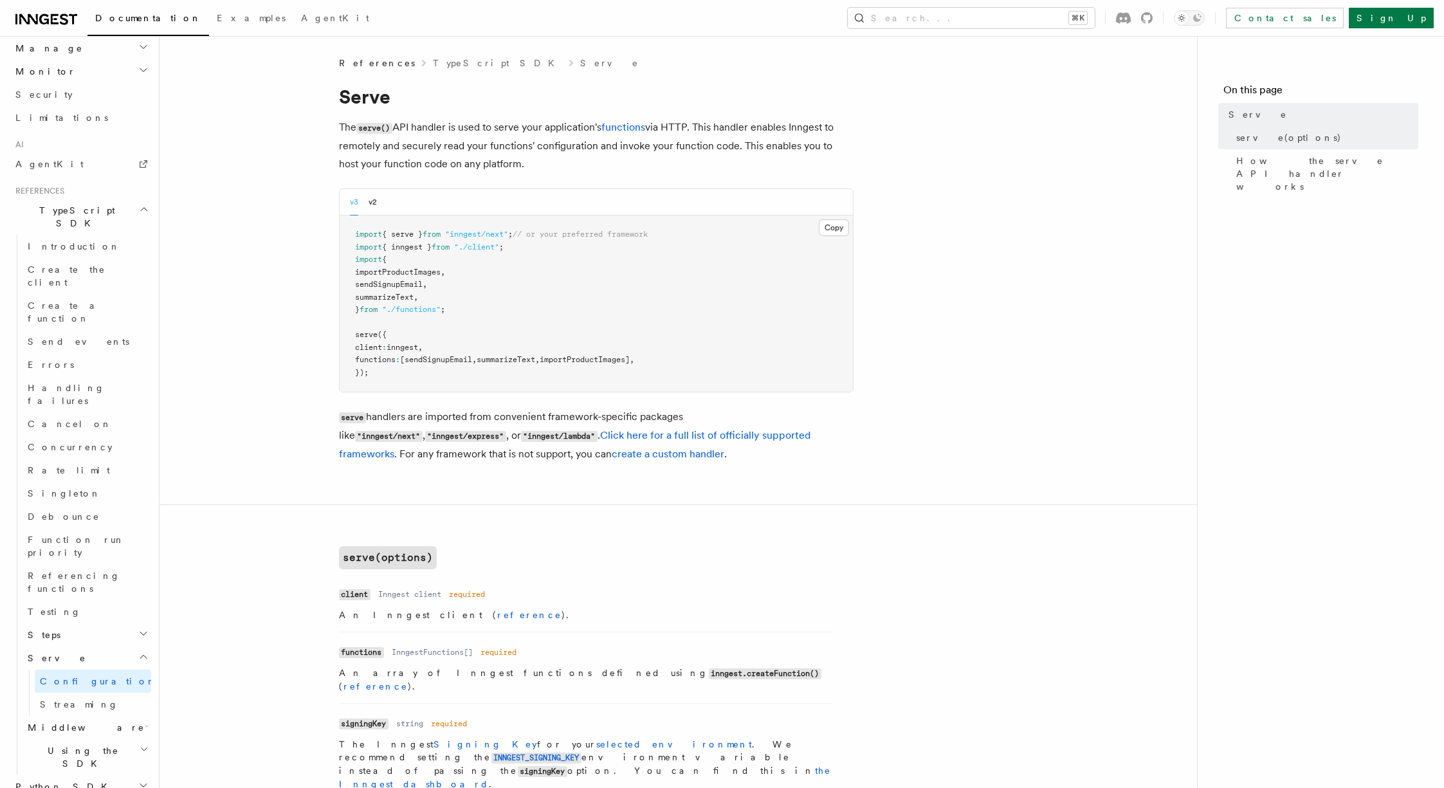
click at [498, 123] on p "The serve() API handler is used to serve your application's functions via HTTP.…" at bounding box center [596, 145] width 515 height 55
click at [526, 123] on p "The serve() API handler is used to serve your application's functions via HTTP.…" at bounding box center [596, 145] width 515 height 55
click at [509, 128] on p "The serve() API handler is used to serve your application's functions via HTTP.…" at bounding box center [596, 145] width 515 height 55
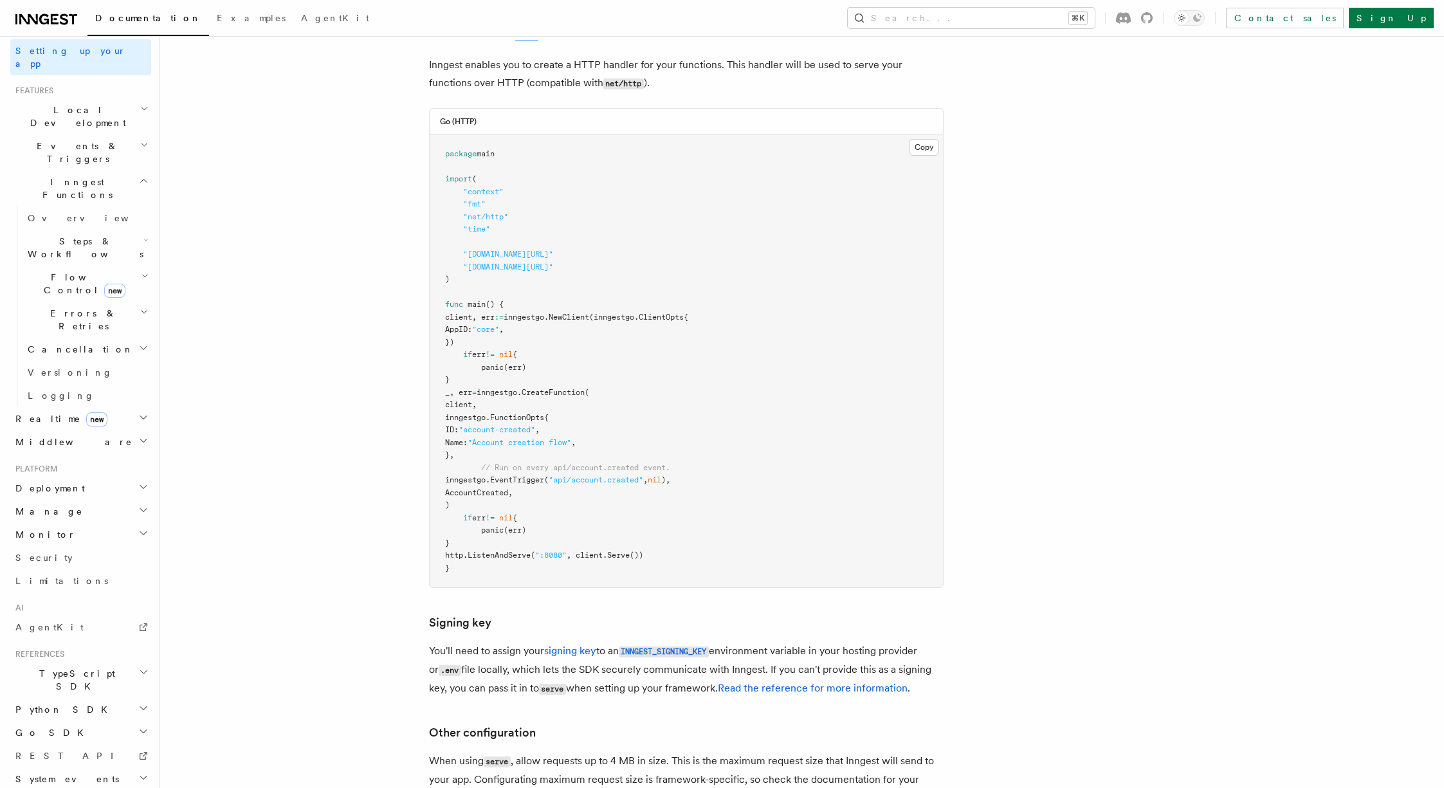
scroll to position [679, 0]
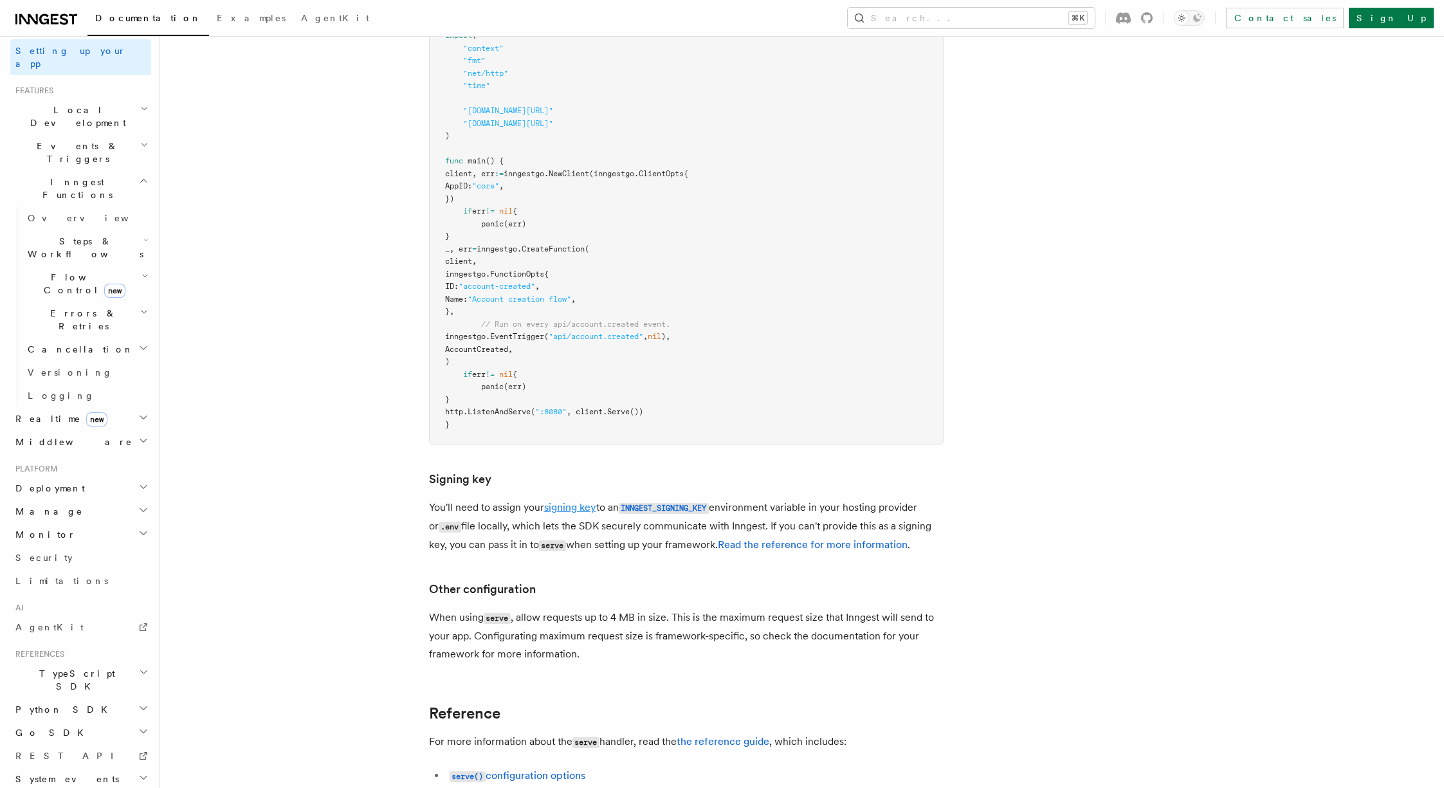
click at [560, 501] on link "signing key" at bounding box center [570, 507] width 52 height 12
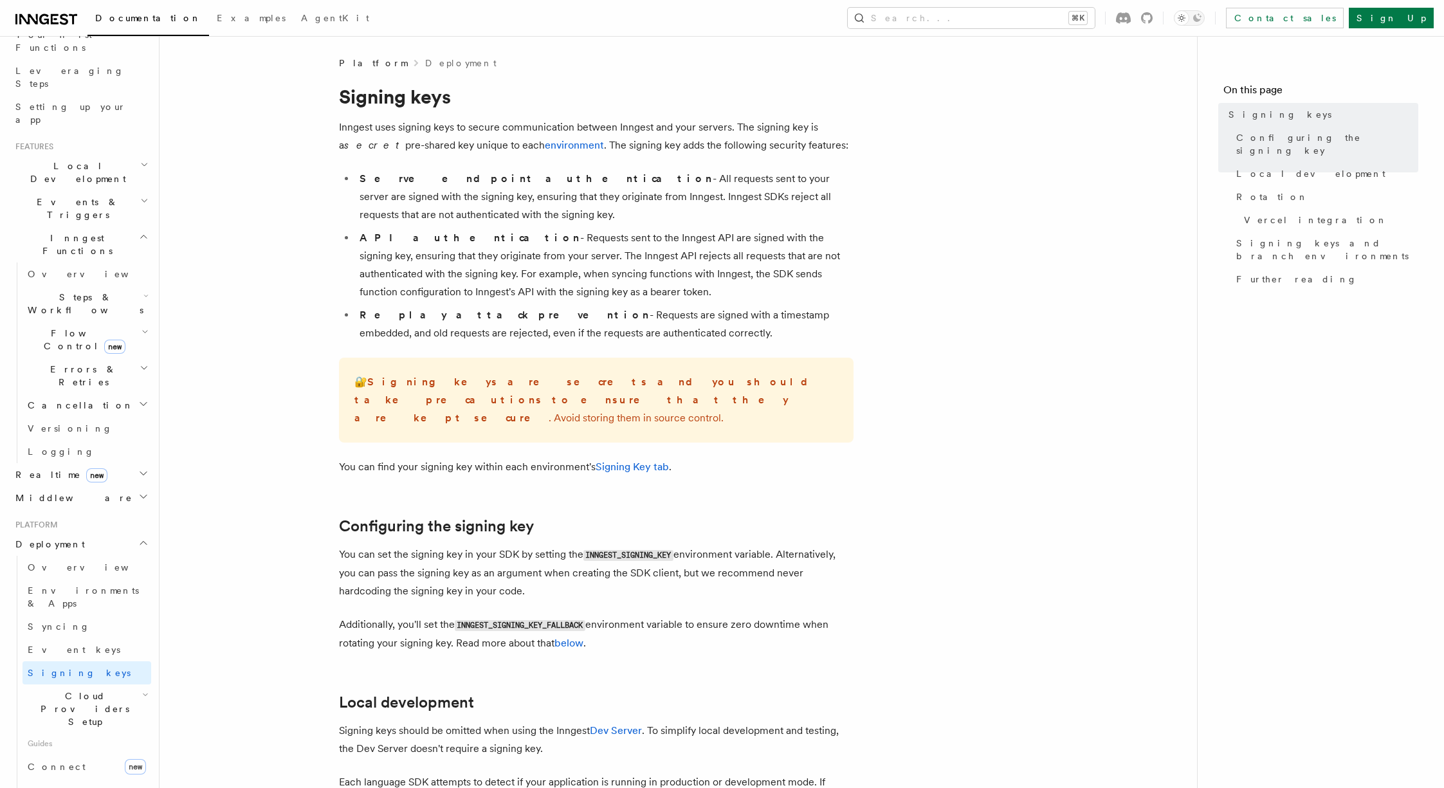
scroll to position [119, 0]
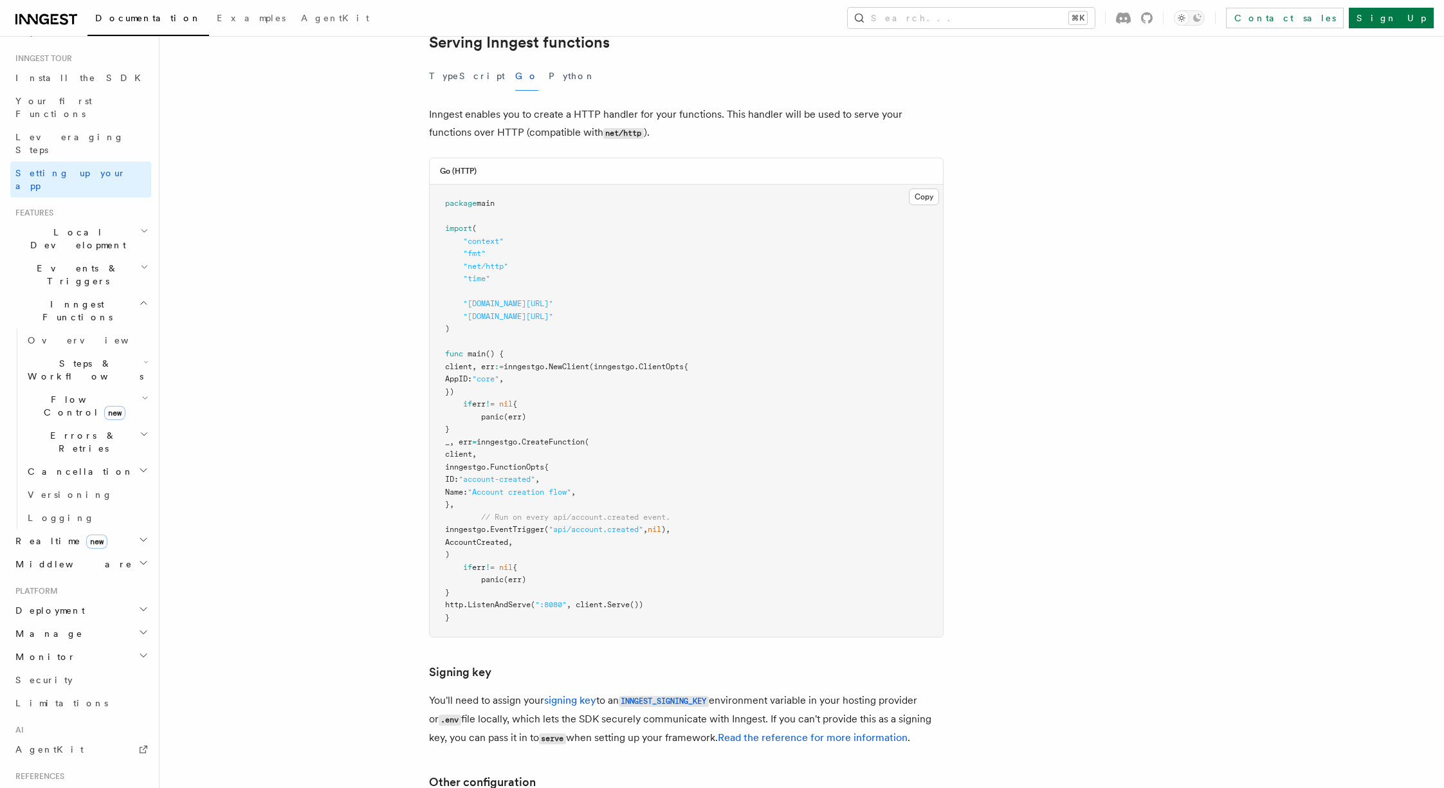
scroll to position [479, 0]
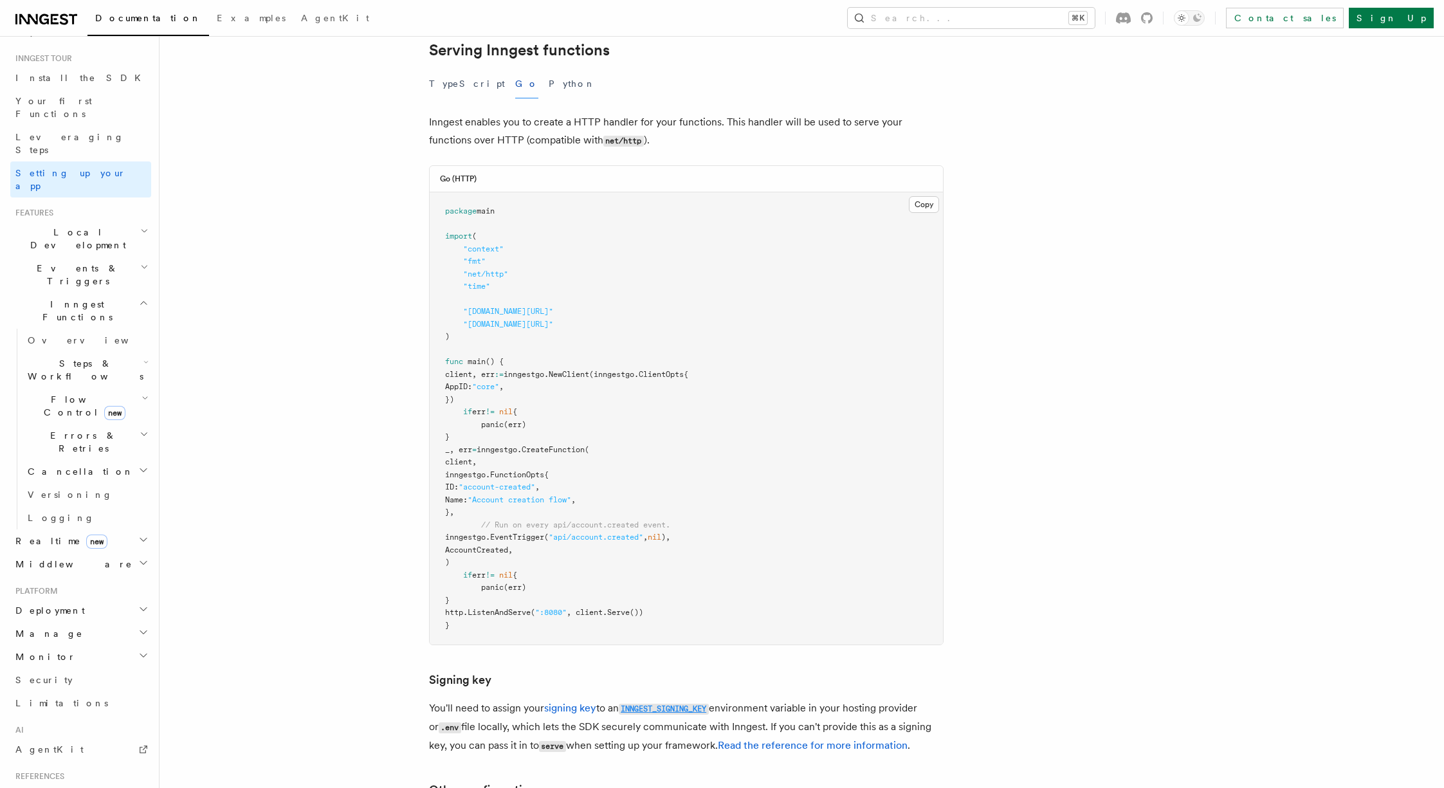
click at [704, 702] on link "INNGEST_SIGNING_KEY" at bounding box center [664, 708] width 90 height 12
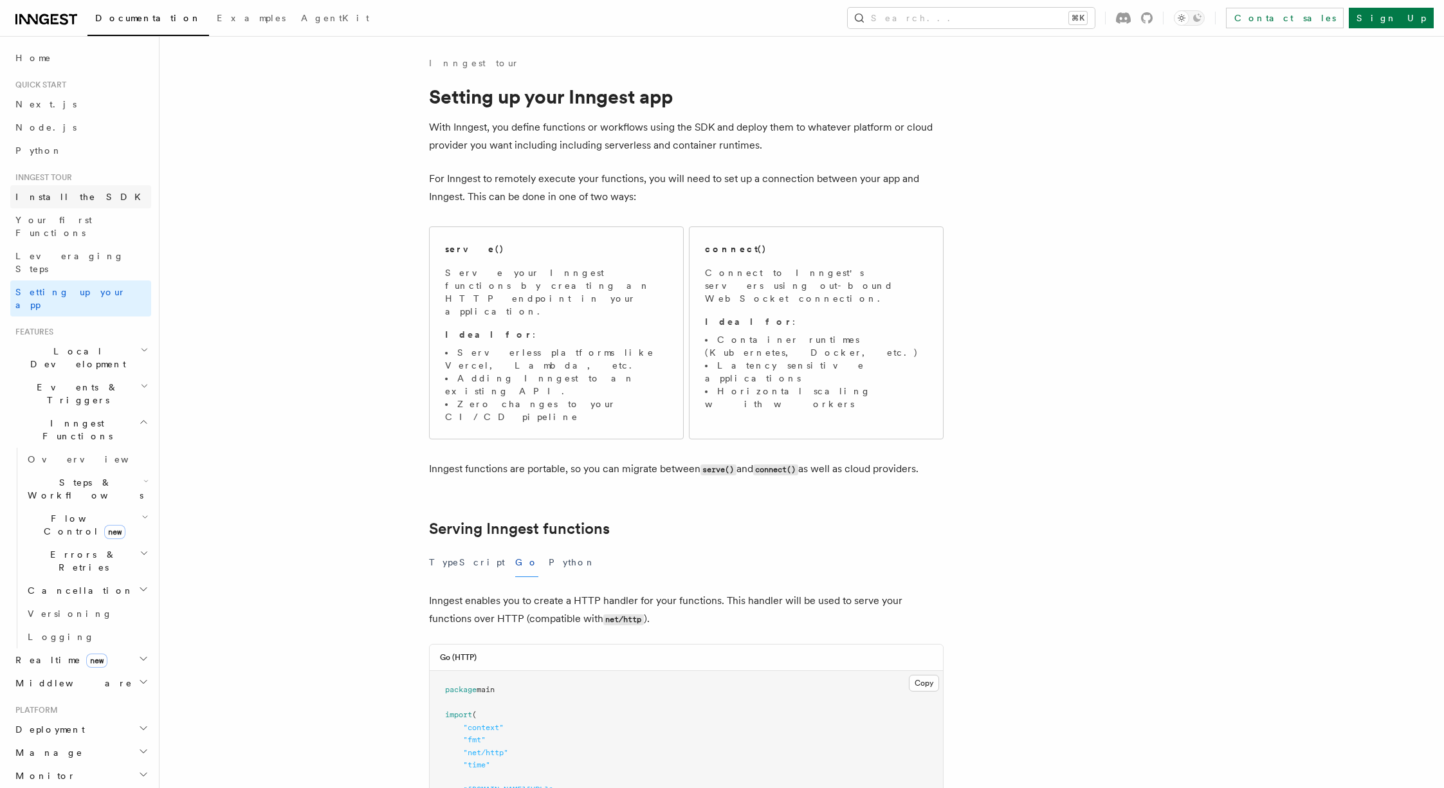
click at [75, 186] on link "Install the SDK" at bounding box center [80, 196] width 141 height 23
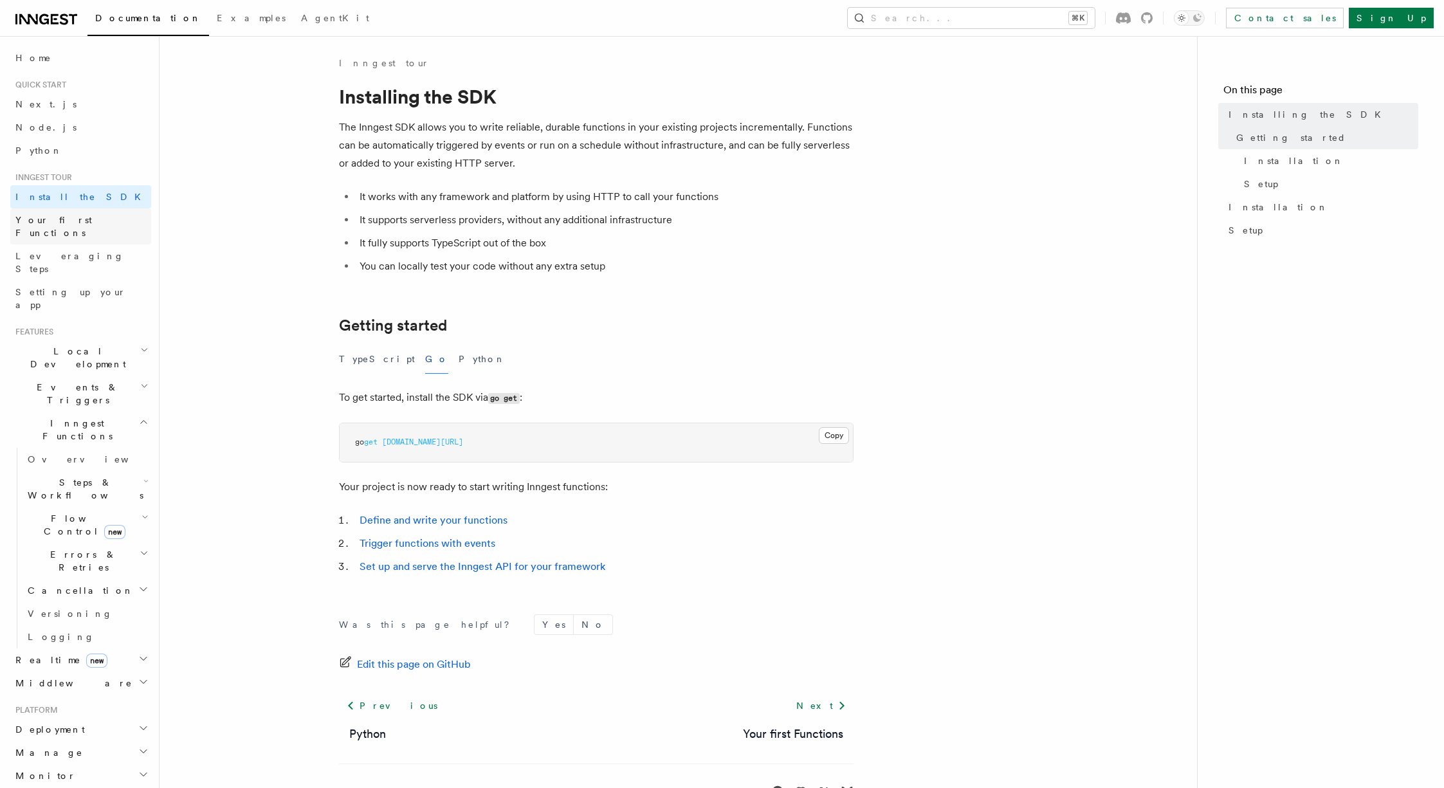
click at [85, 219] on span "Your first Functions" at bounding box center [53, 226] width 77 height 23
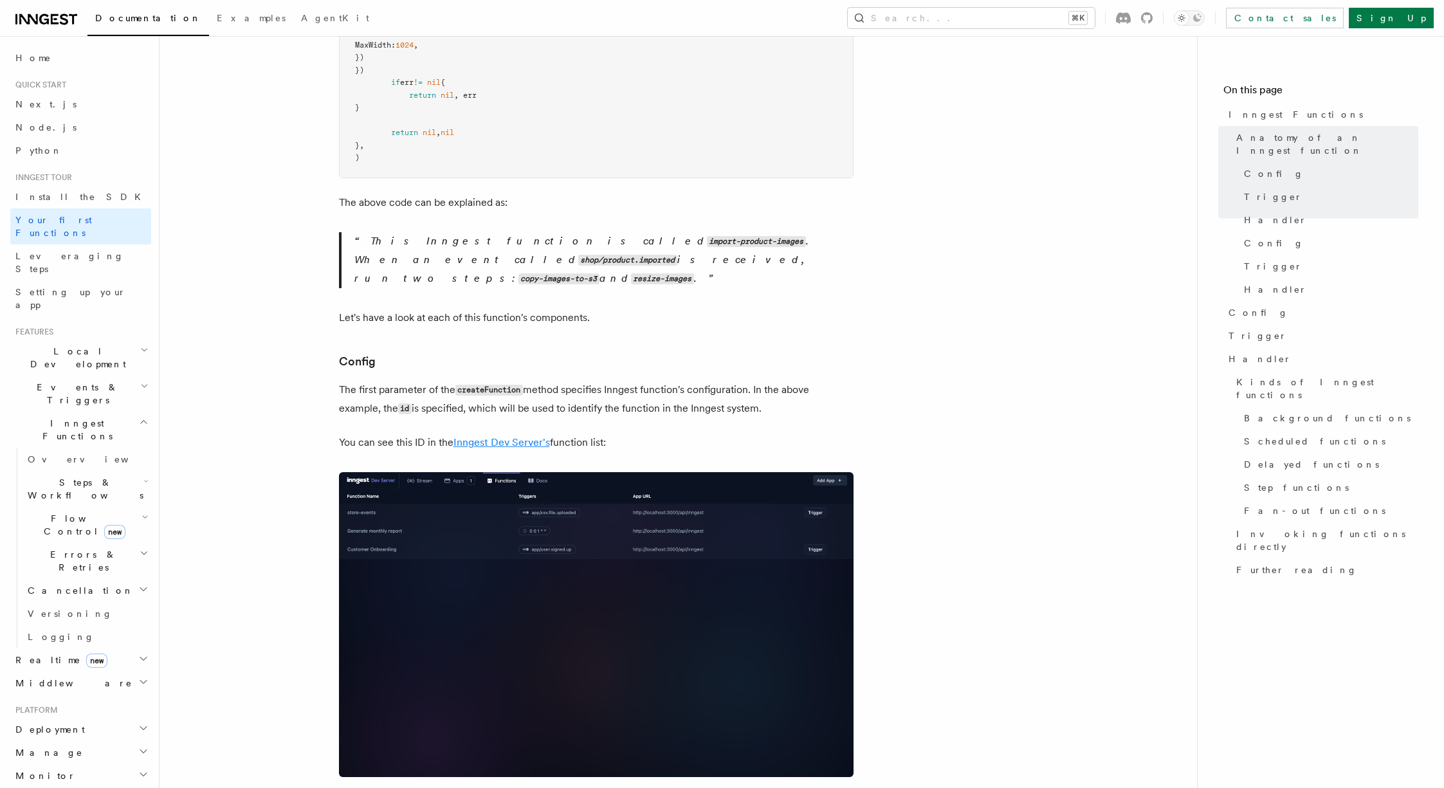
scroll to position [718, 0]
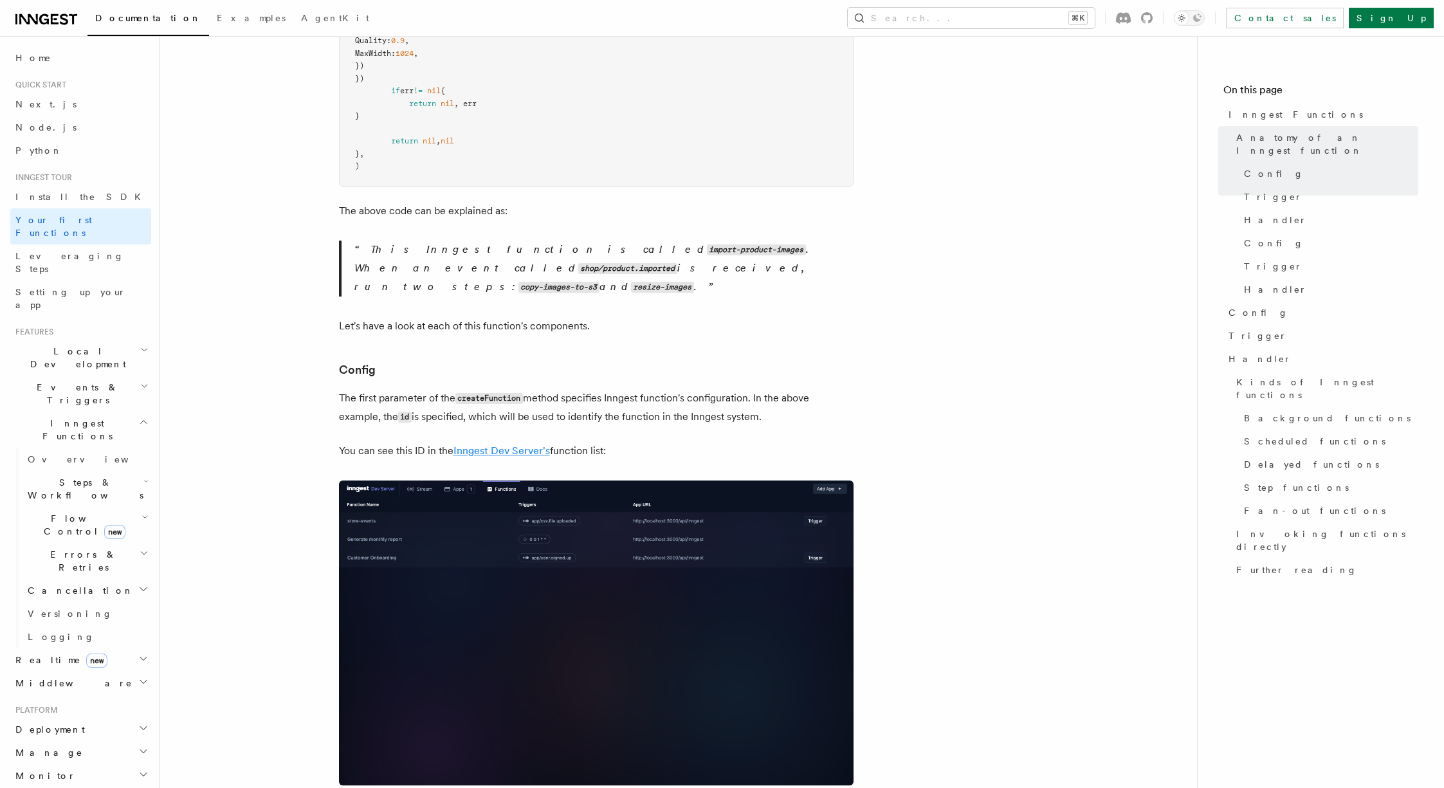
click at [515, 444] on link "Inngest Dev Server's" at bounding box center [501, 450] width 96 height 12
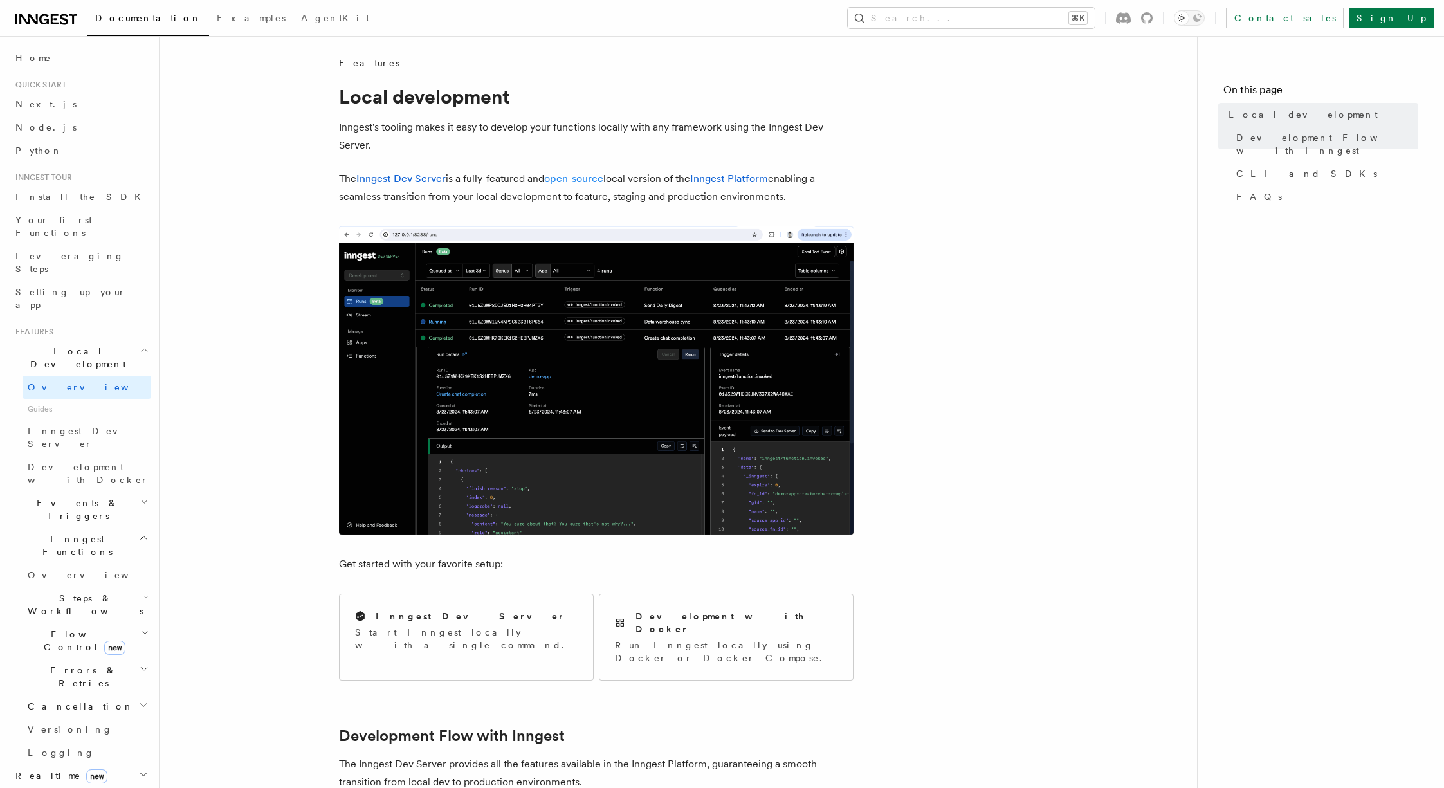
click at [590, 178] on link "open-source" at bounding box center [573, 178] width 59 height 12
click at [84, 419] on link "Inngest Dev Server" at bounding box center [87, 437] width 129 height 36
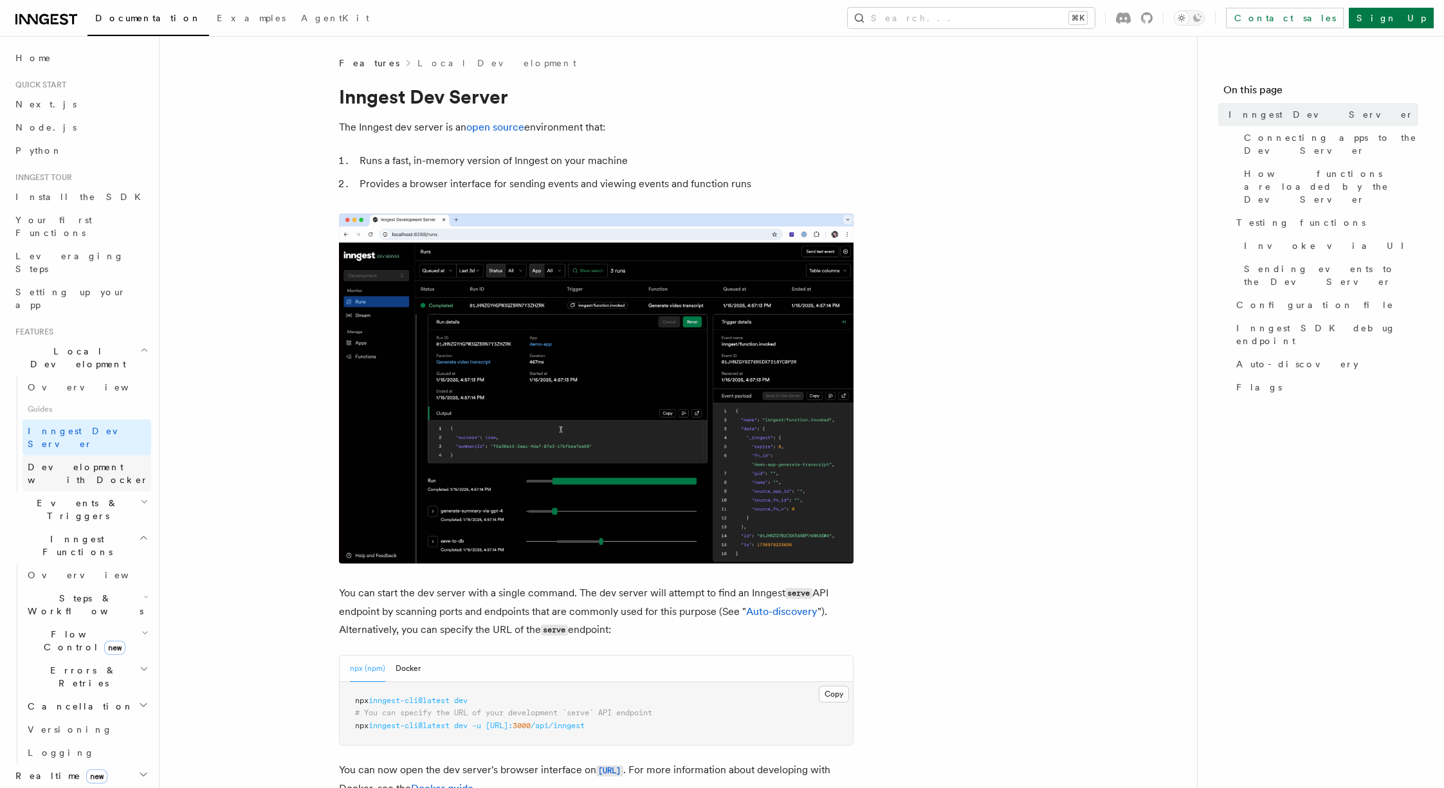
click at [98, 461] on span "Development with Docker" at bounding box center [89, 474] width 123 height 26
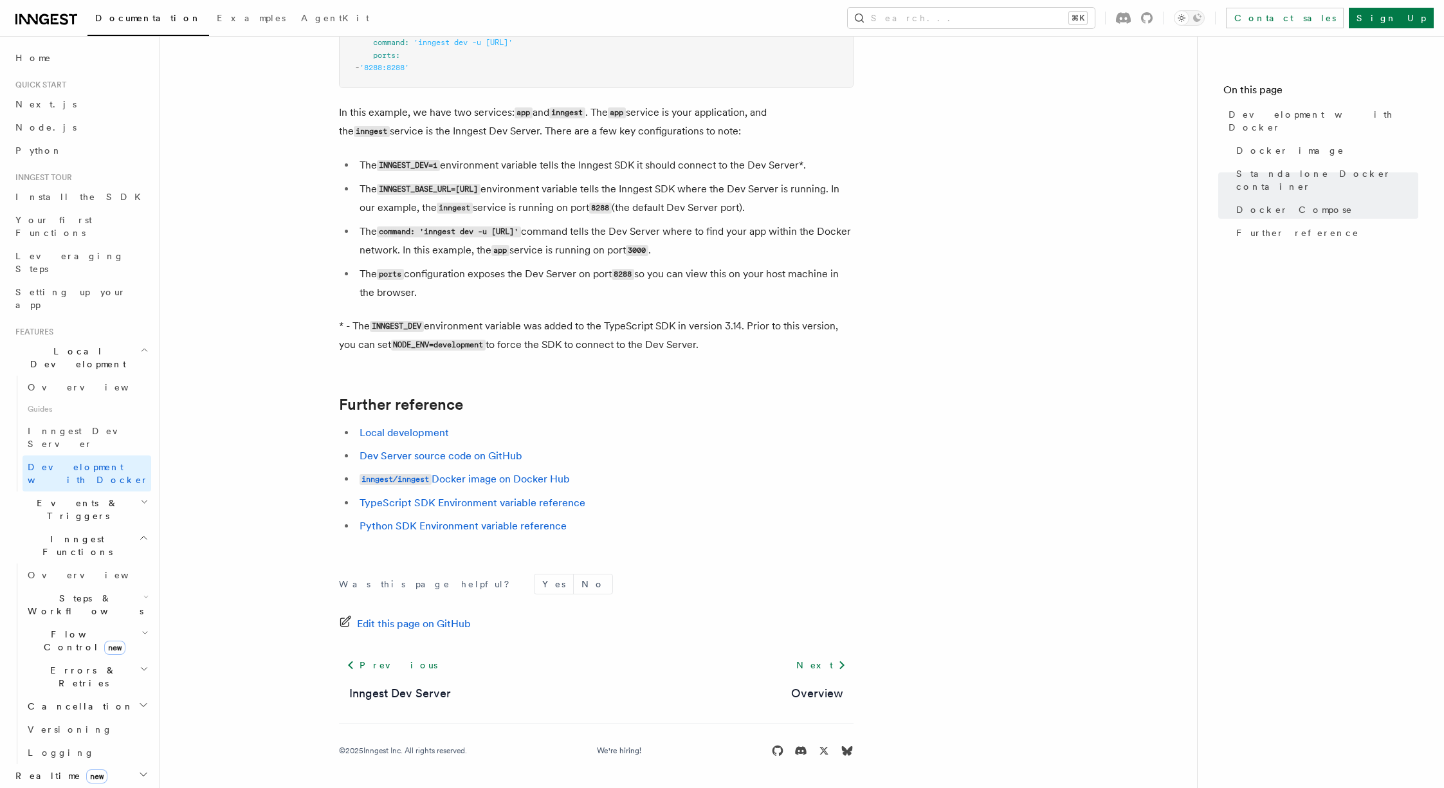
scroll to position [331, 0]
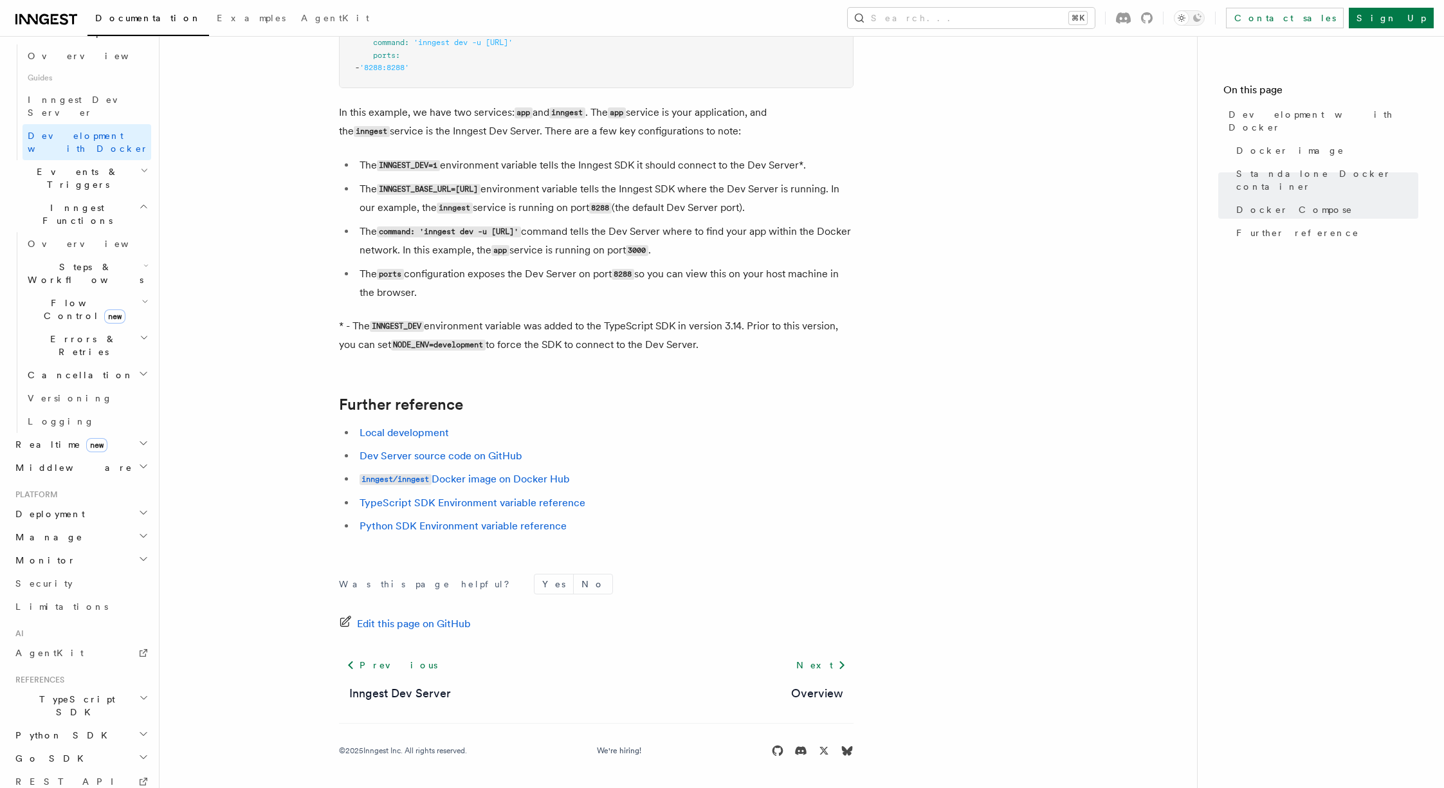
click at [118, 502] on h2 "Deployment" at bounding box center [80, 513] width 141 height 23
click at [60, 756] on span "Self hosting" at bounding box center [75, 761] width 95 height 10
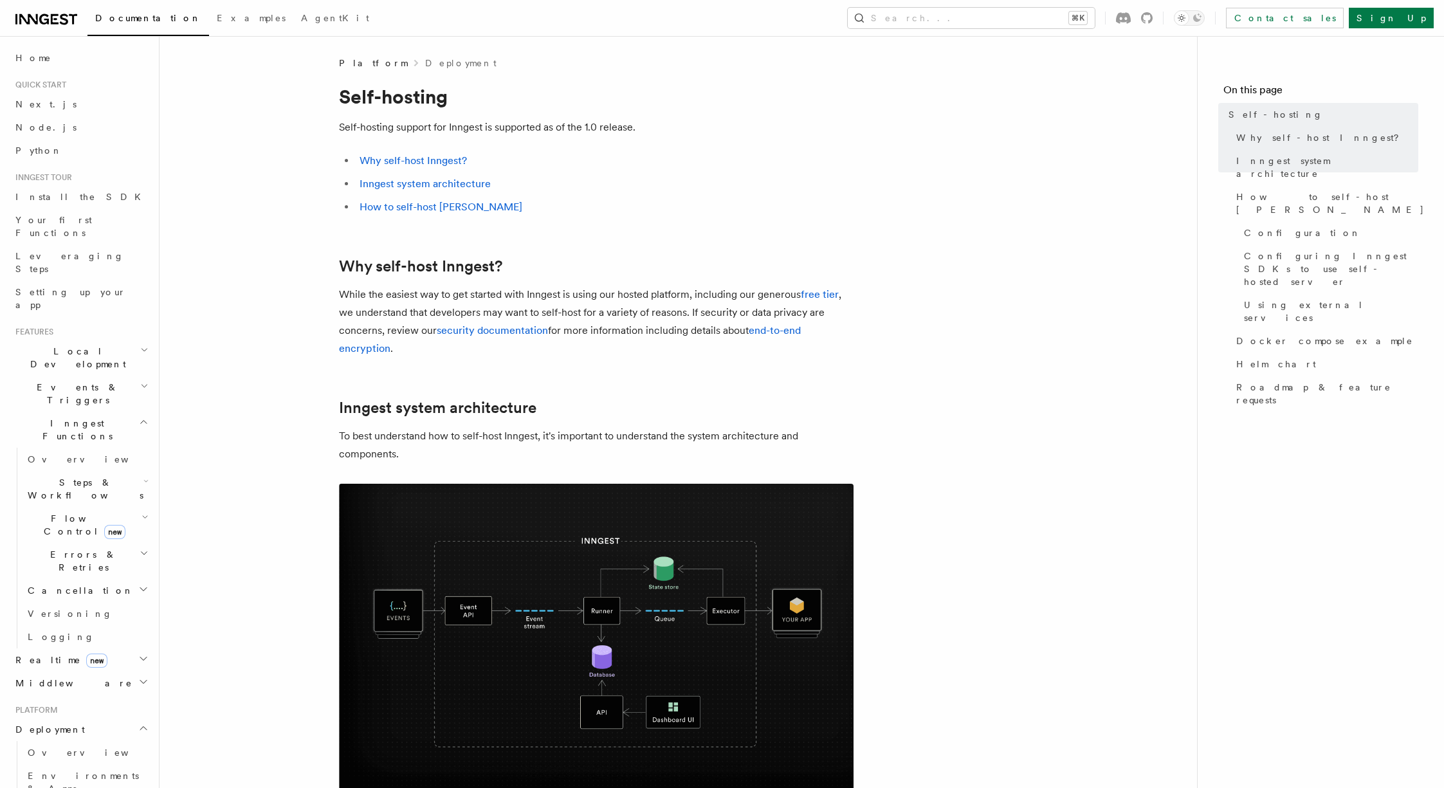
scroll to position [170, 0]
click at [118, 535] on h2 "Platform" at bounding box center [80, 540] width 141 height 10
click at [116, 547] on h2 "Deployment" at bounding box center [80, 558] width 141 height 23
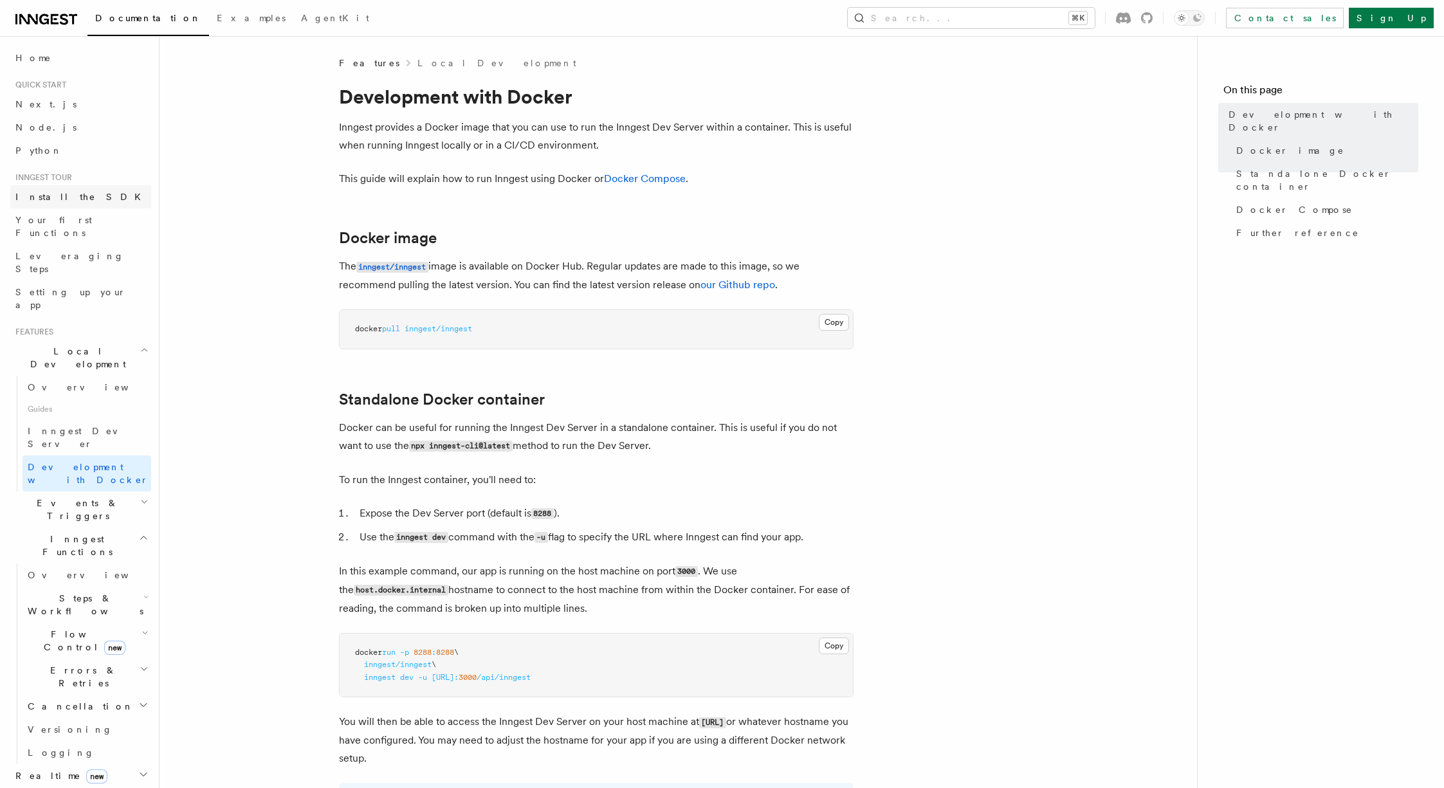
click at [77, 205] on link "Install the SDK" at bounding box center [80, 196] width 141 height 23
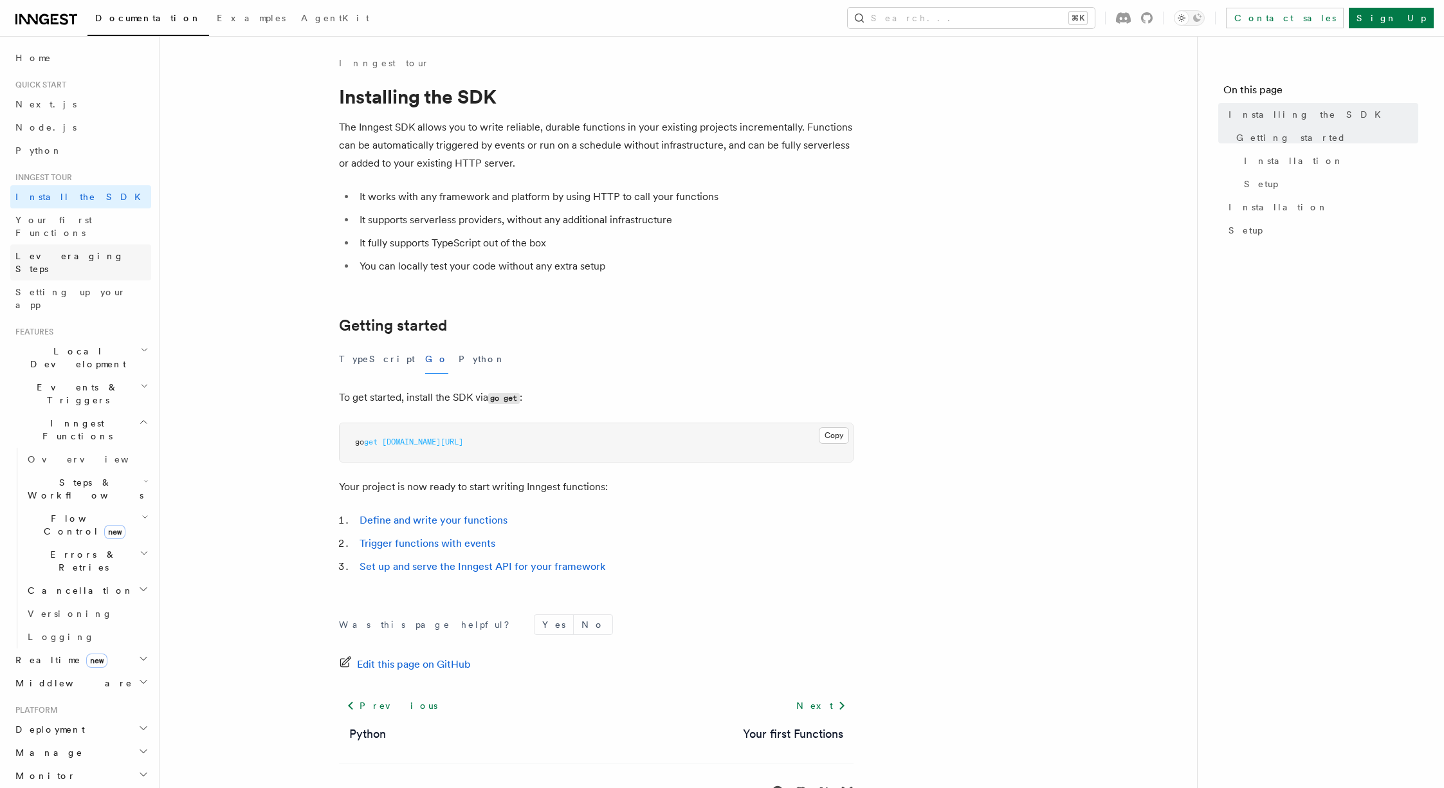
click at [105, 244] on link "Leveraging Steps" at bounding box center [80, 262] width 141 height 36
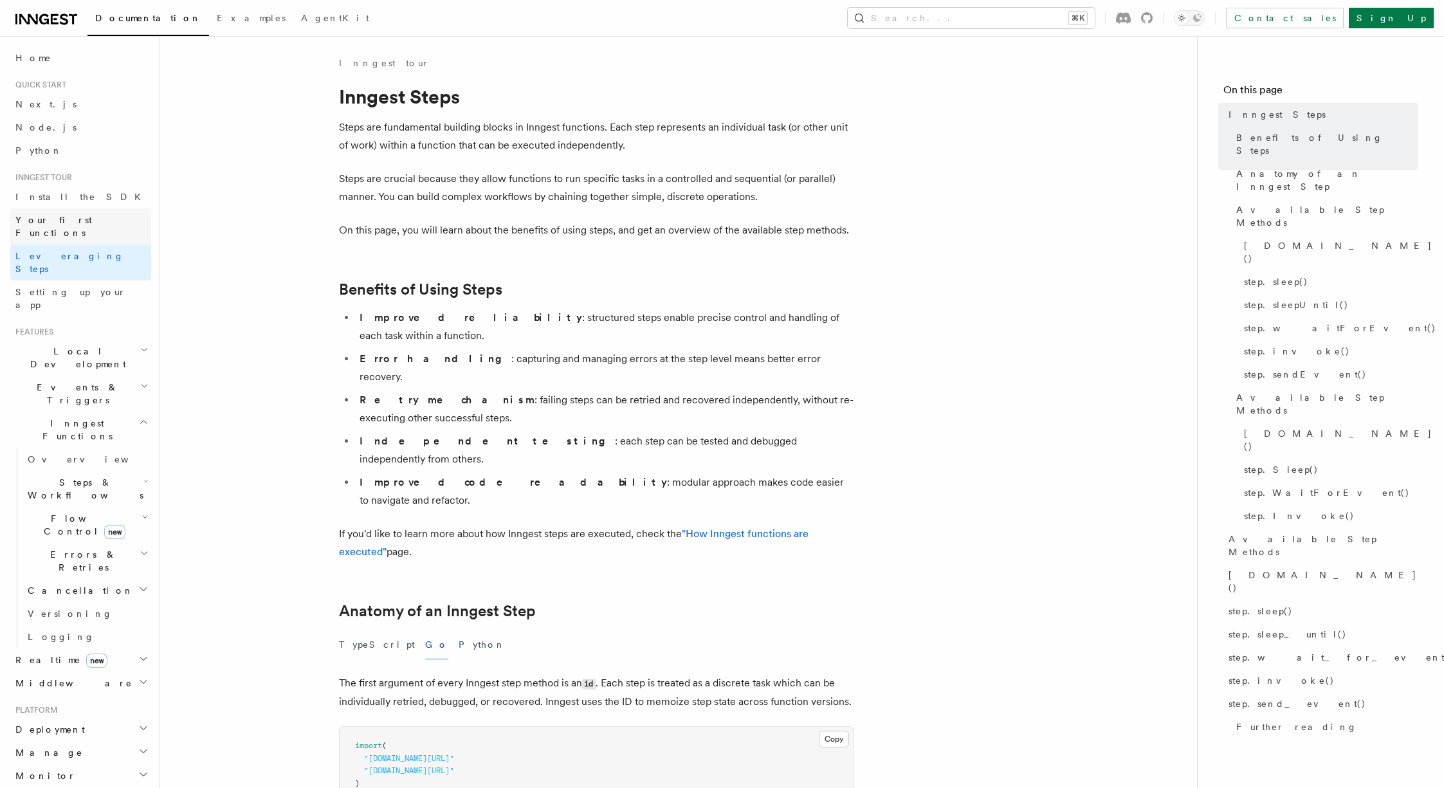
click at [107, 230] on link "Your first Functions" at bounding box center [80, 226] width 141 height 36
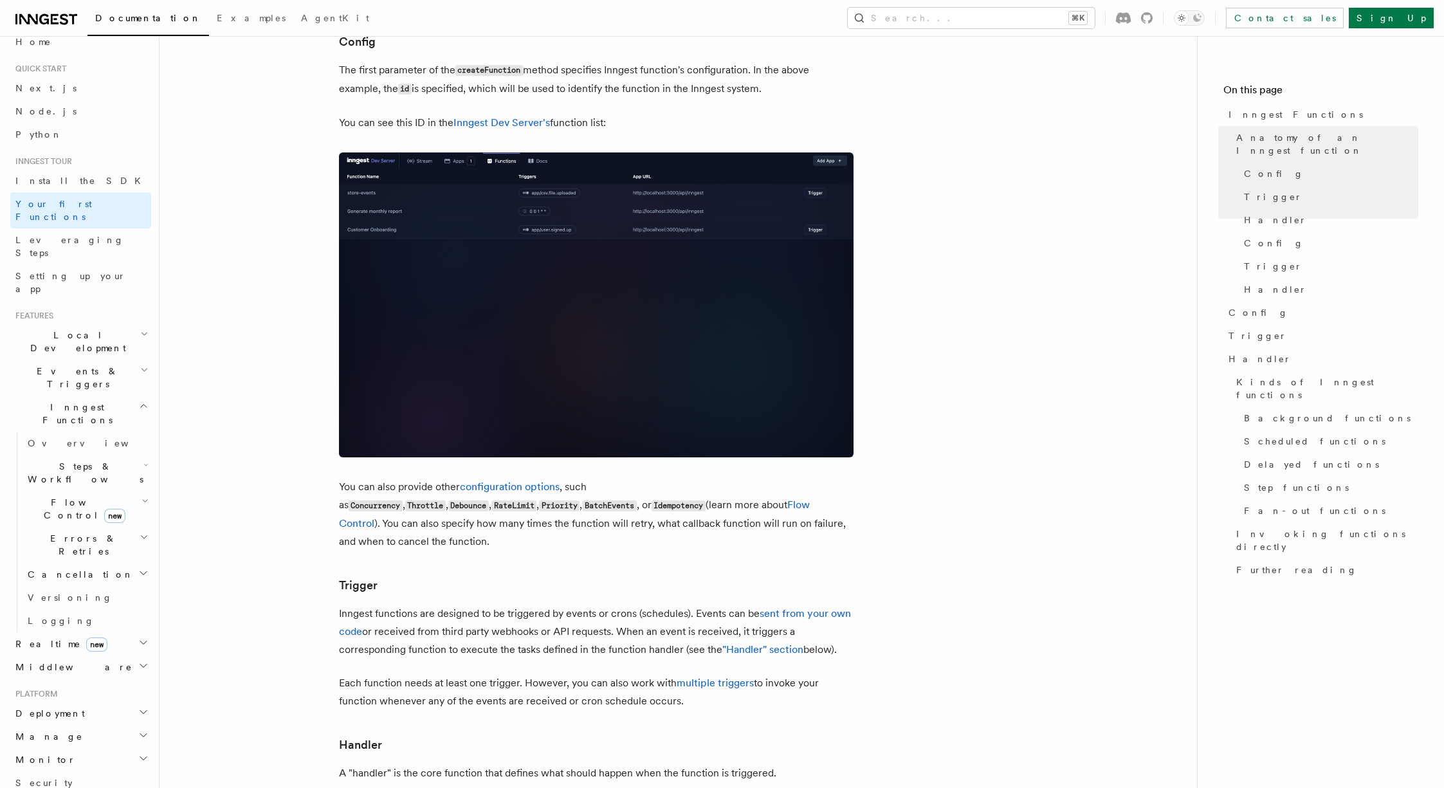
scroll to position [24, 0]
click at [139, 393] on icon "button" at bounding box center [144, 398] width 10 height 10
click at [564, 498] on link "Flow Control" at bounding box center [574, 513] width 471 height 31
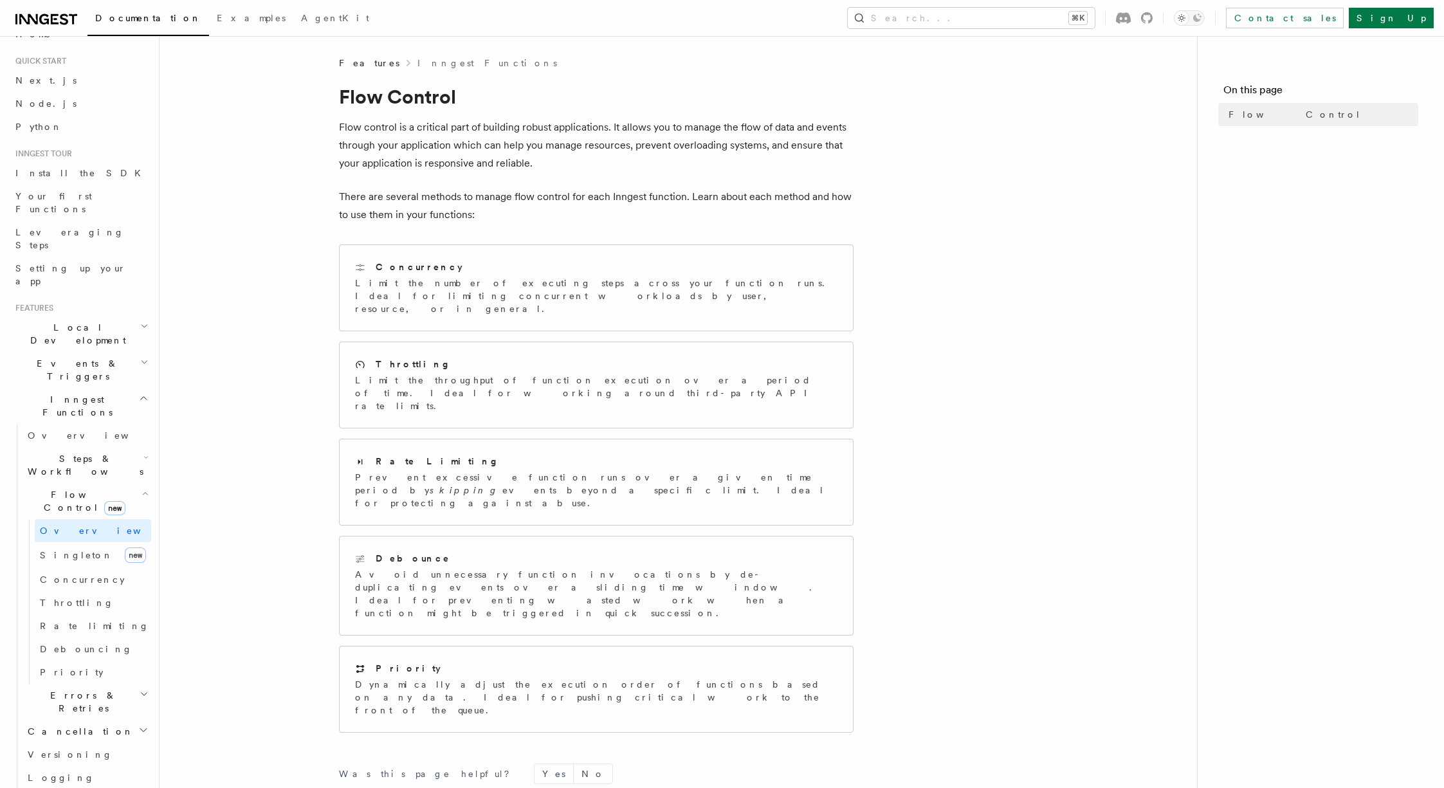
click at [142, 488] on icon "button" at bounding box center [145, 493] width 7 height 10
click at [78, 197] on span "Your first Functions" at bounding box center [53, 202] width 77 height 23
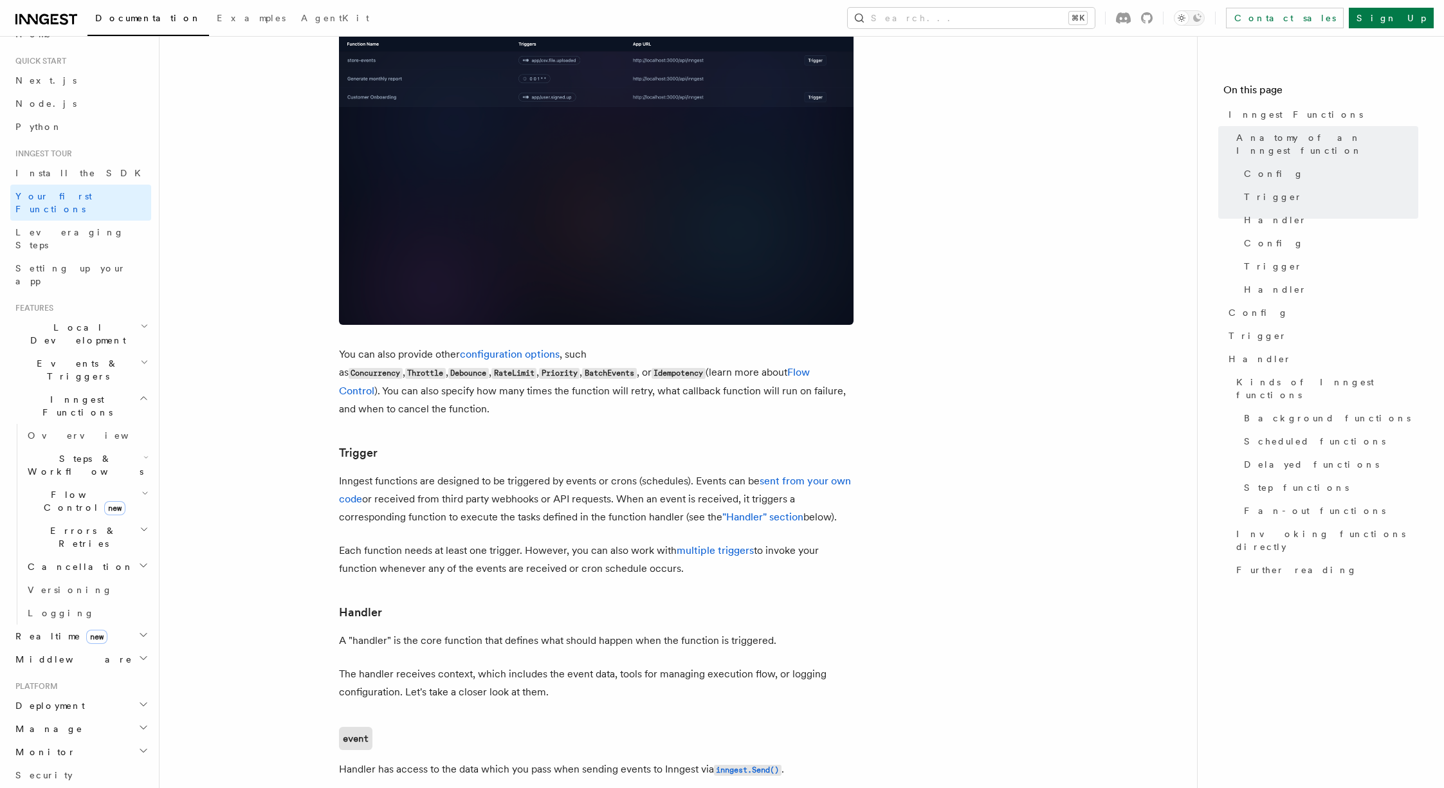
scroll to position [1195, 0]
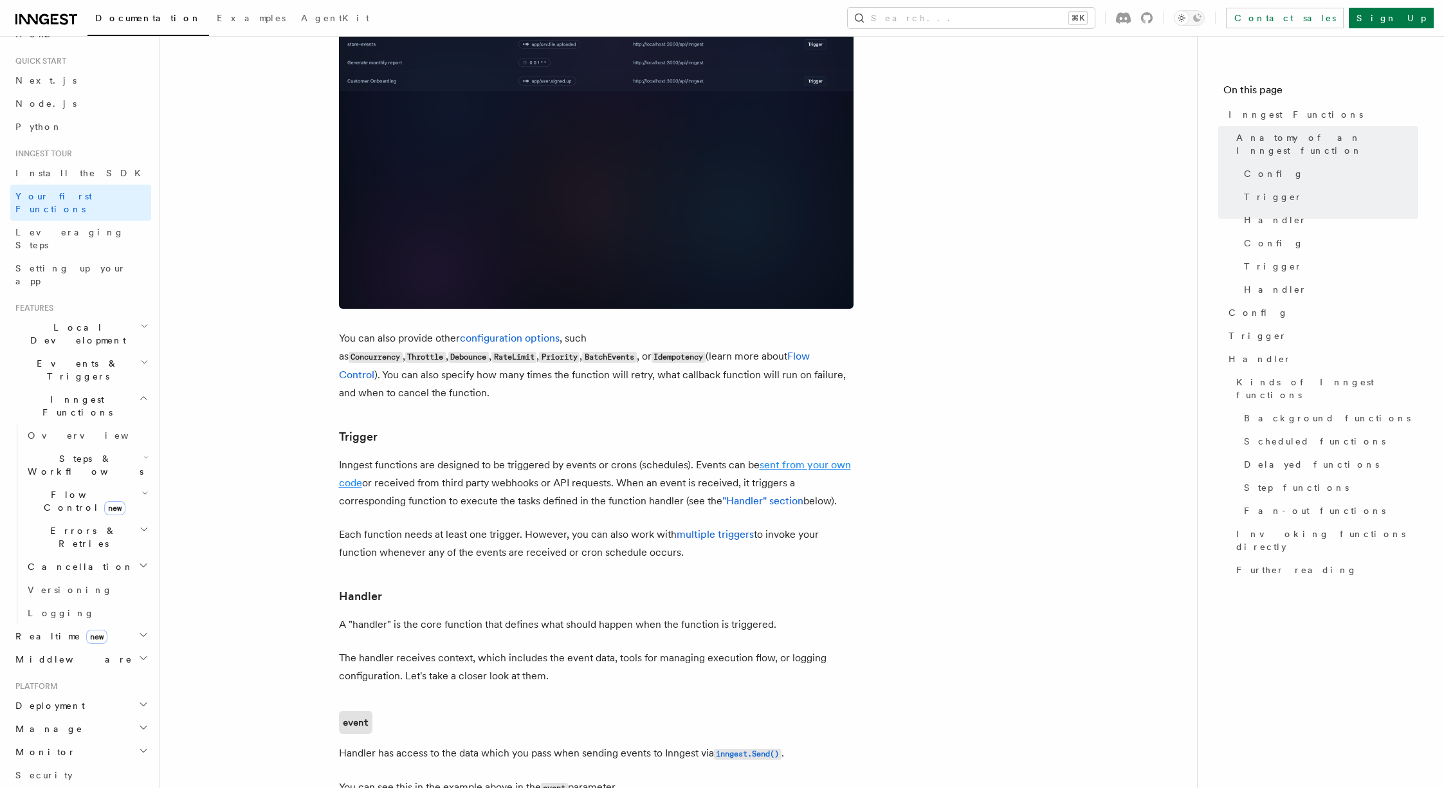
click at [813, 459] on link "sent from your own code" at bounding box center [595, 474] width 512 height 30
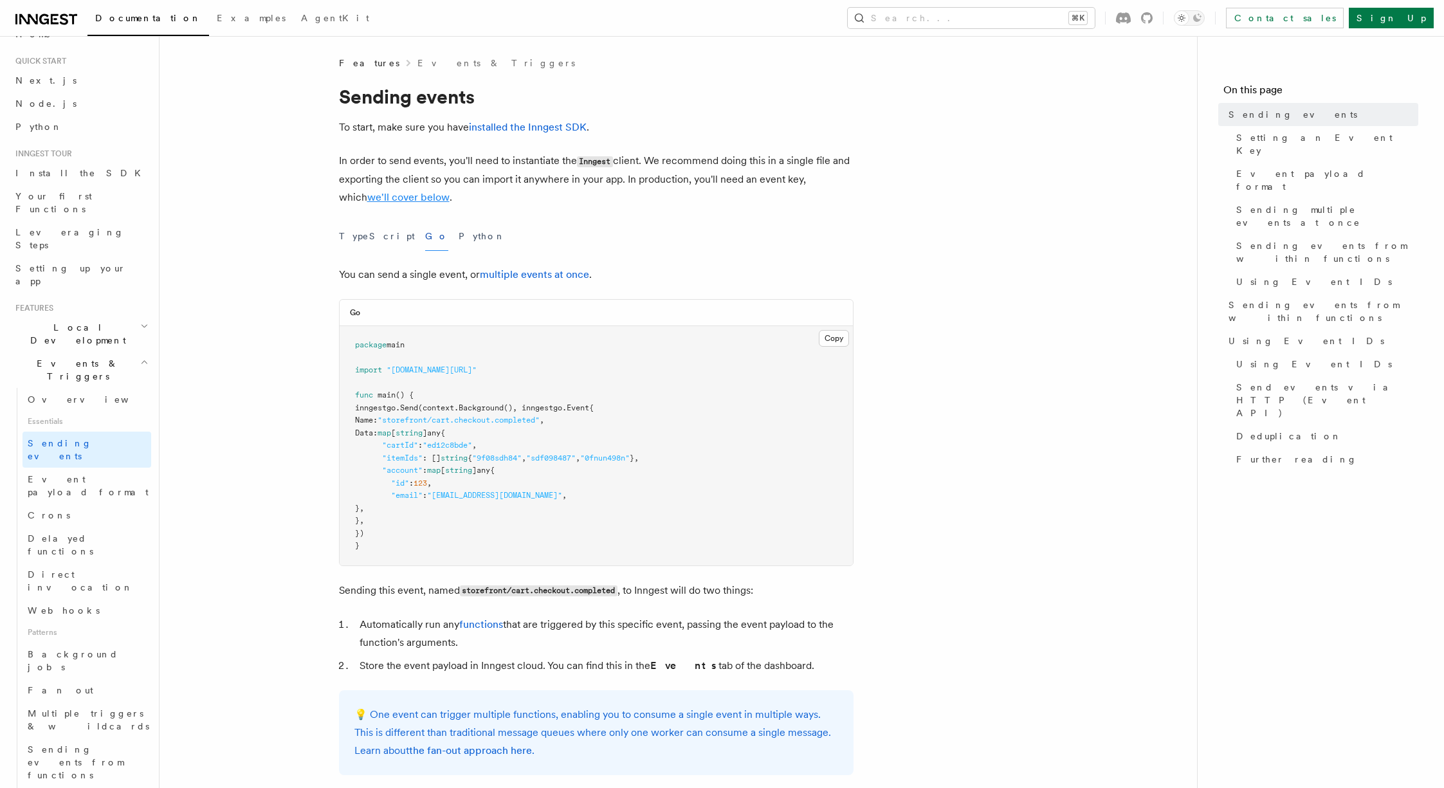
click at [390, 197] on link "we'll cover below" at bounding box center [408, 197] width 82 height 12
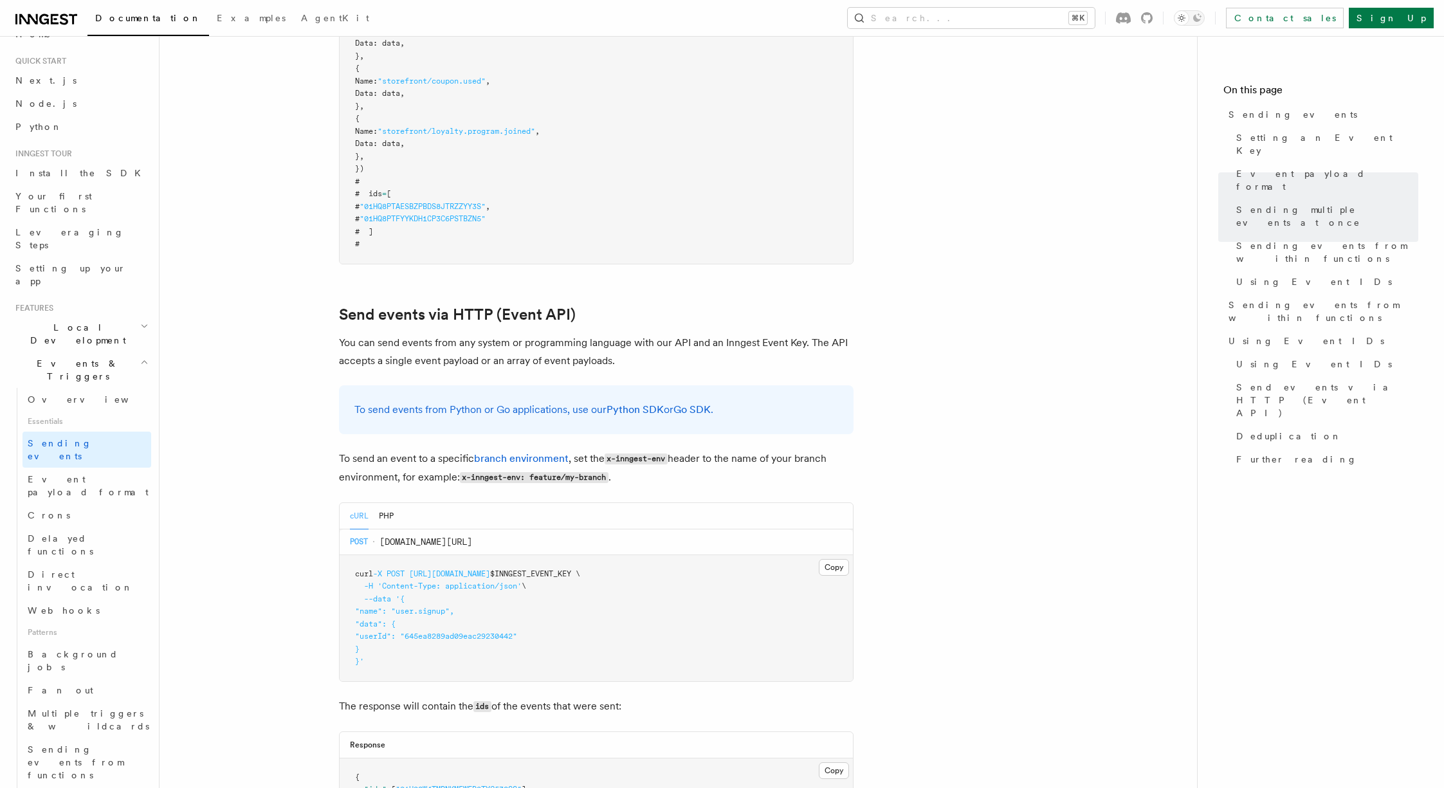
scroll to position [1840, 0]
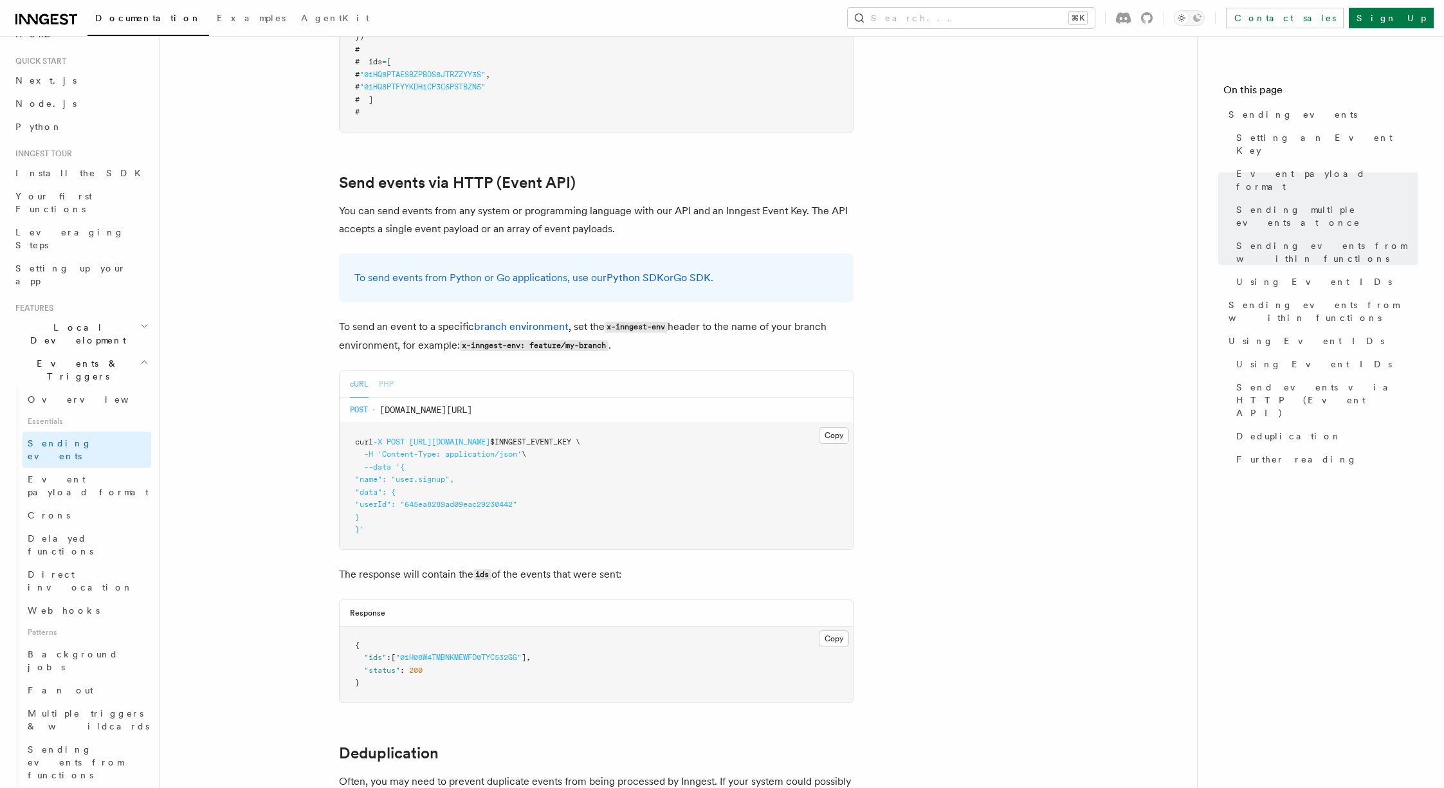
click at [385, 371] on button "PHP" at bounding box center [386, 384] width 15 height 26
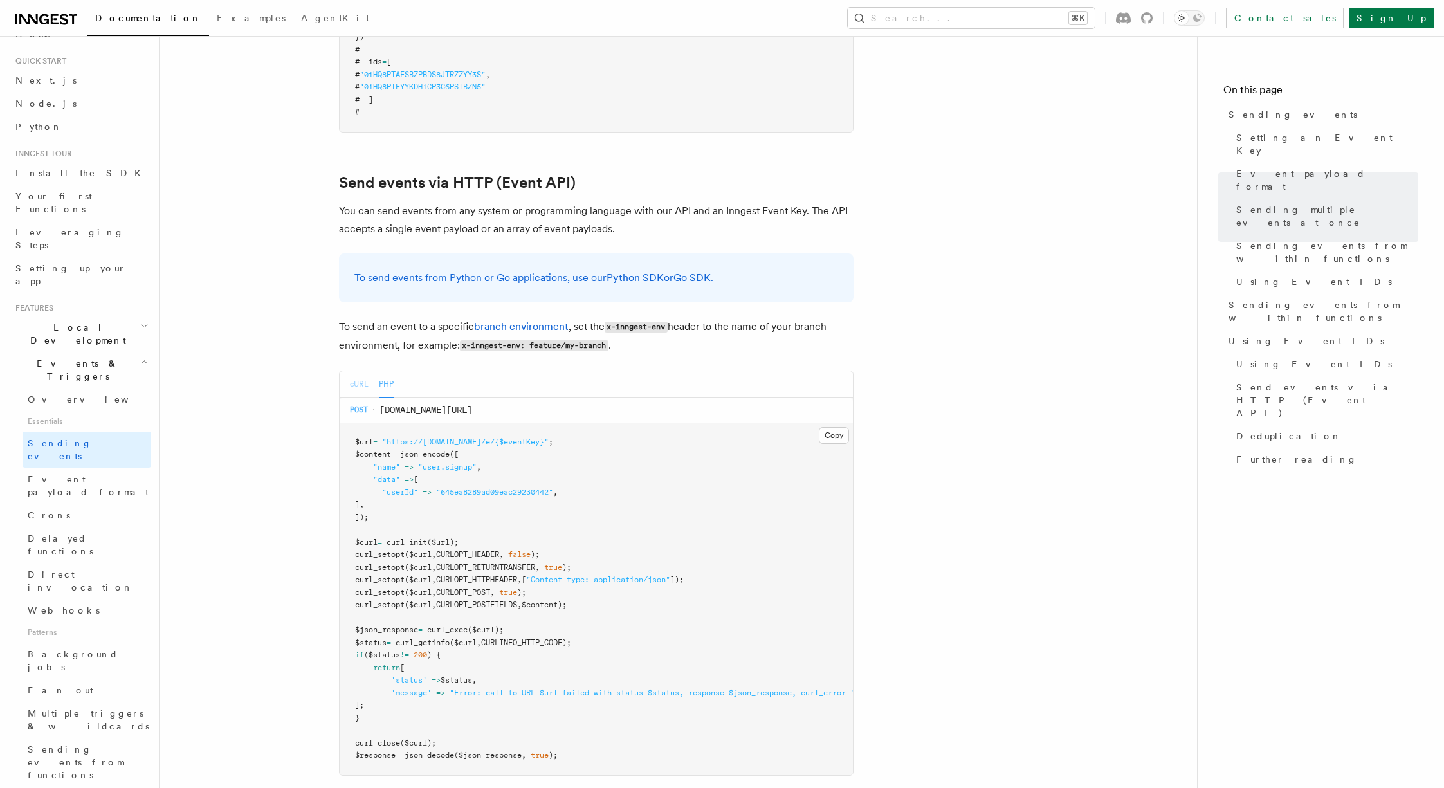
click at [363, 371] on button "cURL" at bounding box center [359, 384] width 19 height 26
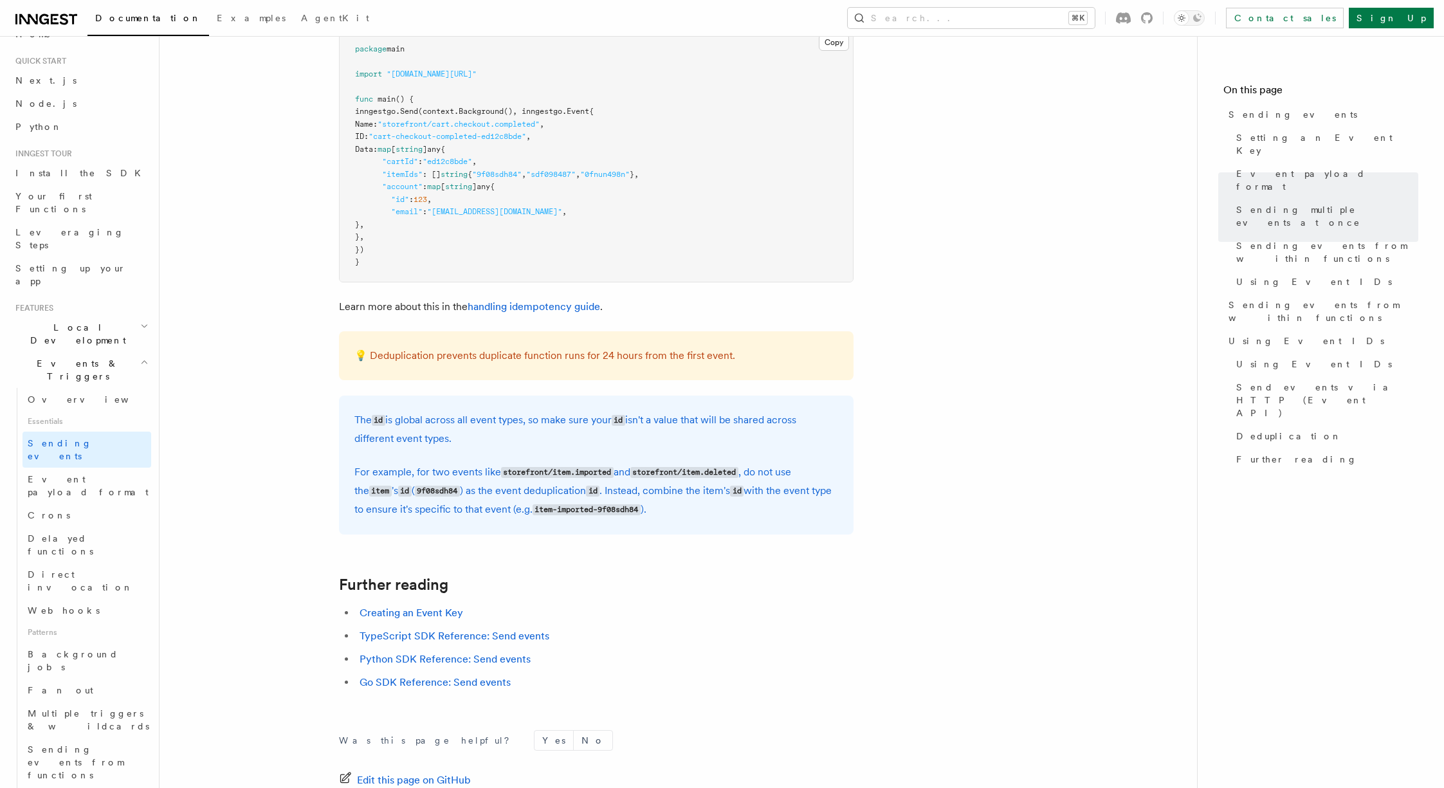
scroll to position [2749, 0]
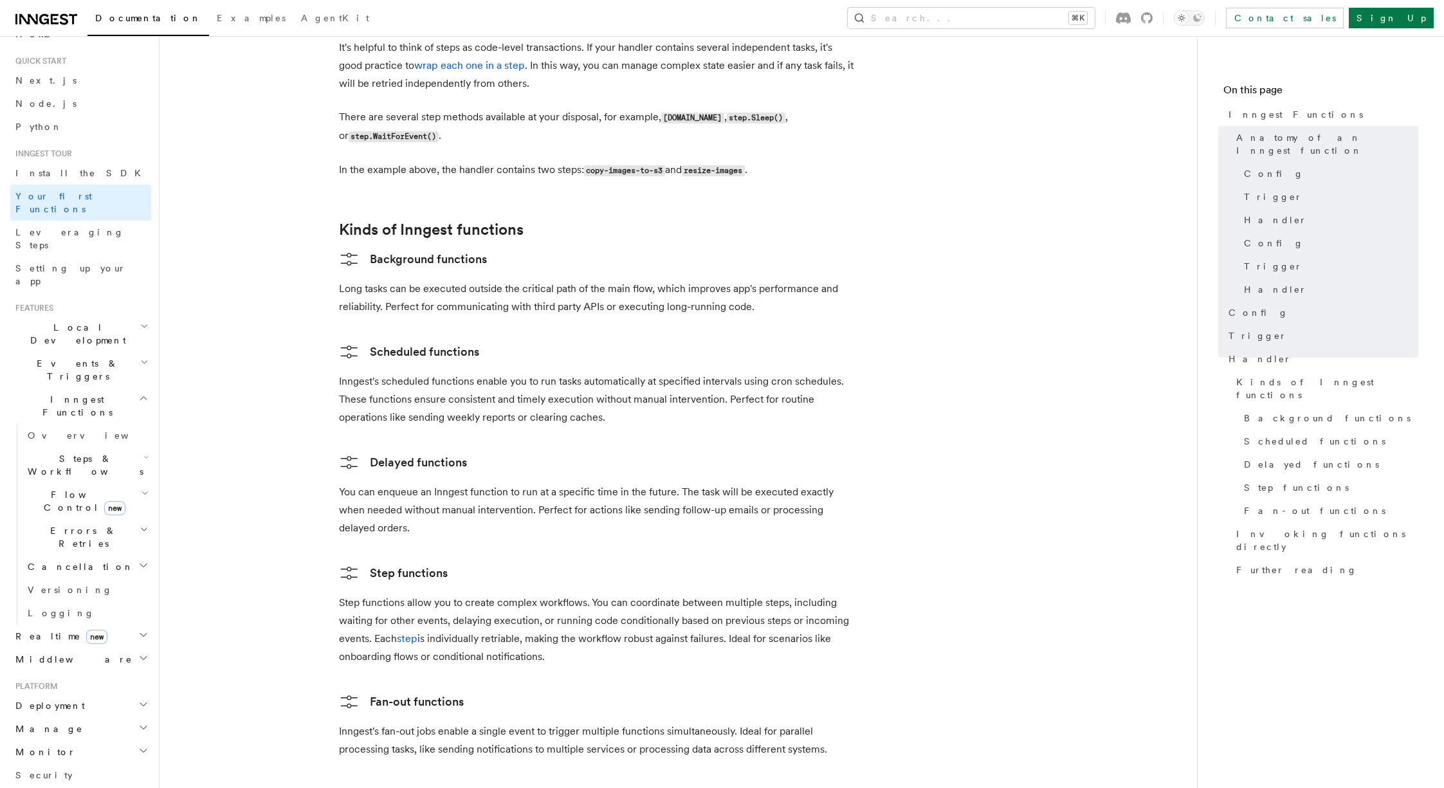
scroll to position [2363, 0]
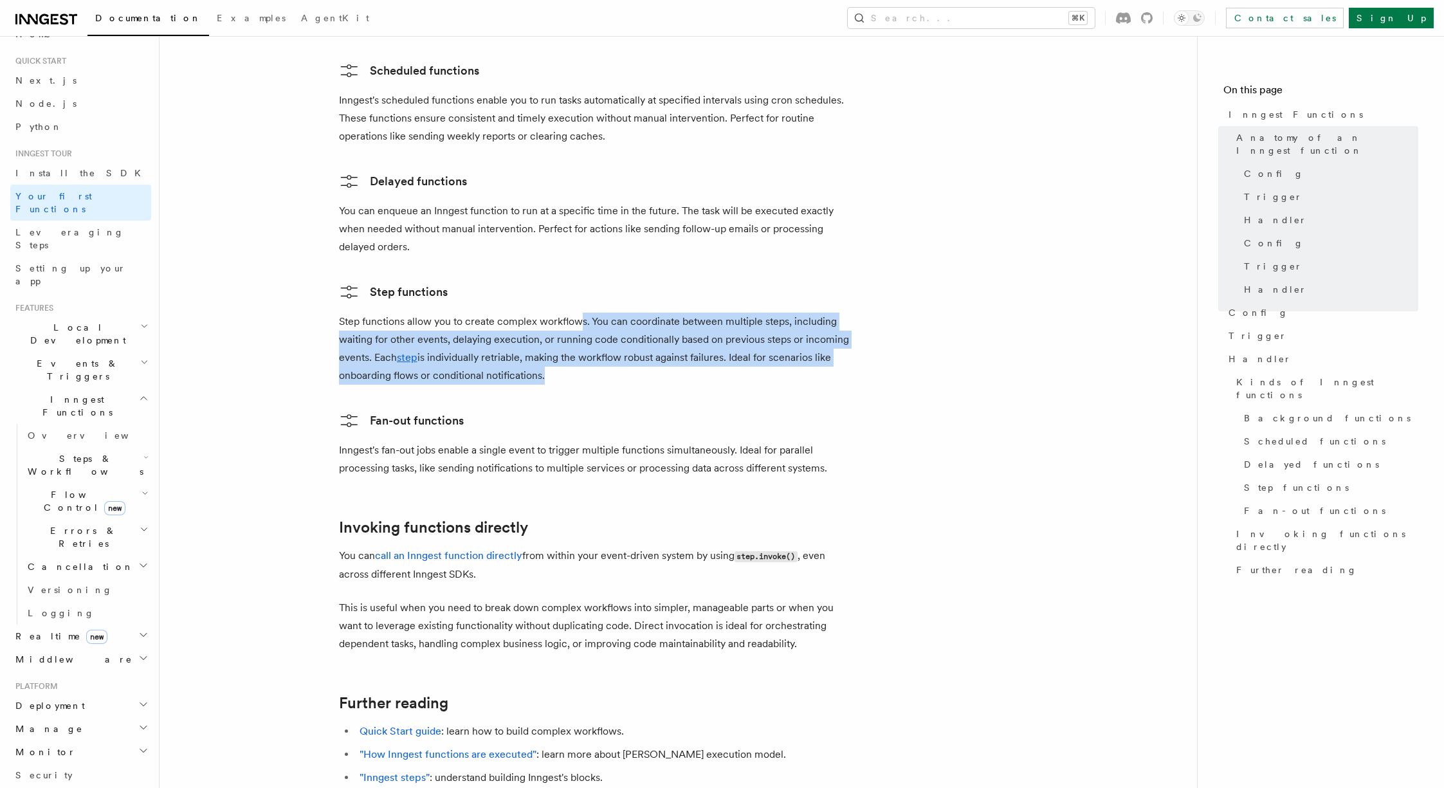
drag, startPoint x: 582, startPoint y: 268, endPoint x: 639, endPoint y: 342, distance: 92.6
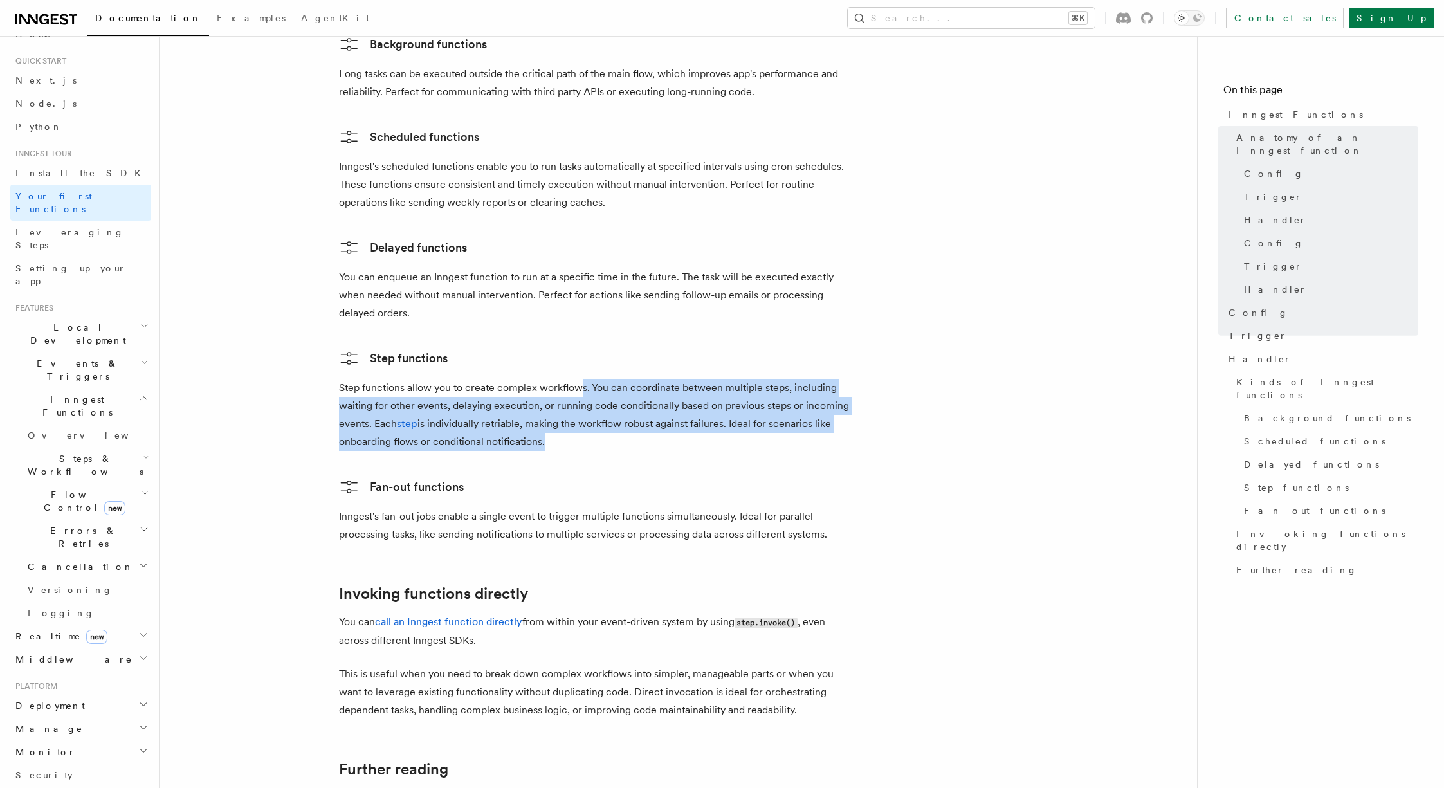
scroll to position [2305, 0]
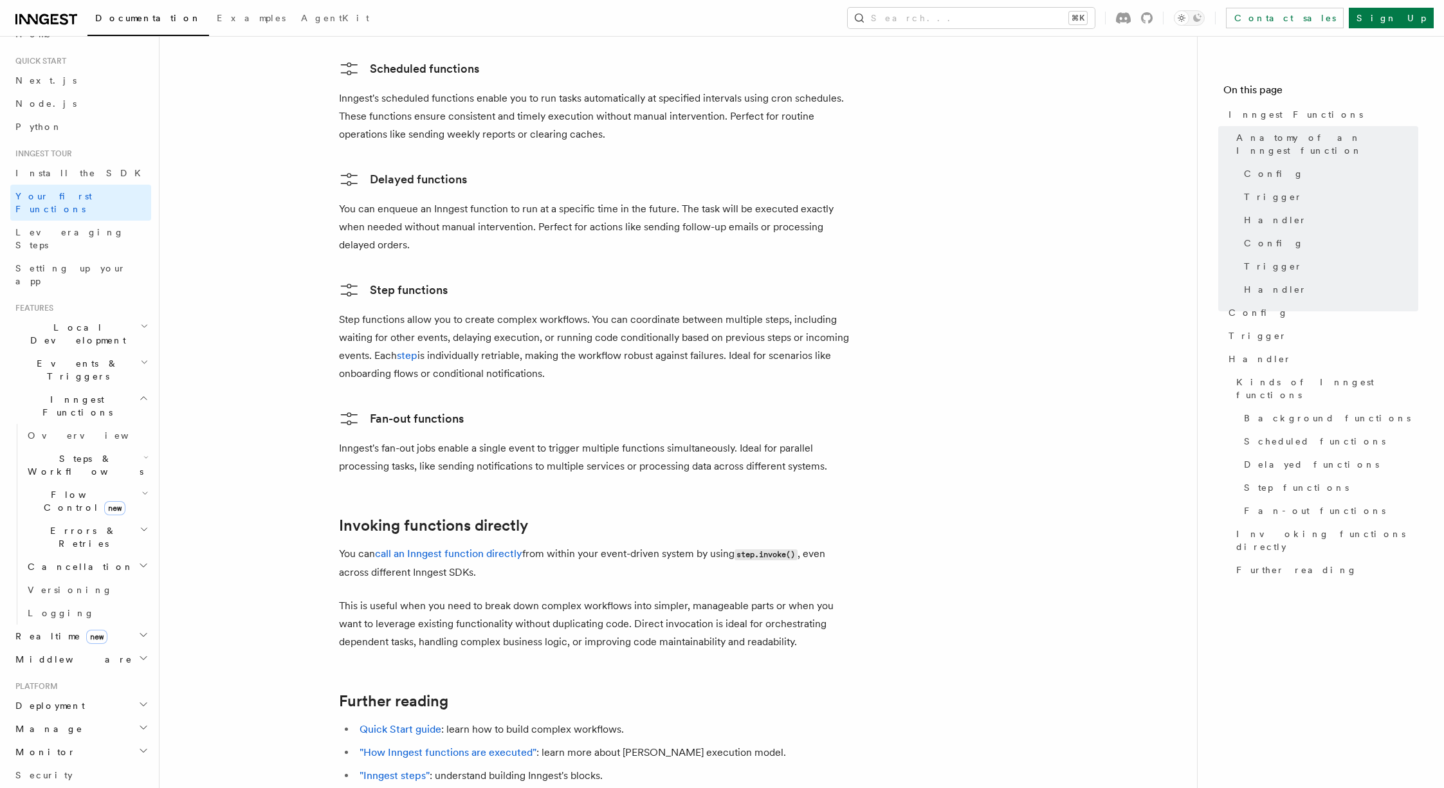
scroll to position [2402, 0]
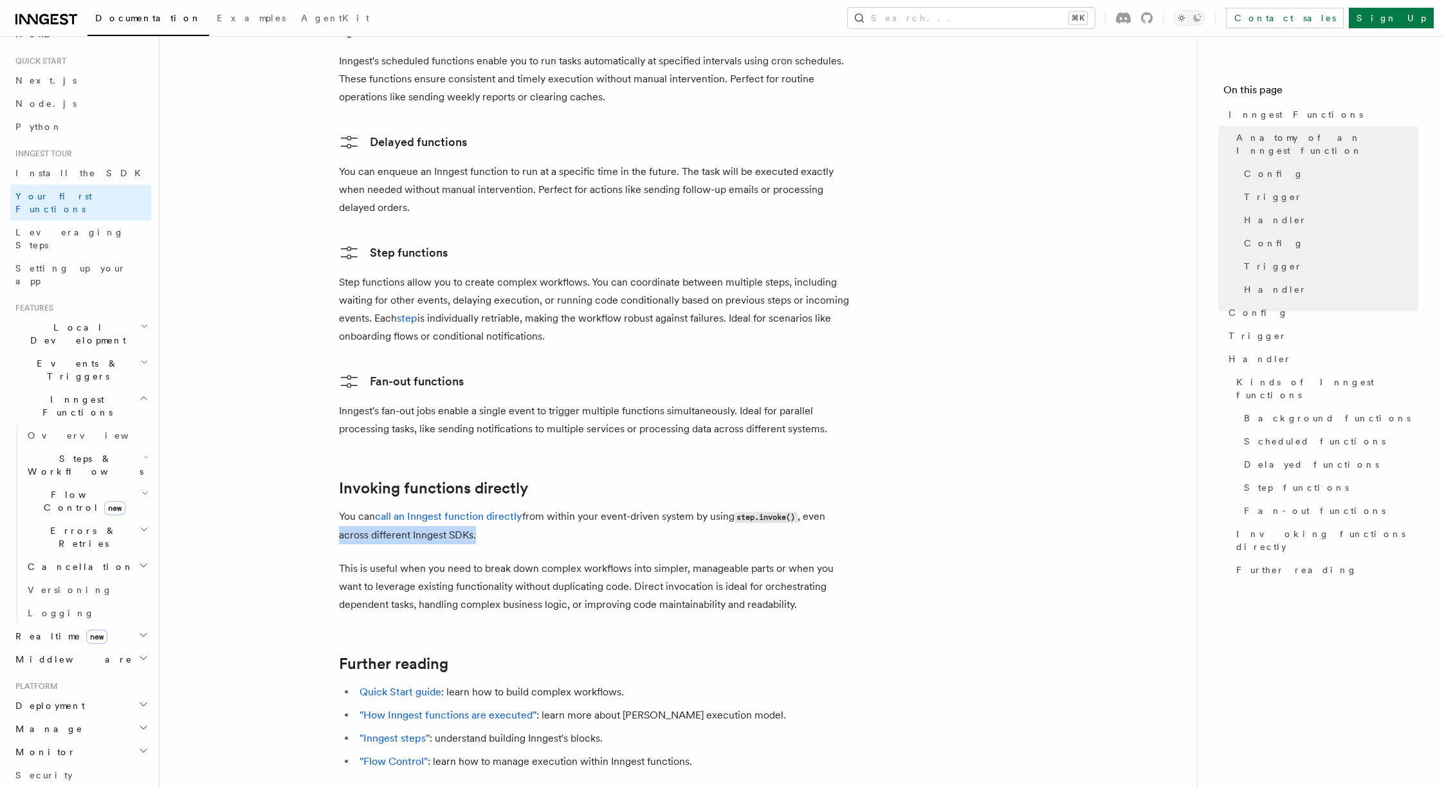
drag, startPoint x: 497, startPoint y: 491, endPoint x: 333, endPoint y: 493, distance: 164.0
drag, startPoint x: 421, startPoint y: 555, endPoint x: 585, endPoint y: 554, distance: 164.7
click at [585, 560] on p "This is useful when you need to break down complex workflows into simpler, mana…" at bounding box center [596, 587] width 515 height 54
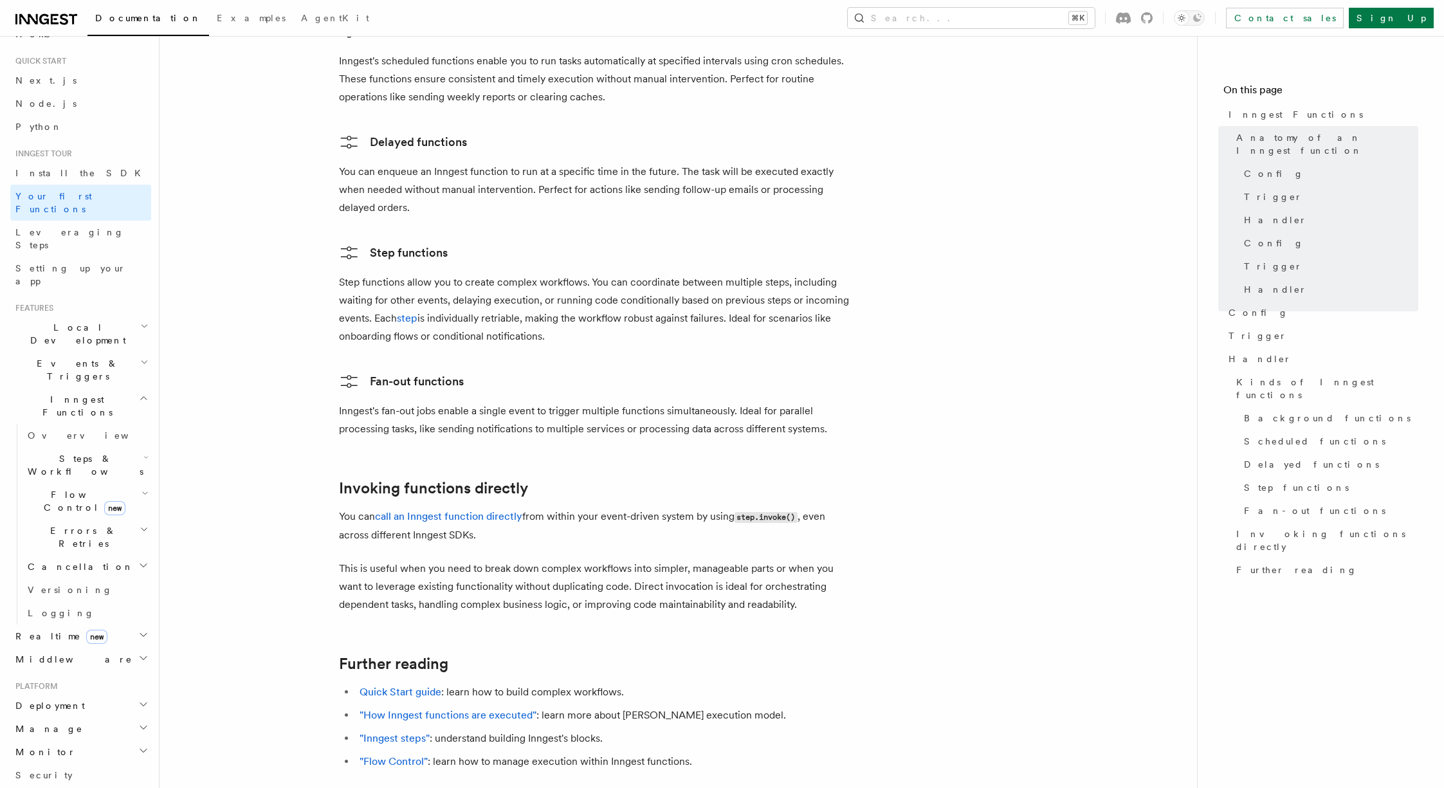
scroll to position [2427, 0]
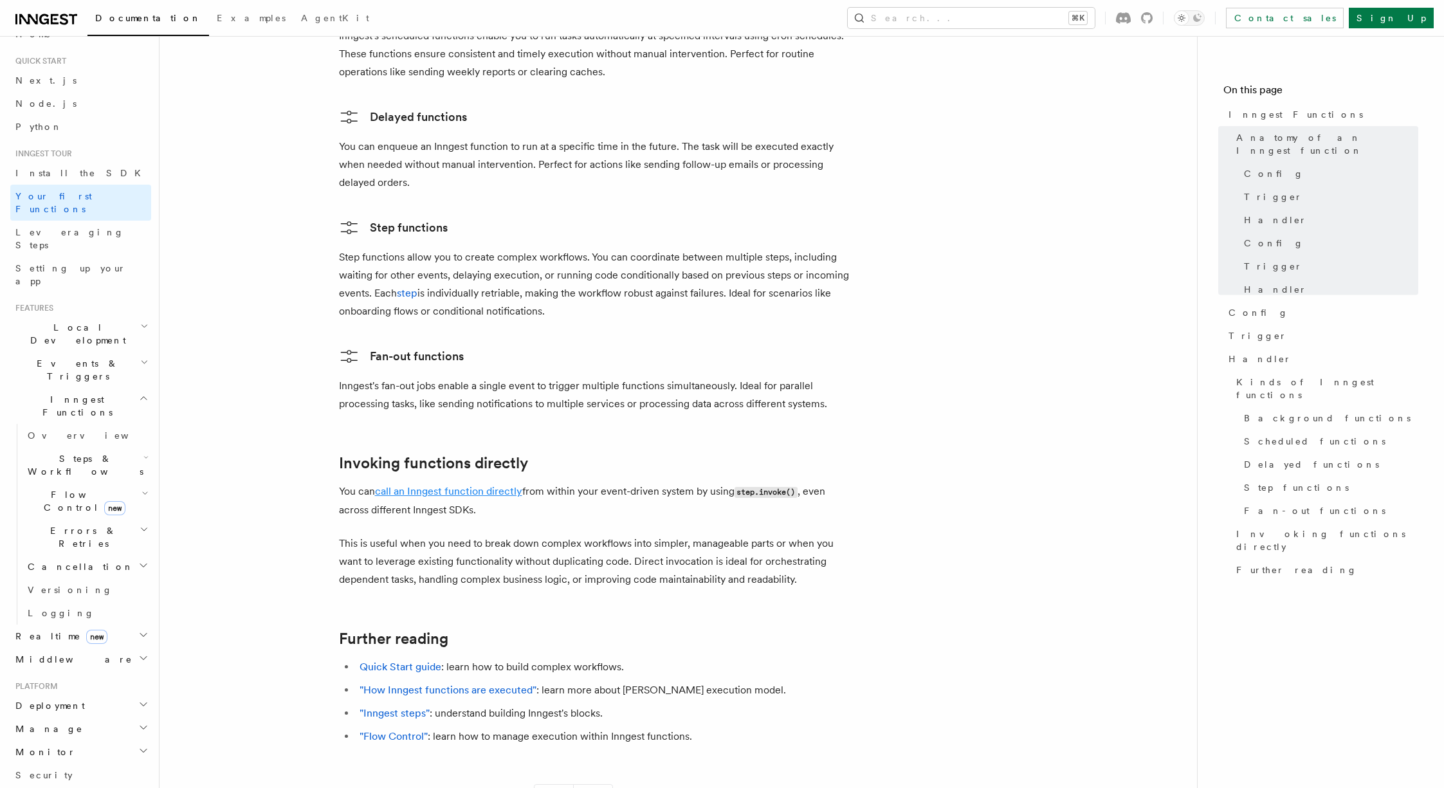
click at [452, 485] on link "call an Inngest function directly" at bounding box center [448, 491] width 147 height 12
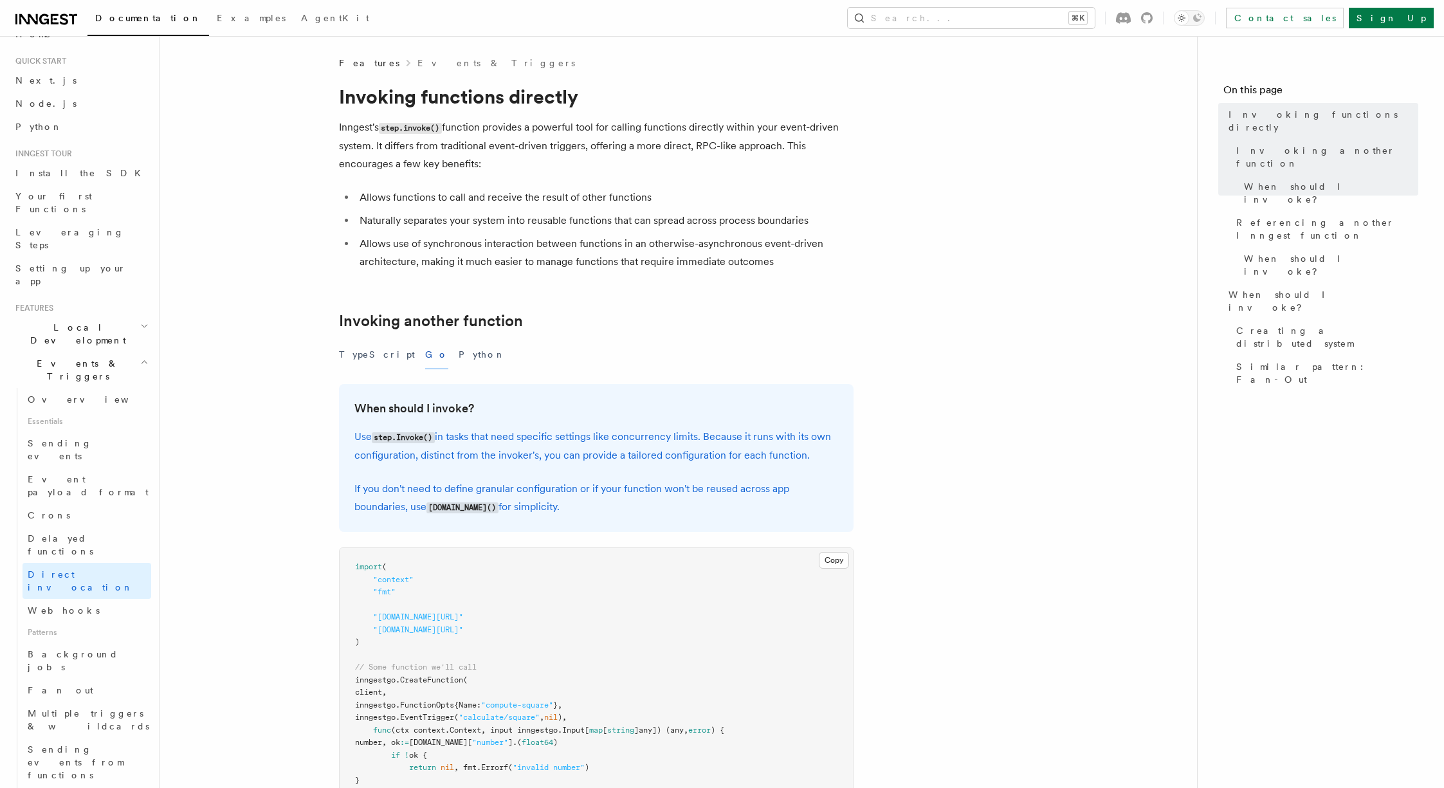
click at [374, 164] on p "Inngest's step.invoke() function provides a powerful tool for calling functions…" at bounding box center [596, 145] width 515 height 55
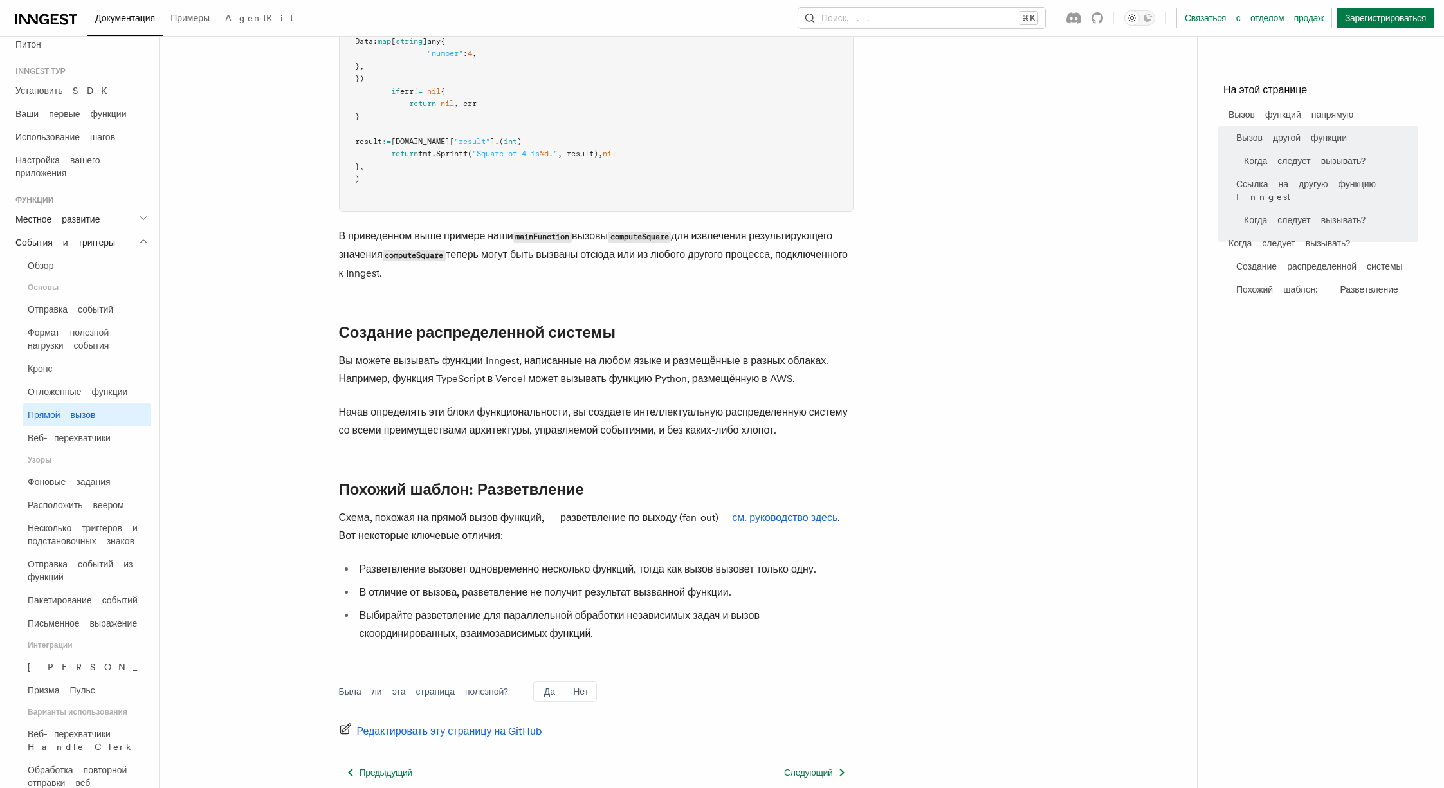
scroll to position [1120, 0]
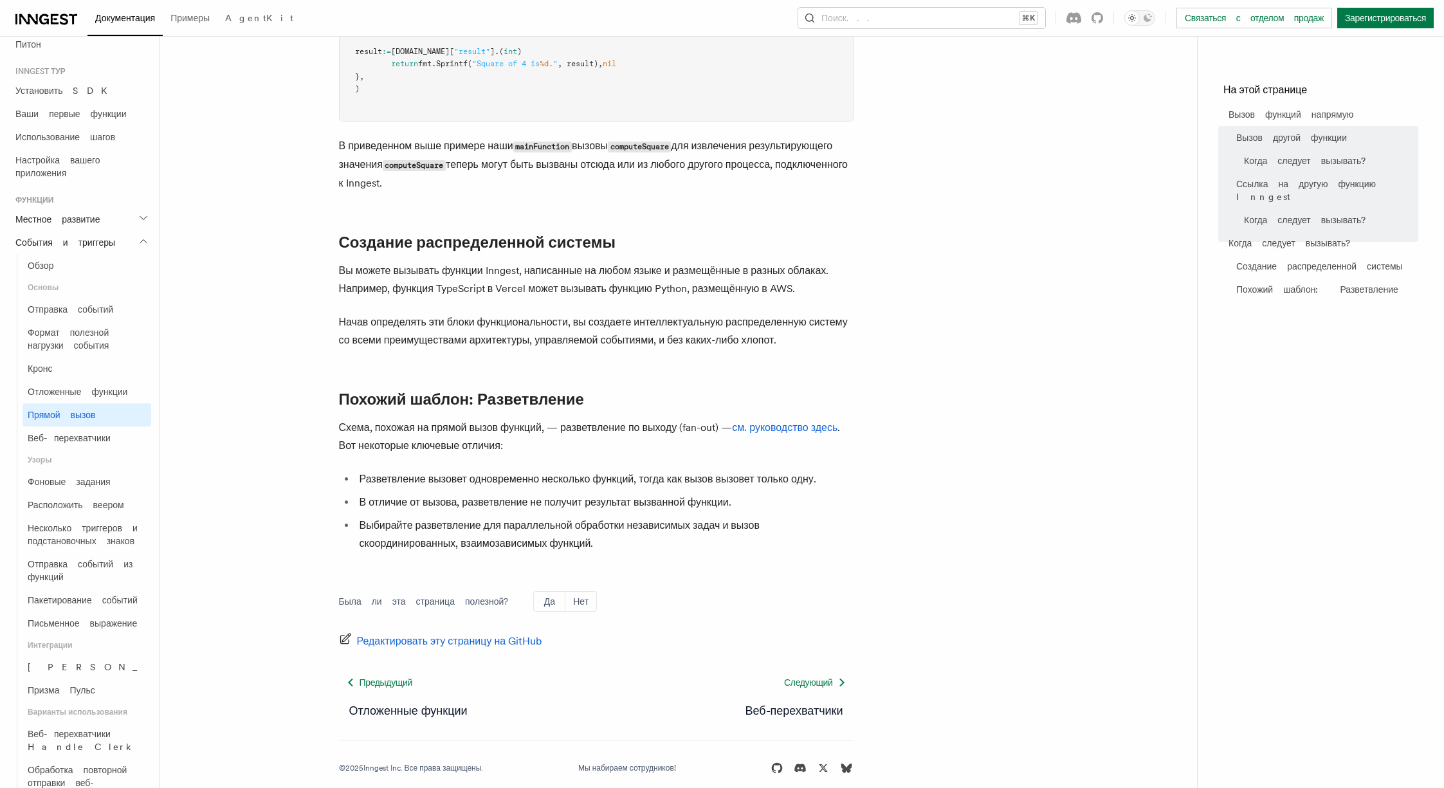
click at [827, 421] on p "Схема, похожая на прямой вызов функций, — разветвление по выходу (fan-out) — см…" at bounding box center [596, 437] width 515 height 36
click at [824, 430] on font "см. руководство здесь" at bounding box center [784, 427] width 105 height 12
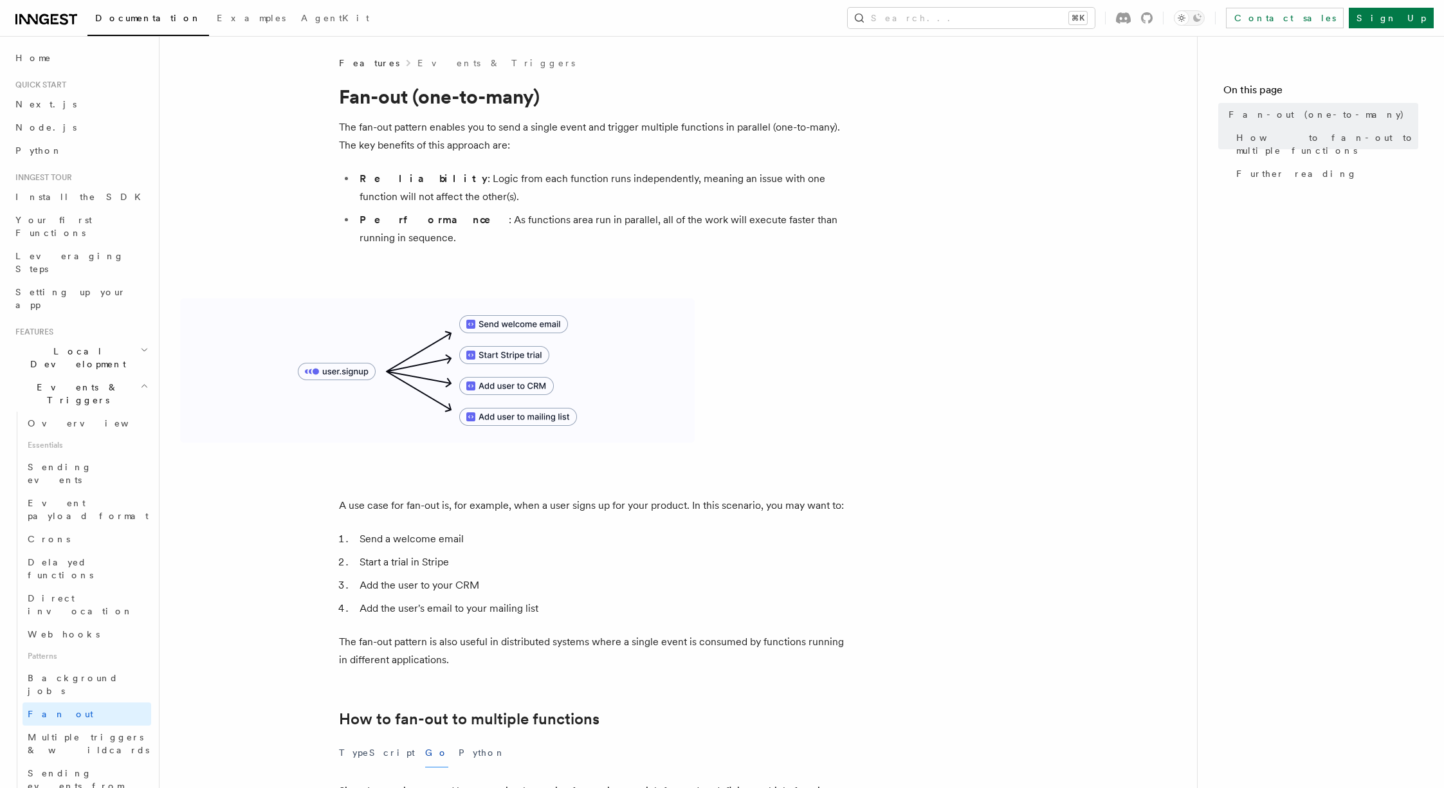
scroll to position [280, 0]
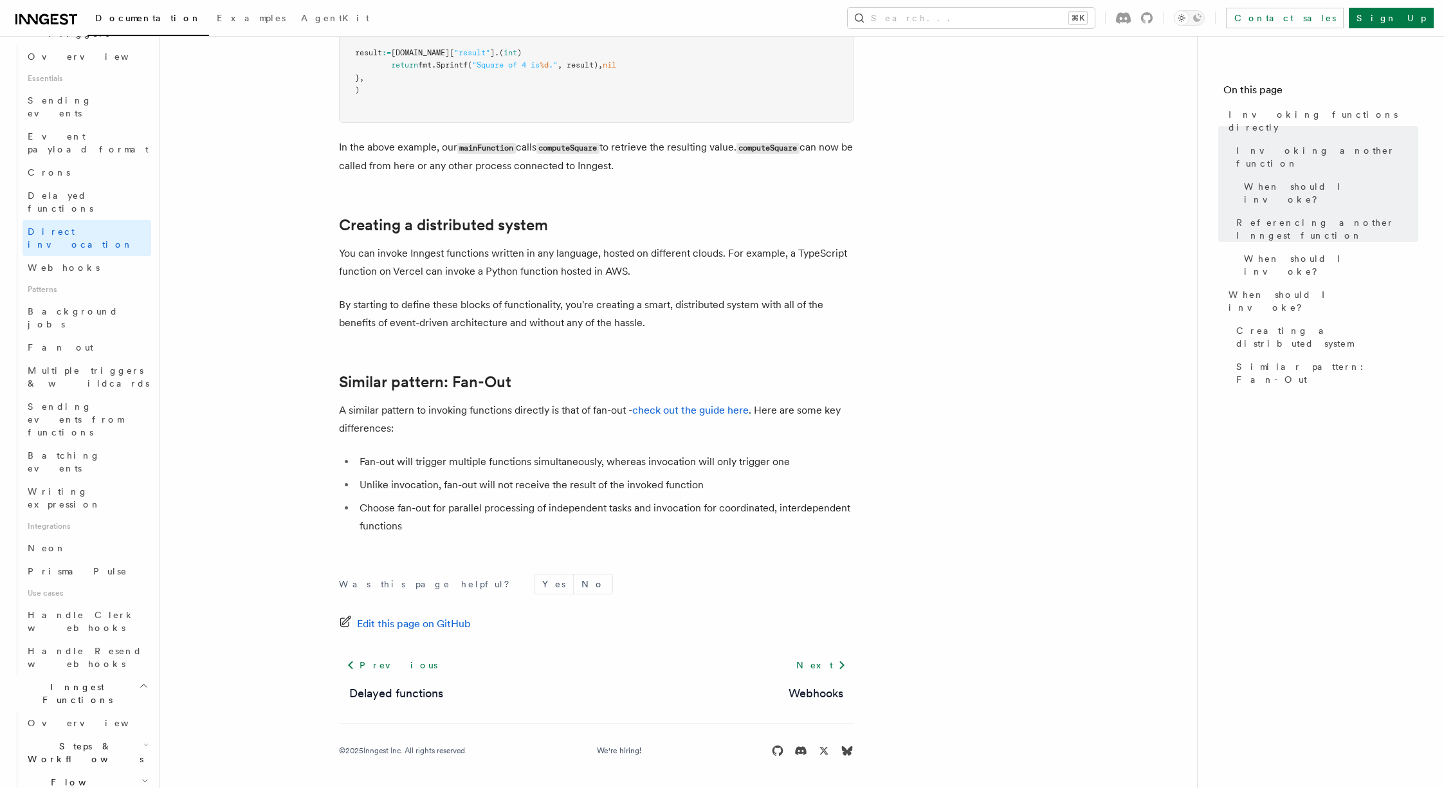
scroll to position [359, 0]
click at [75, 747] on span "Steps & Workflows" at bounding box center [83, 760] width 121 height 26
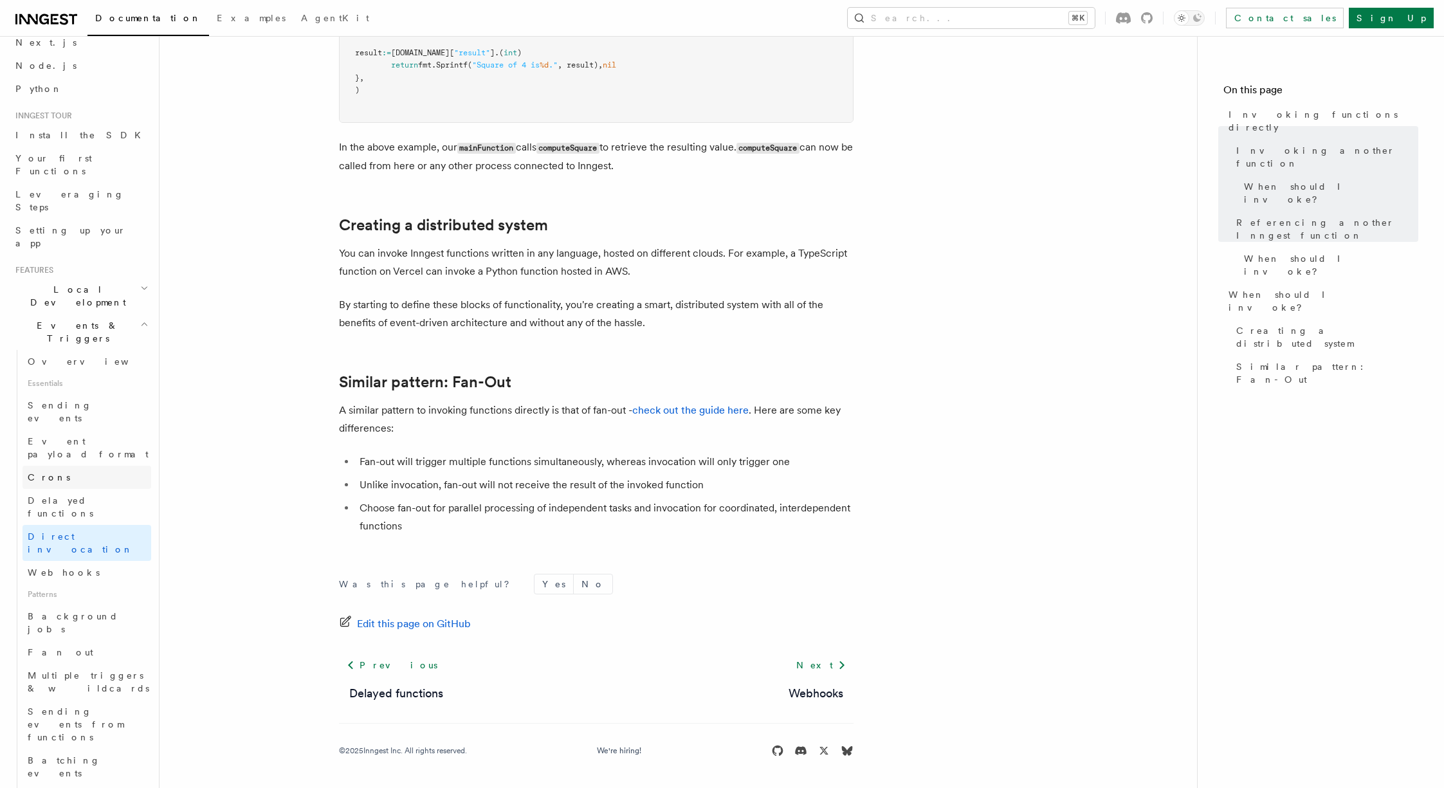
scroll to position [0, 0]
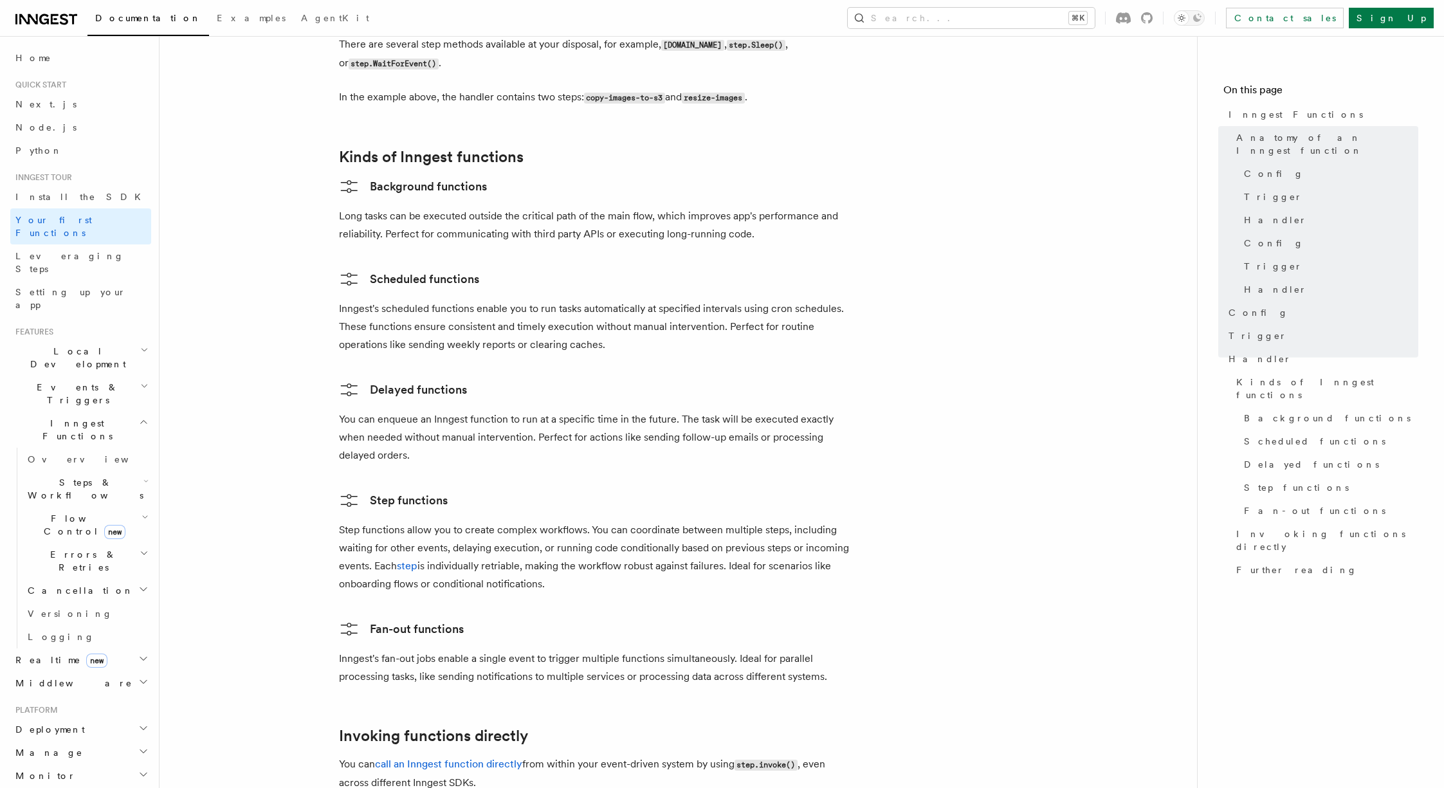
scroll to position [2146, 0]
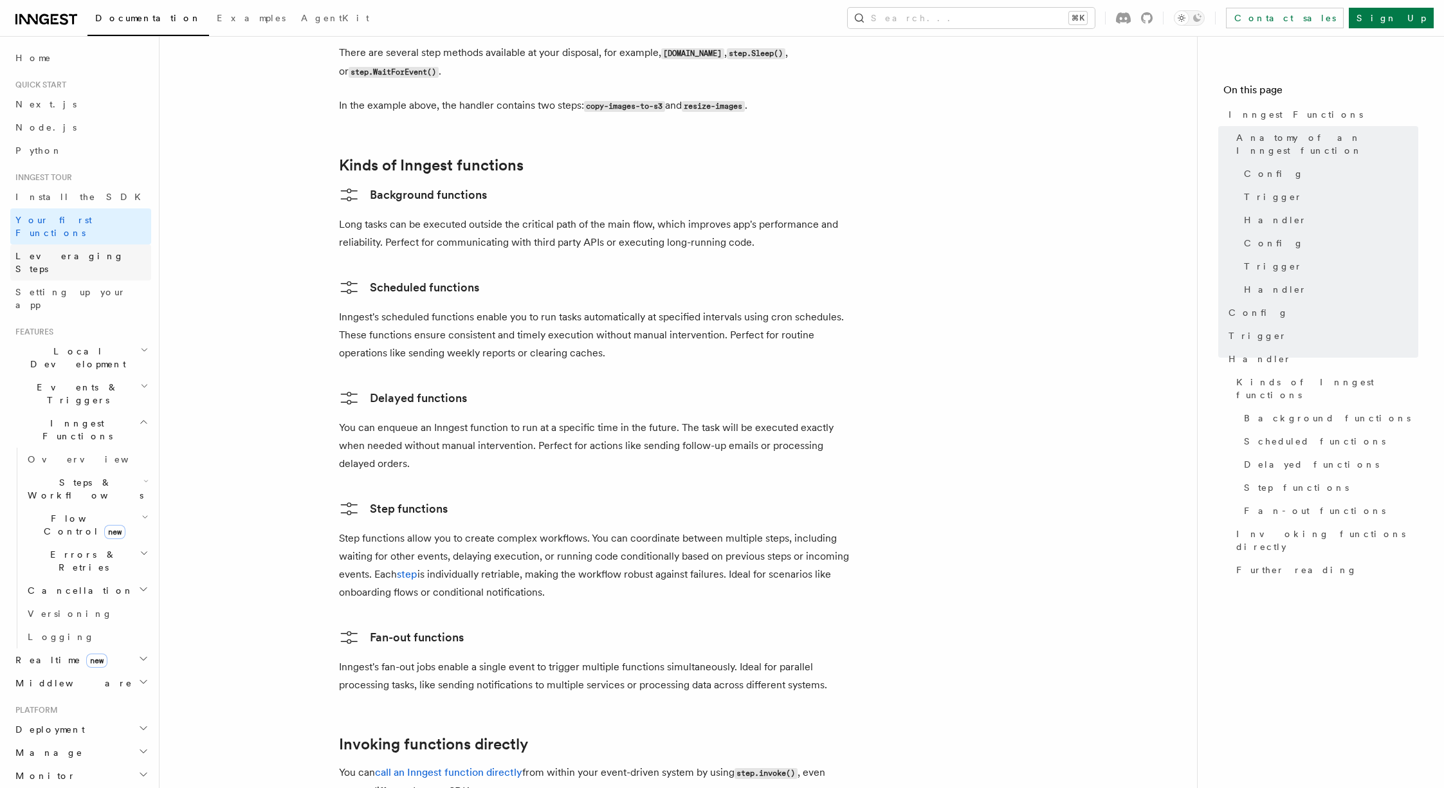
click at [75, 251] on span "Leveraging Steps" at bounding box center [69, 262] width 109 height 23
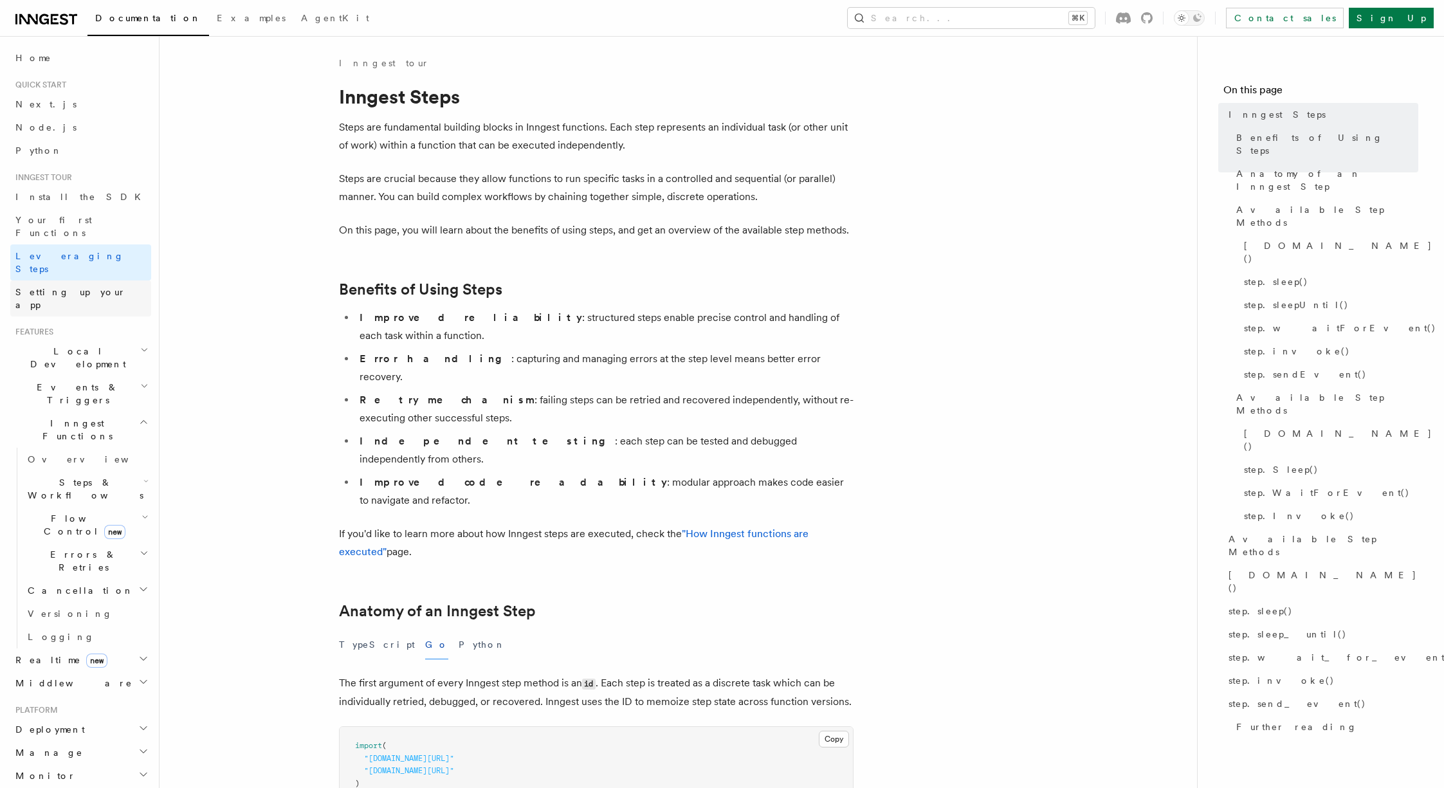
click at [82, 287] on span "Setting up your app" at bounding box center [70, 298] width 111 height 23
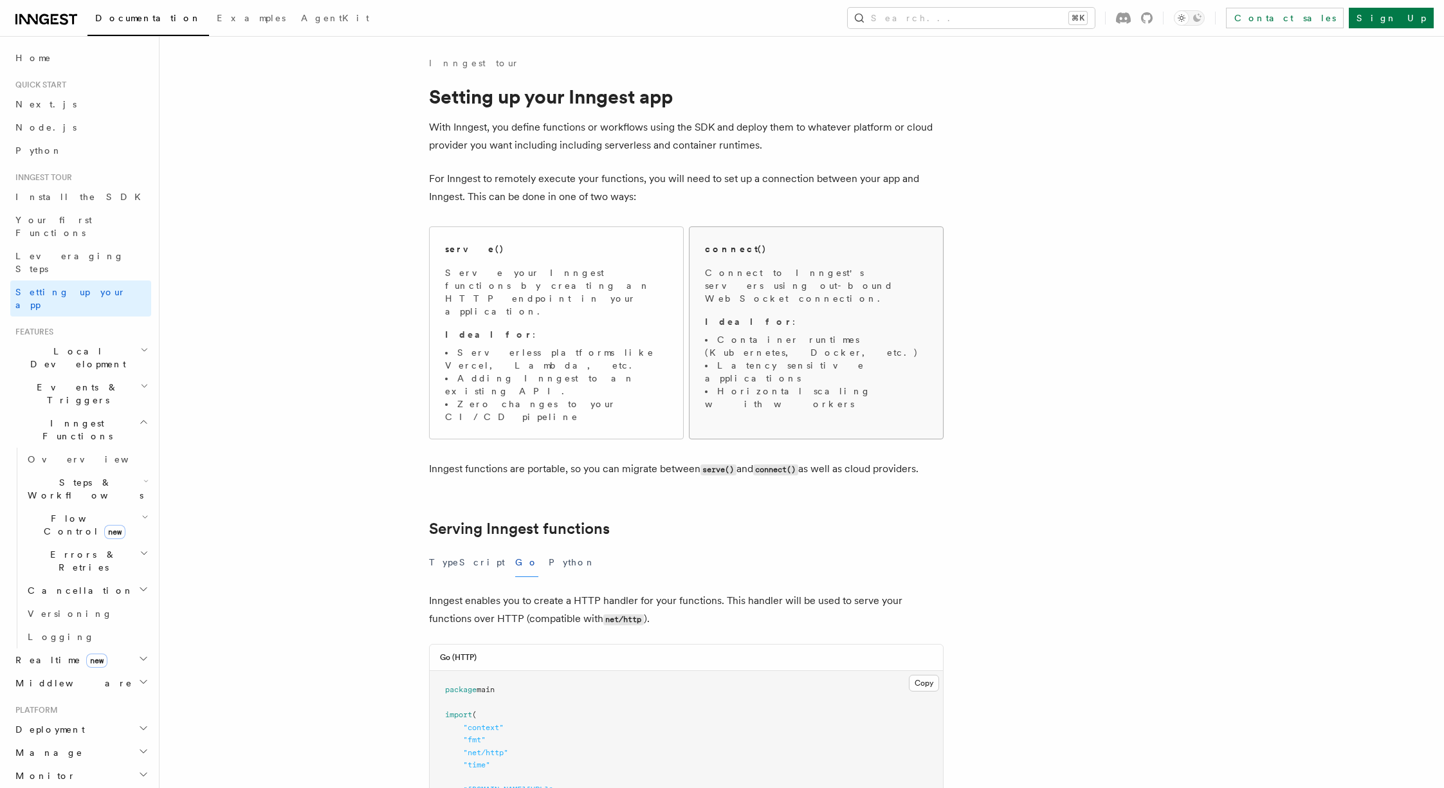
click at [798, 315] on p "Ideal for :" at bounding box center [816, 321] width 223 height 13
click at [754, 250] on div "connect()" at bounding box center [816, 249] width 223 height 14
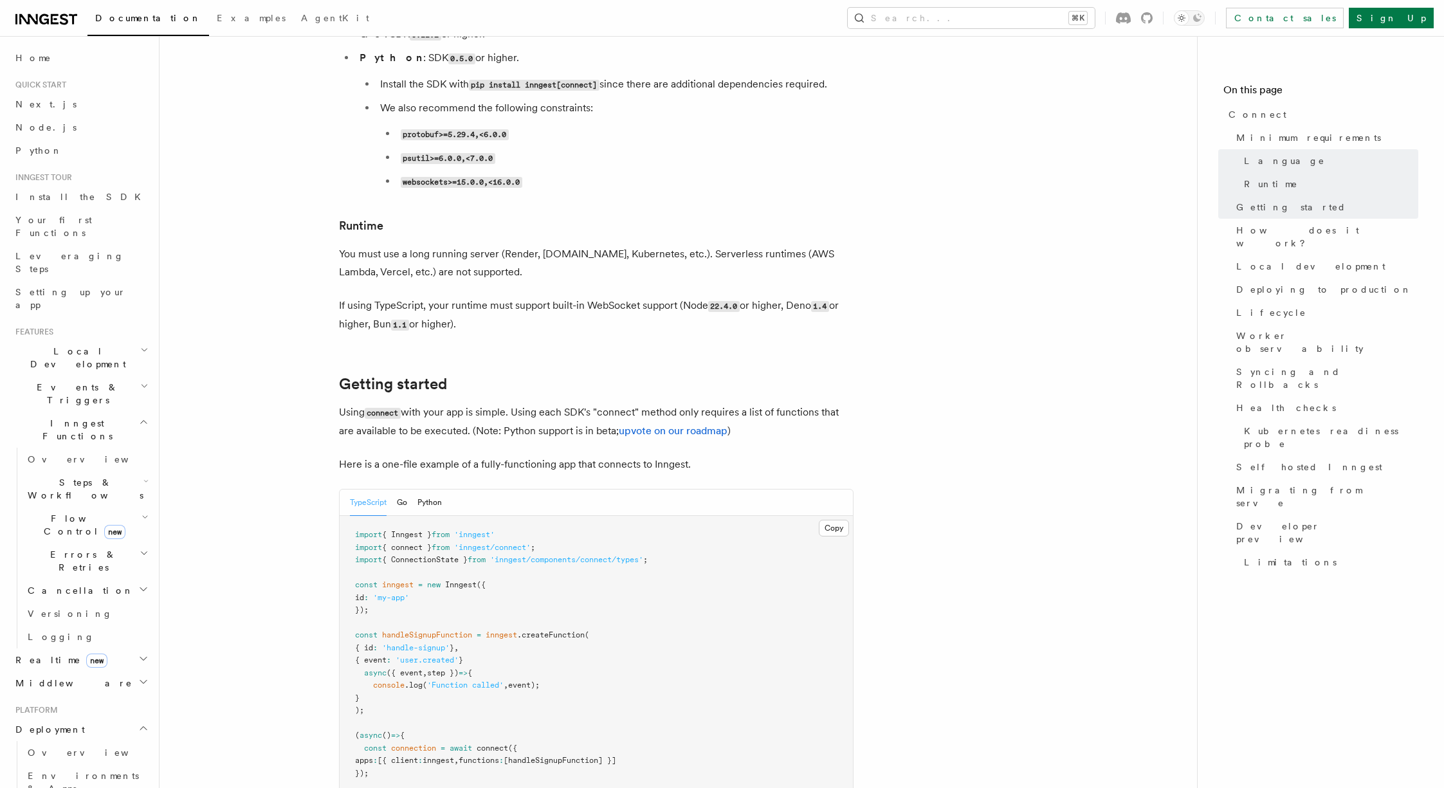
scroll to position [606, 0]
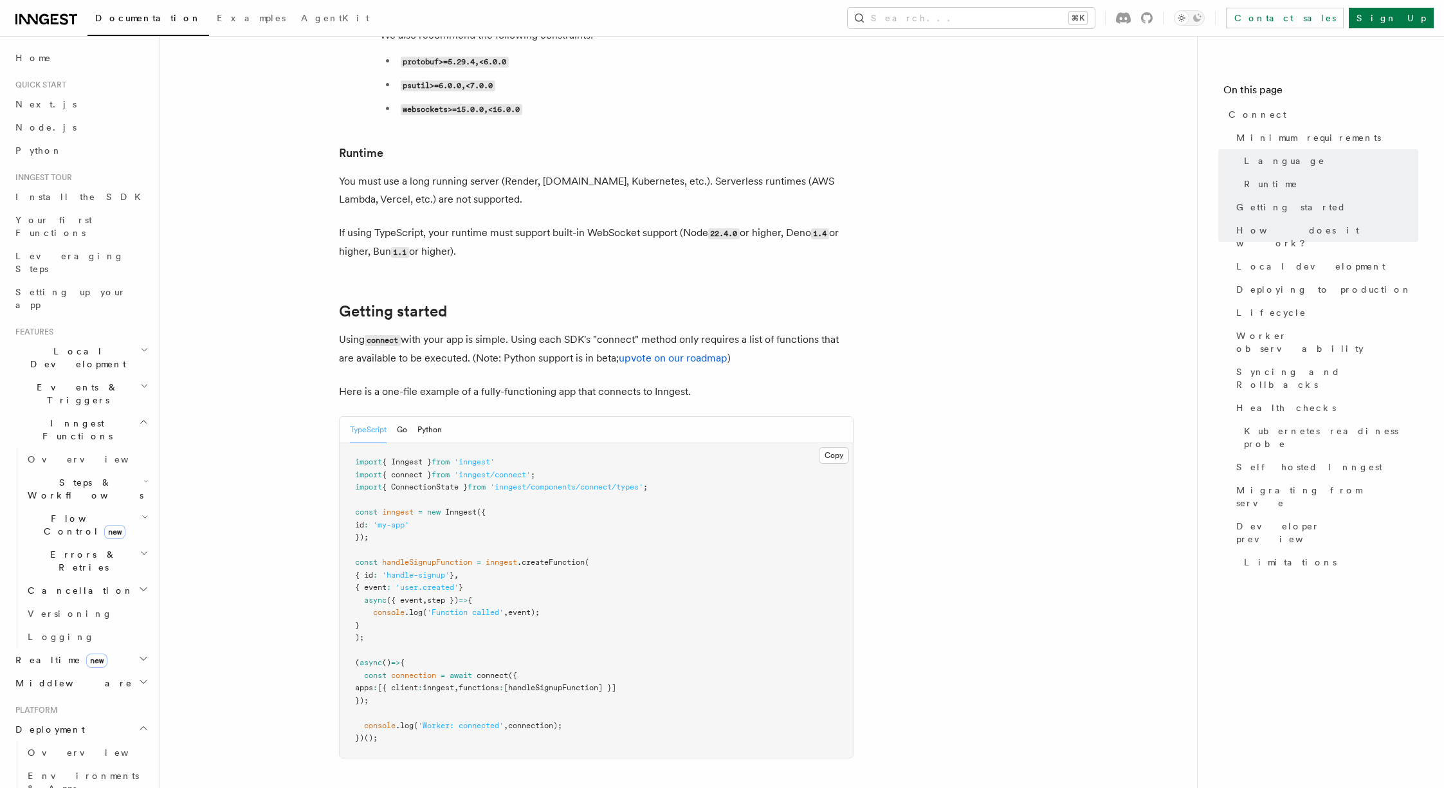
click at [391, 417] on div "TypeScript Go Python" at bounding box center [396, 430] width 92 height 26
click at [397, 417] on div "TypeScript Go Python" at bounding box center [396, 430] width 92 height 26
click at [401, 417] on button "Go" at bounding box center [402, 430] width 10 height 26
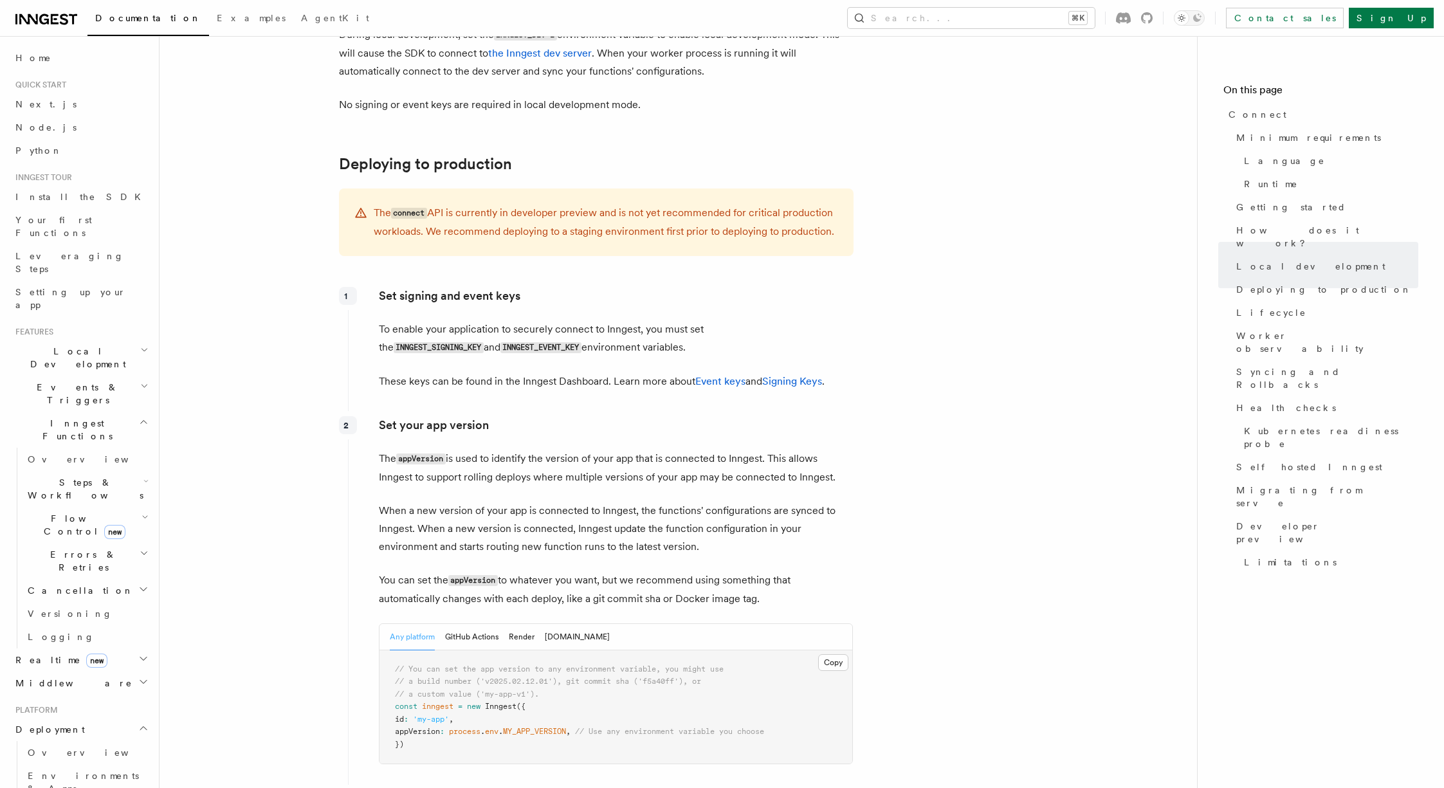
scroll to position [2188, 0]
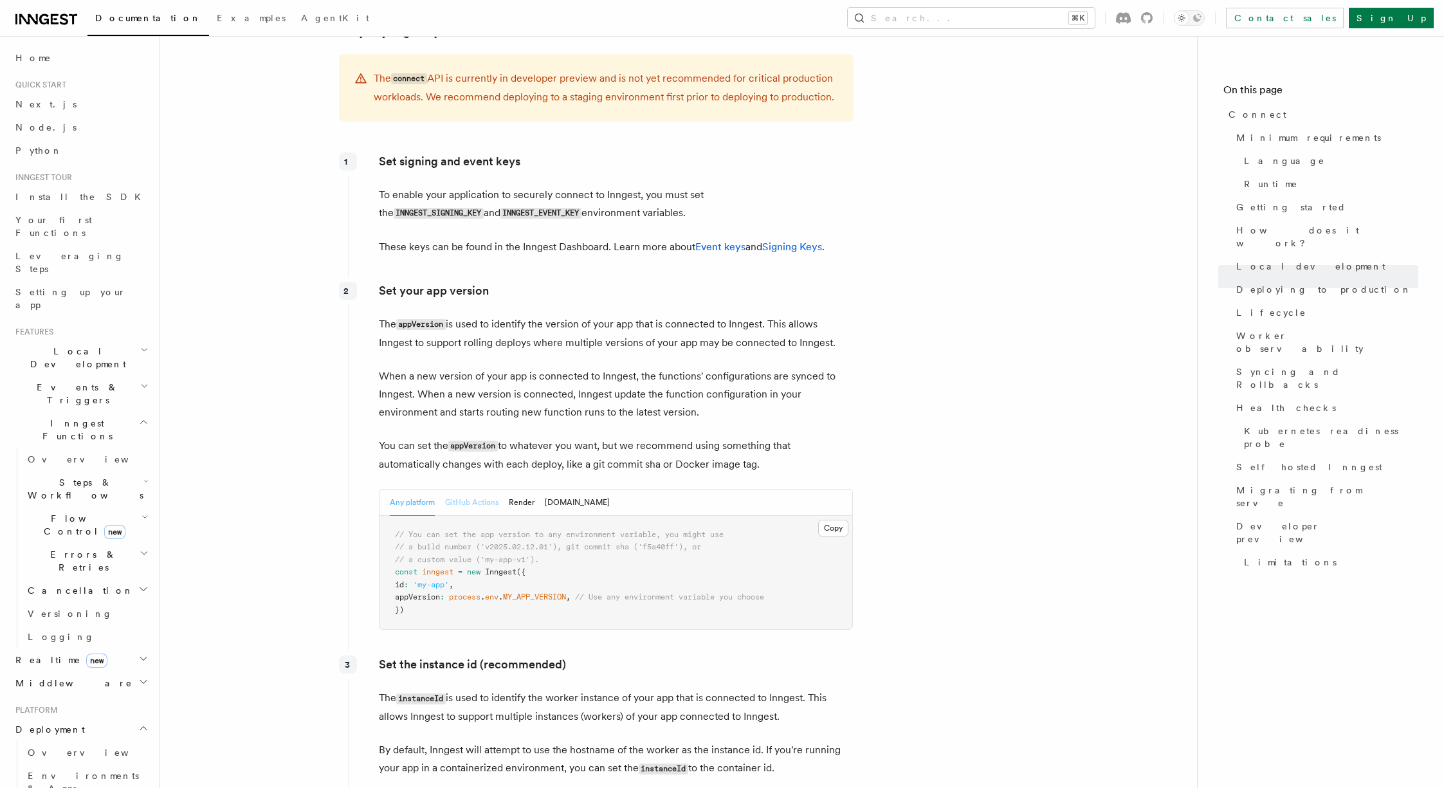
click at [486, 489] on button "GitHub Actions" at bounding box center [471, 502] width 53 height 26
click at [516, 489] on button "Render" at bounding box center [522, 502] width 26 height 26
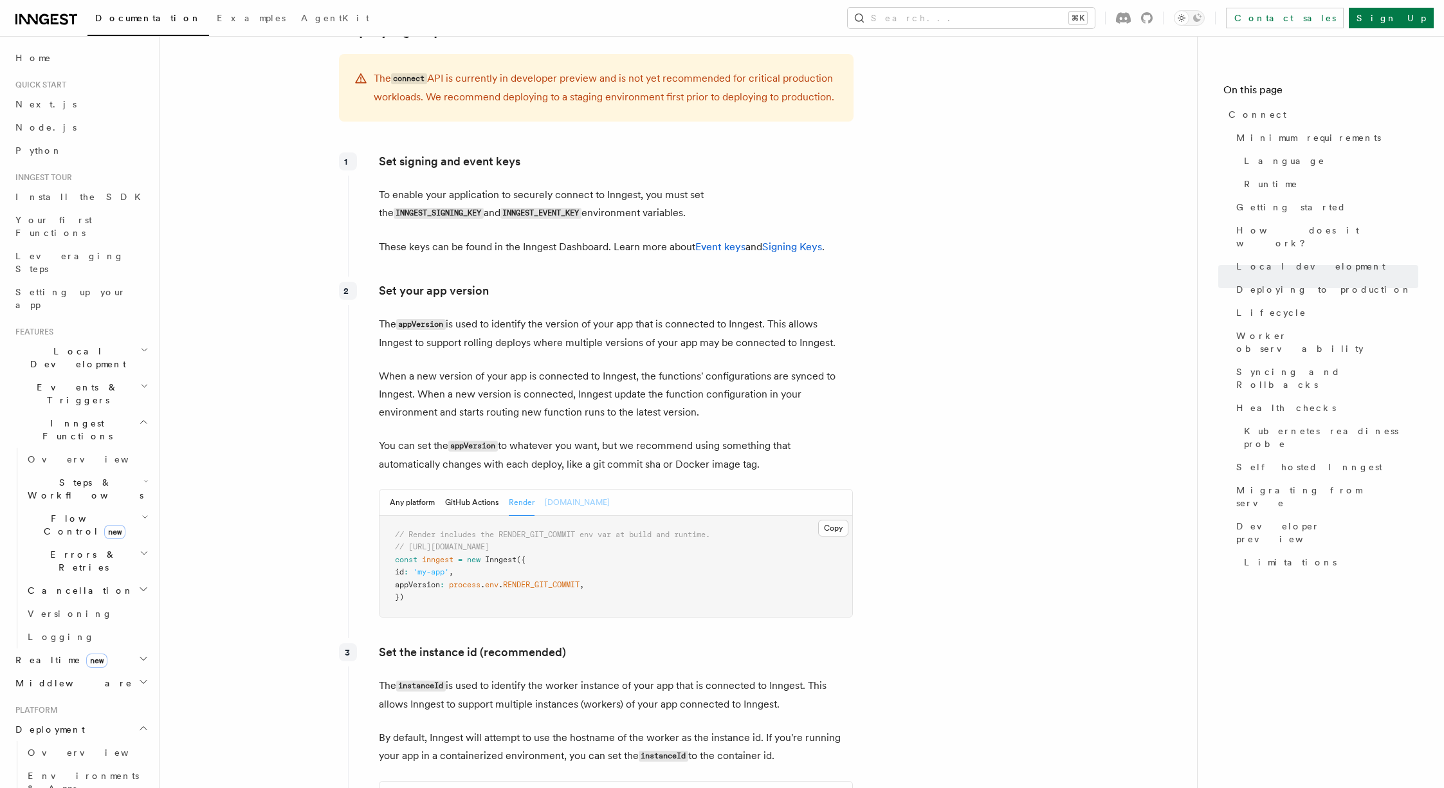
click at [562, 489] on button "[DOMAIN_NAME]" at bounding box center [577, 502] width 65 height 26
click at [444, 489] on div "Any platform GitHub Actions Render Fly.io" at bounding box center [500, 502] width 220 height 26
click at [410, 489] on button "Any platform" at bounding box center [412, 502] width 45 height 26
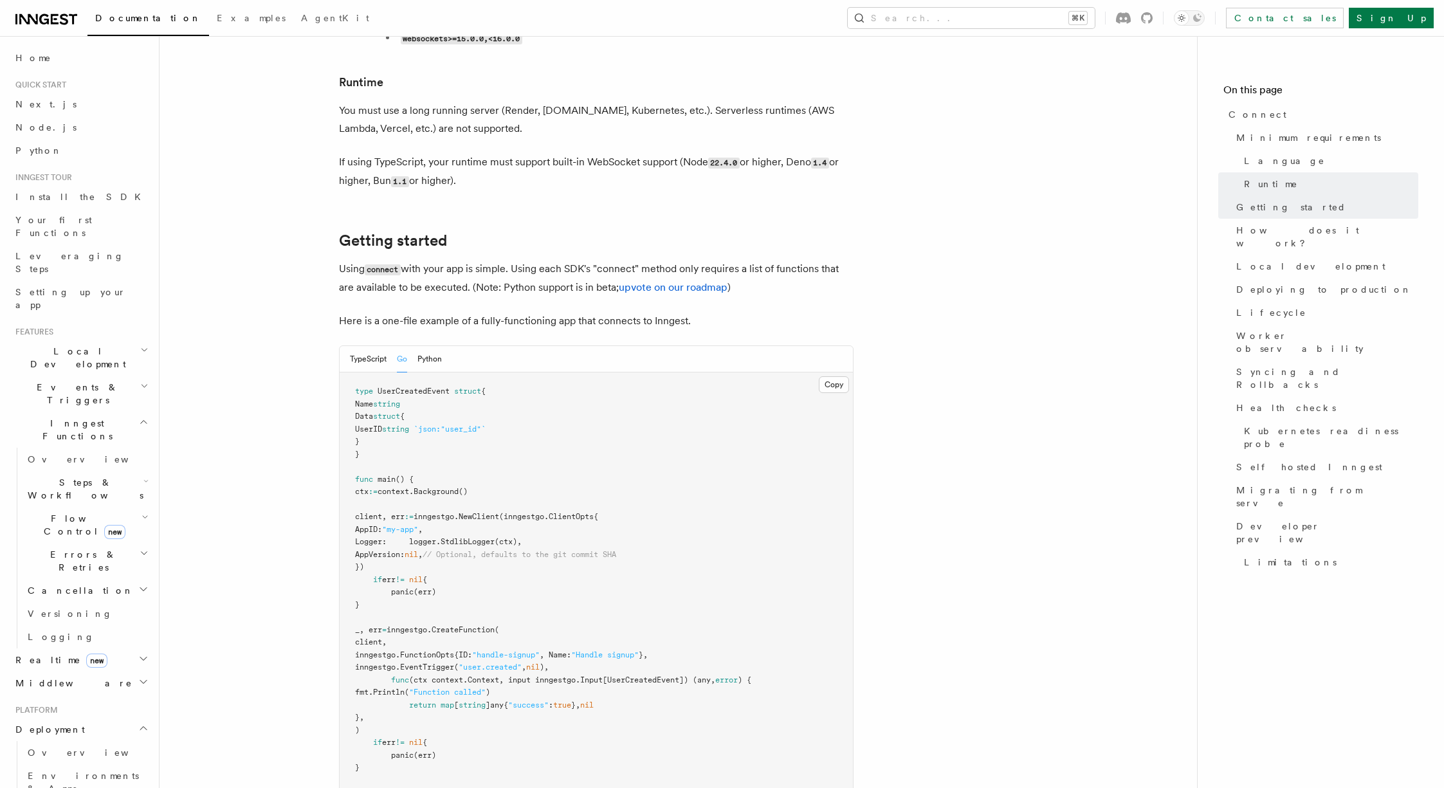
scroll to position [693, 0]
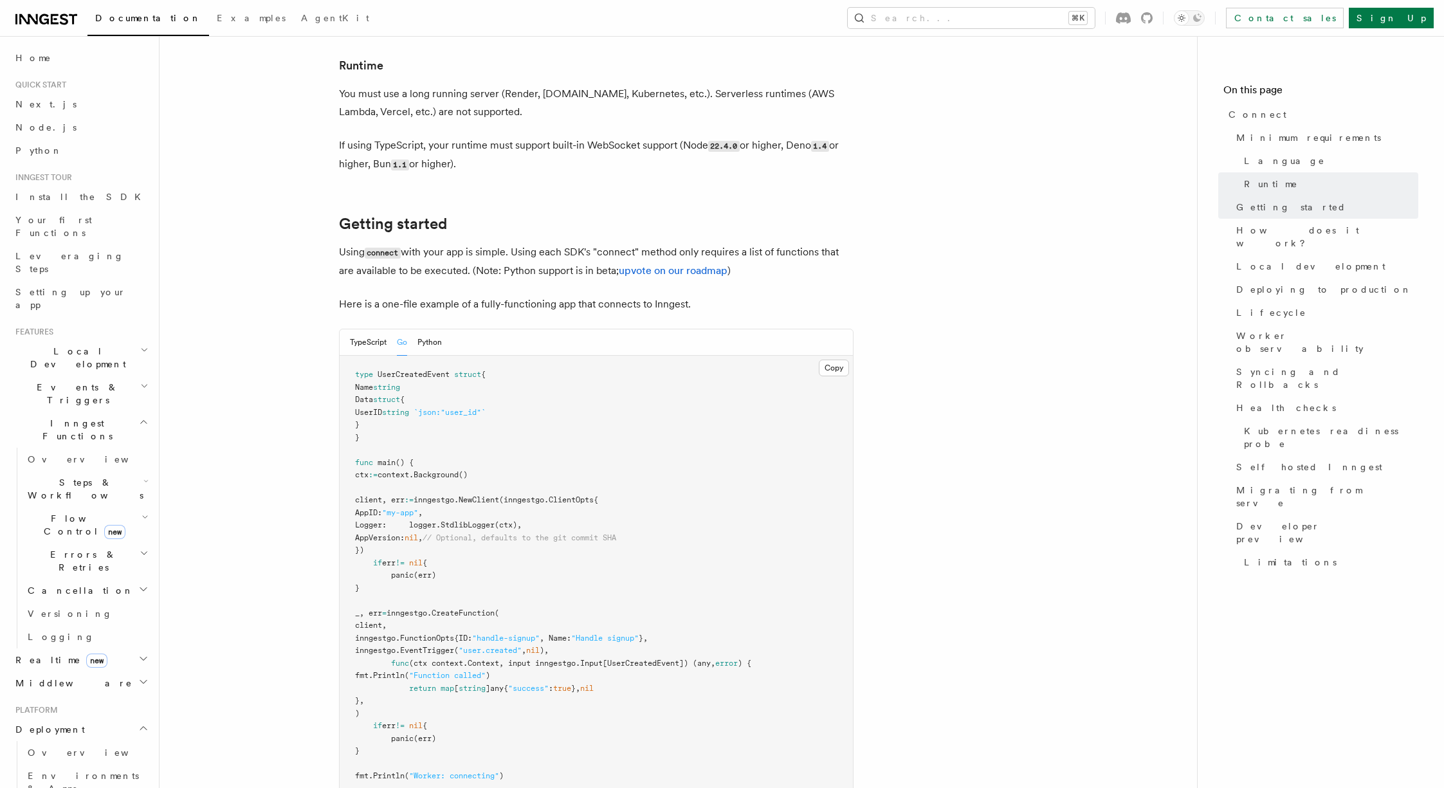
drag, startPoint x: 396, startPoint y: 533, endPoint x: 357, endPoint y: 431, distance: 109.3
click at [357, 431] on pre "type UserCreatedEvent struct { Name string Data struct { UserID string `json:"u…" at bounding box center [596, 689] width 513 height 666
copy code "ctx := context. Background () client, err := inngestgo. NewClient (inngestgo.Cl…"
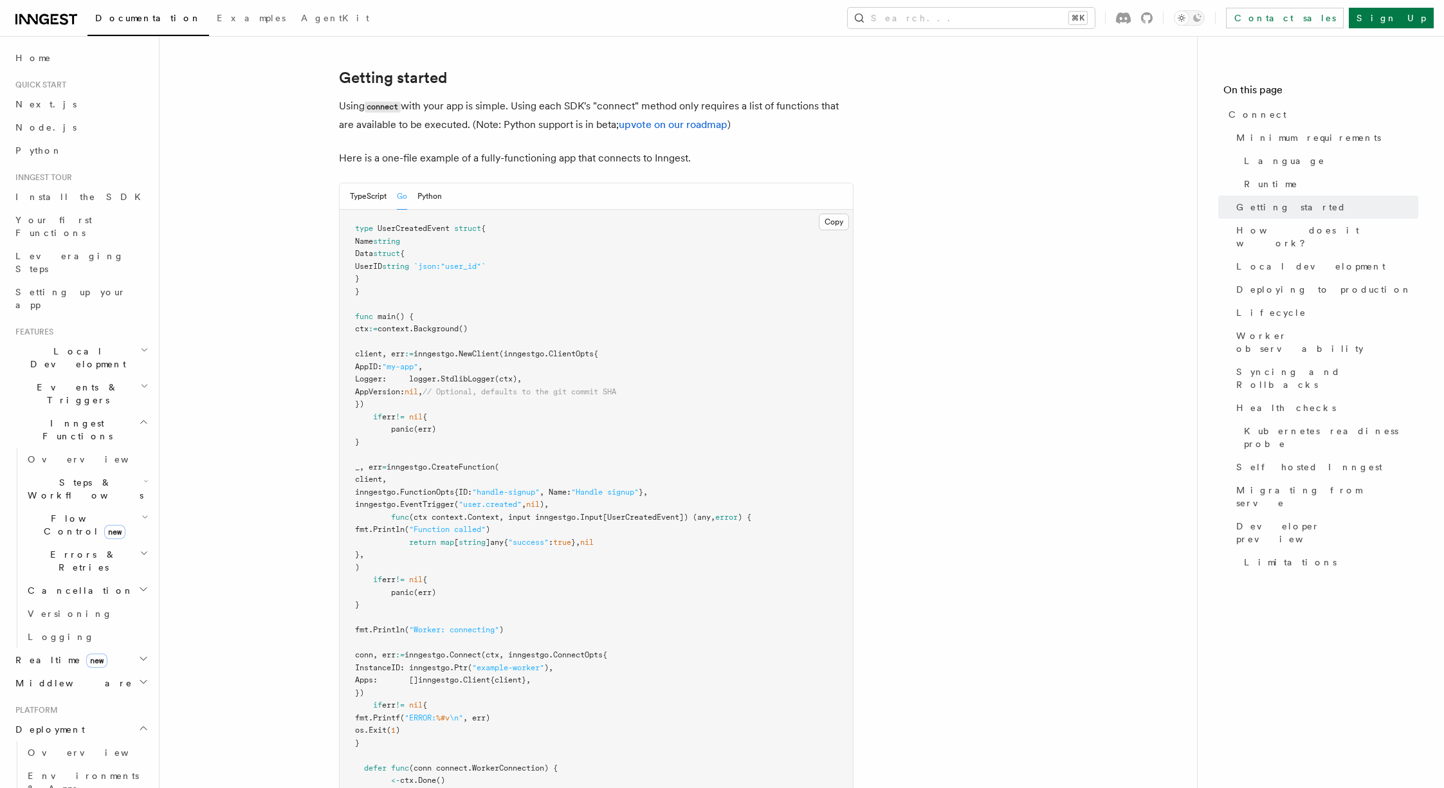
scroll to position [965, 0]
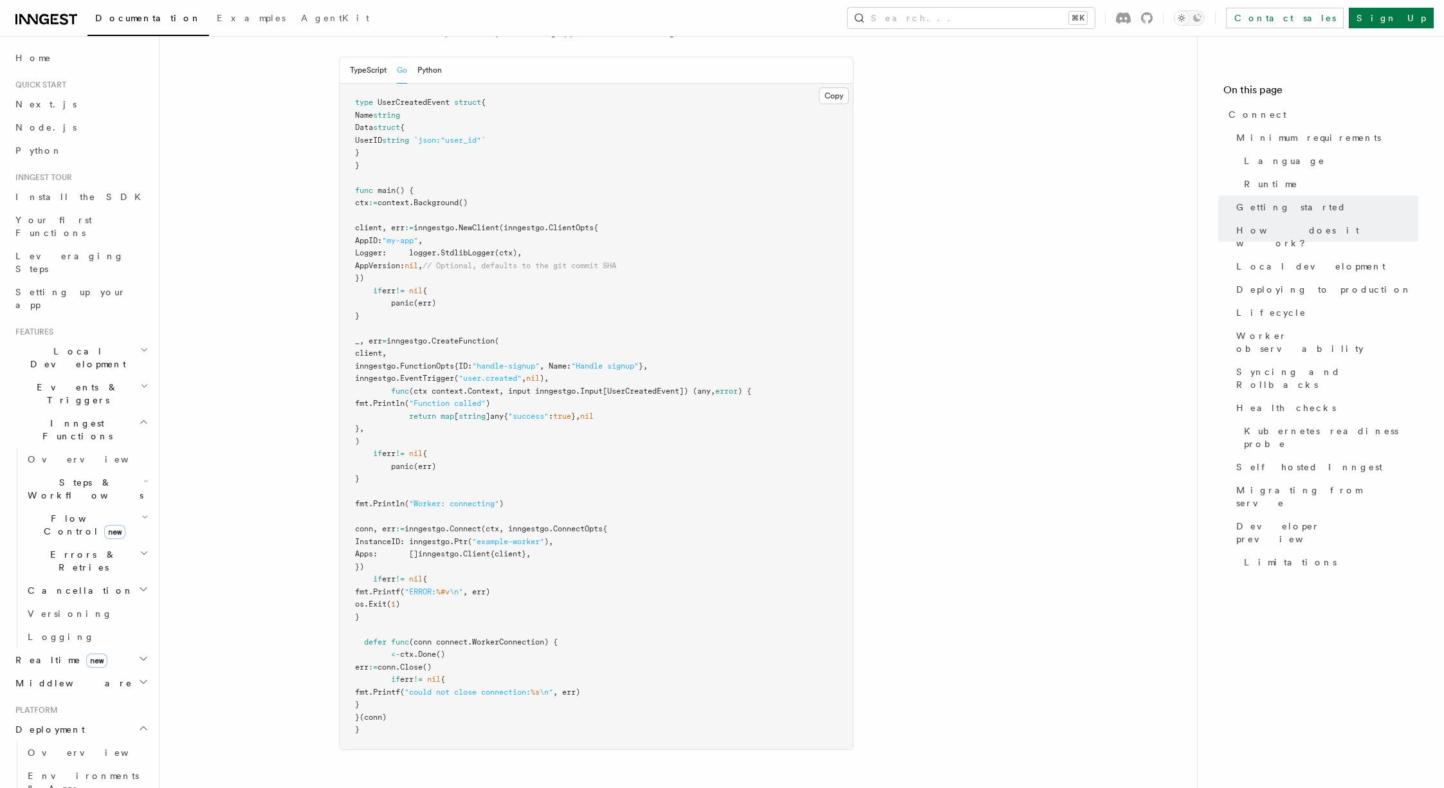
drag, startPoint x: 406, startPoint y: 435, endPoint x: 360, endPoint y: 292, distance: 149.9
click at [360, 292] on pre "type UserCreatedEvent struct { Name string Data struct { UserID string `json:"u…" at bounding box center [596, 417] width 513 height 666
click at [402, 513] on pre "type UserCreatedEvent struct { Name string Data struct { UserID string `json:"u…" at bounding box center [596, 417] width 513 height 666
click at [399, 521] on pre "type UserCreatedEvent struct { Name string Data struct { UserID string `json:"u…" at bounding box center [596, 417] width 513 height 666
drag, startPoint x: 386, startPoint y: 565, endPoint x: 343, endPoint y: 473, distance: 102.2
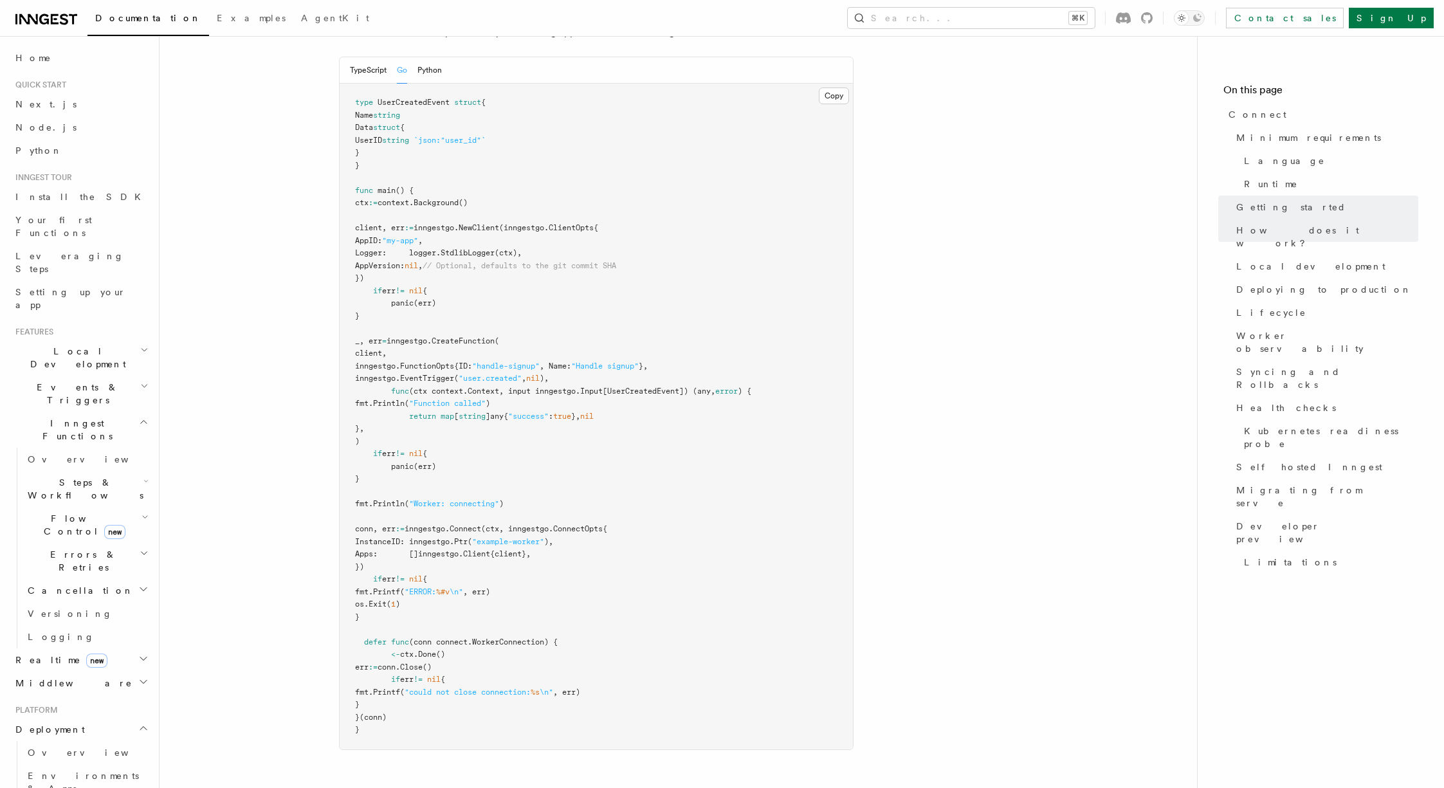
click at [343, 473] on pre "type UserCreatedEvent struct { Name string Data struct { UserID string `json:"u…" at bounding box center [596, 417] width 513 height 666
copy code "conn, err := inngestgo. Connect (ctx, inngestgo.ConnectOpts{ InstanceID: innges…"
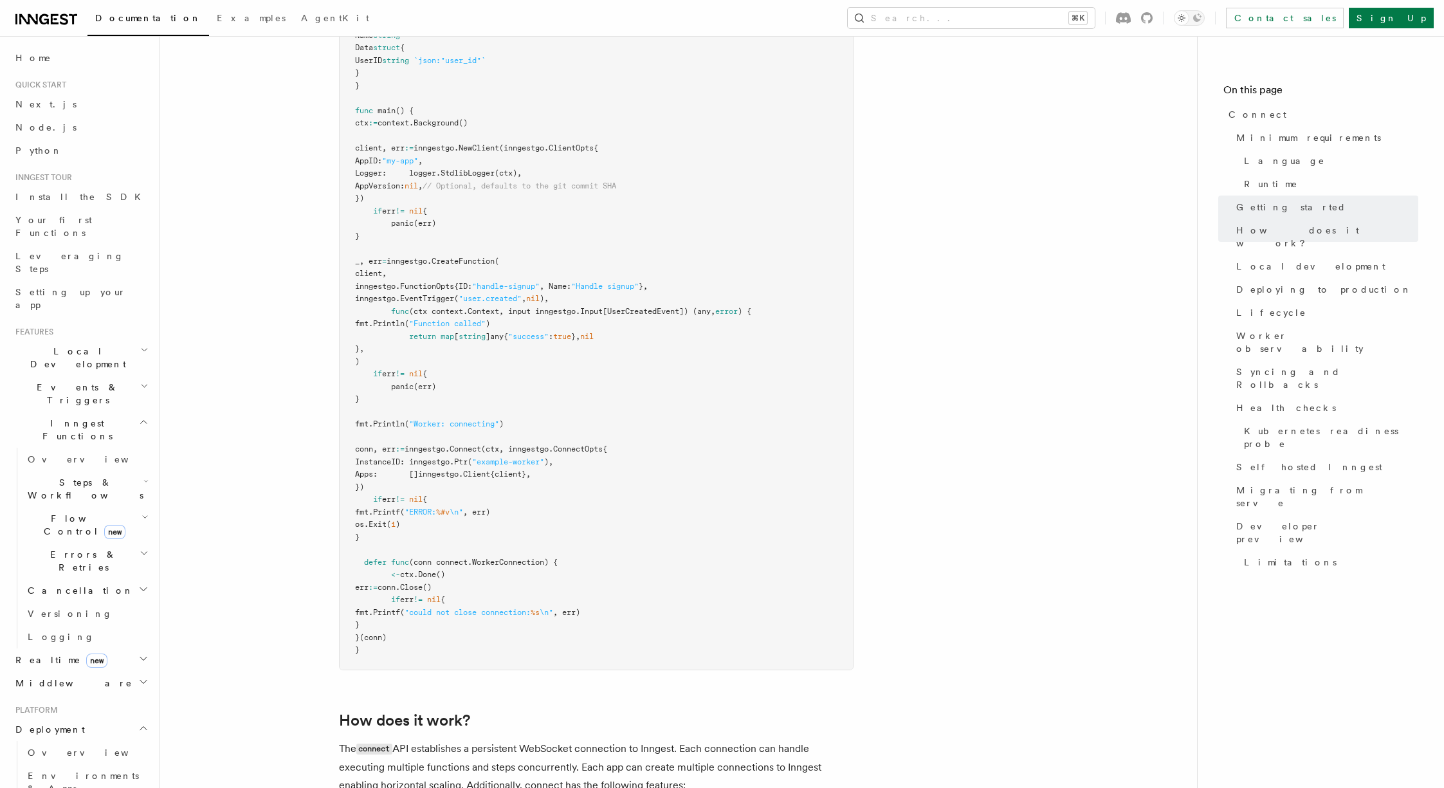
scroll to position [1029, 0]
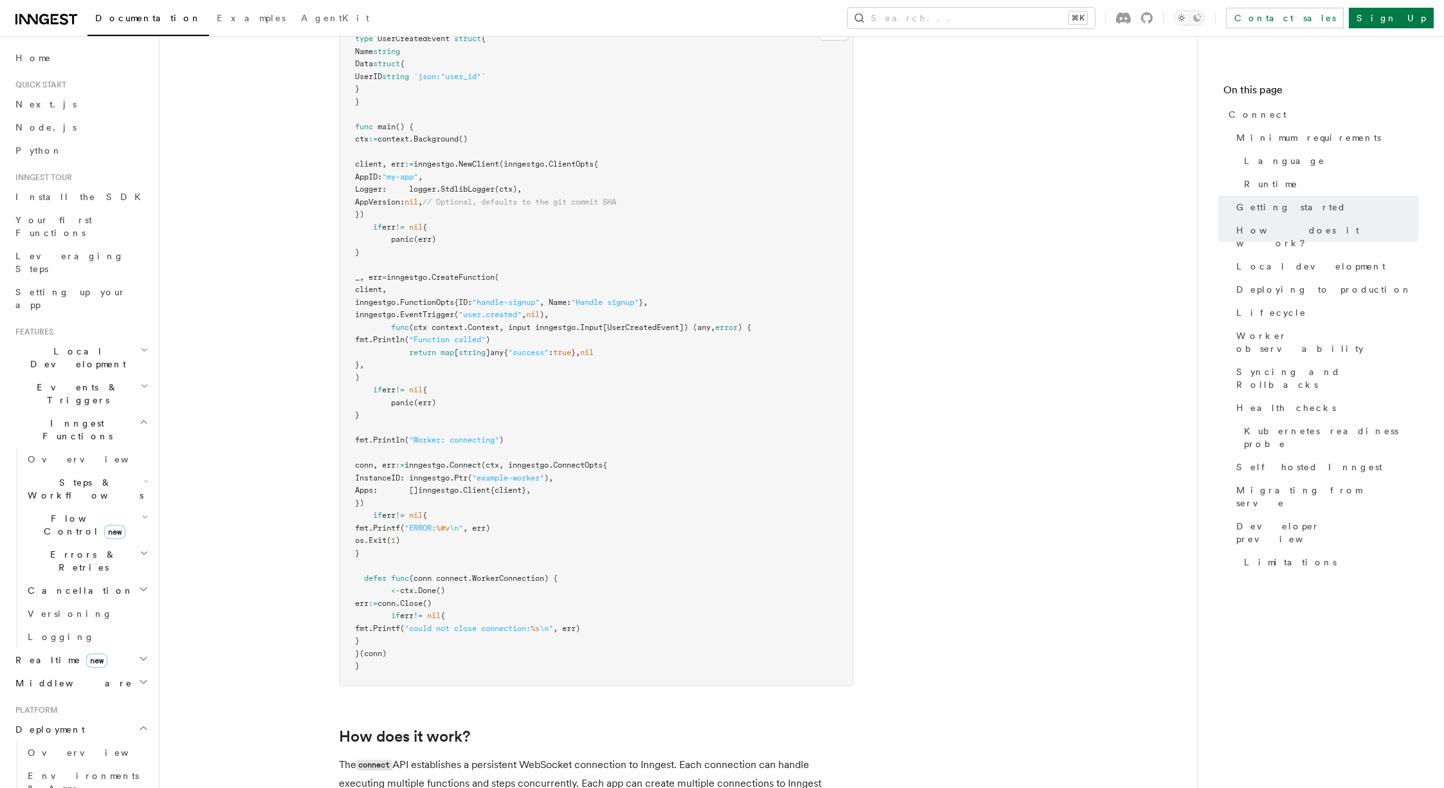
click at [454, 473] on span "InstanceID: inngestgo." at bounding box center [404, 477] width 99 height 9
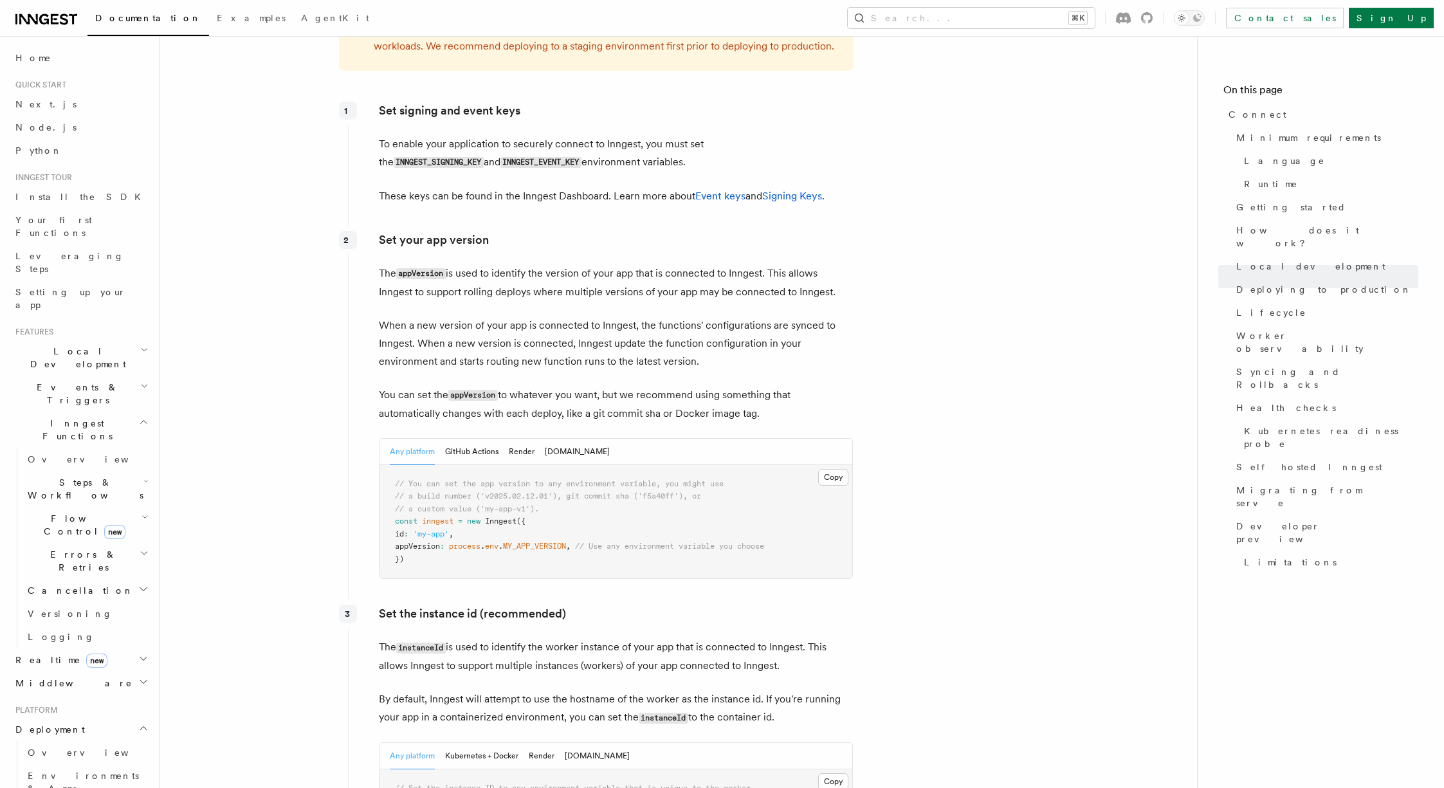
scroll to position [2443, 0]
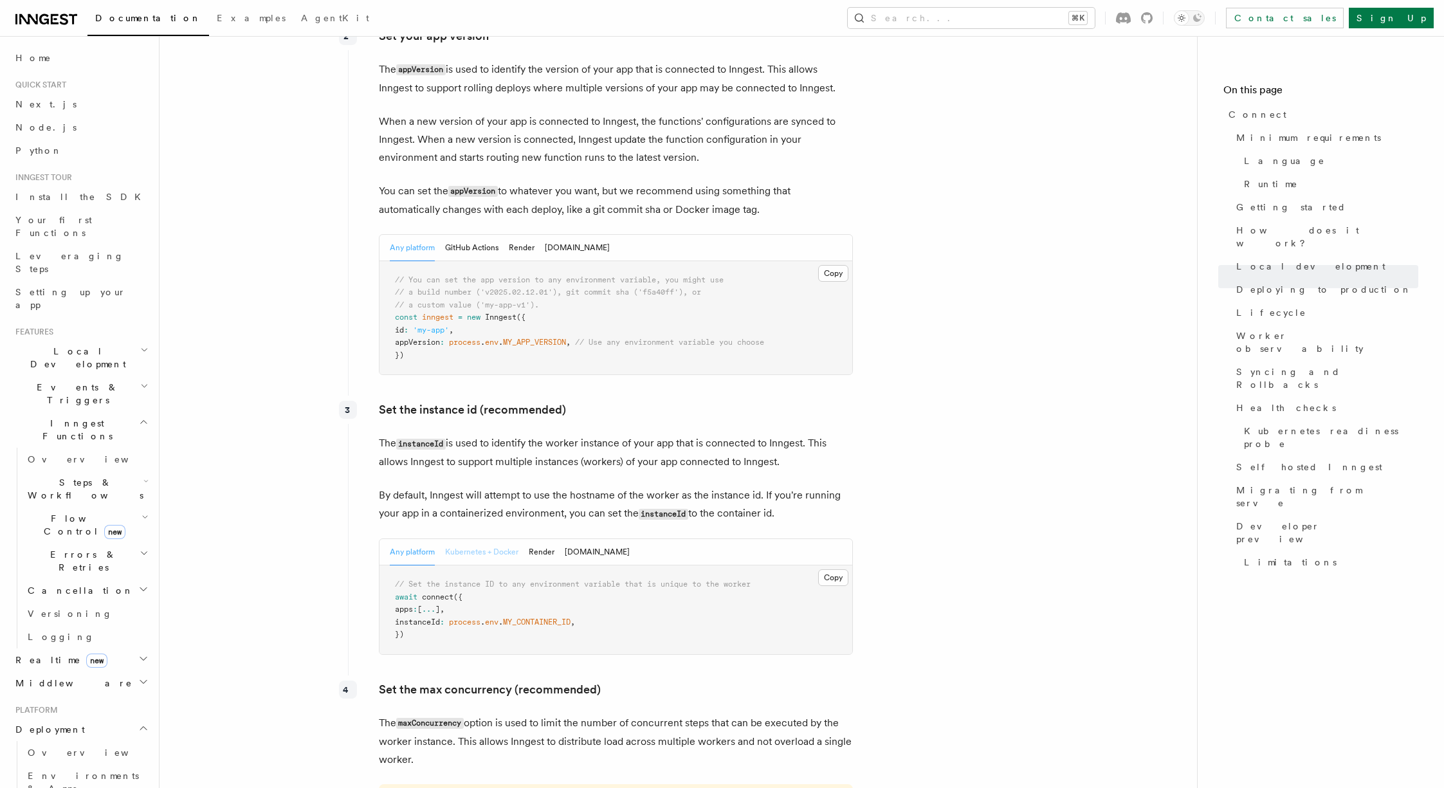
click at [482, 539] on button "Kubernetes + Docker" at bounding box center [481, 552] width 73 height 26
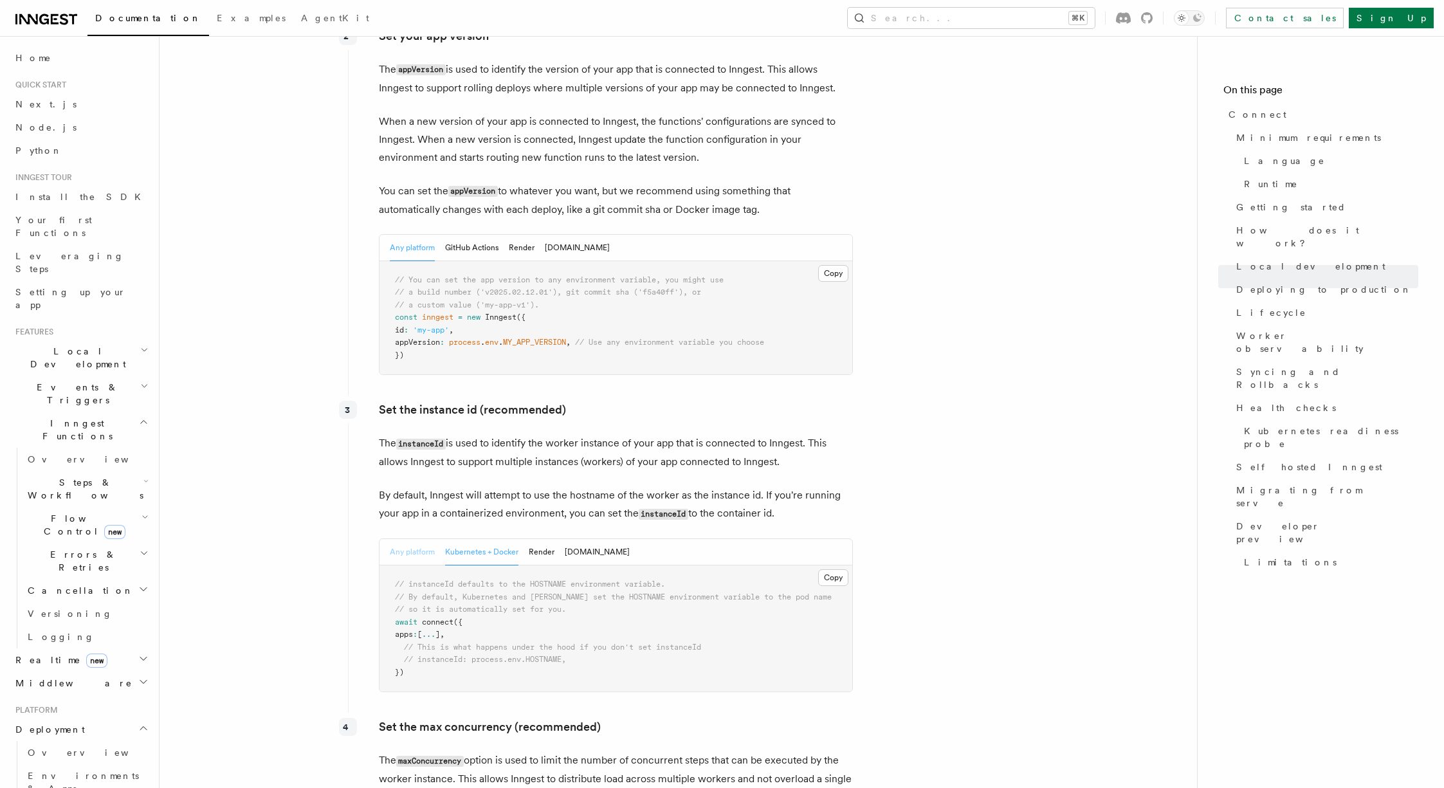
click at [412, 539] on button "Any platform" at bounding box center [412, 552] width 45 height 26
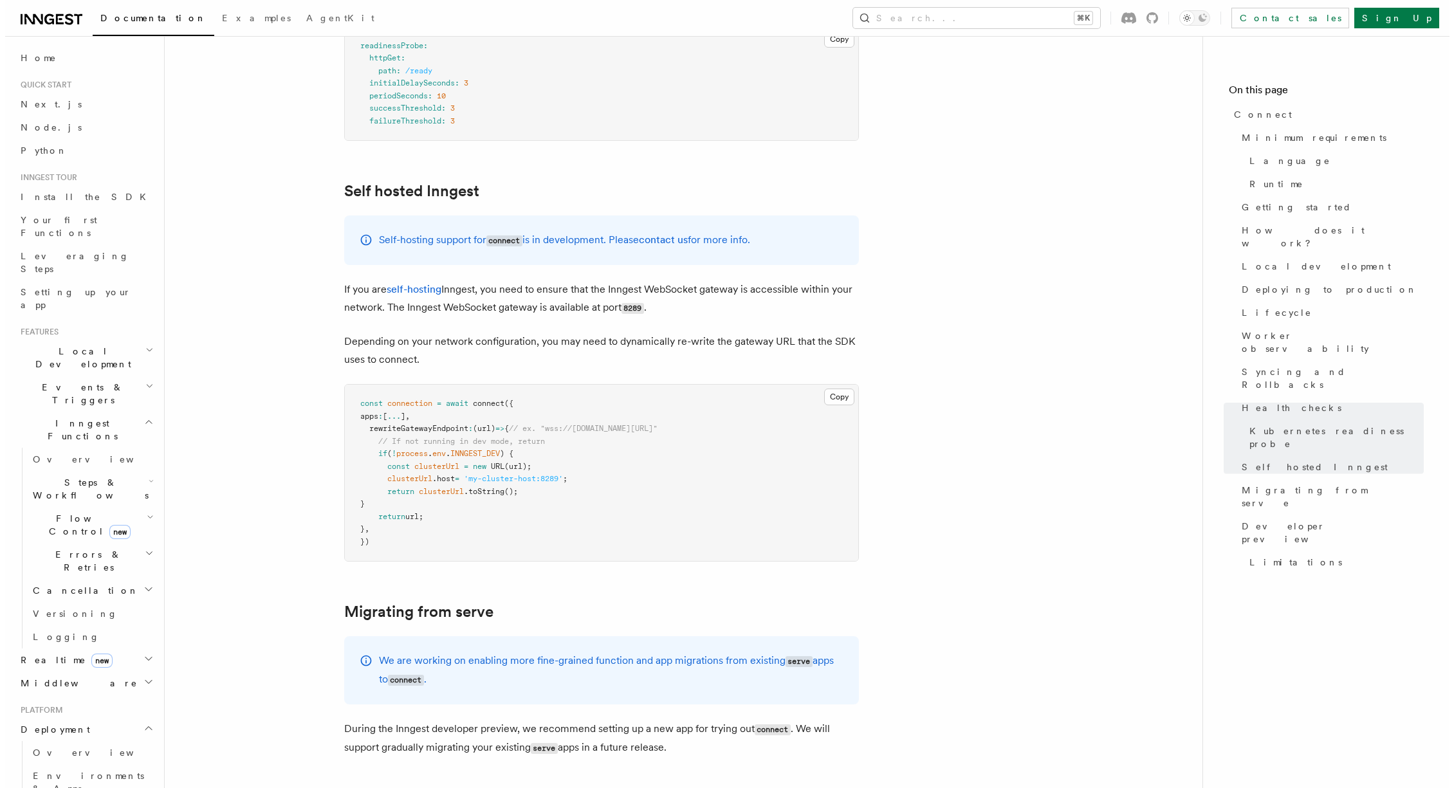
scroll to position [6468, 0]
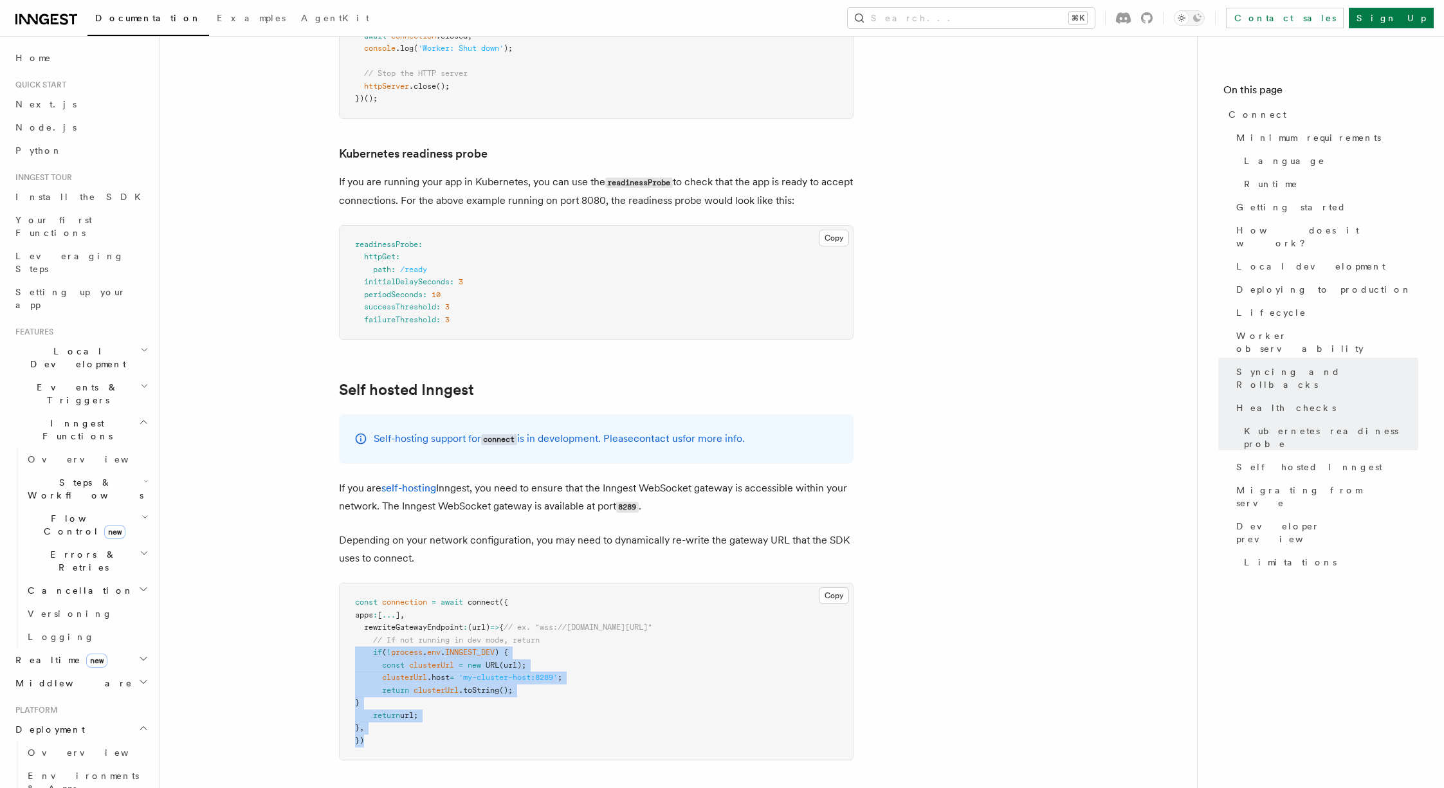
drag, startPoint x: 373, startPoint y: 663, endPoint x: 356, endPoint y: 571, distance: 93.5
click at [356, 583] on pre "const connection = await connect ({ apps : [ ... ] , rewriteGatewayEndpoint : (…" at bounding box center [596, 671] width 513 height 176
click at [367, 583] on pre "const connection = await connect ({ apps : [ ... ] , rewriteGatewayEndpoint : (…" at bounding box center [596, 671] width 513 height 176
drag, startPoint x: 362, startPoint y: 552, endPoint x: 437, endPoint y: 655, distance: 127.5
click at [437, 655] on pre "const connection = await connect ({ apps : [ ... ] , rewriteGatewayEndpoint : (…" at bounding box center [596, 671] width 513 height 176
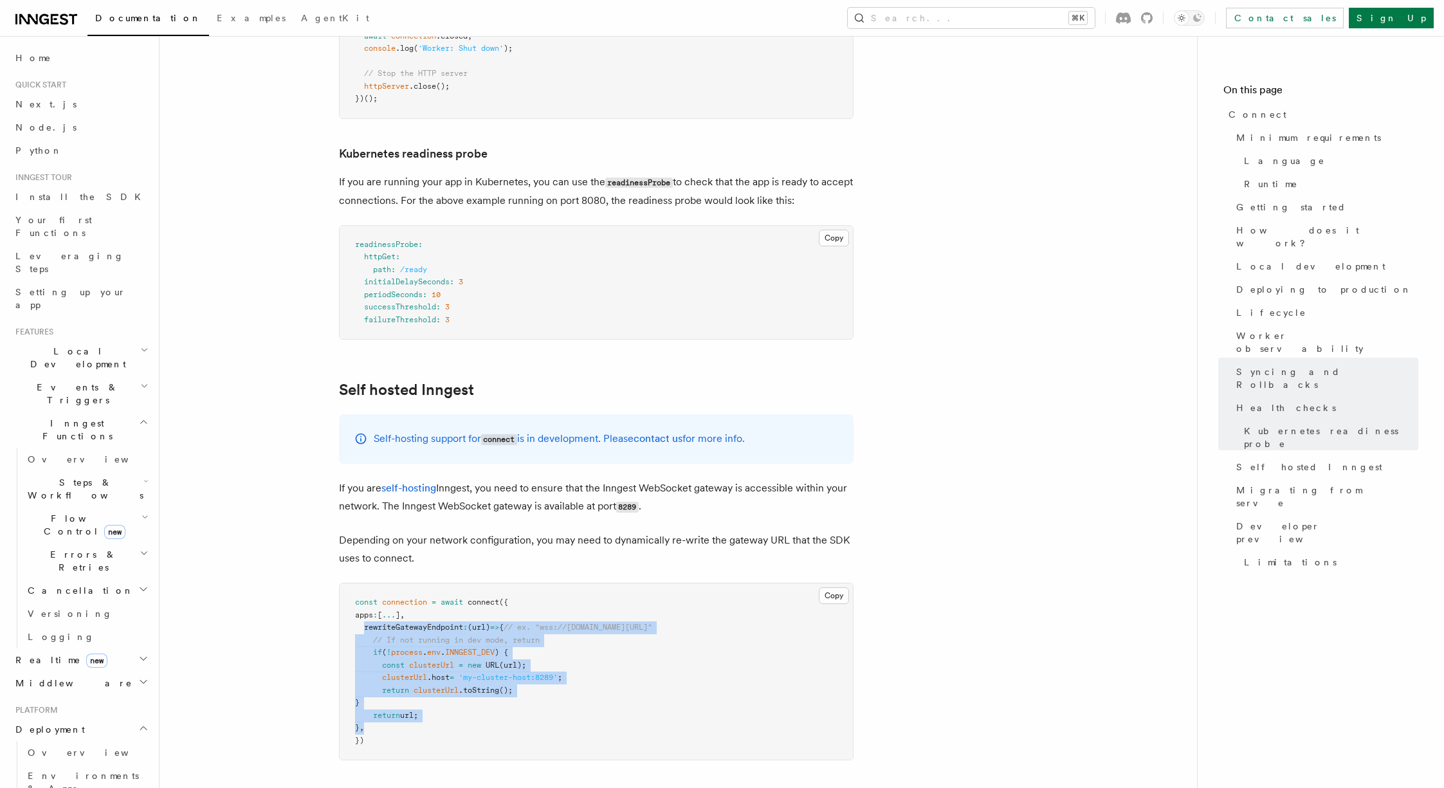
copy code "rewriteGatewayEndpoint : (url) => { // ex. "wss://gw2.connect.inngest.com/v0/co…"
click at [1025, 17] on button "Search... ⌘K" at bounding box center [971, 18] width 247 height 21
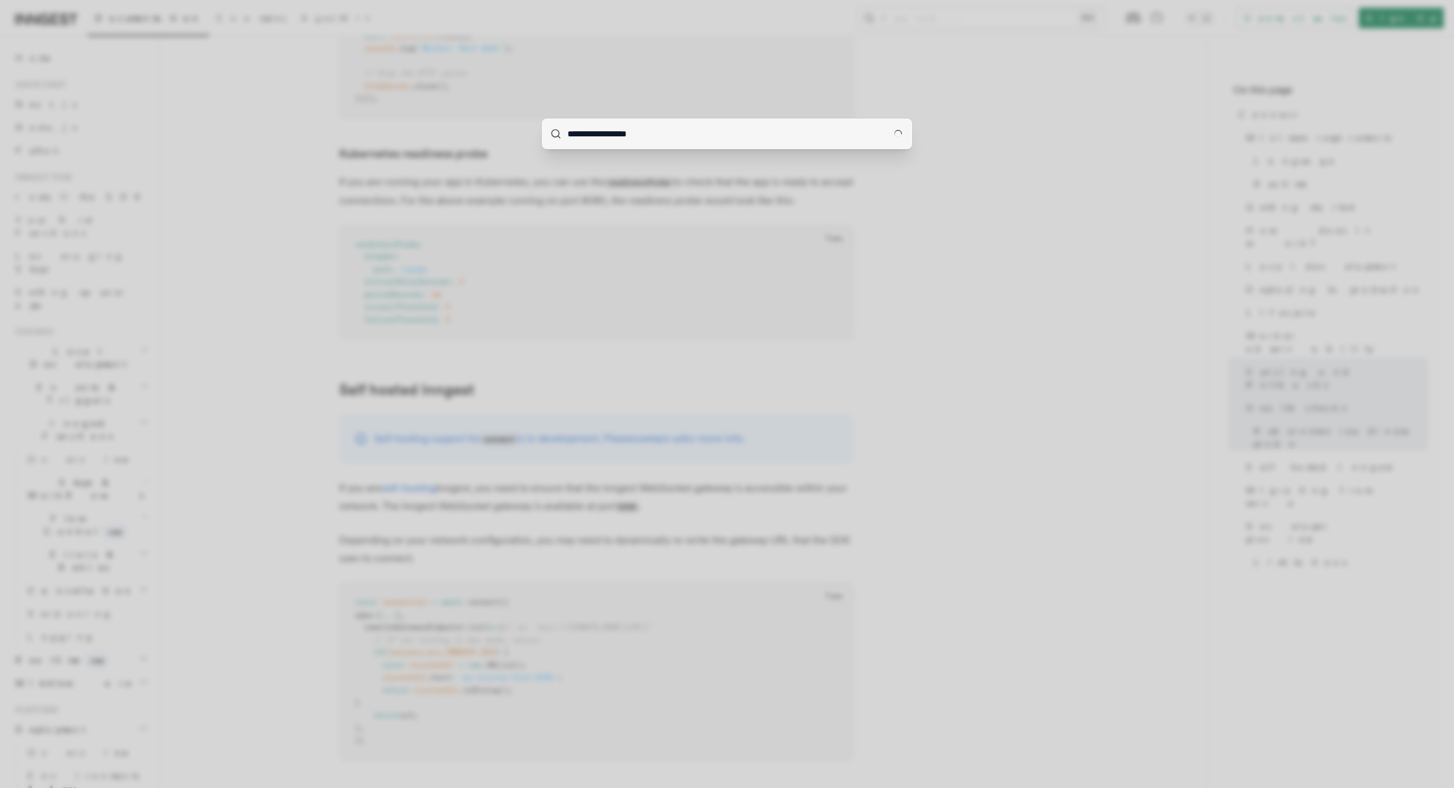
type input "**********"
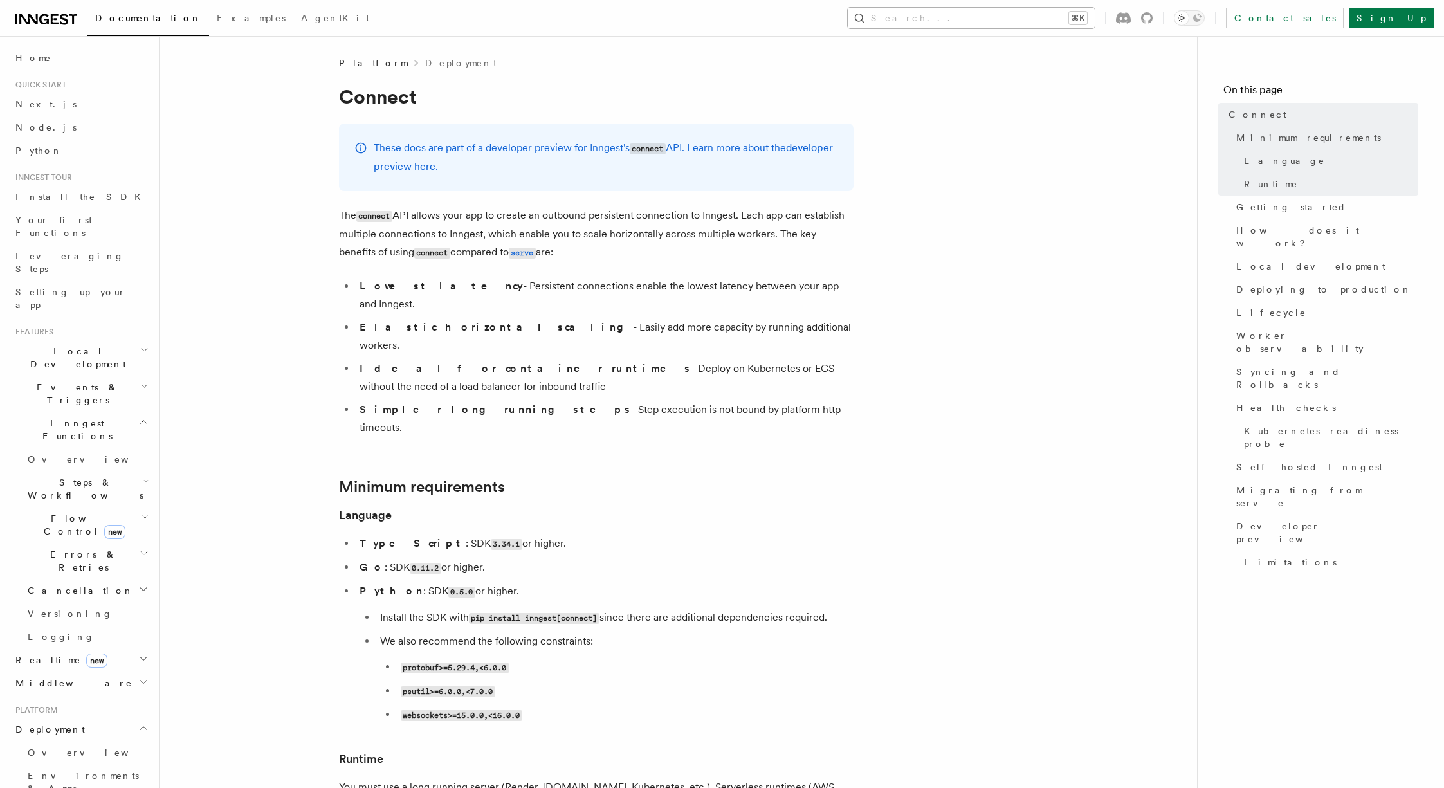
drag, startPoint x: 0, startPoint y: 0, endPoint x: 1003, endPoint y: 13, distance: 1003.5
click at [1003, 13] on button "Search... ⌘K" at bounding box center [971, 18] width 247 height 21
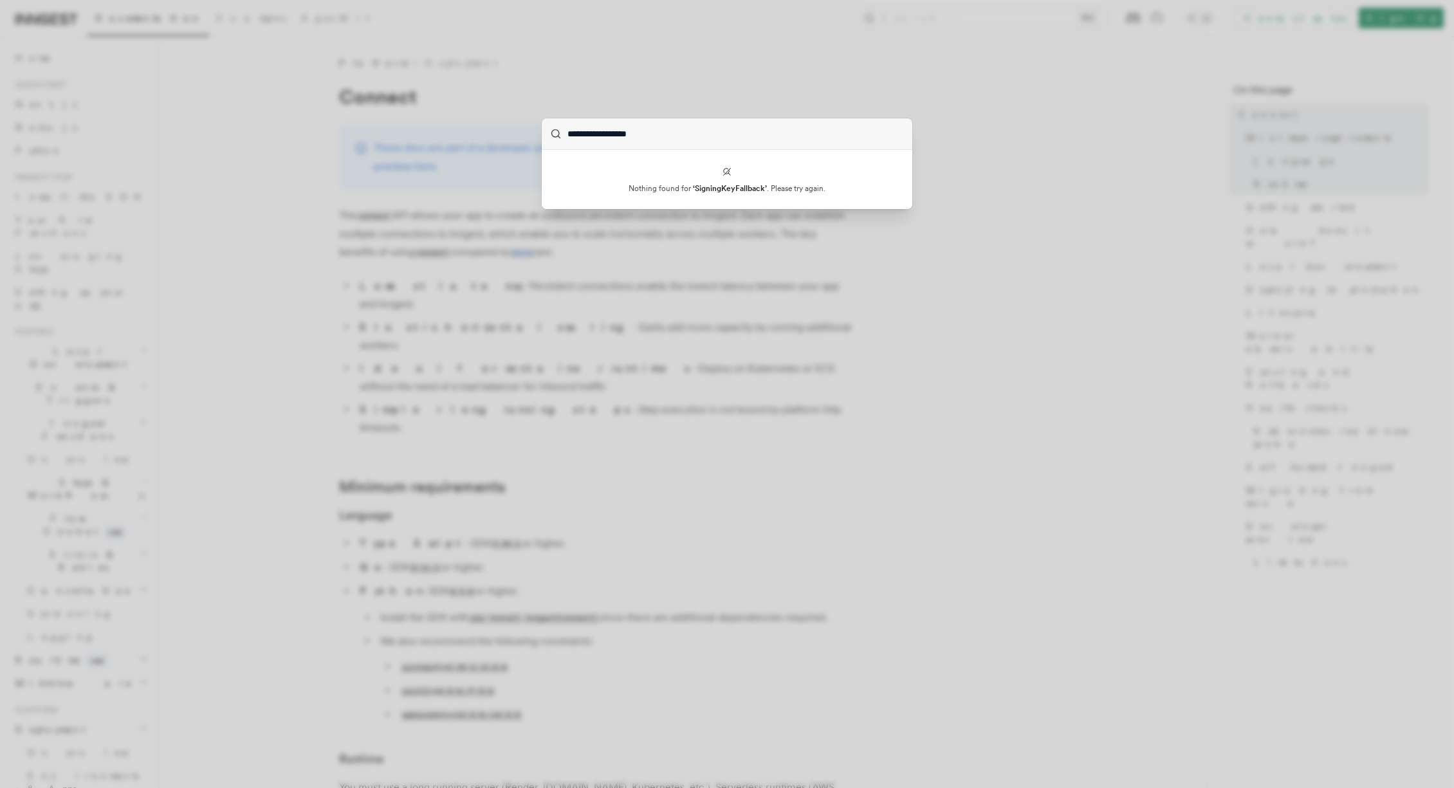
type input "**********"
click at [678, 131] on input "**********" at bounding box center [727, 133] width 370 height 31
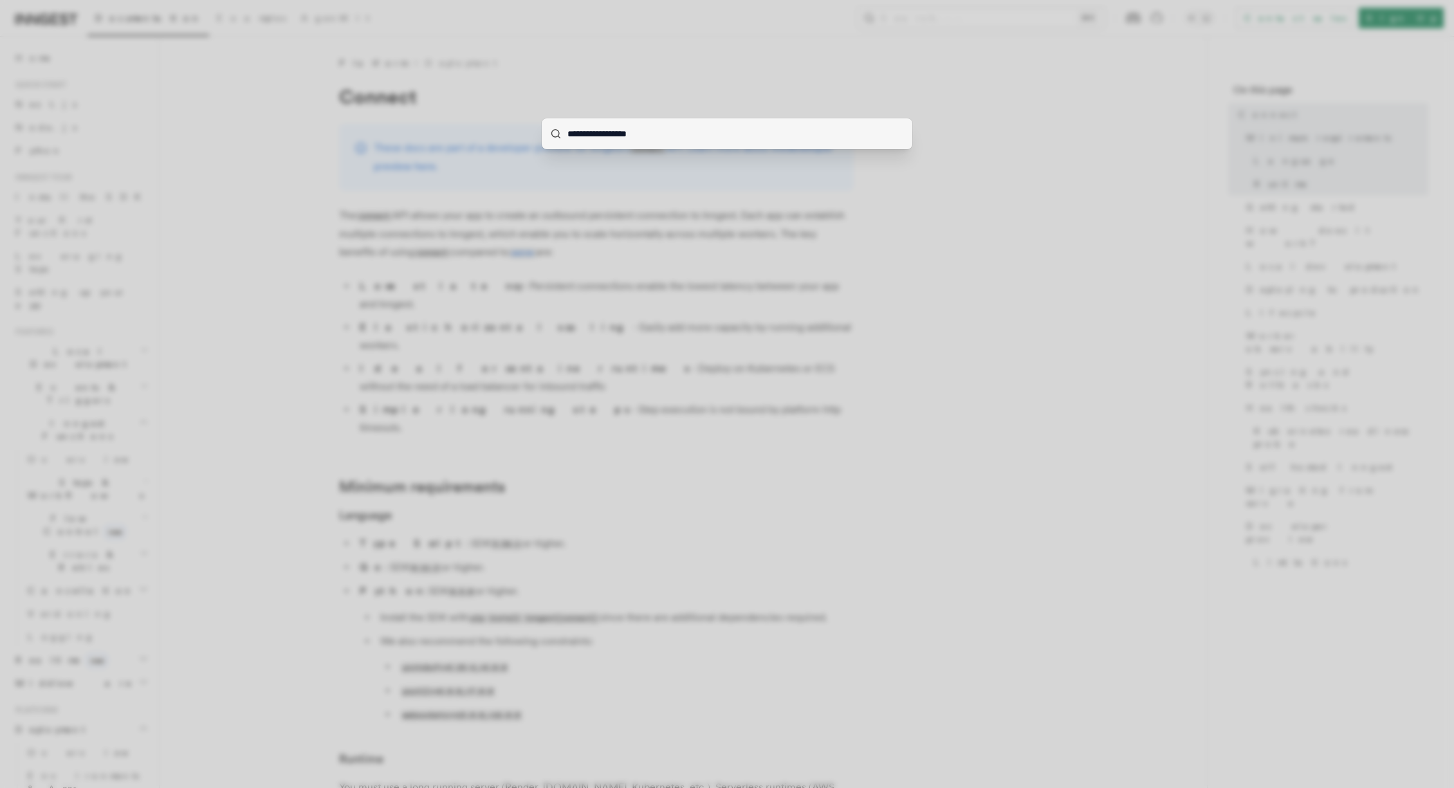
click at [656, 233] on div "**********" at bounding box center [727, 394] width 1454 height 788
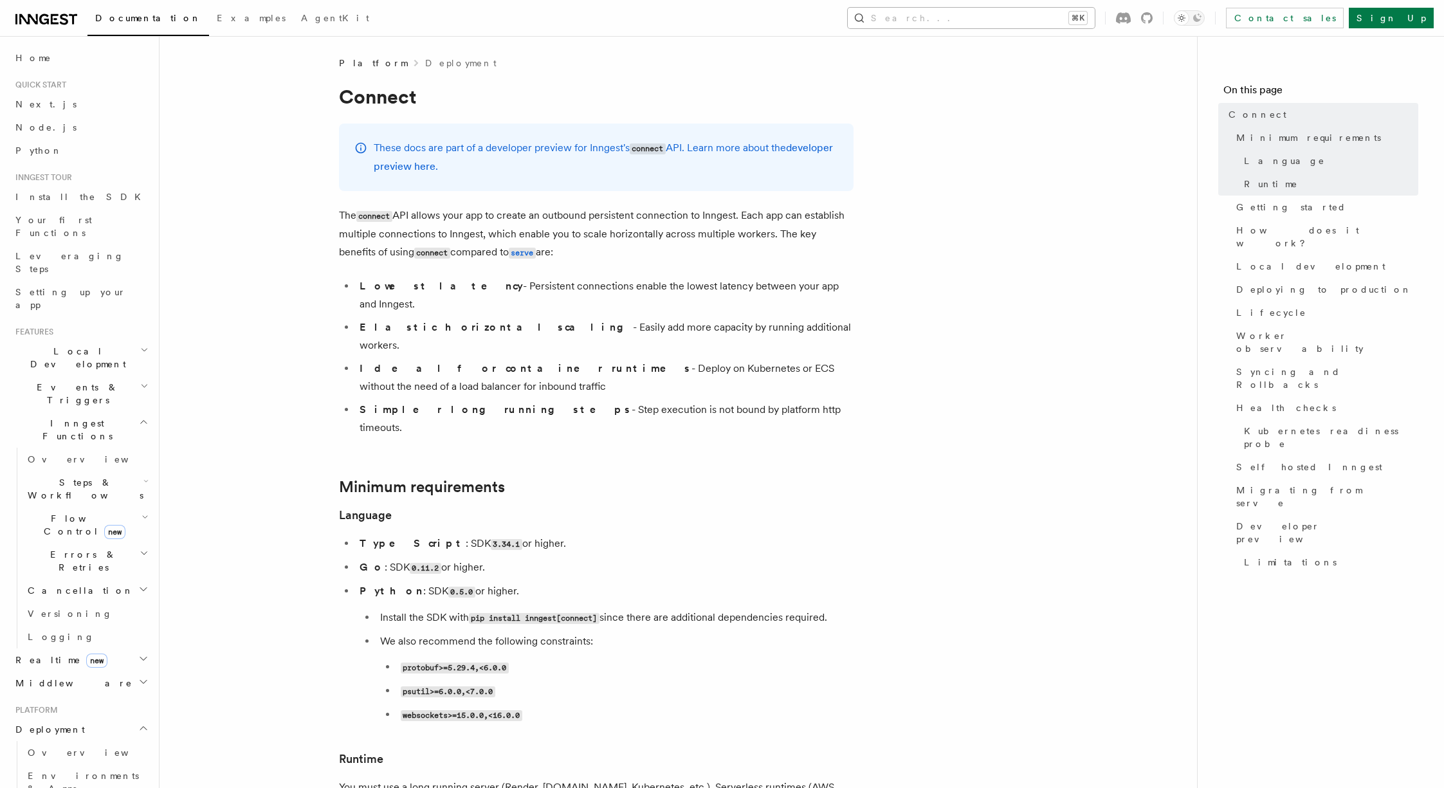
click at [1012, 12] on button "Search... ⌘K" at bounding box center [971, 18] width 247 height 21
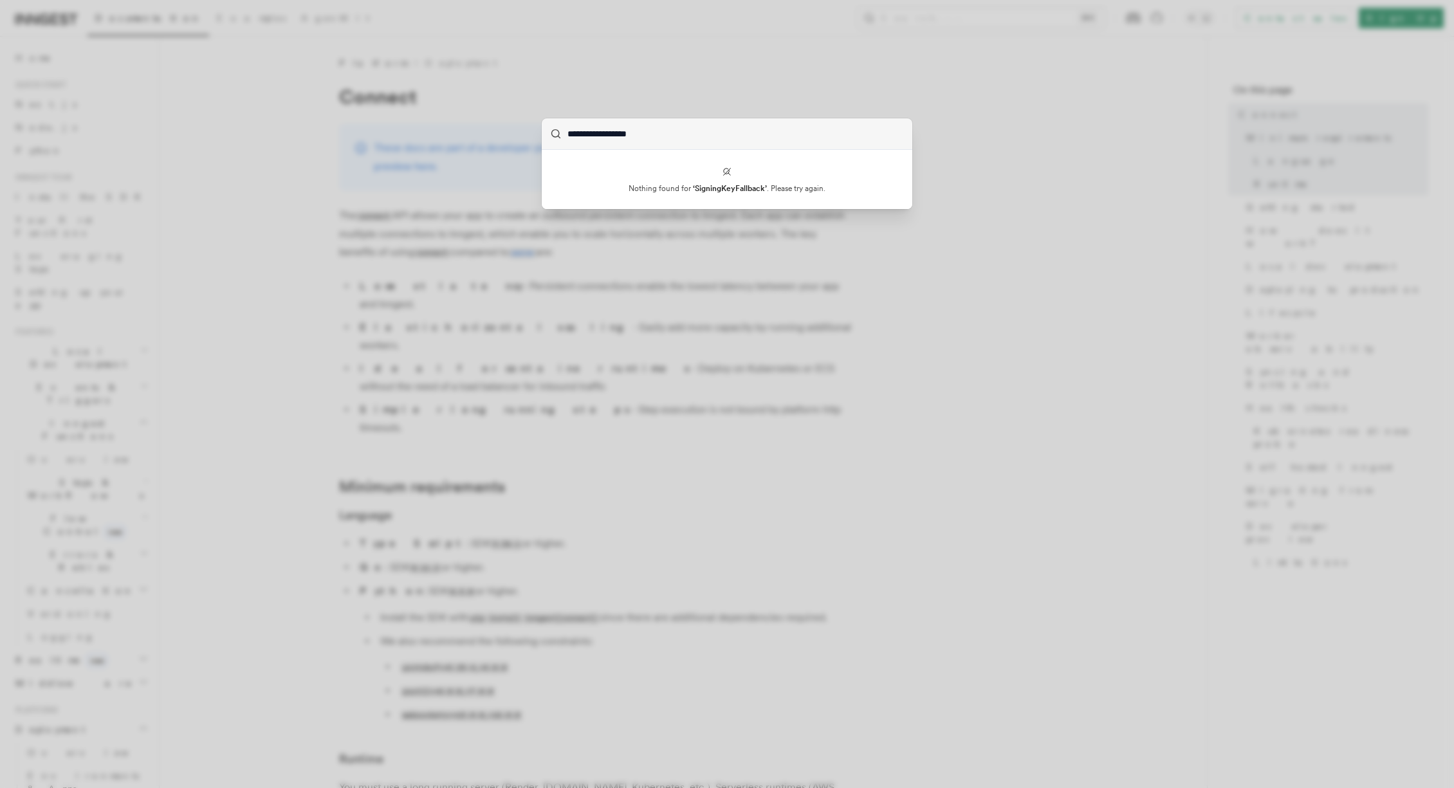
type input "**********"
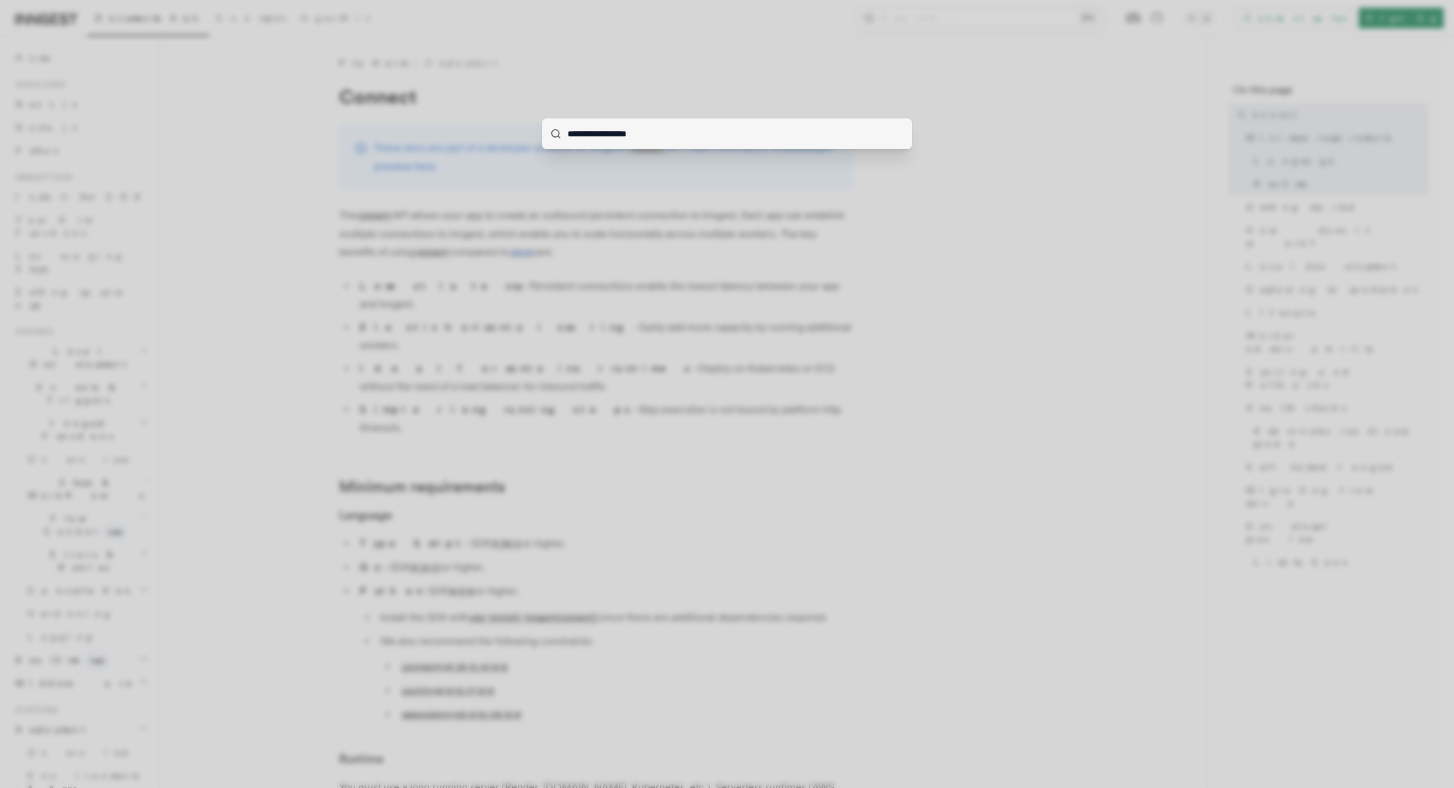
click at [677, 125] on input "**********" at bounding box center [727, 133] width 370 height 31
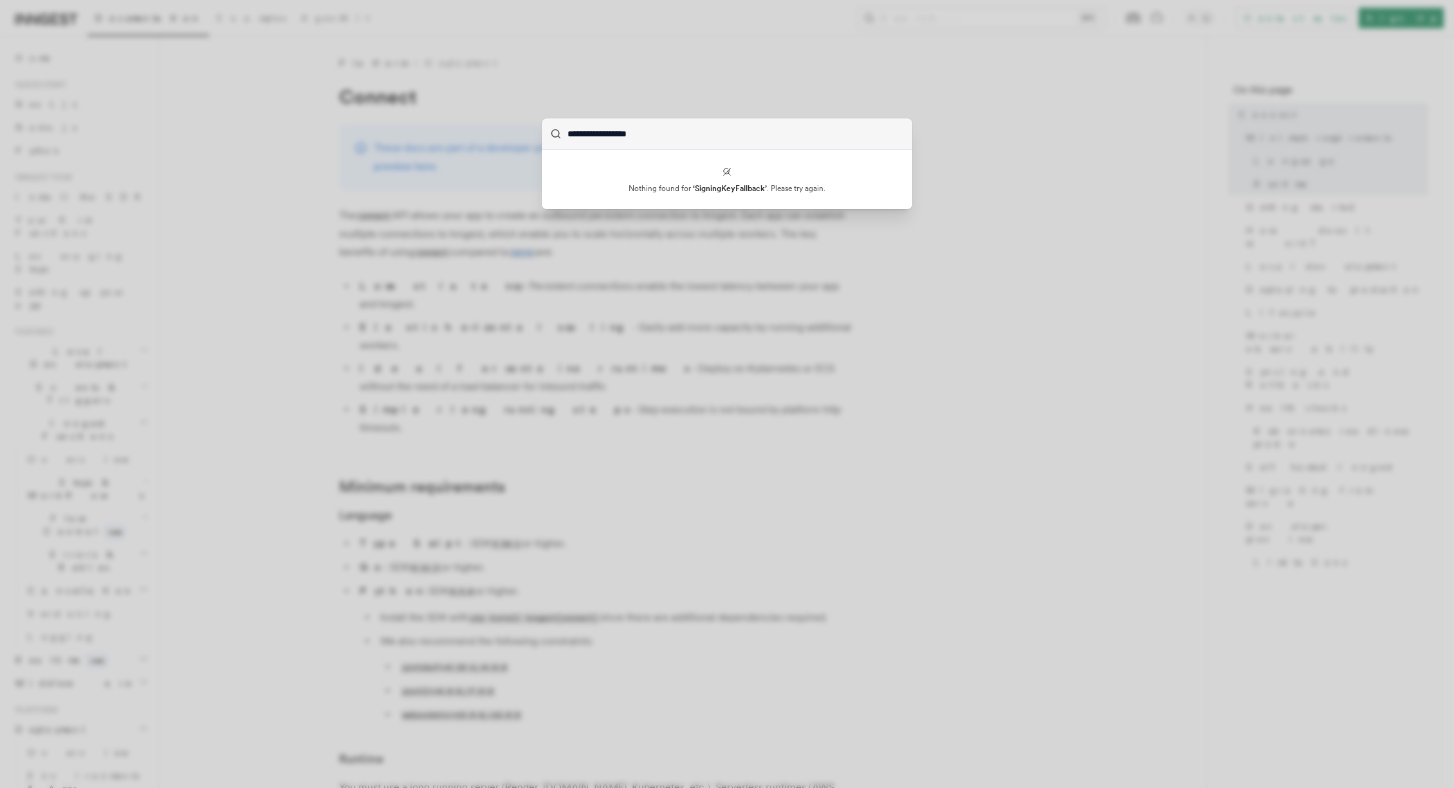
click at [686, 190] on p "Nothing found for ‘ SigningKeyFallback ’ . Please try again." at bounding box center [727, 188] width 340 height 10
click at [1102, 228] on div "**********" at bounding box center [727, 394] width 1454 height 788
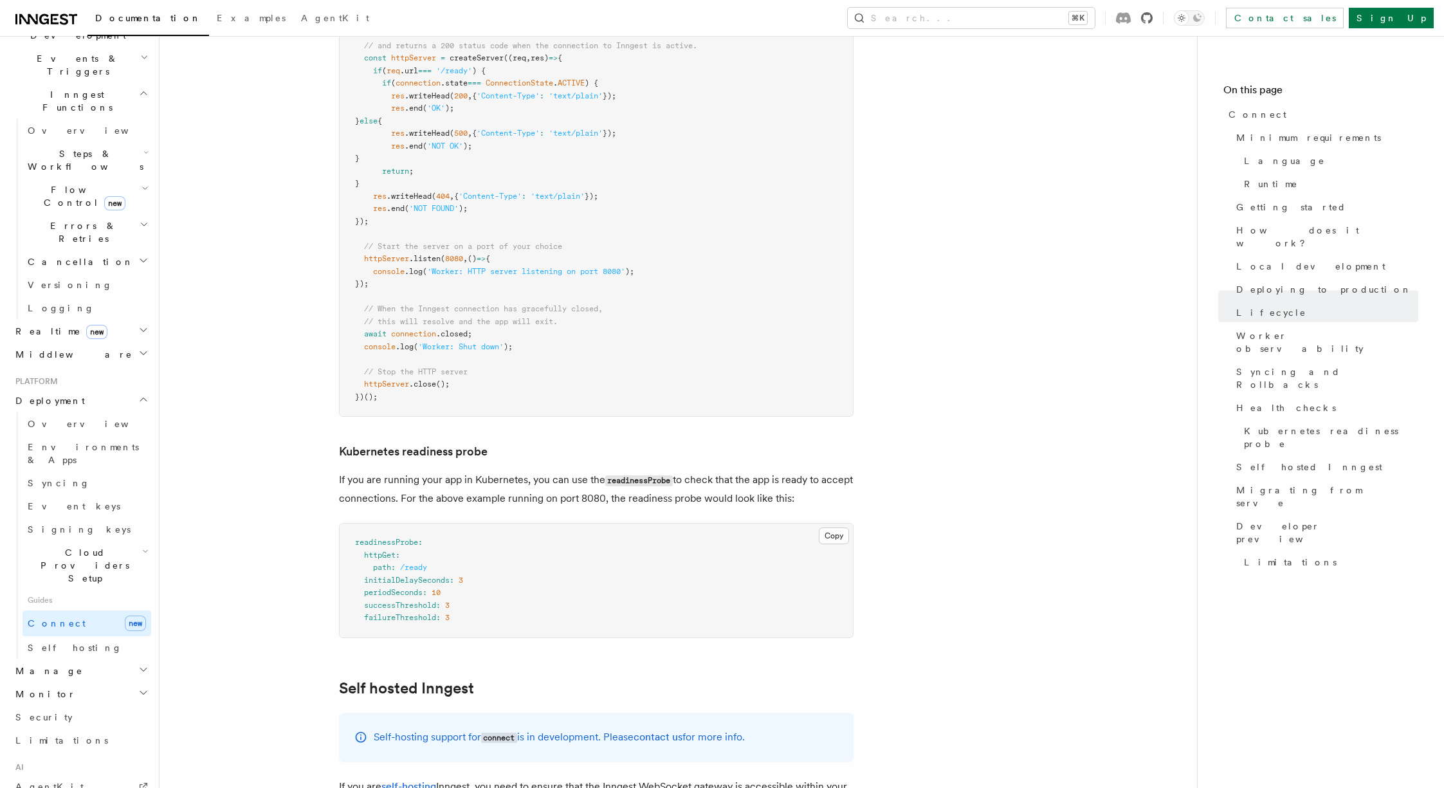
scroll to position [6931, 0]
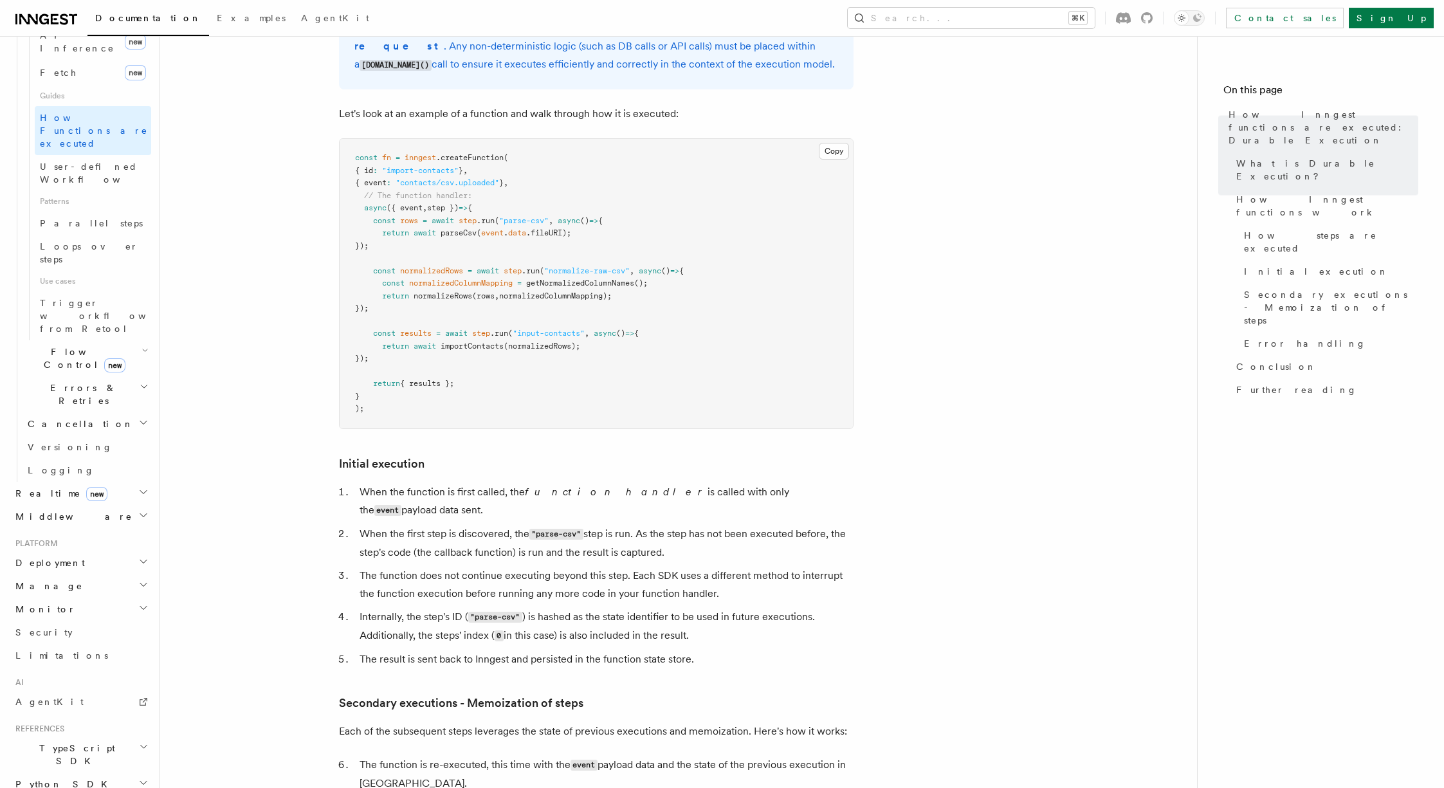
scroll to position [2262, 0]
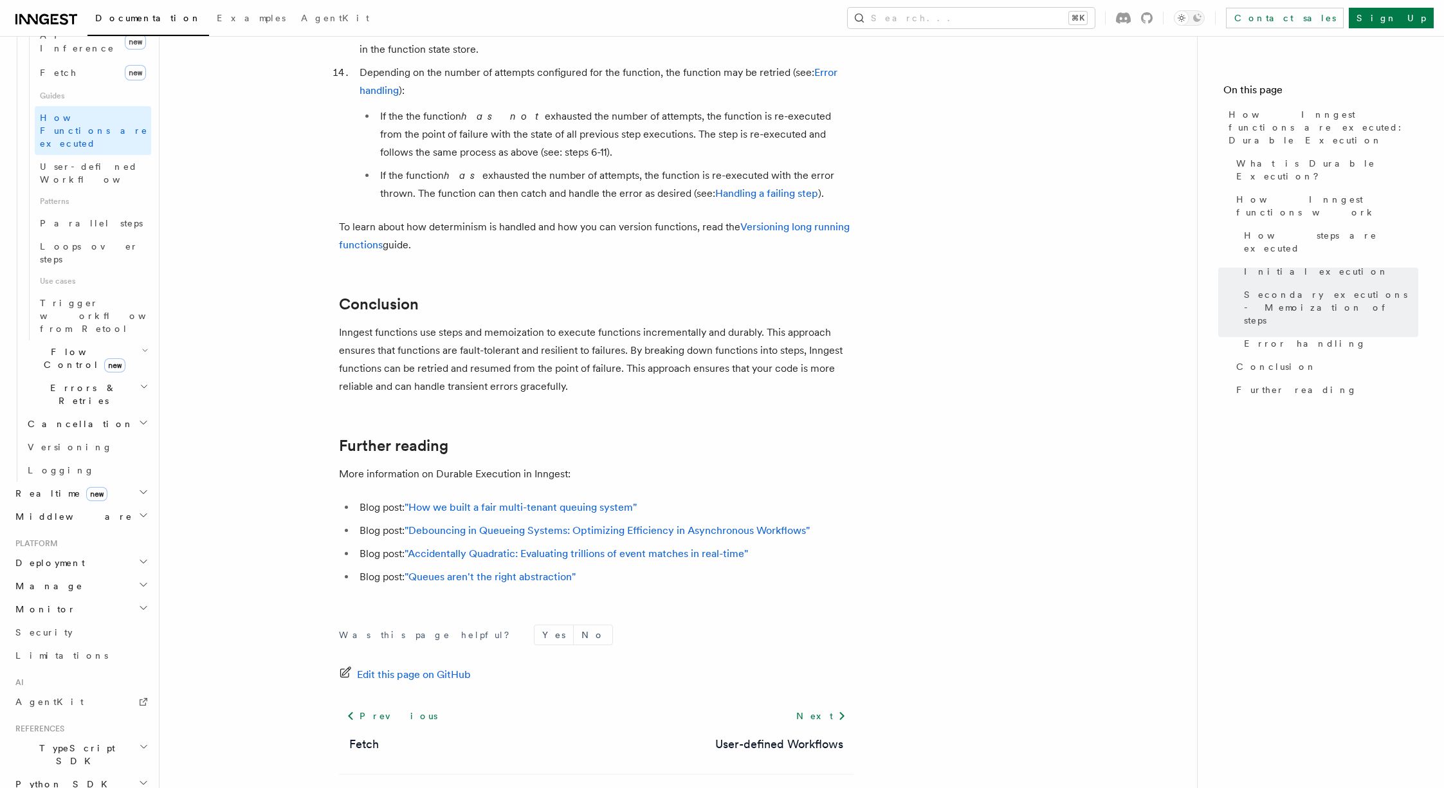
click at [58, 556] on span "Deployment" at bounding box center [47, 562] width 75 height 13
click at [48, 772] on link "Connect new" at bounding box center [87, 785] width 129 height 26
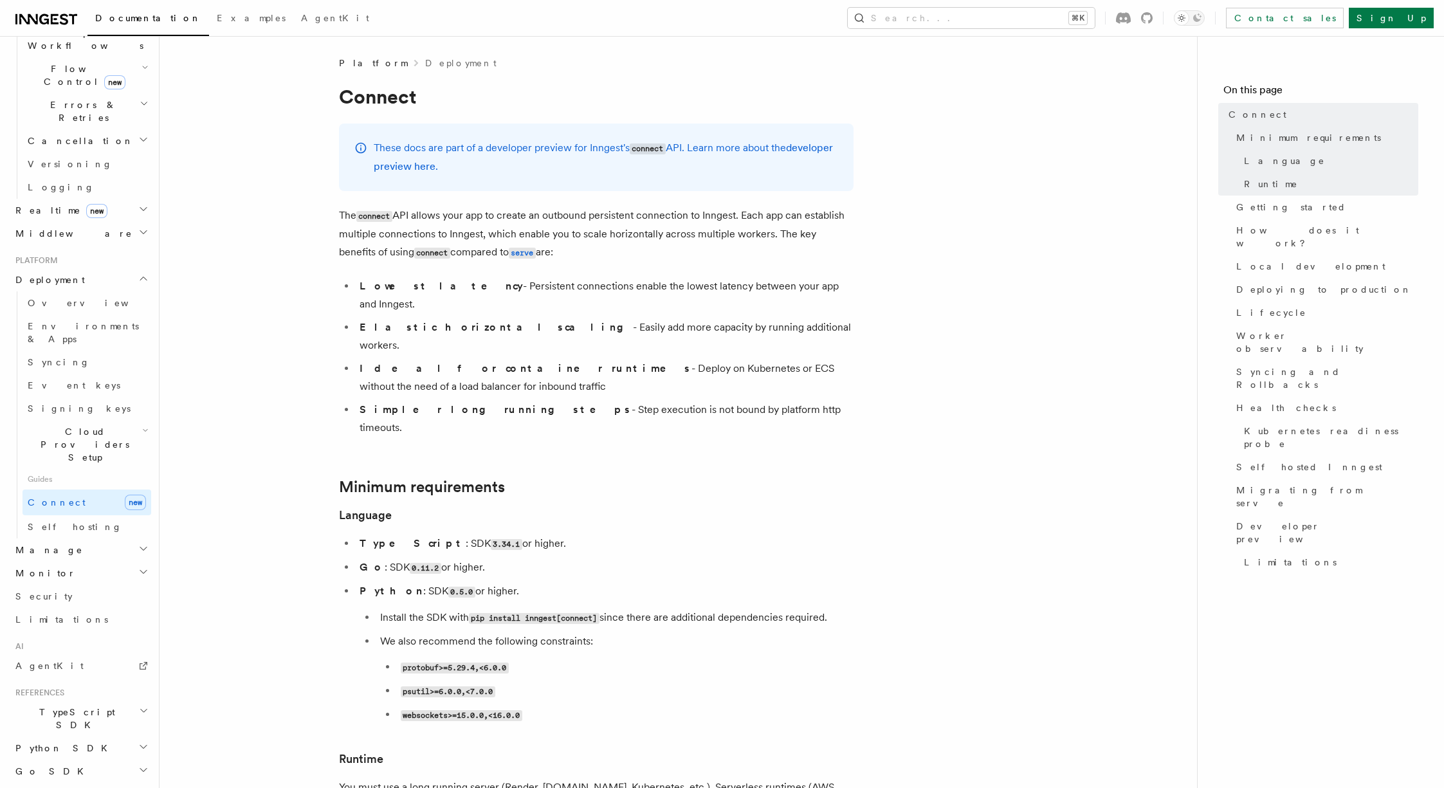
scroll to position [8, 0]
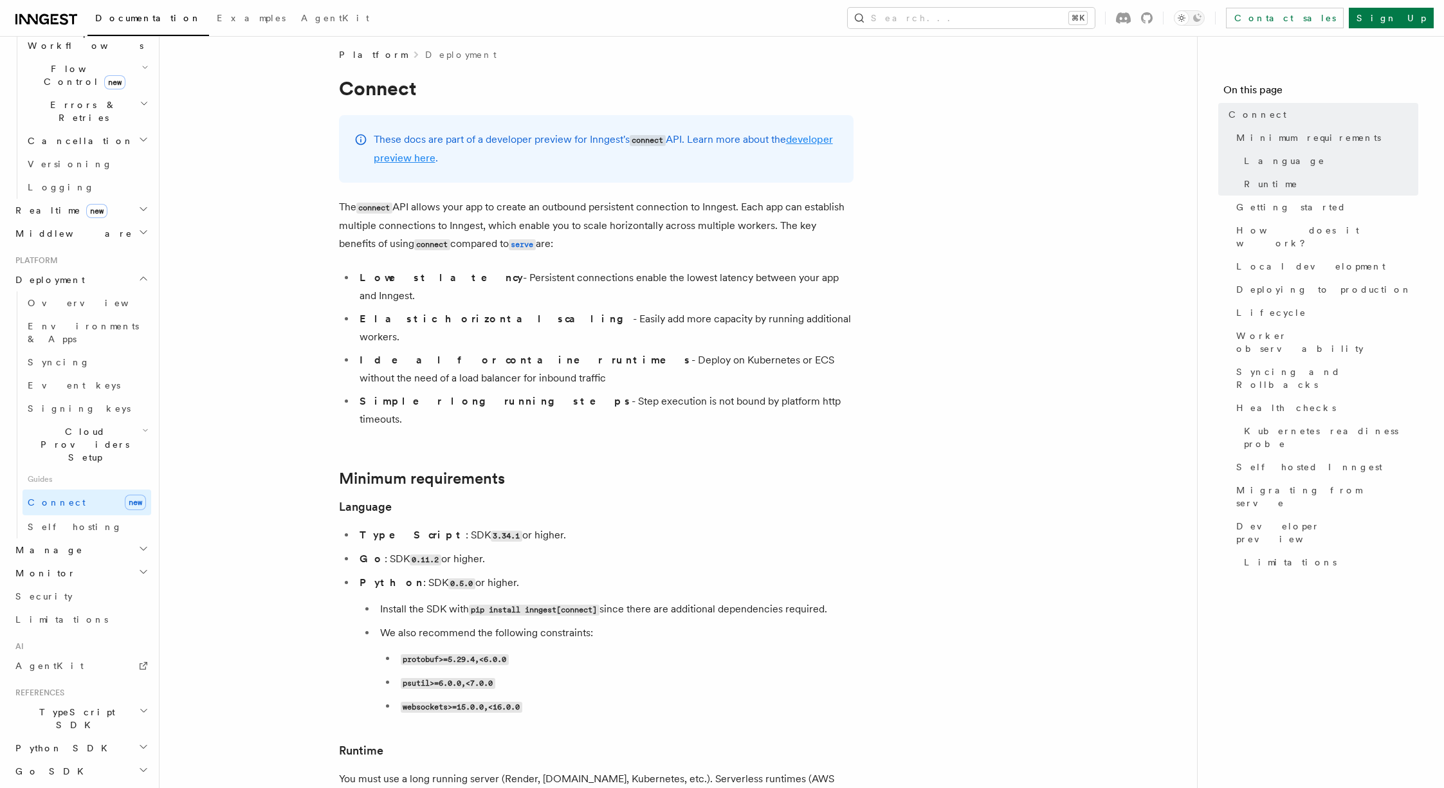
click at [452, 160] on link "developer preview here" at bounding box center [603, 148] width 459 height 31
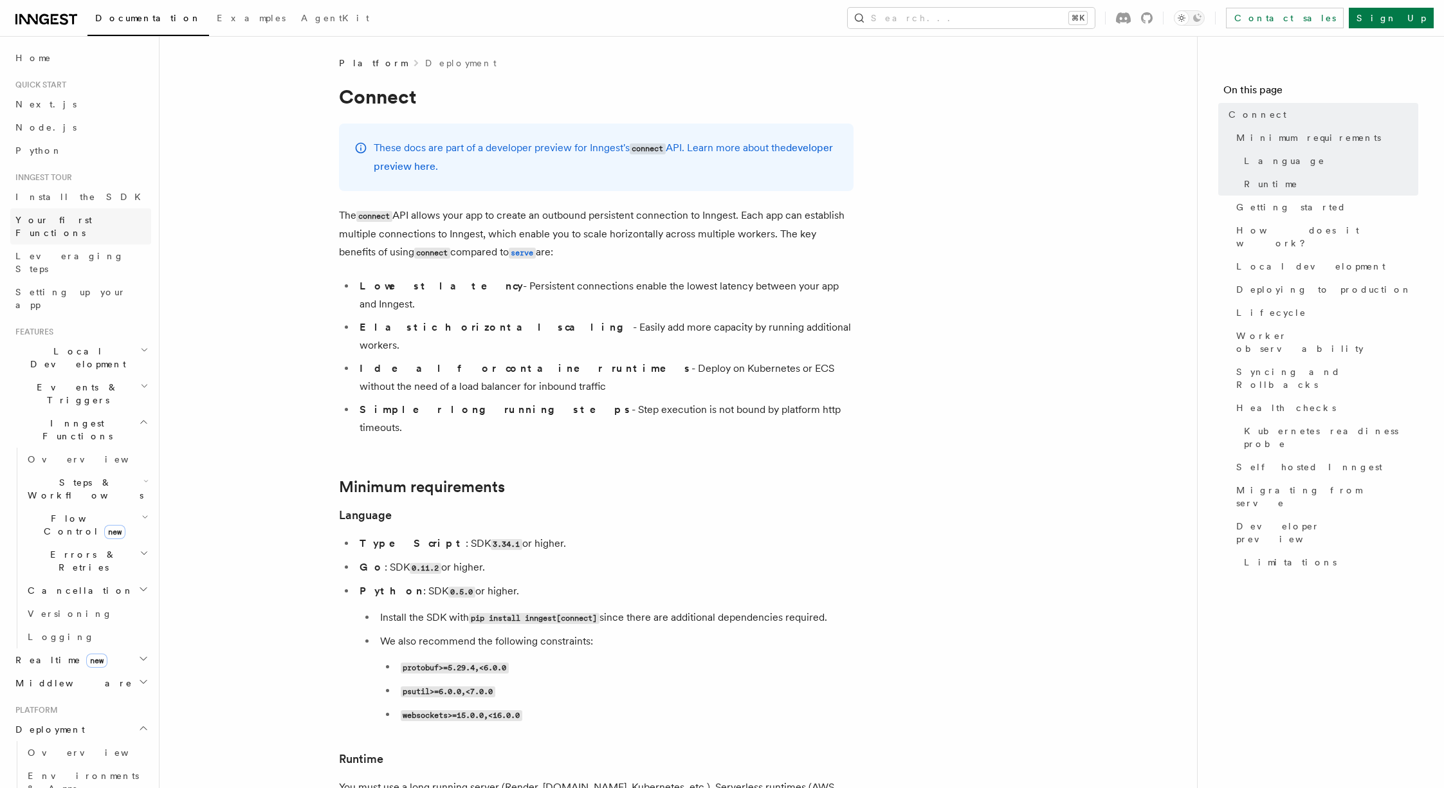
click at [62, 220] on span "Your first Functions" at bounding box center [53, 226] width 77 height 23
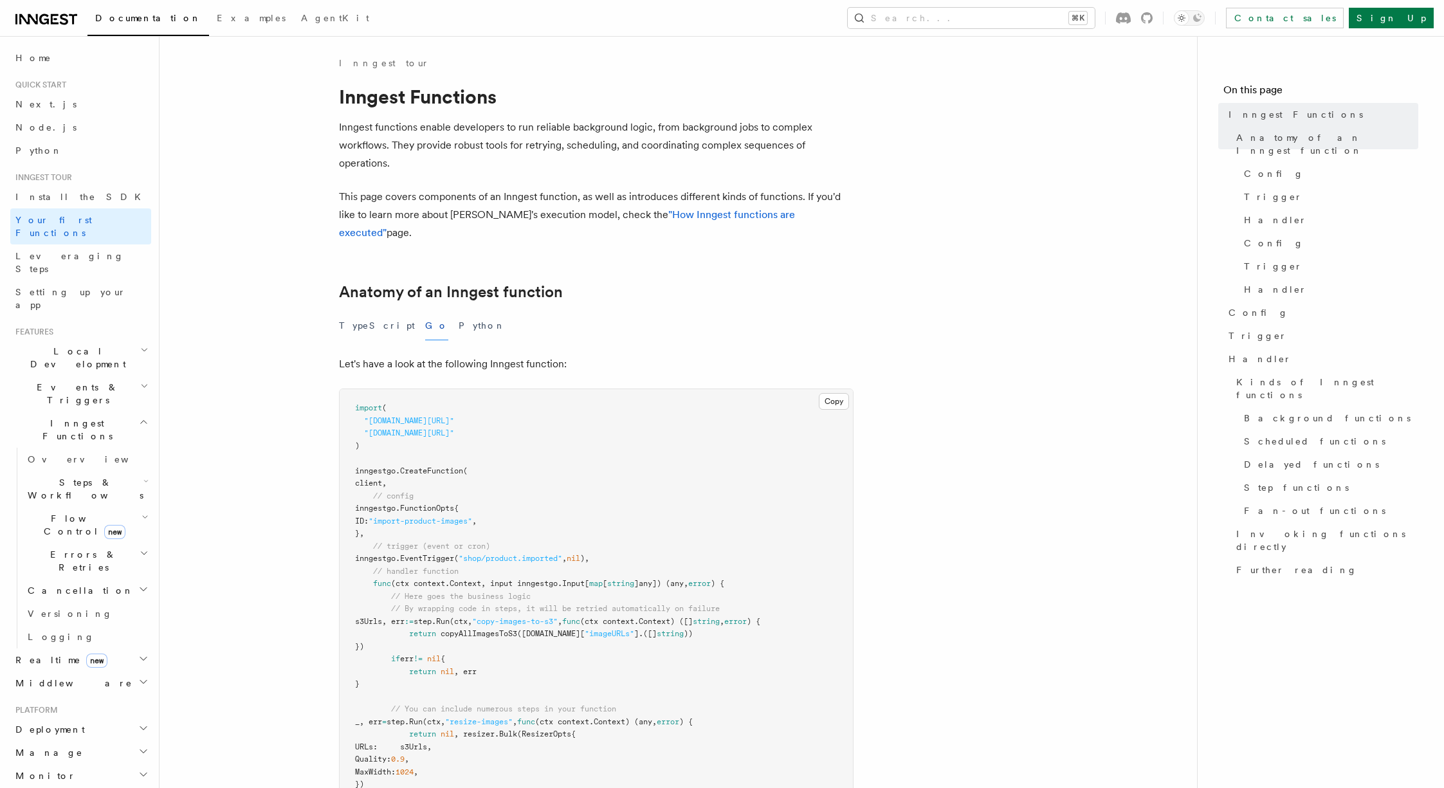
scroll to position [158, 0]
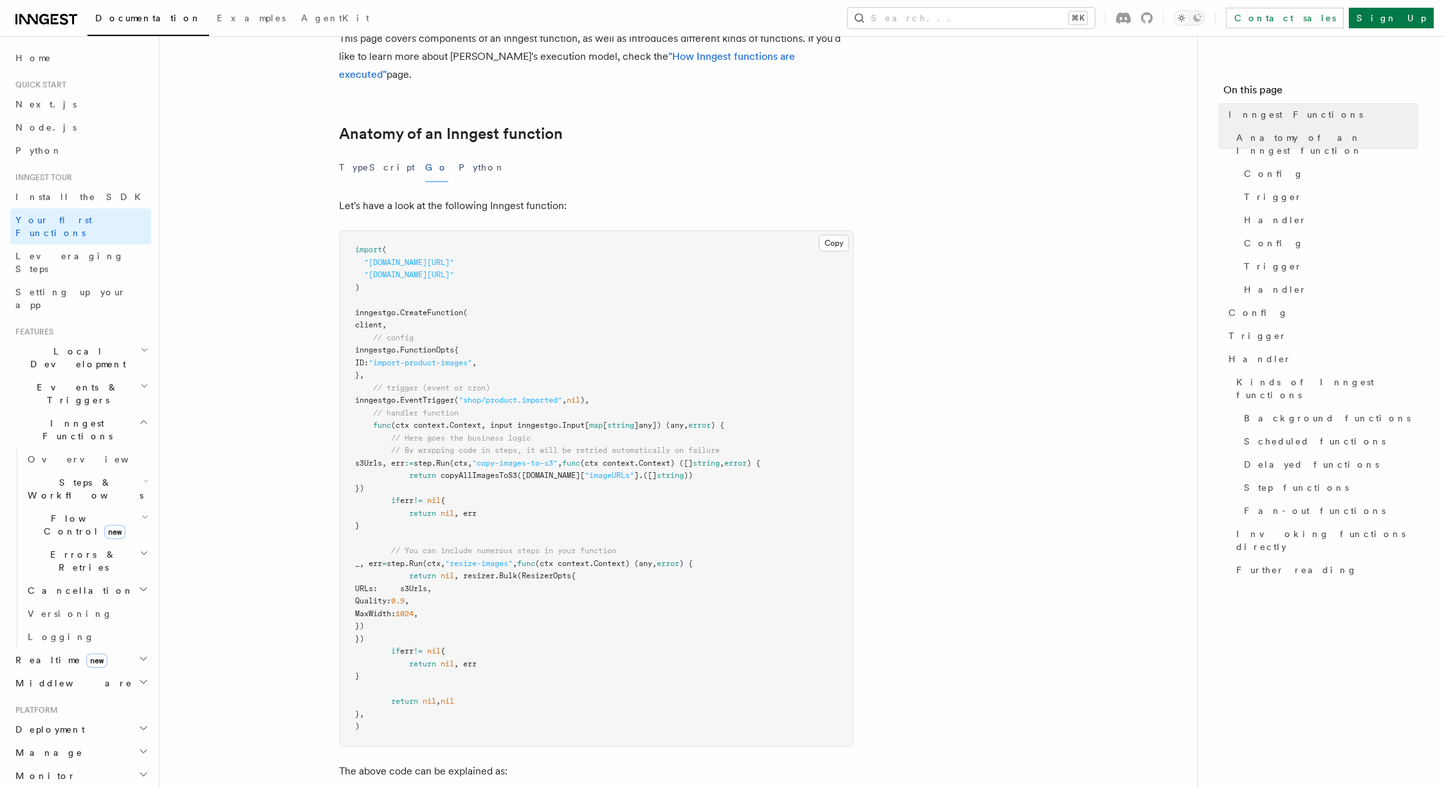
click at [140, 381] on icon "button" at bounding box center [144, 386] width 8 height 10
click at [80, 593] on span "Direct invocation" at bounding box center [80, 604] width 105 height 23
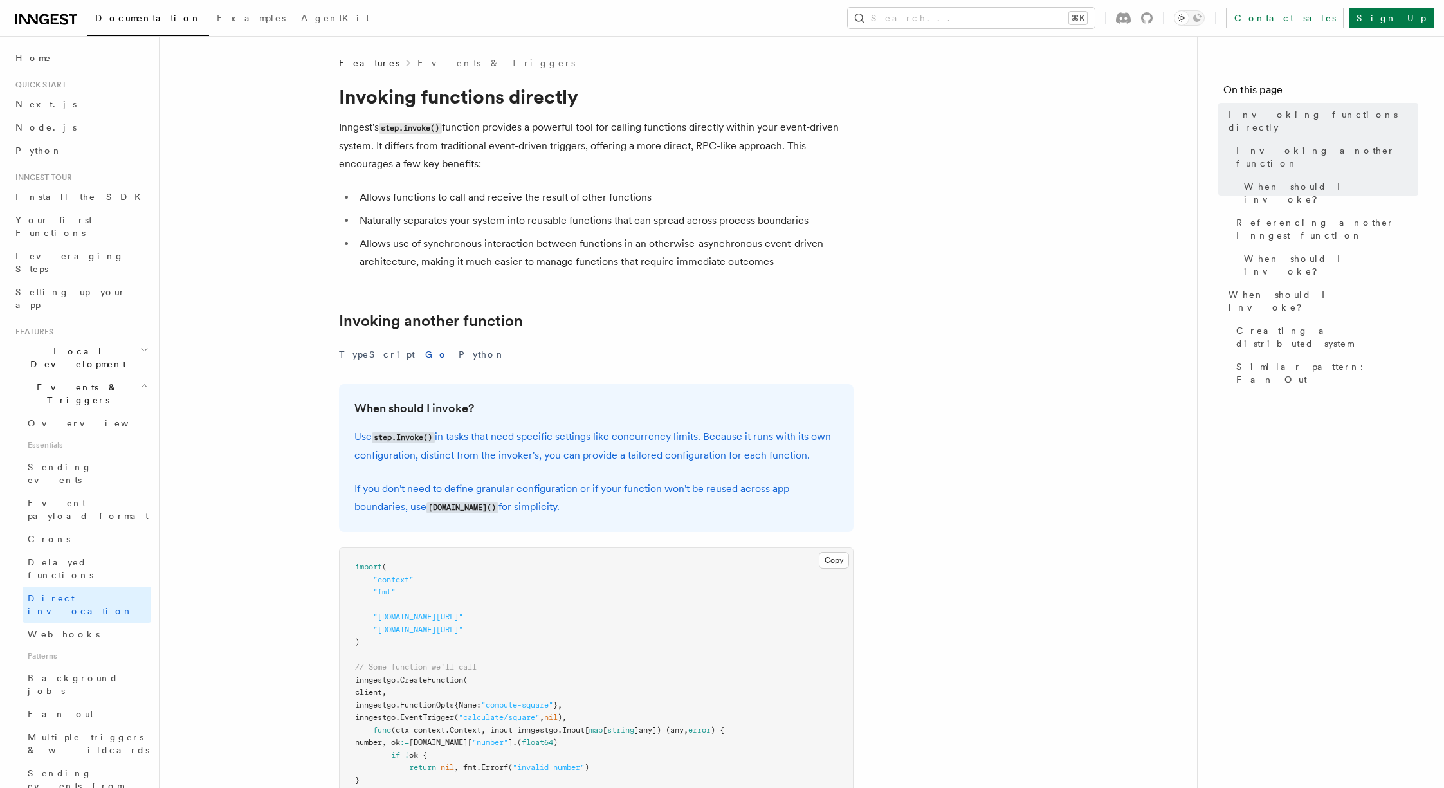
scroll to position [354, 0]
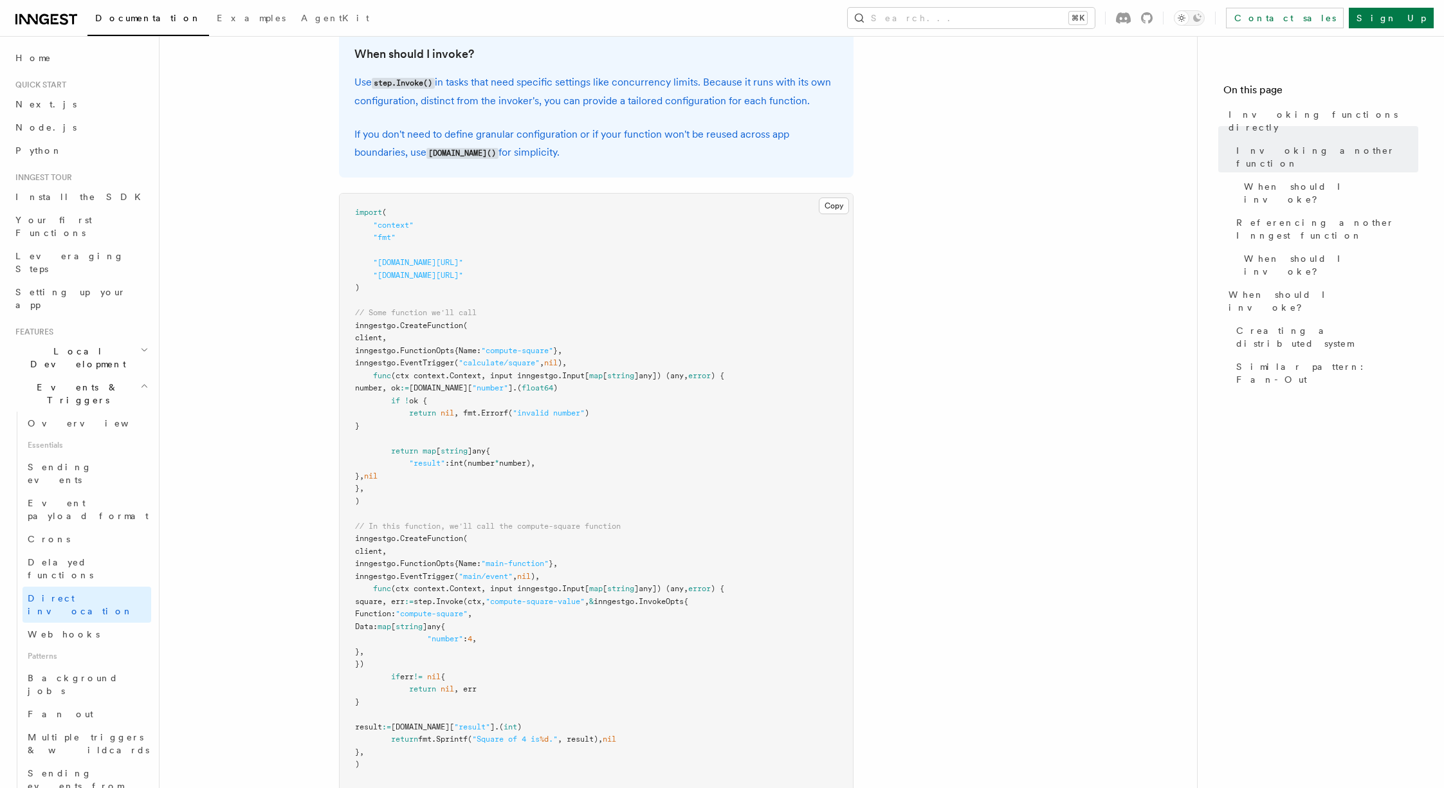
click at [376, 358] on pre "import ( "context" "fmt" "[DOMAIN_NAME][URL]" "[DOMAIN_NAME][URL]" ) // Some fu…" at bounding box center [596, 495] width 513 height 603
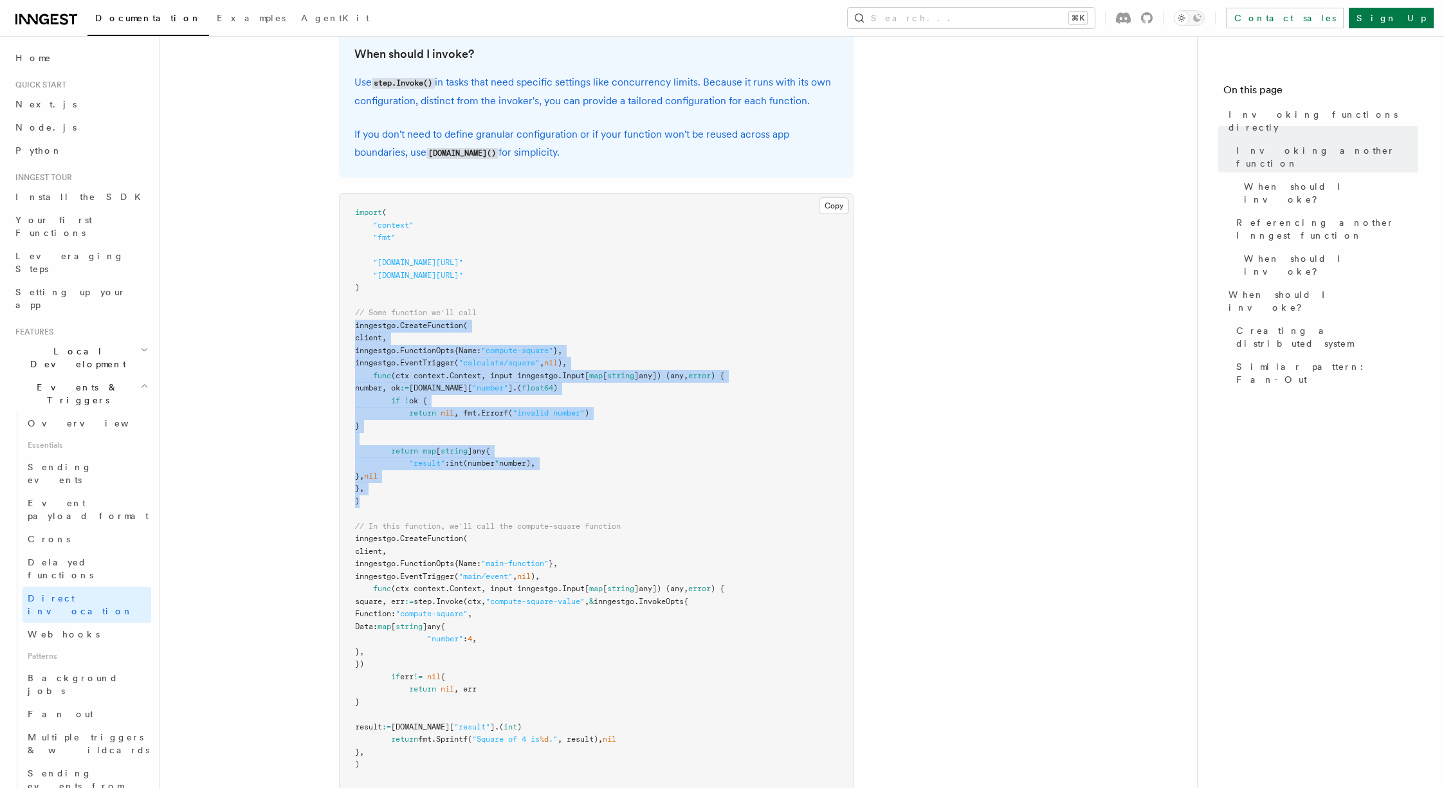
drag, startPoint x: 369, startPoint y: 500, endPoint x: 335, endPoint y: 325, distance: 178.9
click at [335, 325] on article "Features Events & Triggers Invoking functions directly Inngest's step.invoke() …" at bounding box center [678, 582] width 996 height 1760
copy code "inngestgo. CreateFunction ( client, inngestgo.FunctionOpts{Name: "compute-squar…"
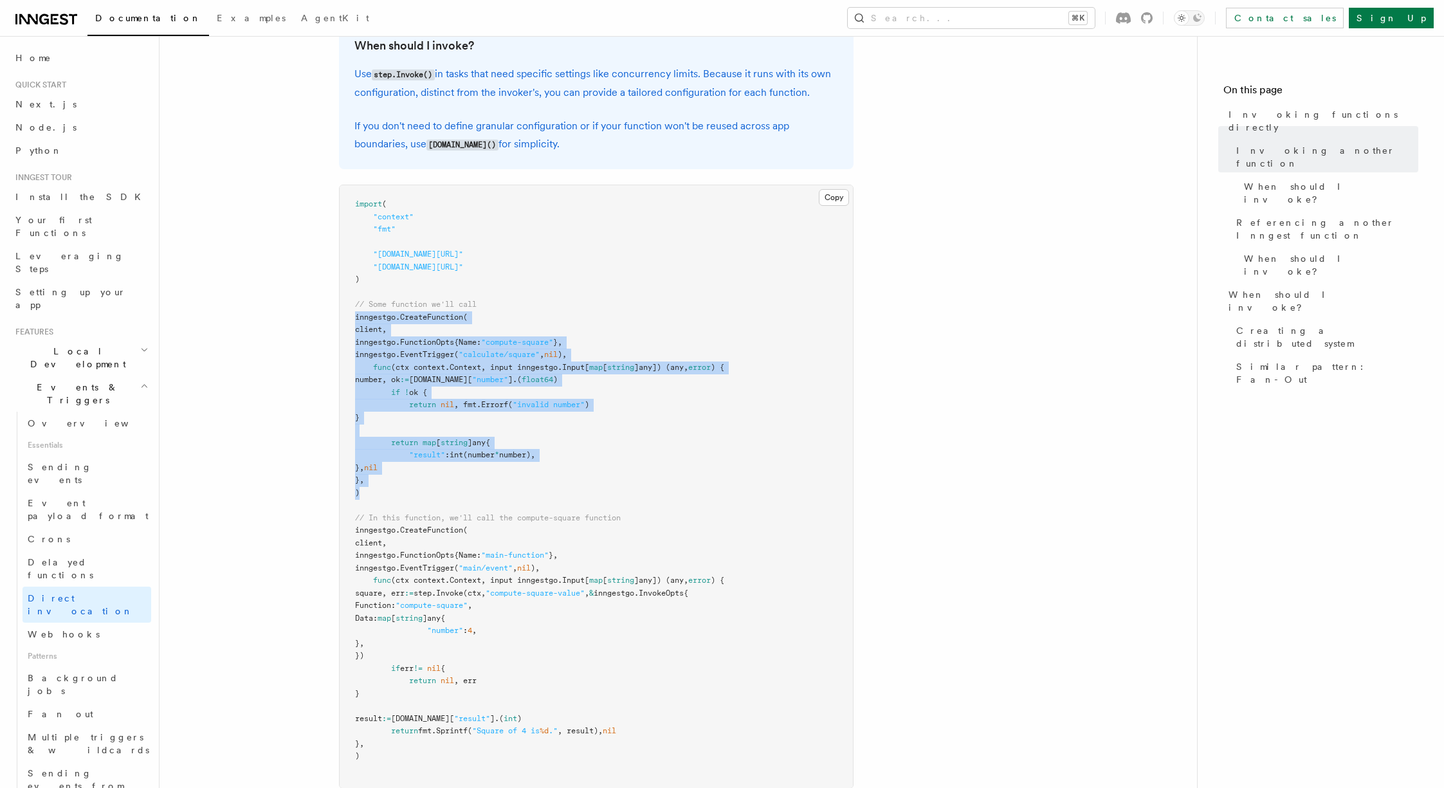
scroll to position [389, 0]
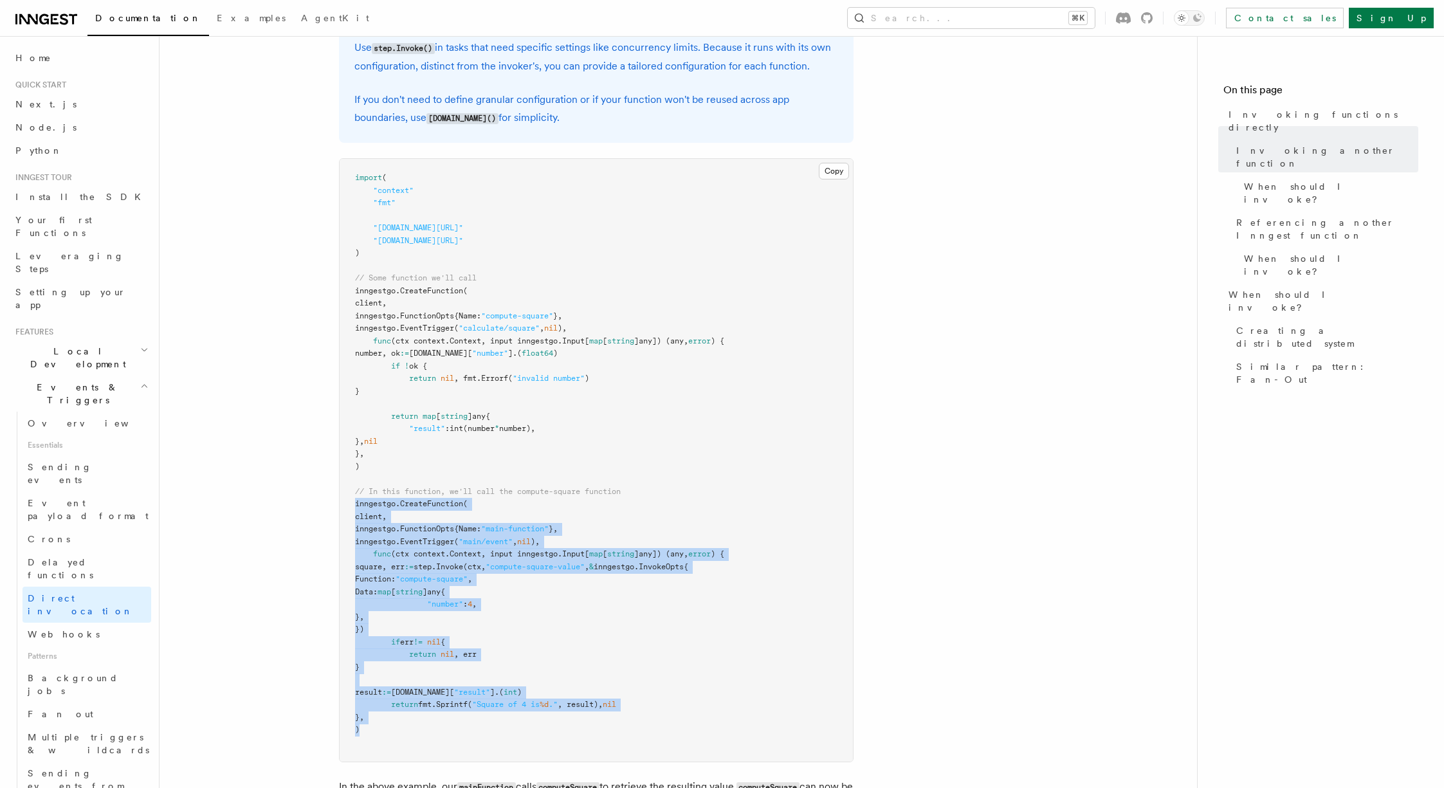
drag, startPoint x: 379, startPoint y: 733, endPoint x: 308, endPoint y: 501, distance: 242.7
click at [308, 501] on article "Features Events & Triggers Invoking functions directly Inngest's step.invoke() …" at bounding box center [678, 547] width 996 height 1760
copy code "inngestgo. CreateFunction ( client, inngestgo.FunctionOpts{Name: "main-function…"
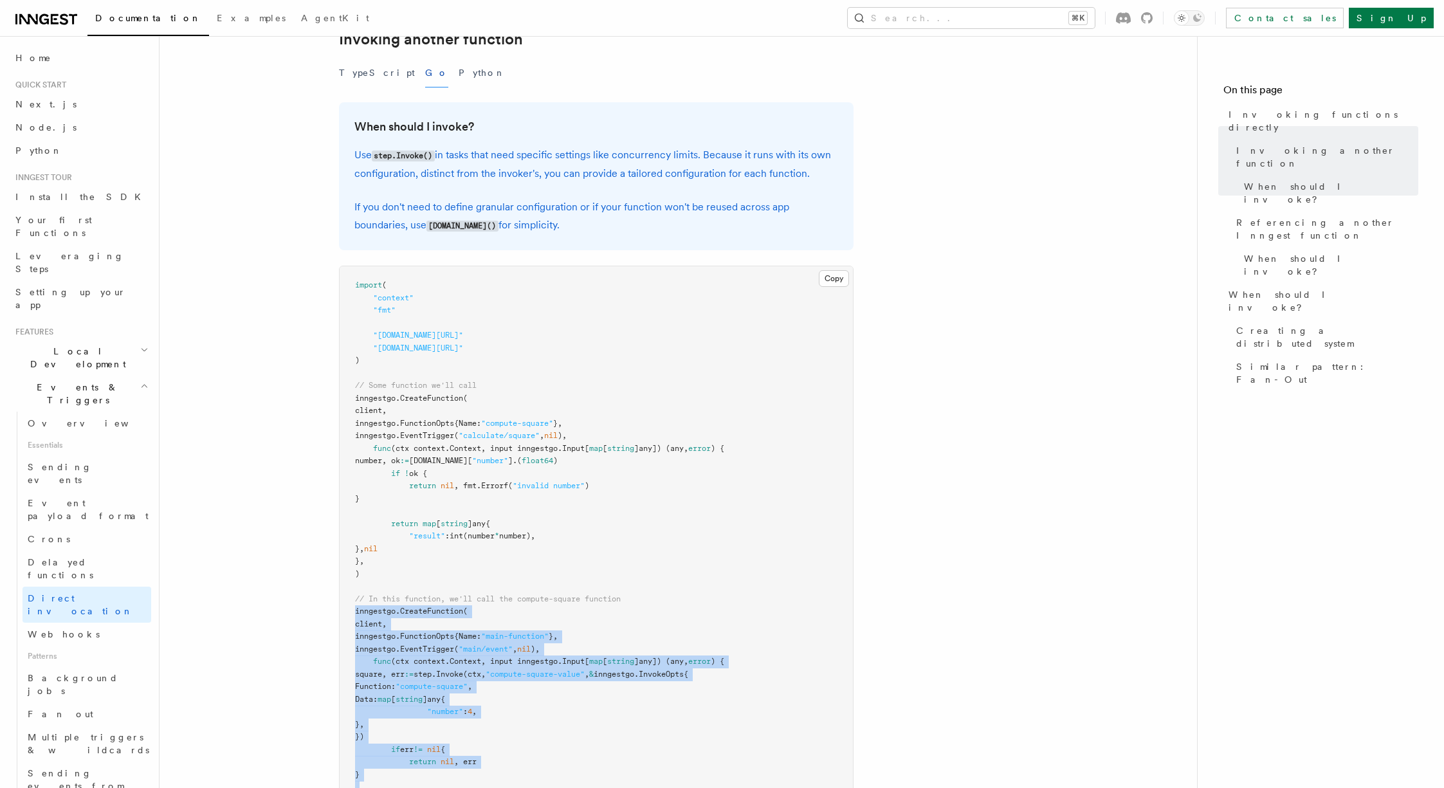
scroll to position [244, 0]
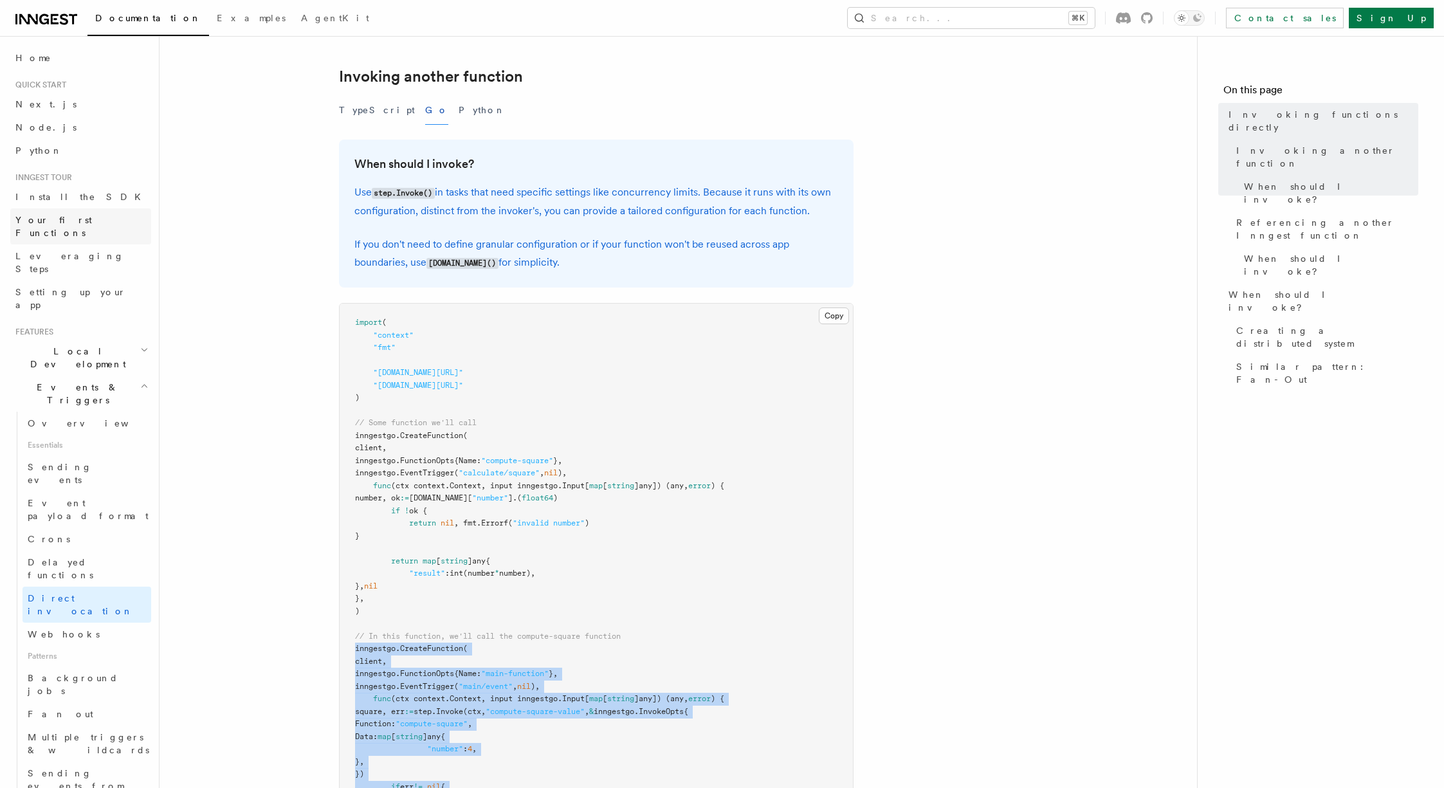
click at [103, 215] on link "Your first Functions" at bounding box center [80, 226] width 141 height 36
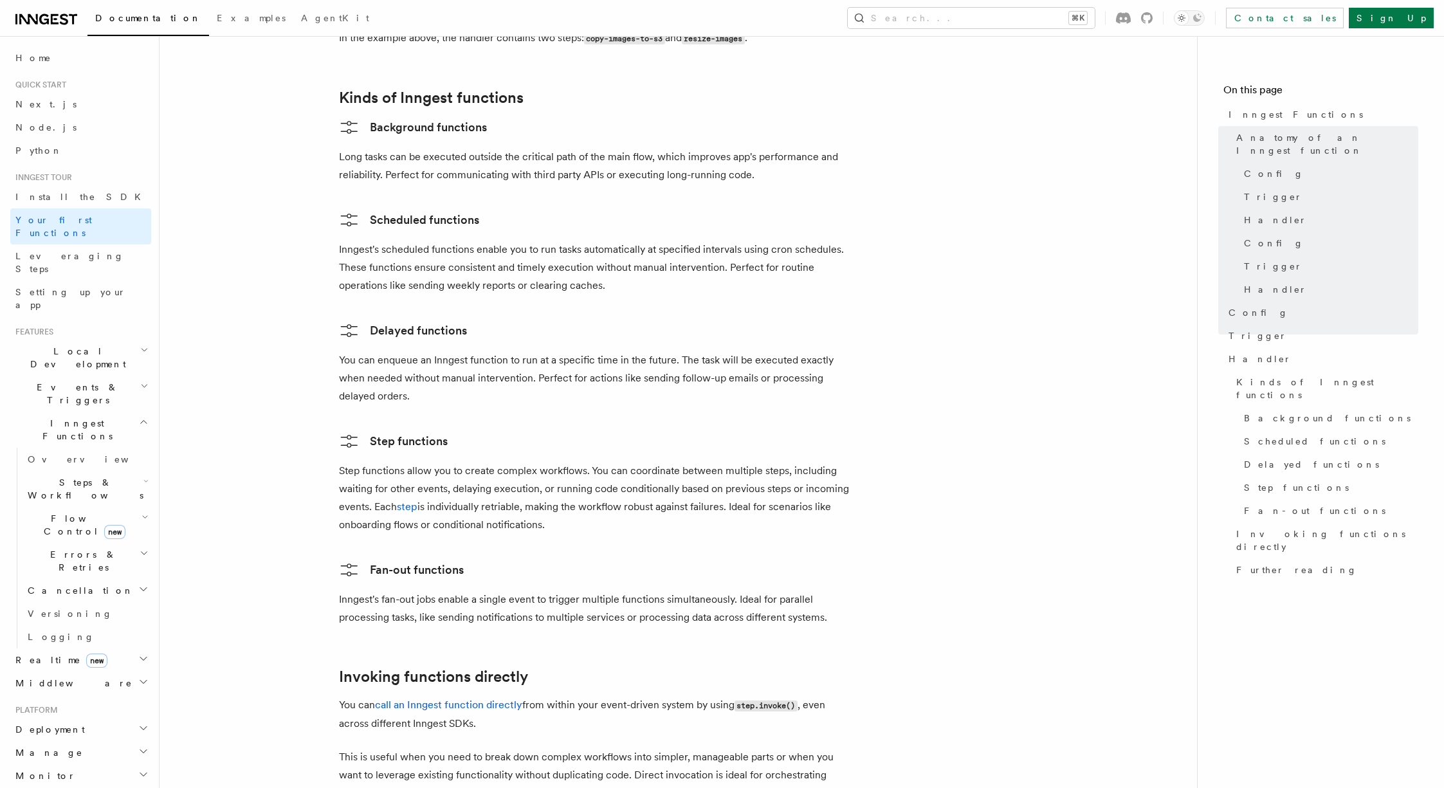
scroll to position [2588, 0]
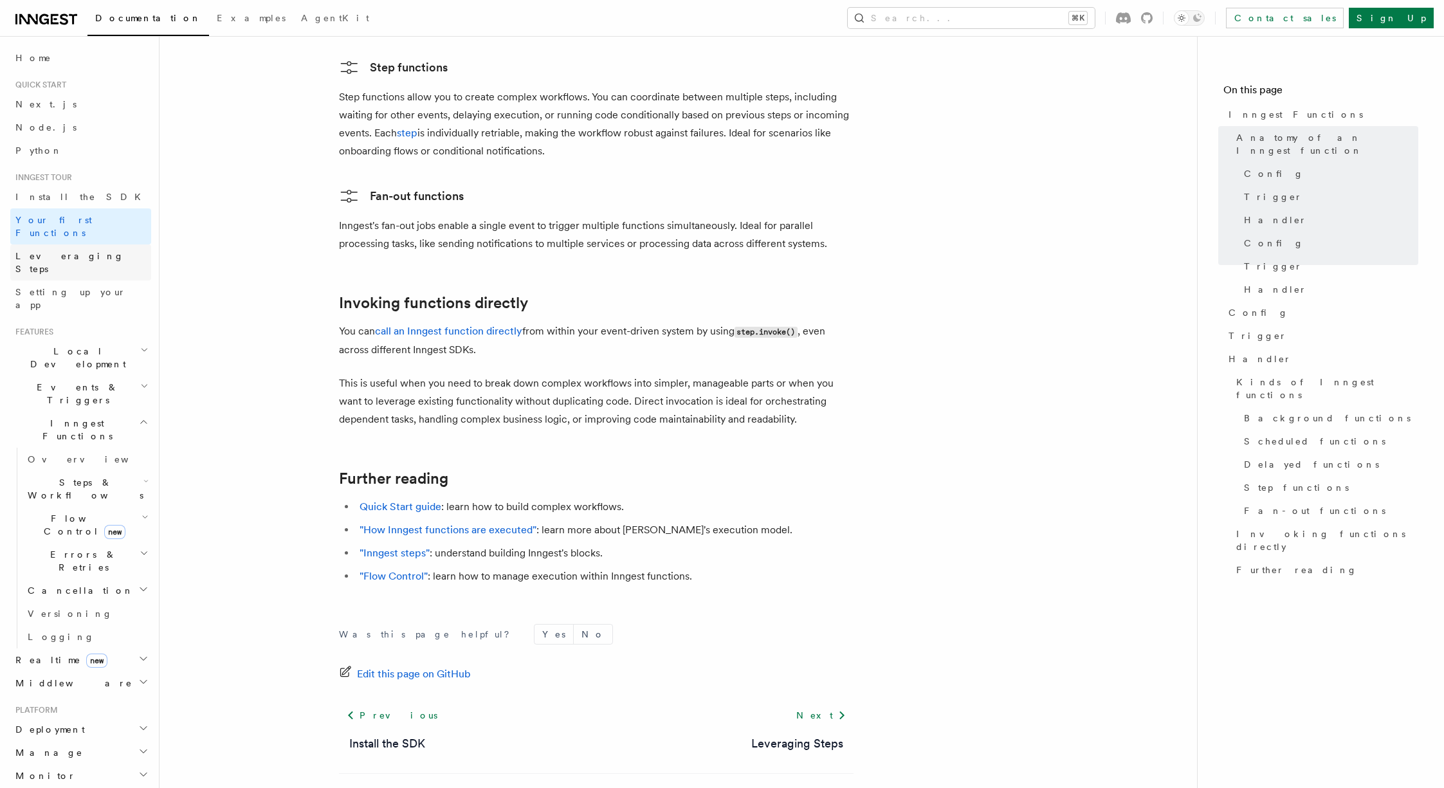
click at [138, 254] on link "Leveraging Steps" at bounding box center [80, 262] width 141 height 36
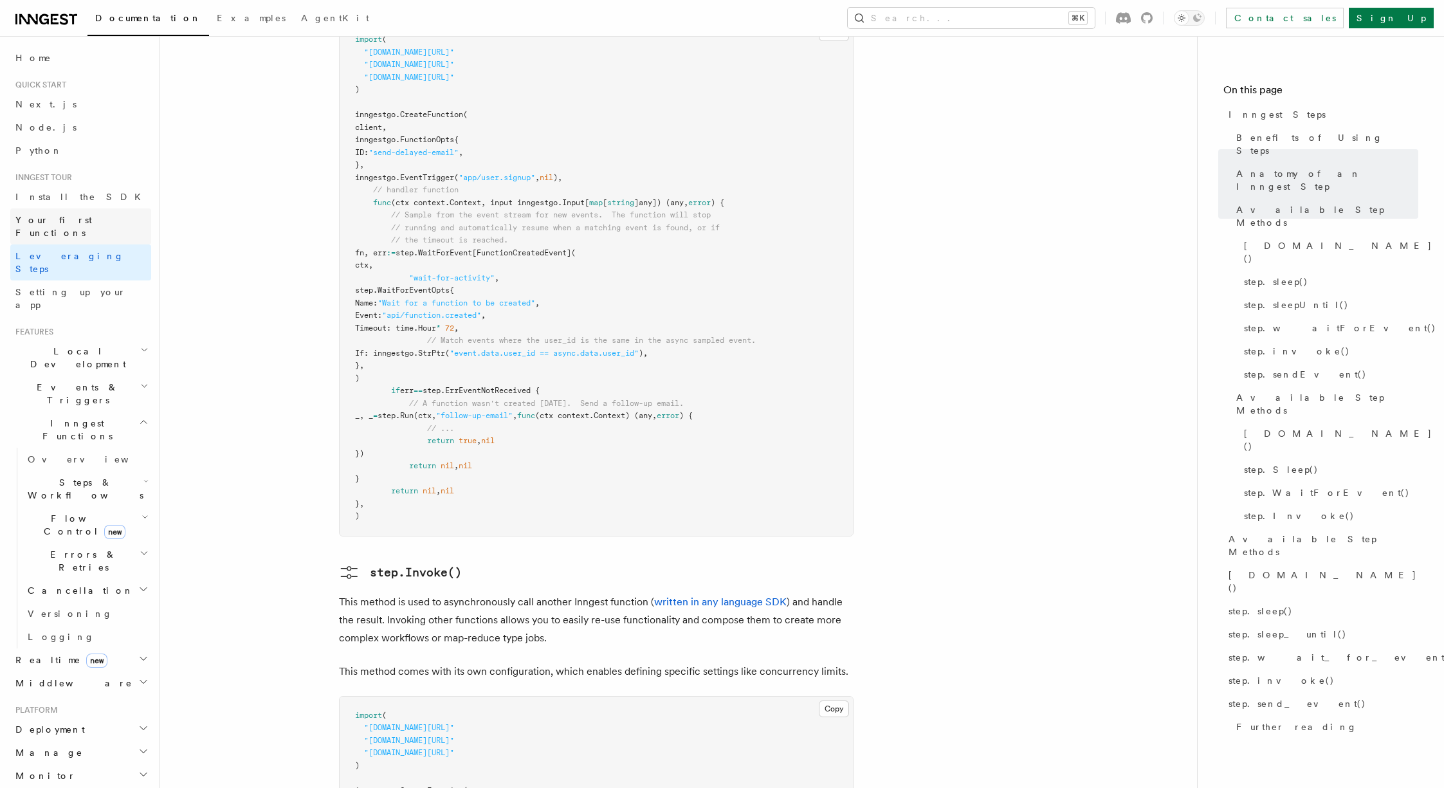
scroll to position [2303, 0]
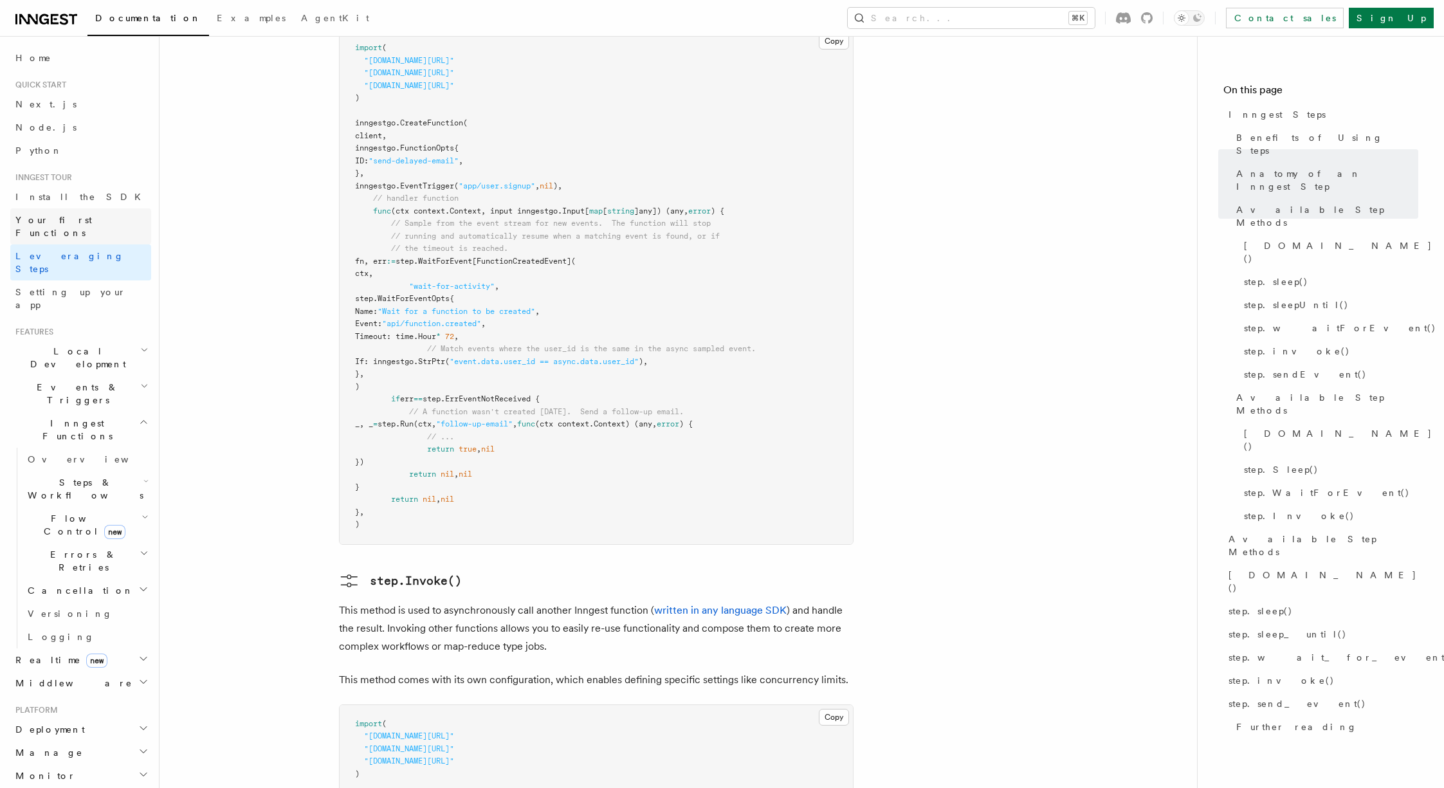
click at [75, 217] on span "Your first Functions" at bounding box center [53, 226] width 77 height 23
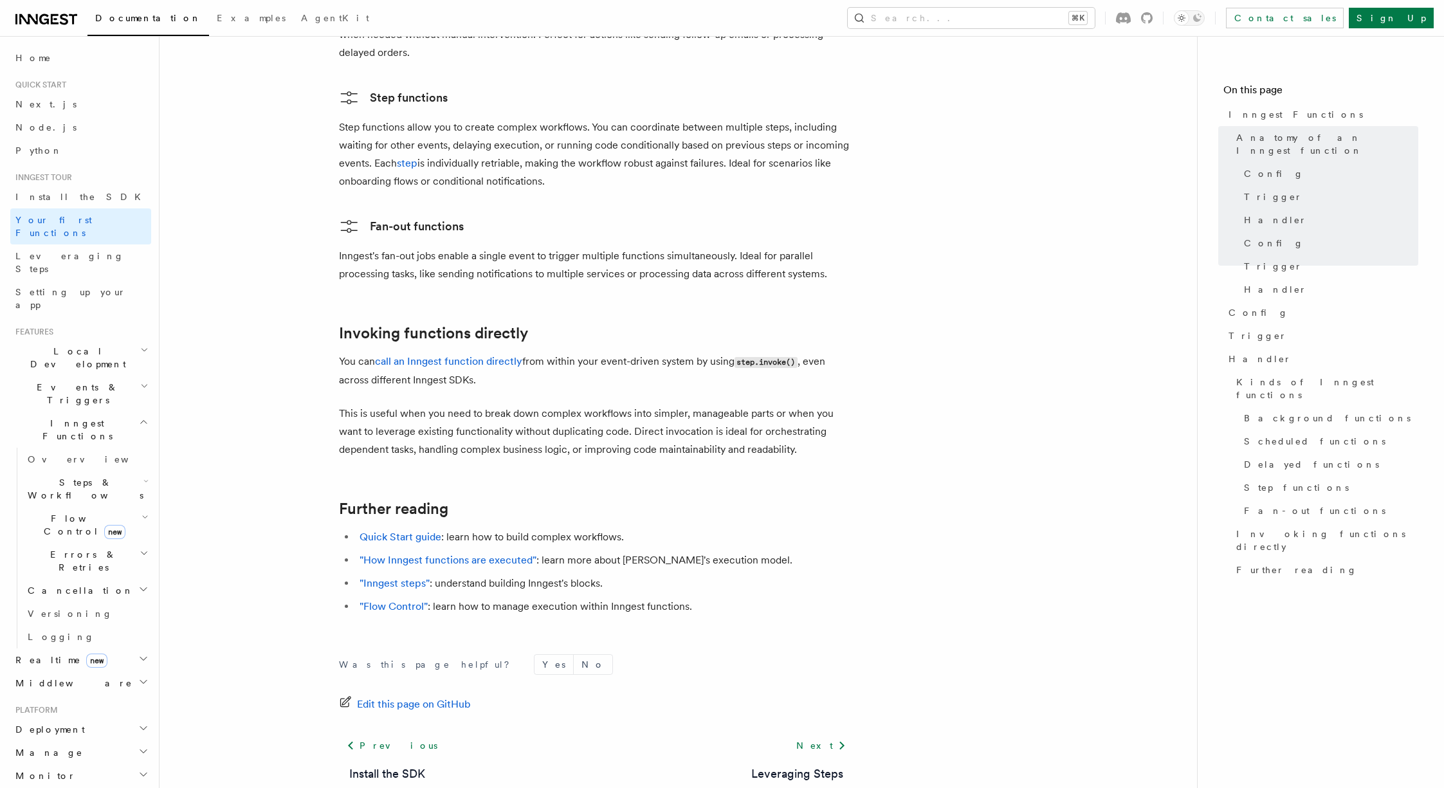
scroll to position [2550, 0]
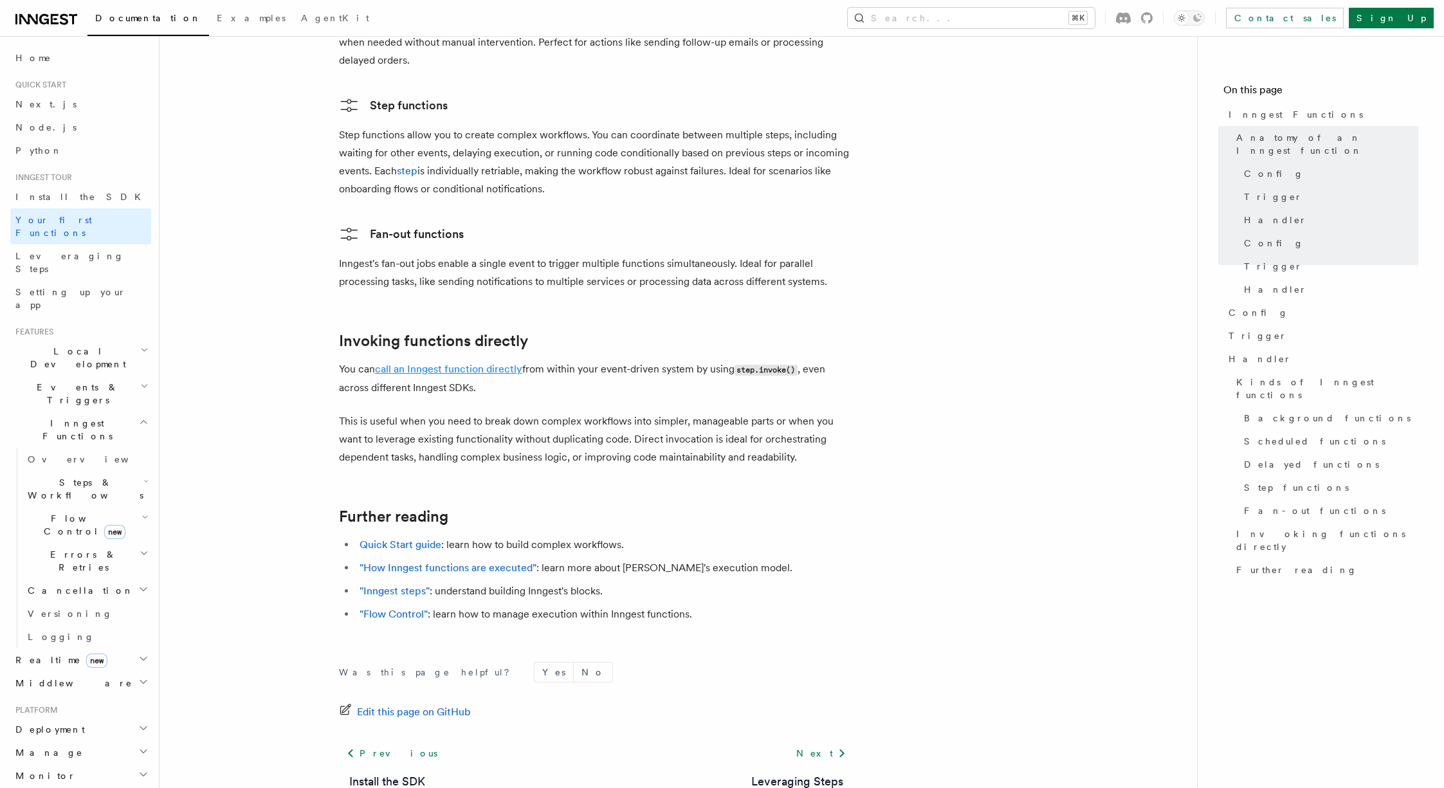
click at [503, 363] on link "call an Inngest function directly" at bounding box center [448, 369] width 147 height 12
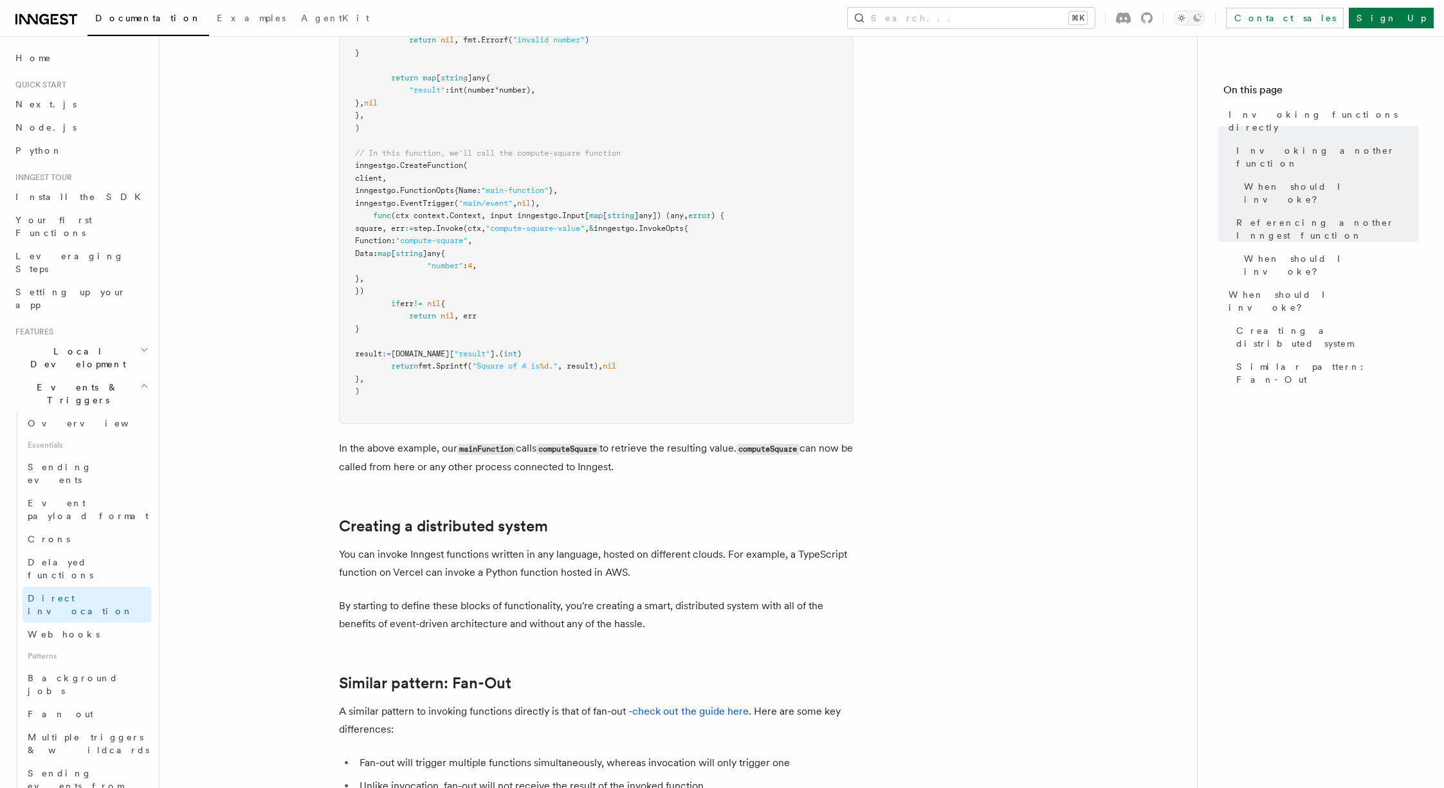
scroll to position [1030, 0]
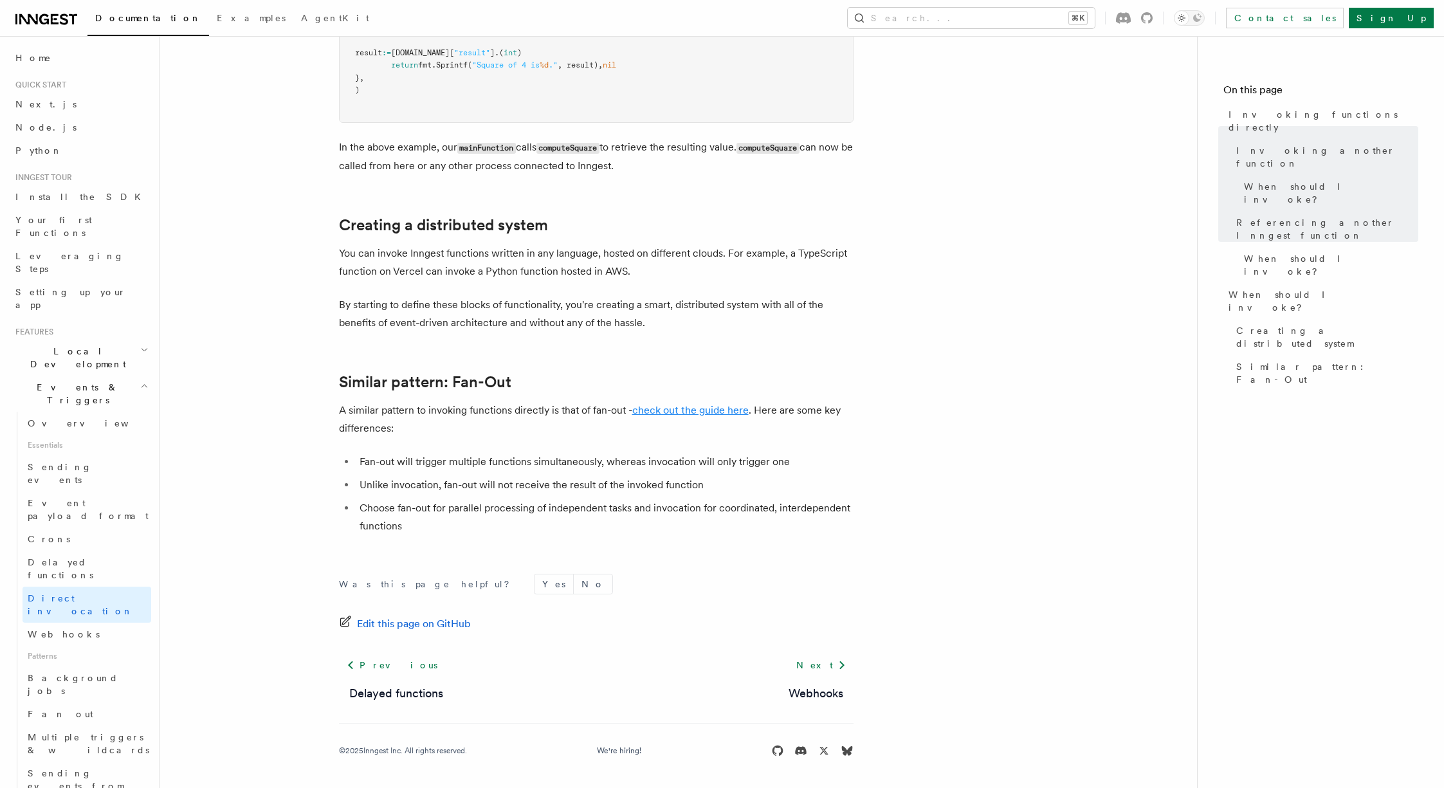
click at [724, 412] on link "check out the guide here" at bounding box center [690, 410] width 116 height 12
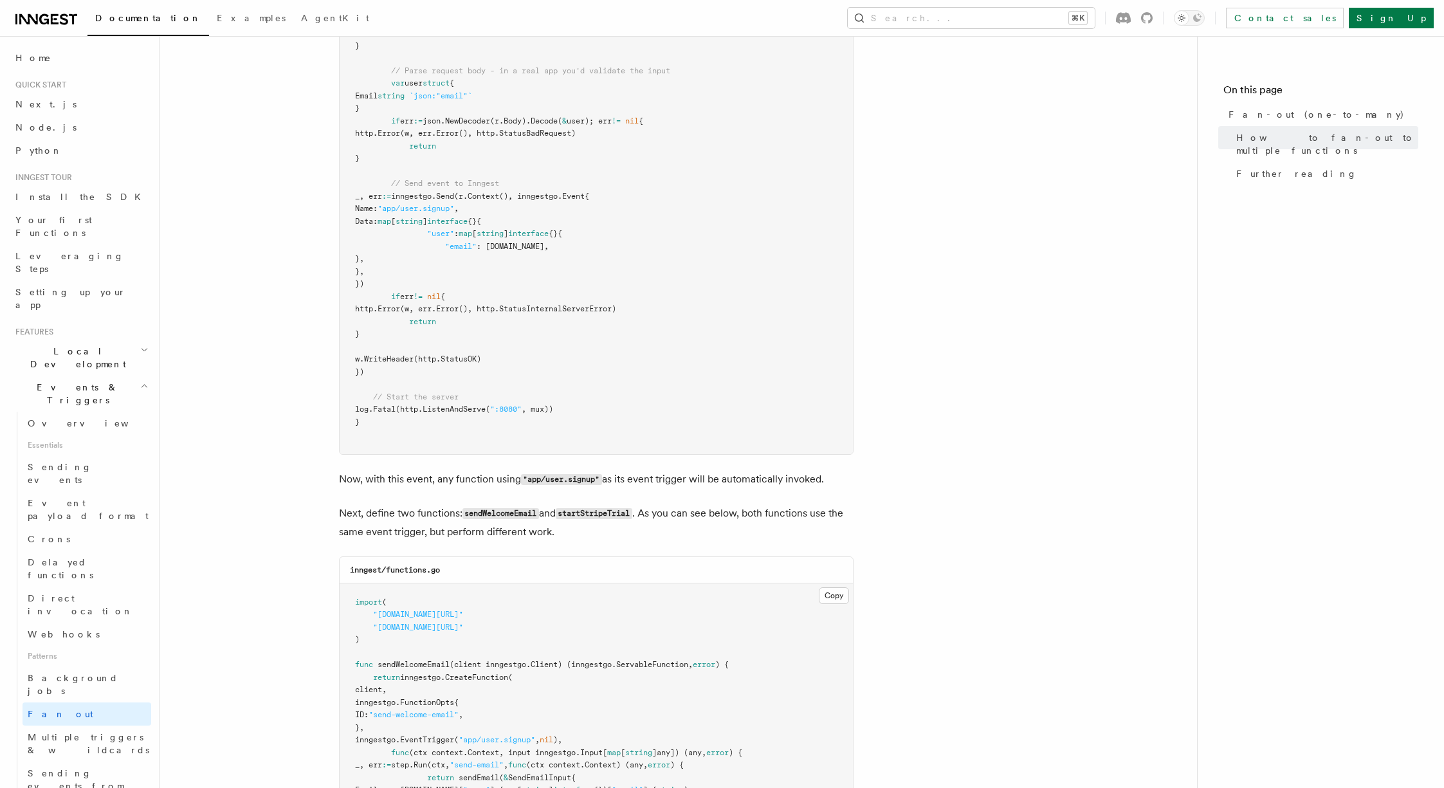
scroll to position [1083, 0]
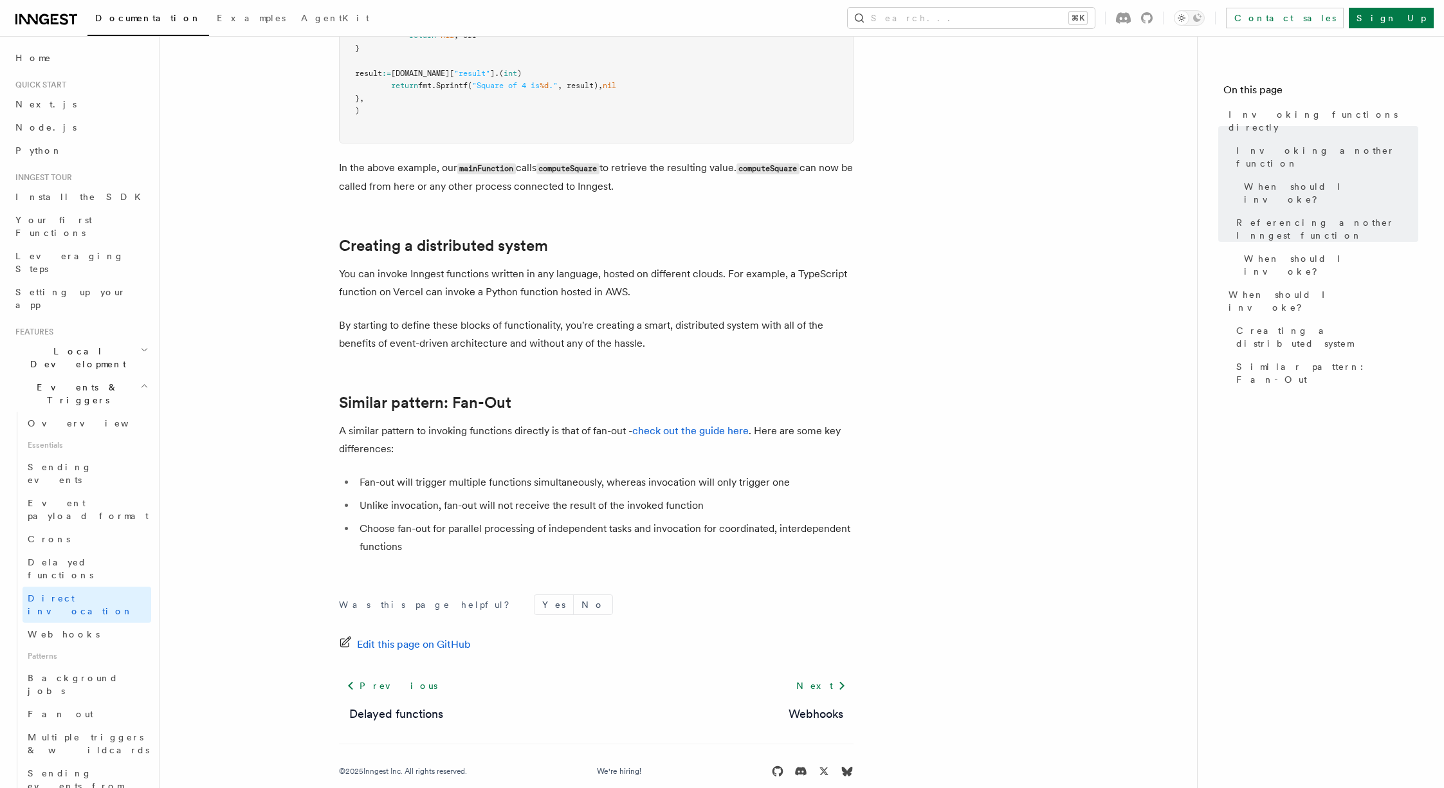
scroll to position [1000, 0]
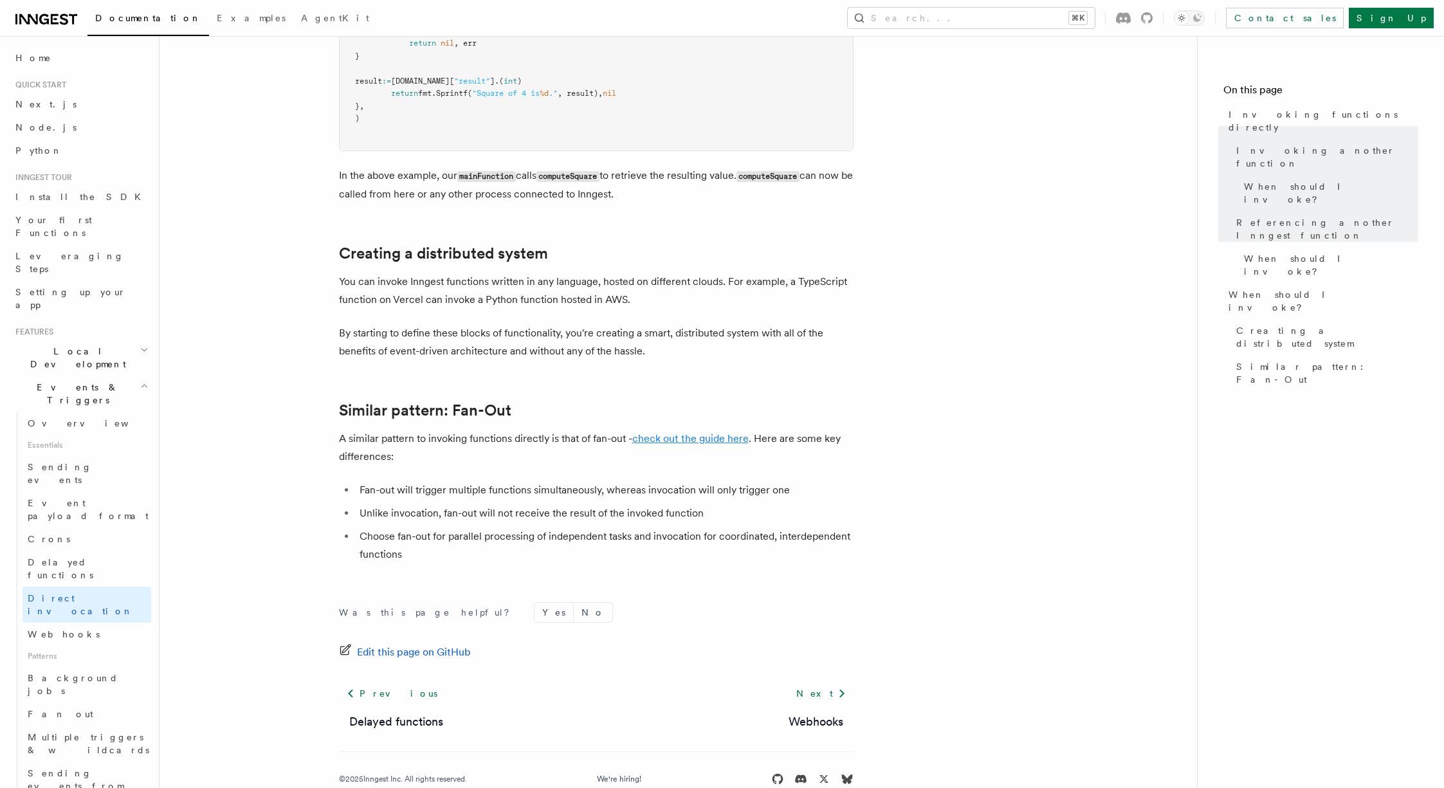
click at [686, 443] on link "check out the guide here" at bounding box center [690, 438] width 116 height 12
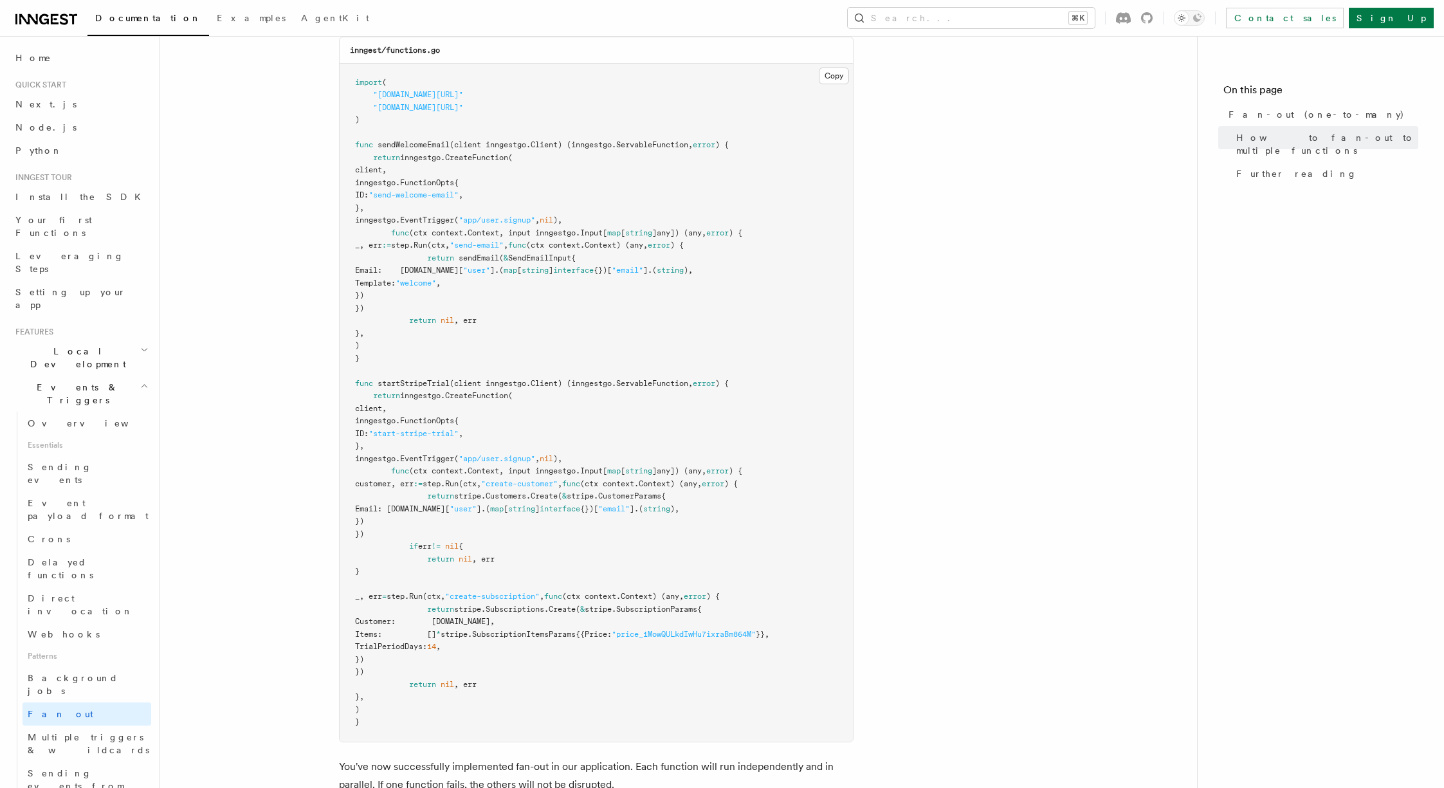
scroll to position [2094, 0]
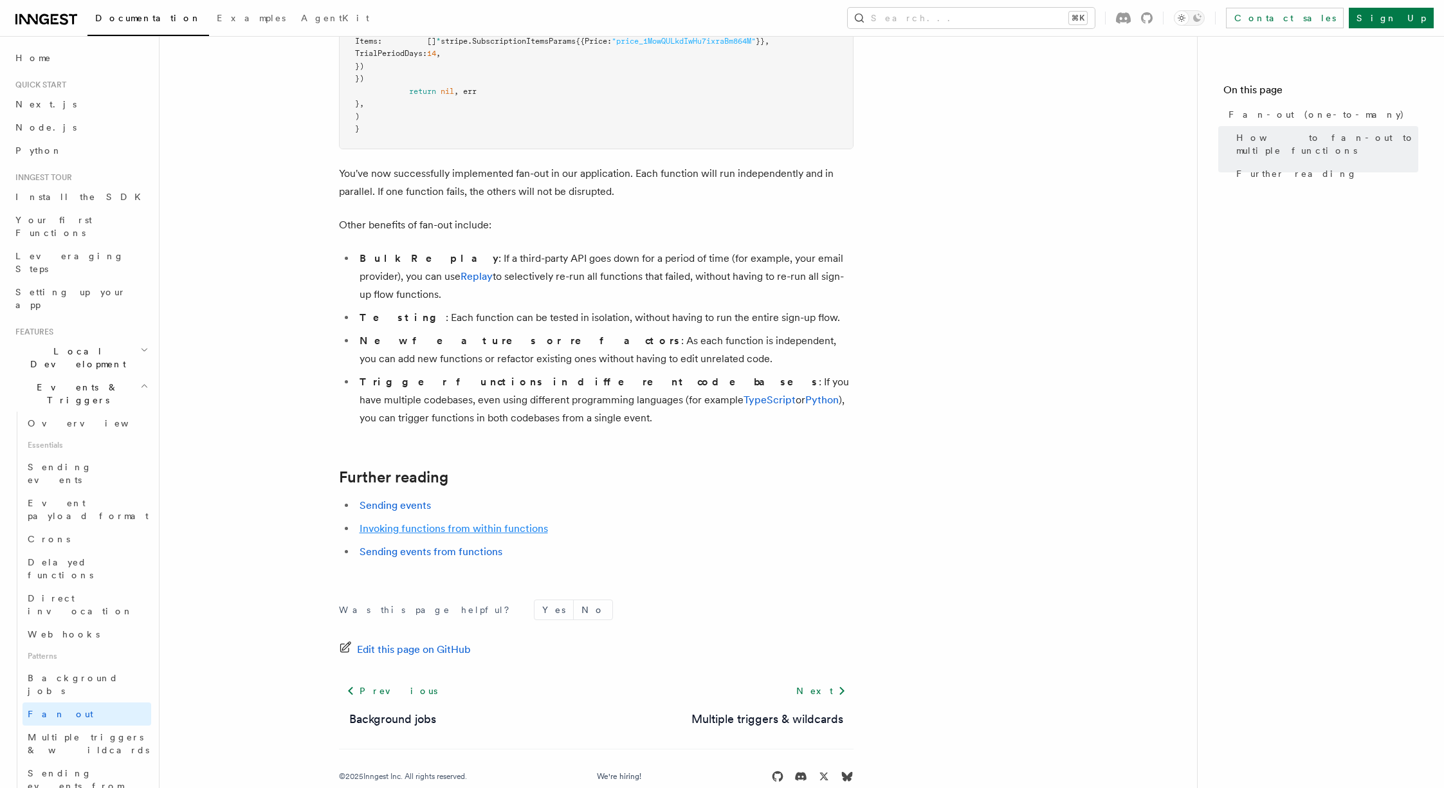
click at [449, 522] on link "Invoking functions from within functions" at bounding box center [454, 528] width 188 height 12
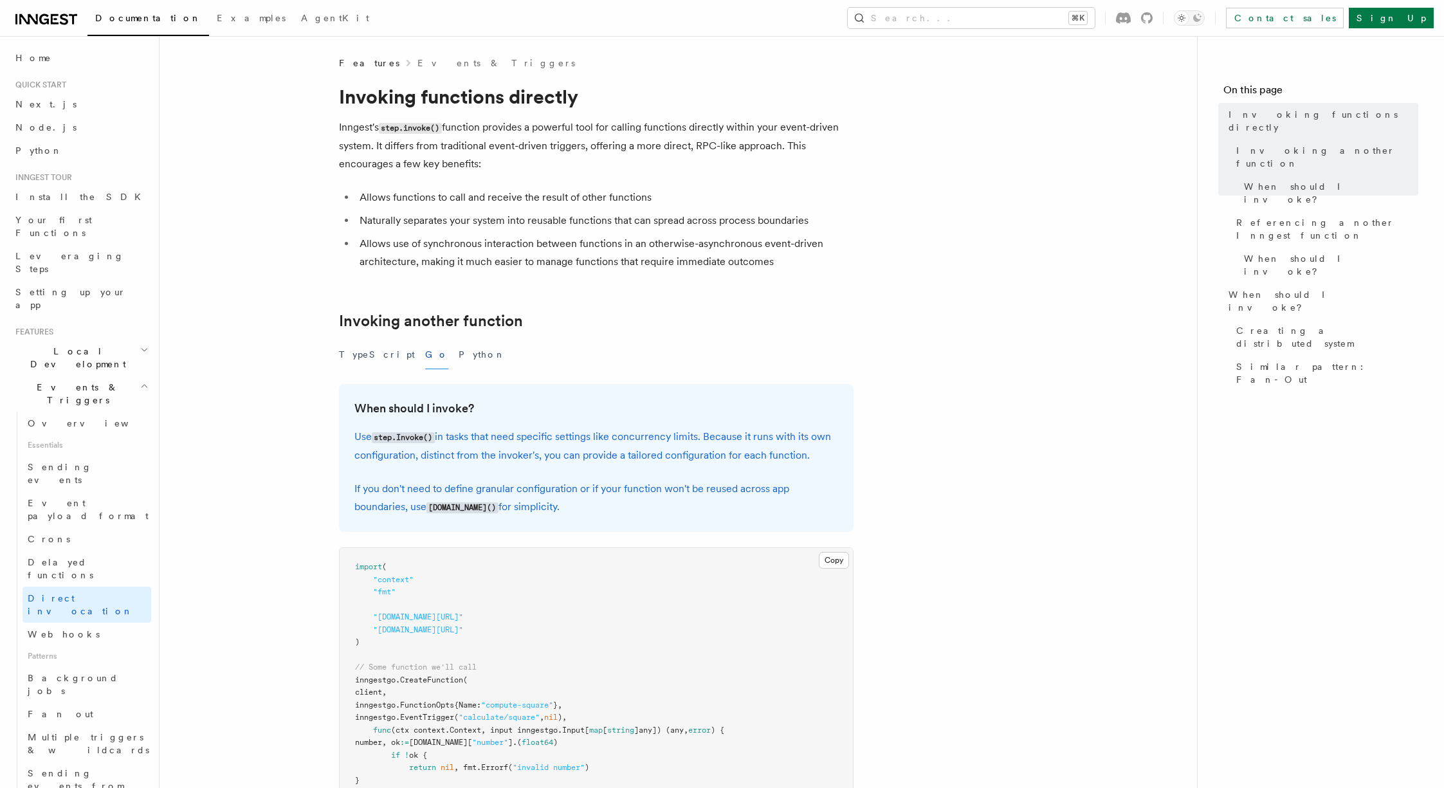
scroll to position [2094, 0]
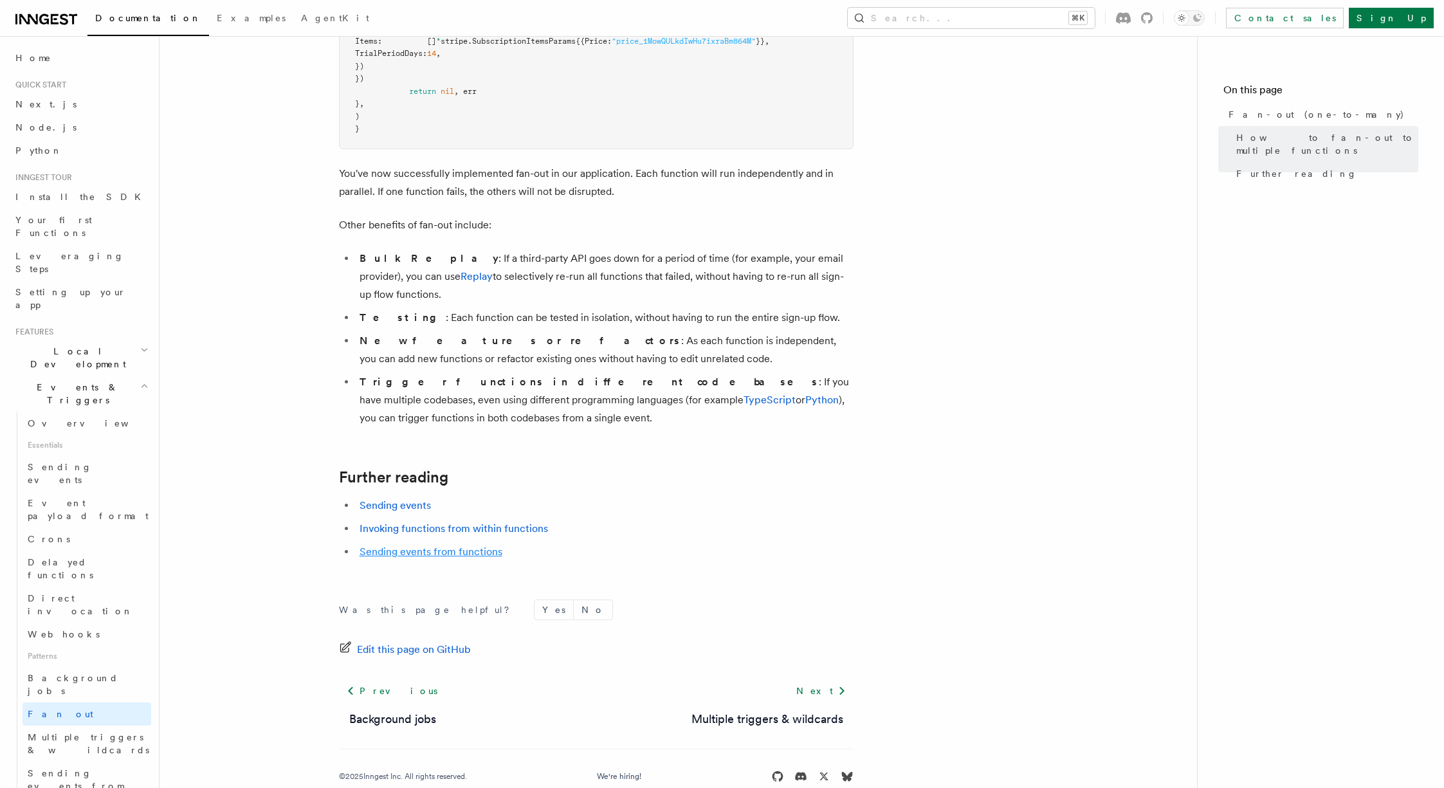
click at [447, 545] on link "Sending events from functions" at bounding box center [431, 551] width 143 height 12
